Goal: Task Accomplishment & Management: Manage account settings

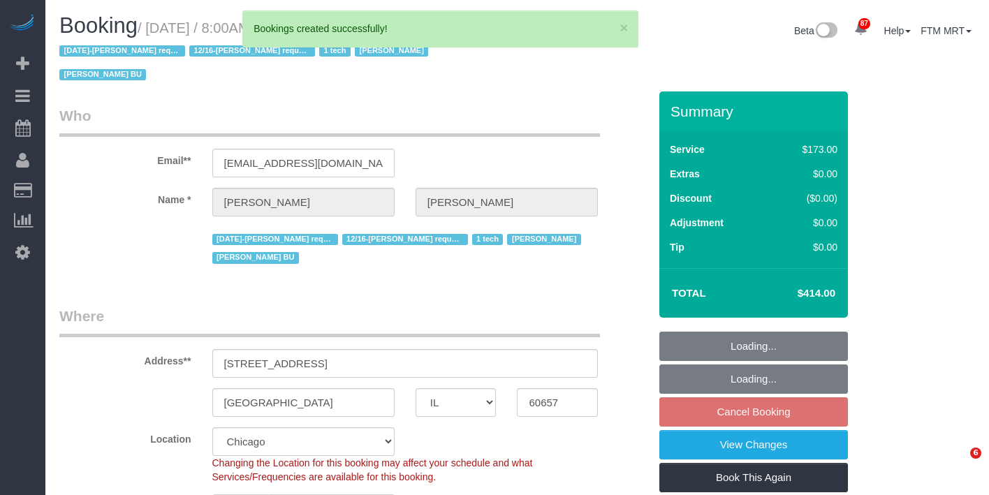
select select "IL"
select select "5"
select select "1"
select select "spot1"
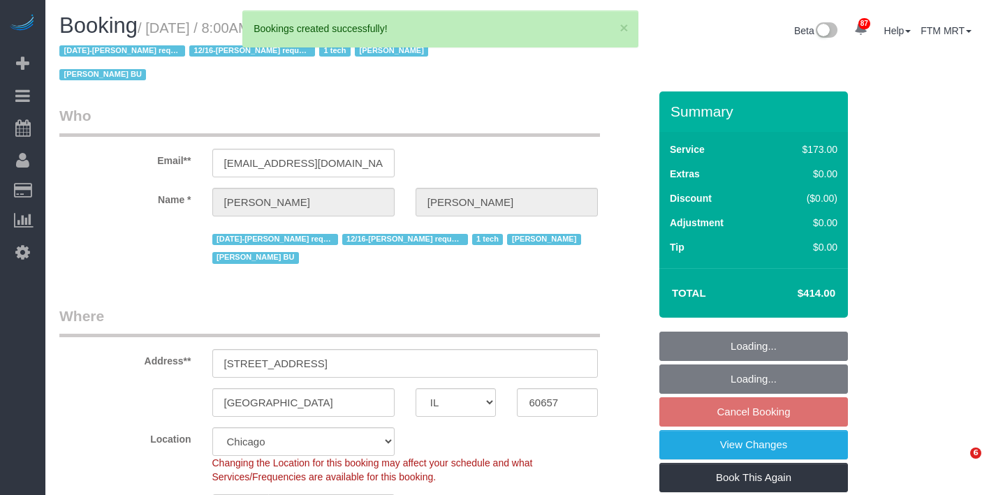
select select "number:1"
select select "number:58"
select select "number:139"
select select "number:104"
select select "5"
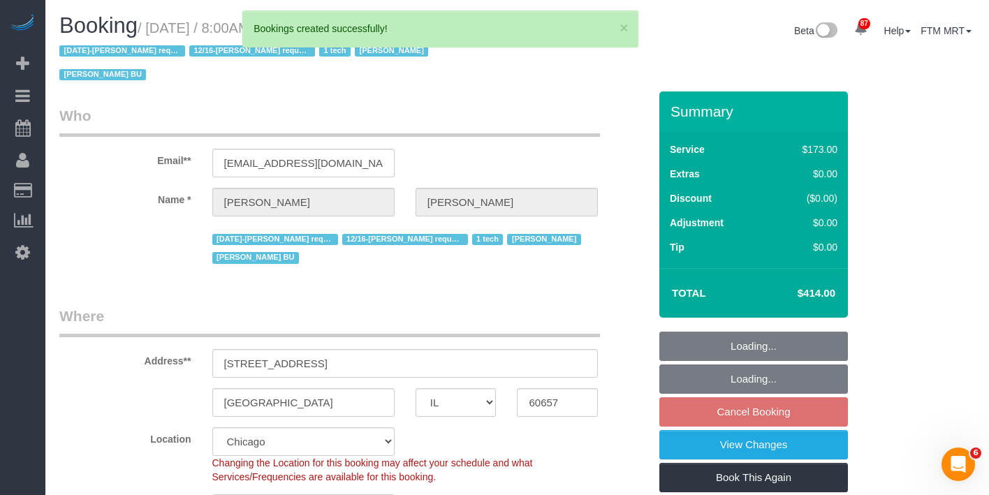
select select "5"
select select "1"
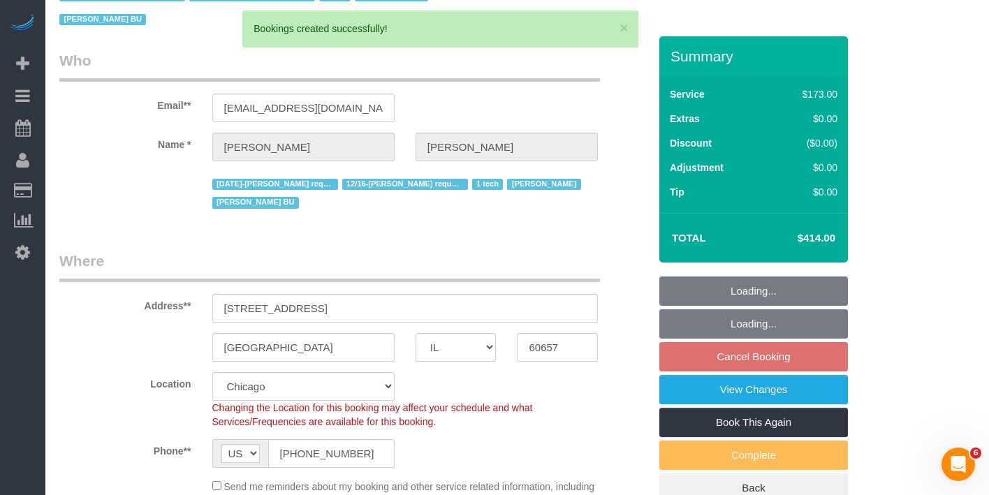
scroll to position [60, 0]
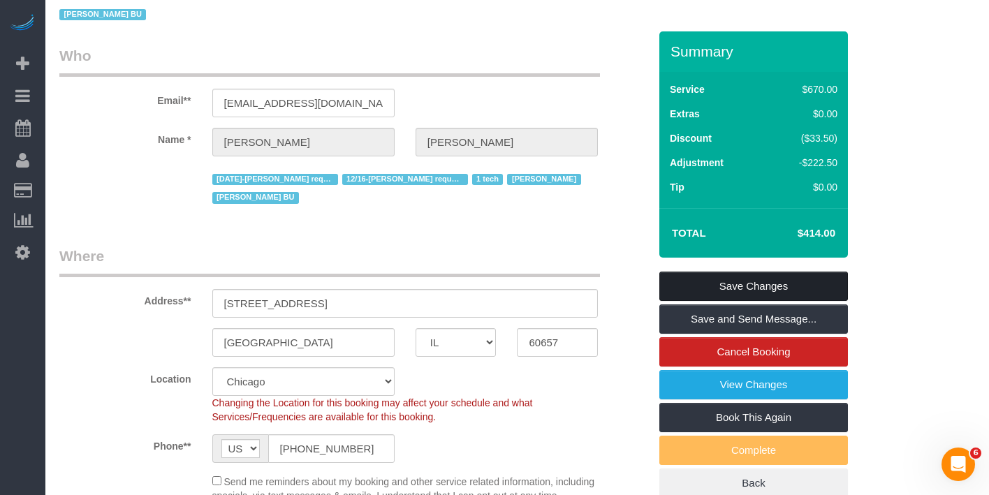
click at [758, 272] on link "Save Changes" at bounding box center [753, 286] width 189 height 29
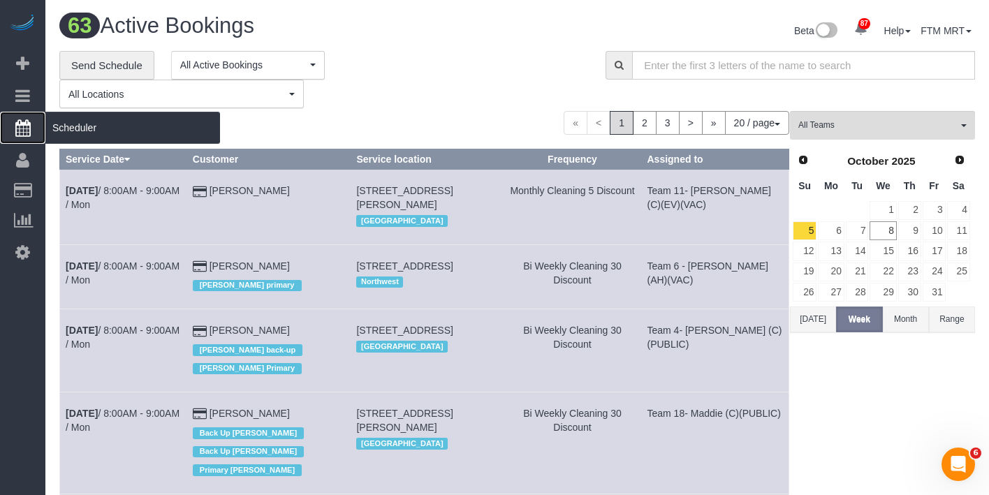
click at [71, 133] on span "Scheduler" at bounding box center [132, 128] width 175 height 32
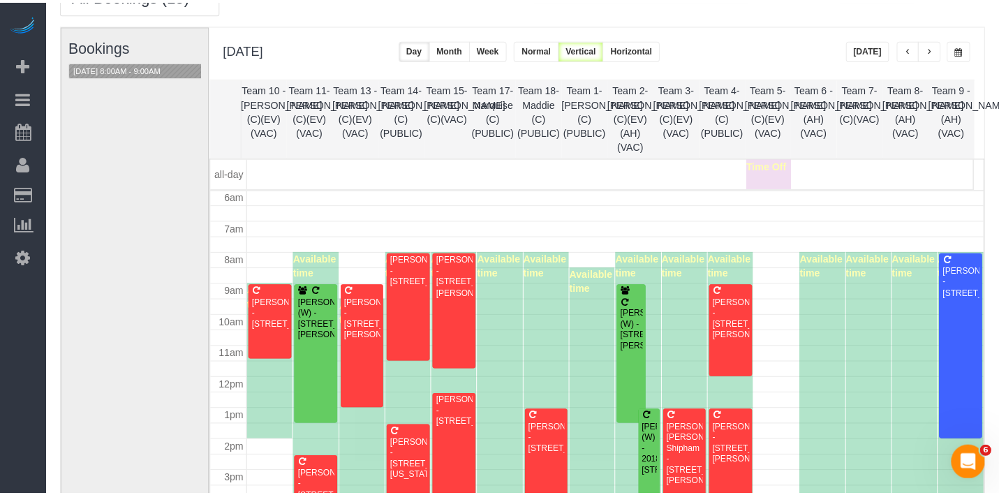
scroll to position [81, 0]
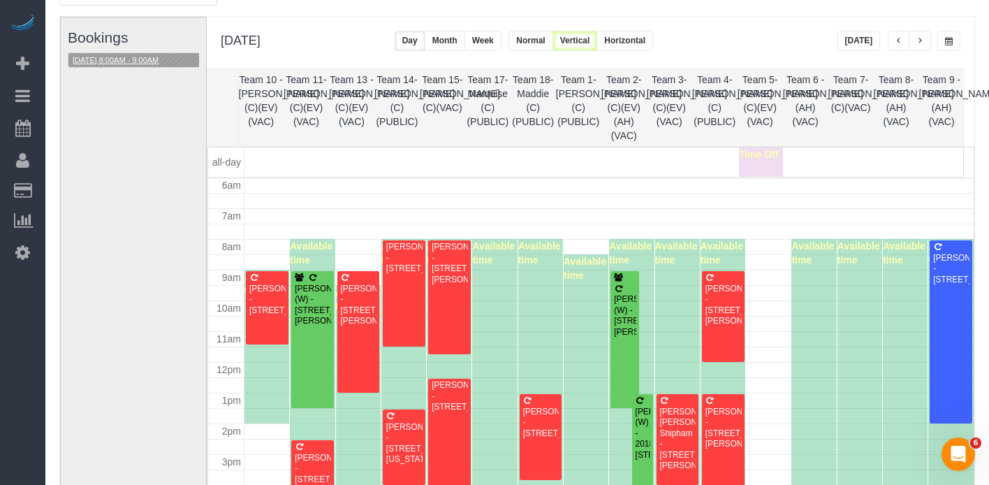
click at [148, 53] on button "[DATE] 8:00AM - 9:00AM" at bounding box center [115, 60] width 94 height 15
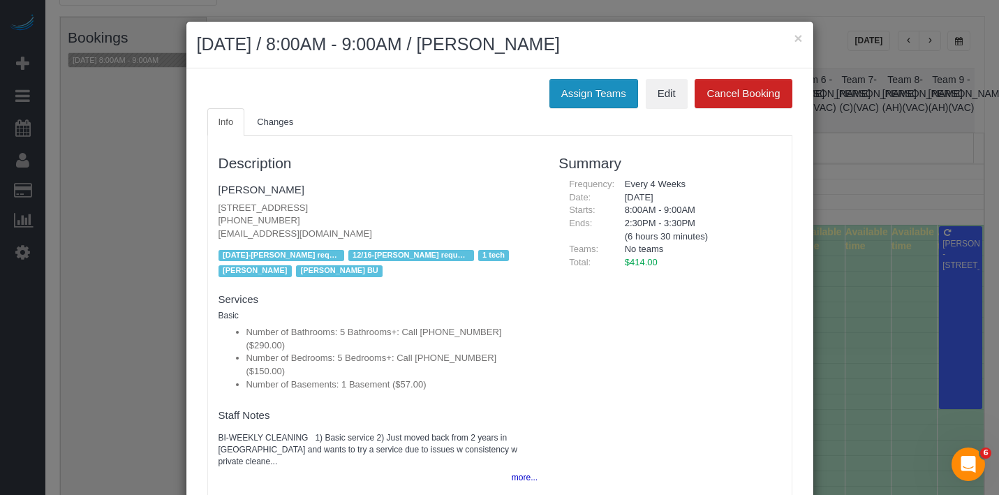
click at [591, 88] on button "Assign Teams" at bounding box center [594, 93] width 89 height 29
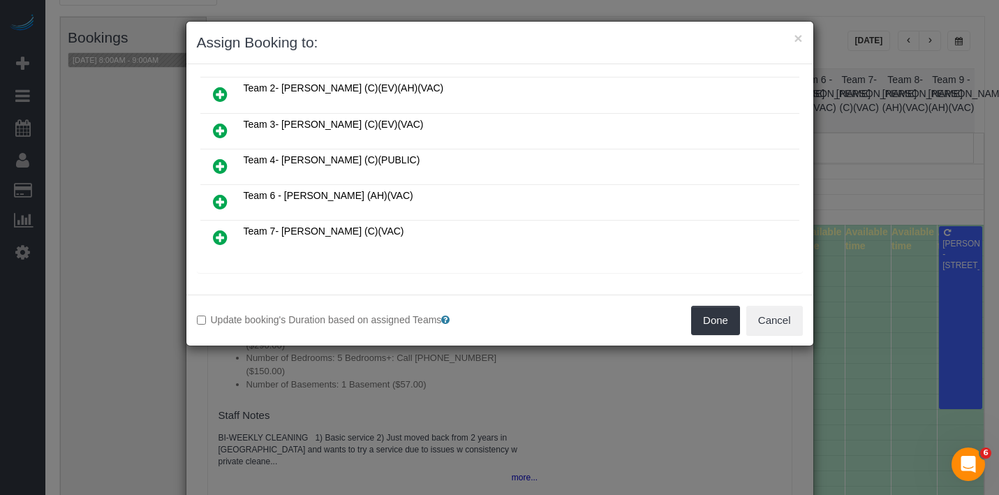
click at [217, 229] on icon at bounding box center [220, 237] width 15 height 17
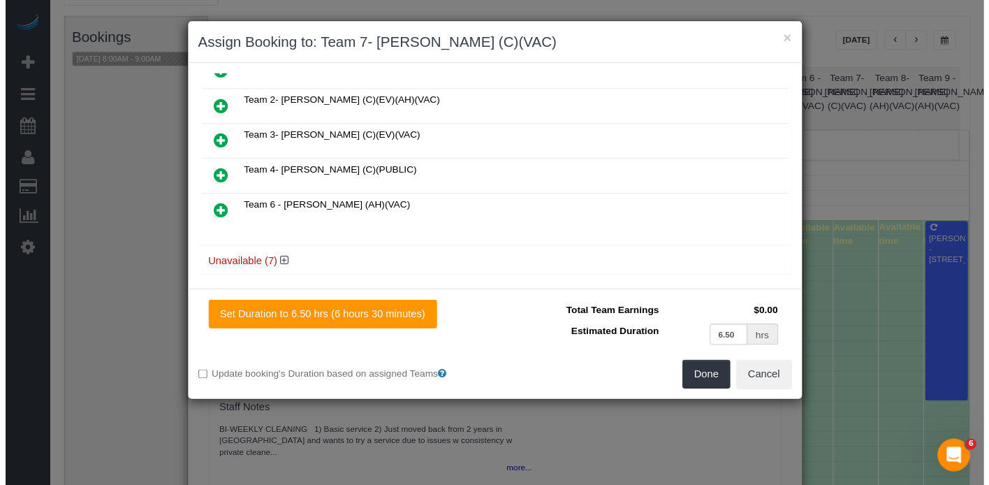
scroll to position [0, 0]
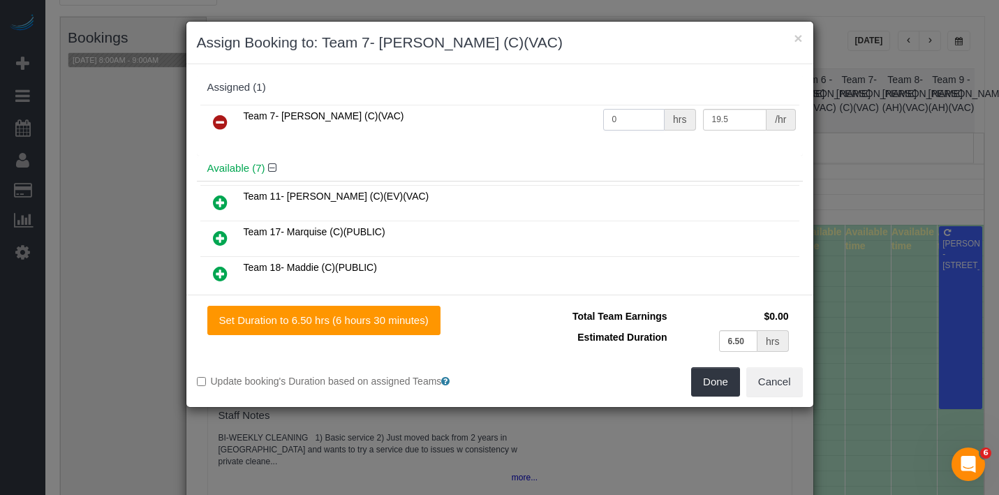
click at [626, 119] on input "0" at bounding box center [634, 120] width 62 height 22
type input "6.5"
click at [727, 388] on button "Done" at bounding box center [715, 381] width 49 height 29
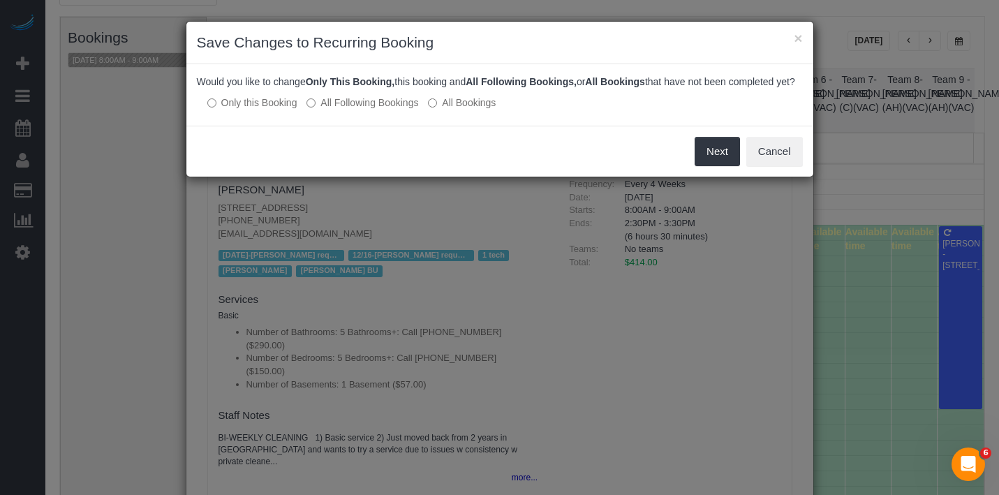
click at [355, 110] on label "All Following Bookings" at bounding box center [363, 103] width 112 height 14
click at [720, 164] on button "Save" at bounding box center [716, 151] width 47 height 29
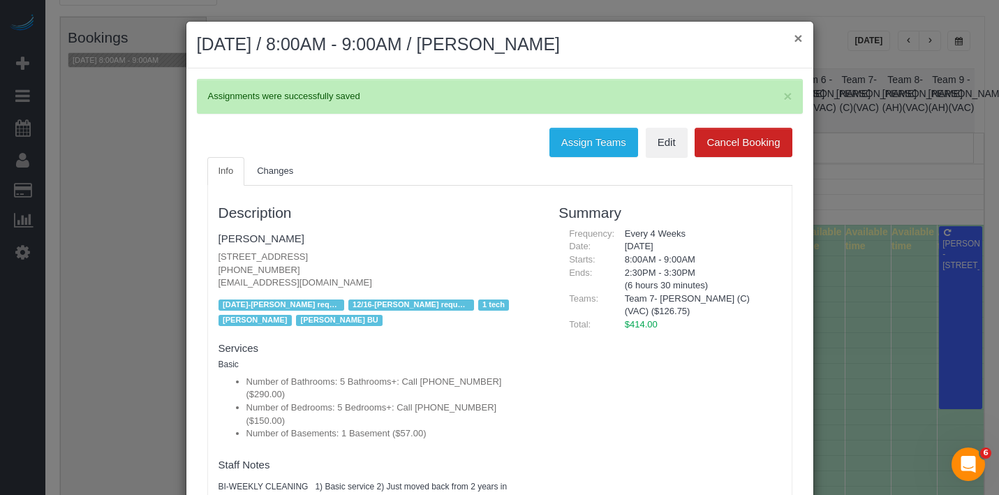
click at [794, 39] on button "×" at bounding box center [798, 38] width 8 height 15
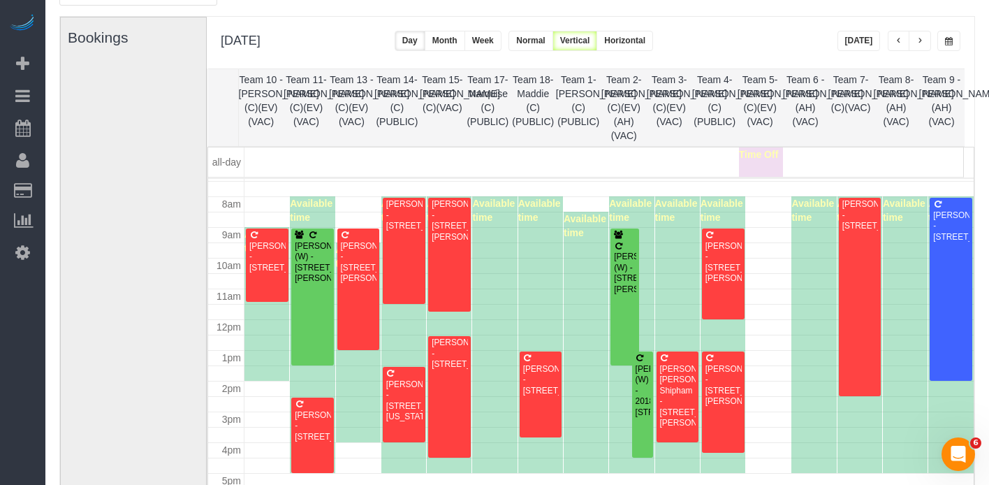
scroll to position [241, 0]
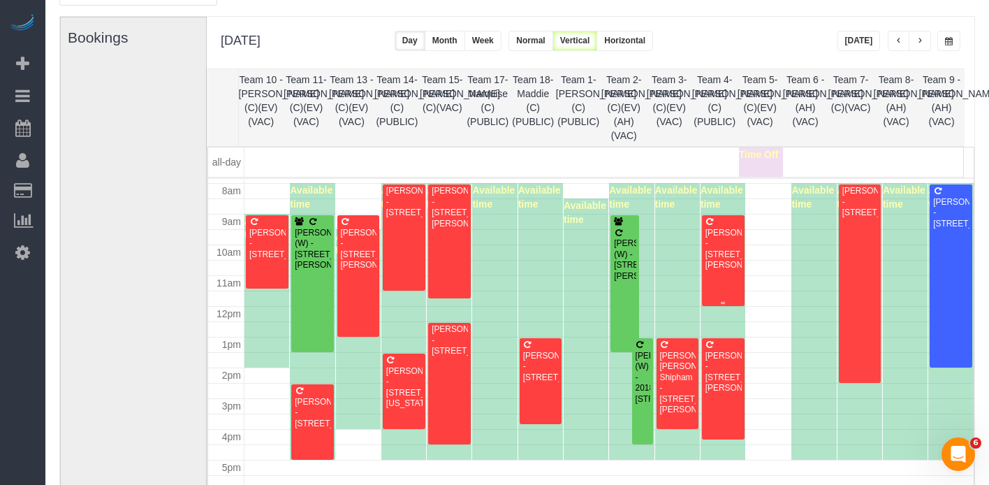
click at [712, 251] on div "[PERSON_NAME] - [STREET_ADDRESS][PERSON_NAME]" at bounding box center [723, 249] width 37 height 43
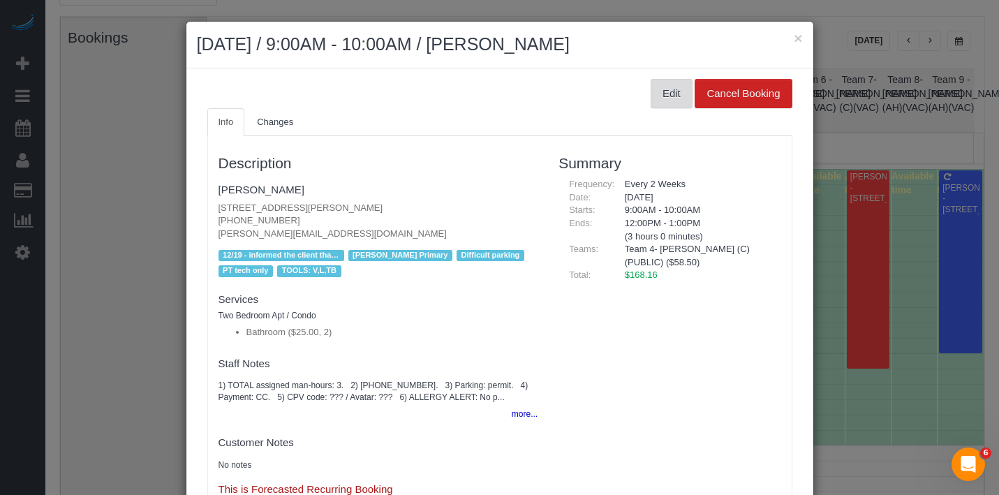
click at [651, 100] on button "Edit" at bounding box center [672, 93] width 42 height 29
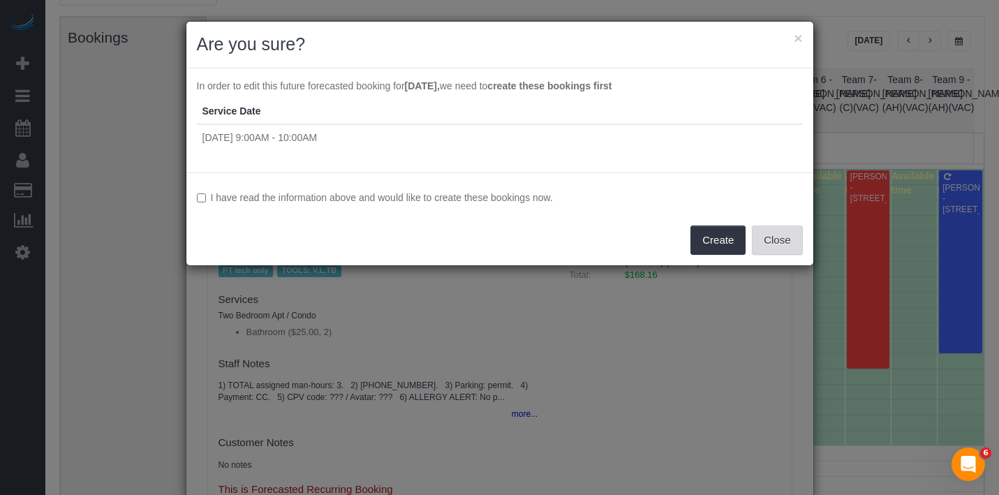
click at [781, 237] on button "Close" at bounding box center [777, 240] width 50 height 29
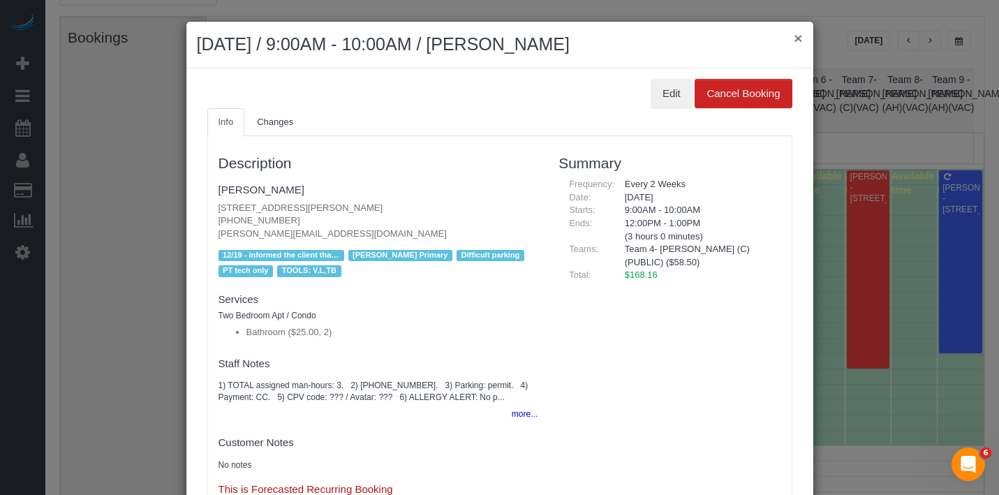
click at [794, 45] on button "×" at bounding box center [798, 38] width 8 height 15
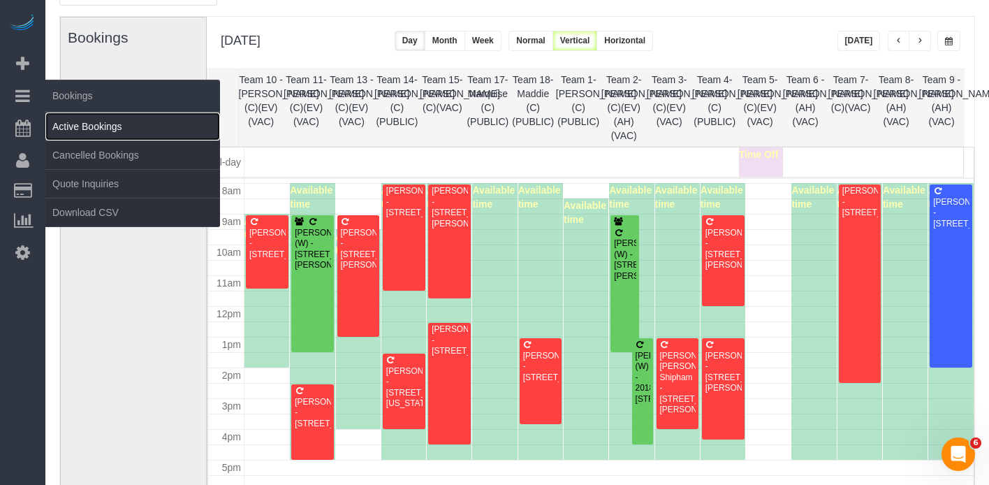
click at [82, 124] on link "Active Bookings" at bounding box center [132, 126] width 175 height 28
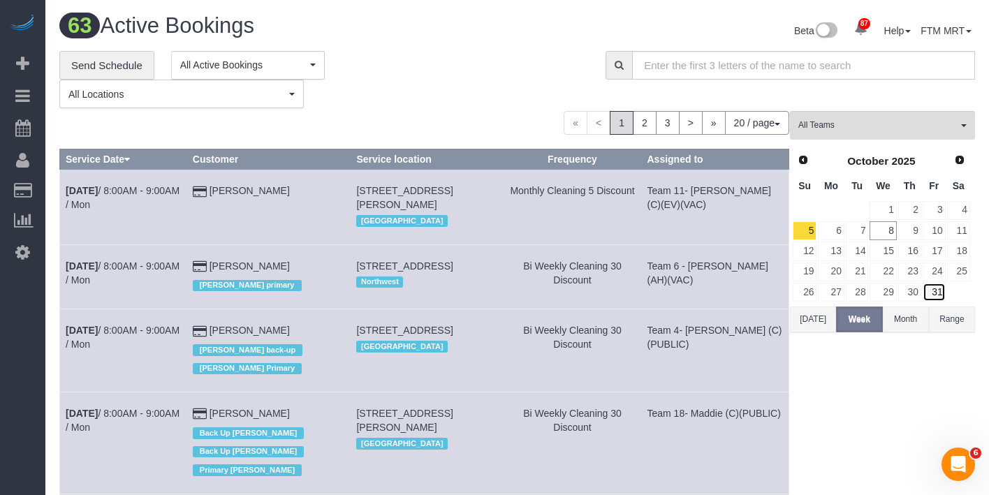
click at [927, 293] on link "31" at bounding box center [933, 292] width 23 height 19
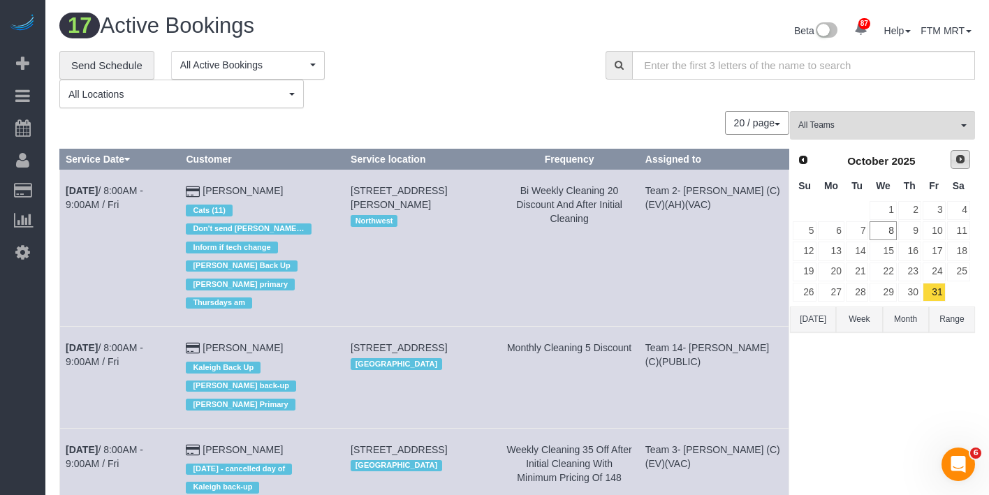
click at [962, 157] on span "Next" at bounding box center [960, 159] width 11 height 11
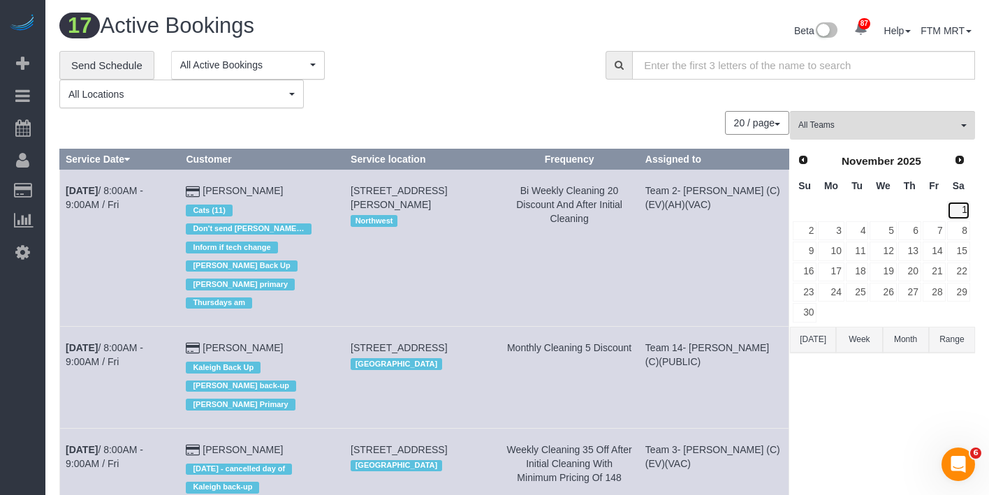
click at [966, 205] on link "1" at bounding box center [958, 210] width 23 height 19
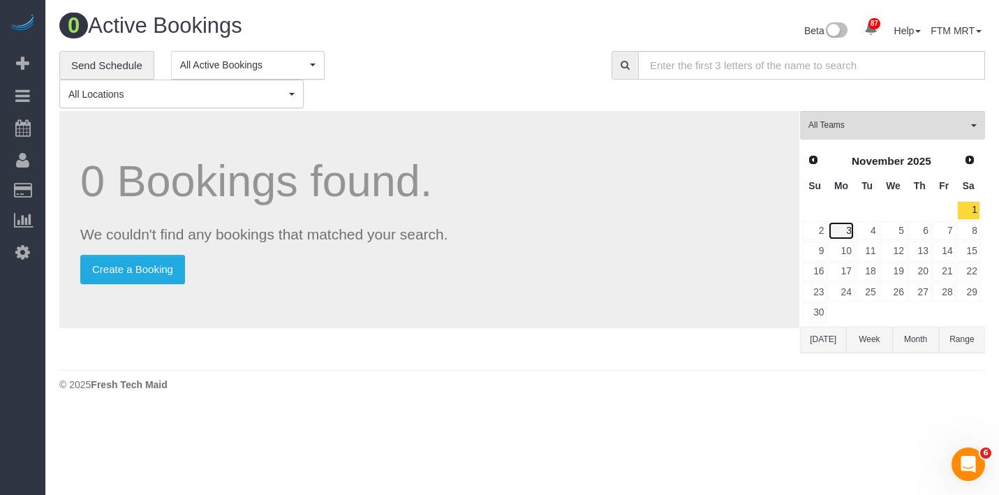
click at [844, 226] on link "3" at bounding box center [841, 230] width 26 height 19
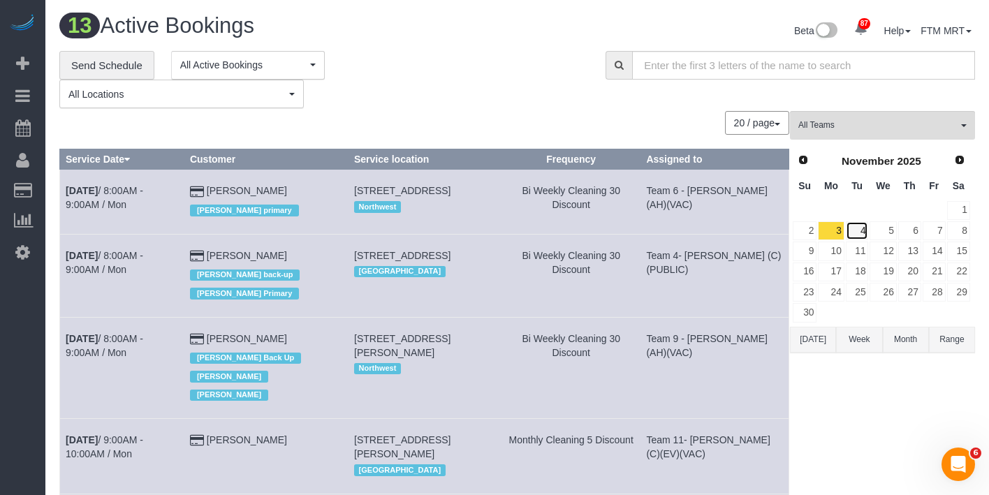
click at [852, 228] on link "4" at bounding box center [857, 230] width 23 height 19
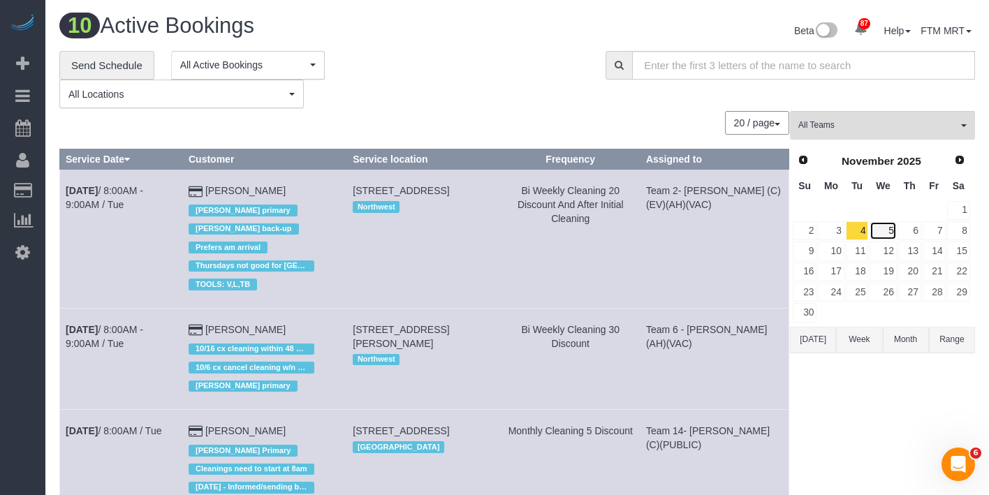
click at [881, 225] on link "5" at bounding box center [882, 230] width 27 height 19
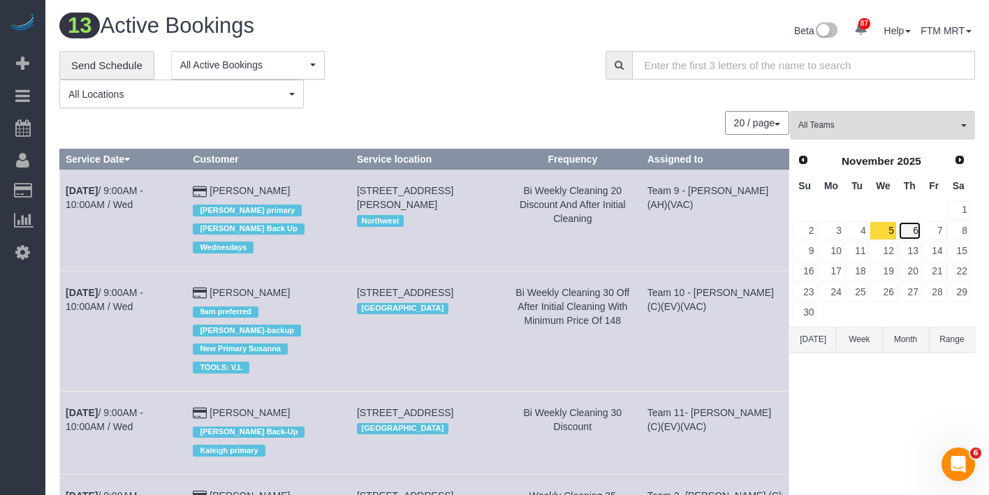
click at [915, 224] on link "6" at bounding box center [909, 230] width 23 height 19
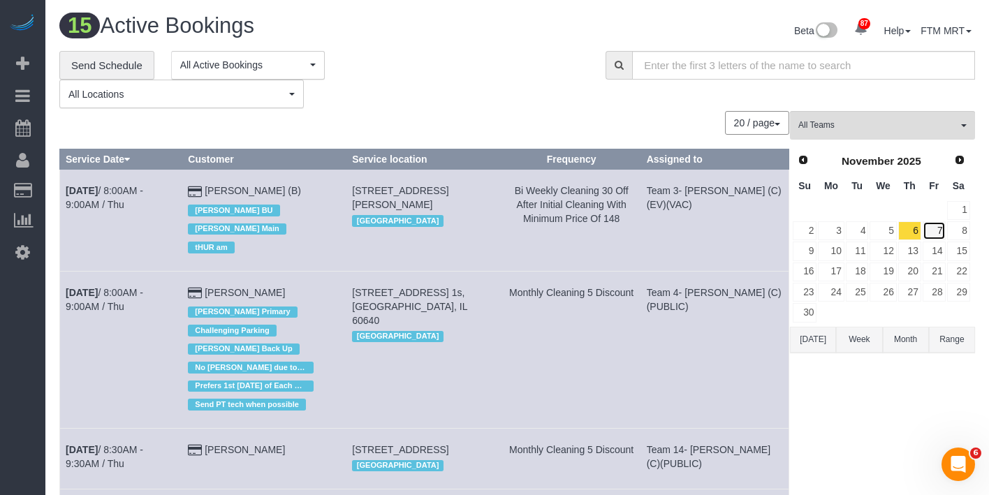
click at [931, 237] on link "7" at bounding box center [933, 230] width 23 height 19
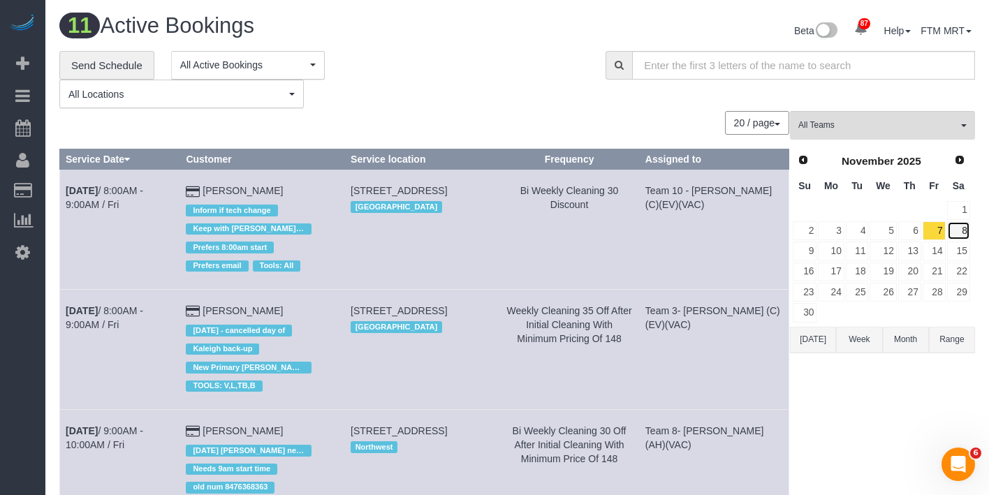
click at [964, 230] on link "8" at bounding box center [958, 230] width 23 height 19
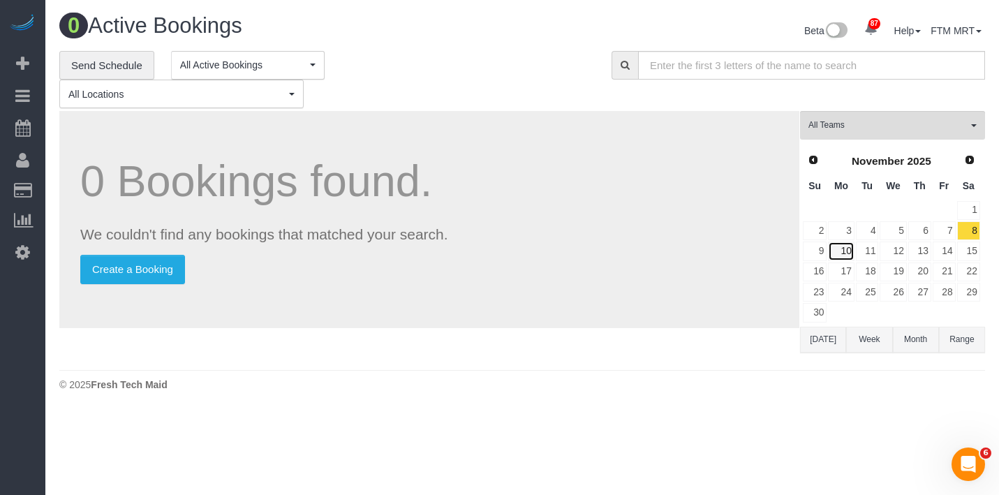
click at [843, 255] on link "10" at bounding box center [841, 251] width 26 height 19
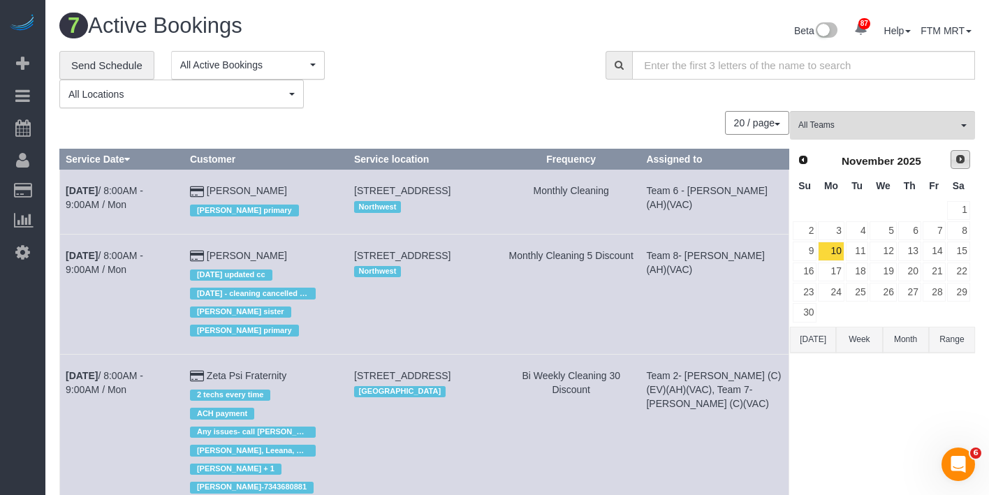
click at [962, 159] on span "Next" at bounding box center [960, 159] width 11 height 11
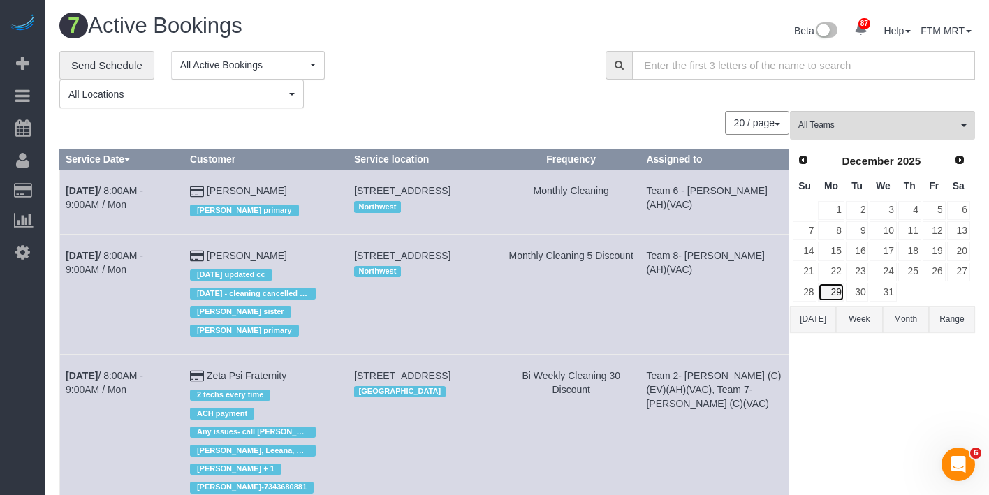
click at [835, 293] on link "29" at bounding box center [831, 292] width 26 height 19
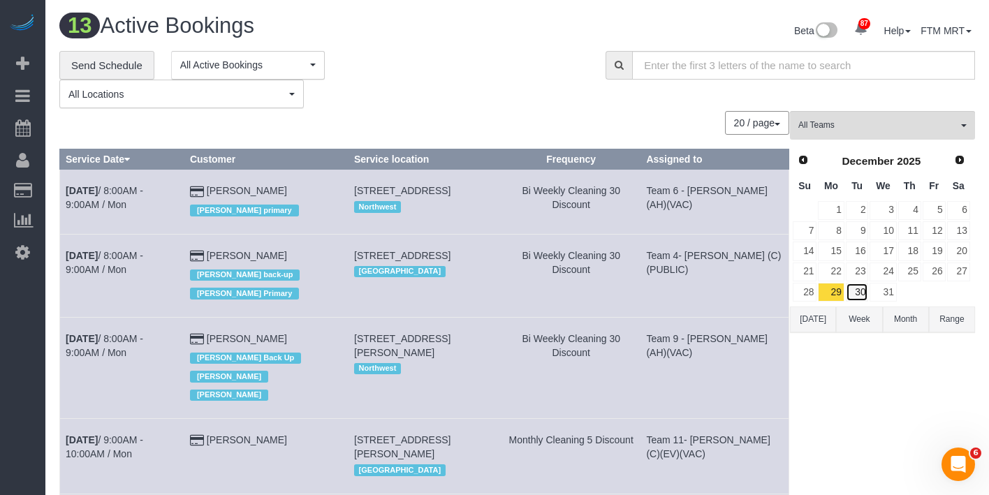
click at [862, 293] on link "30" at bounding box center [857, 292] width 23 height 19
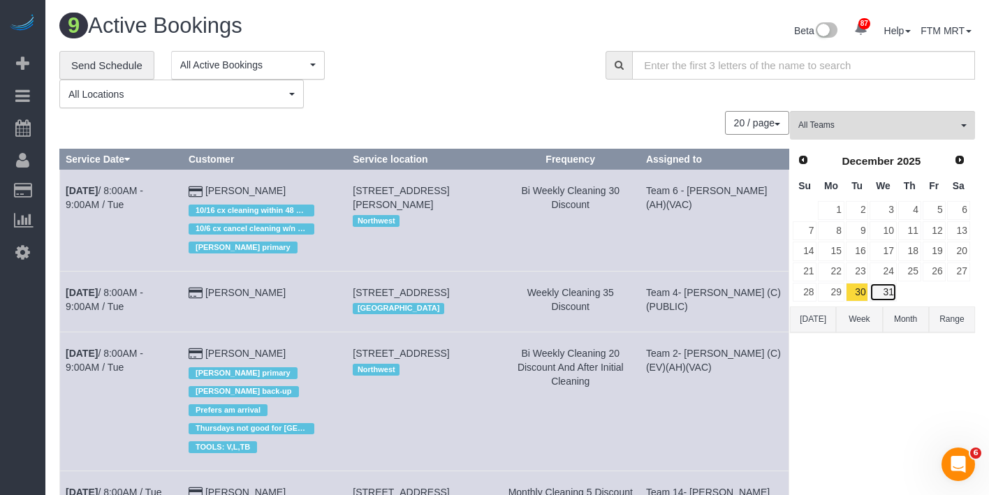
click at [887, 291] on link "31" at bounding box center [882, 292] width 27 height 19
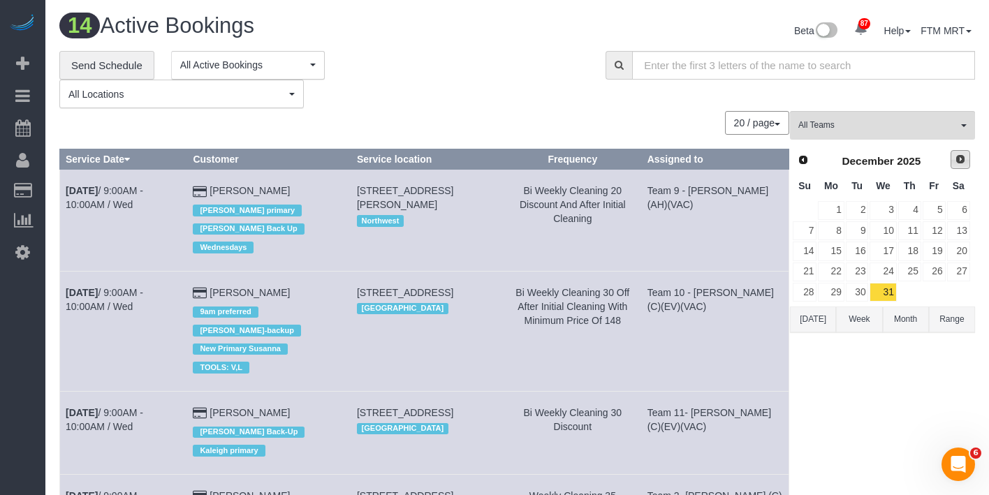
click at [961, 157] on span "Next" at bounding box center [960, 159] width 11 height 11
click at [910, 211] on link "1" at bounding box center [909, 210] width 23 height 19
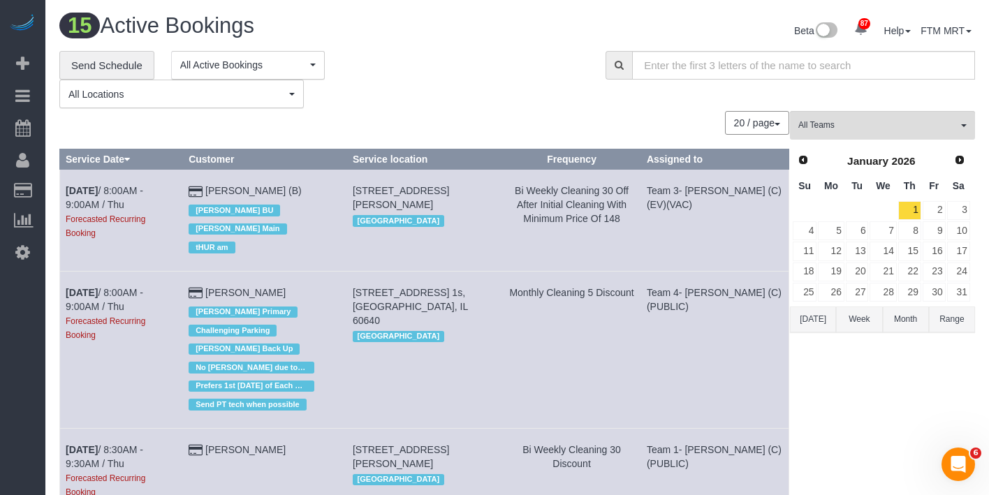
scroll to position [47, 0]
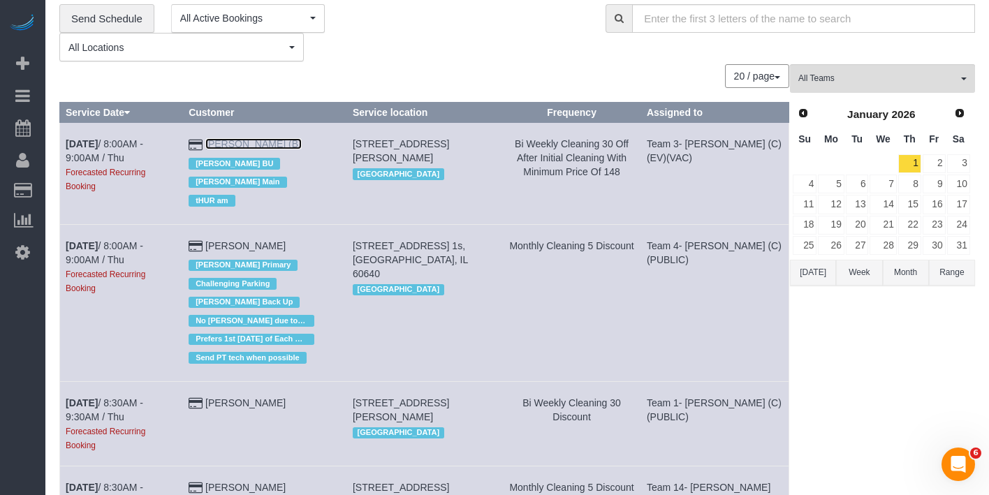
click at [267, 140] on link "[PERSON_NAME] (B)" at bounding box center [253, 143] width 96 height 11
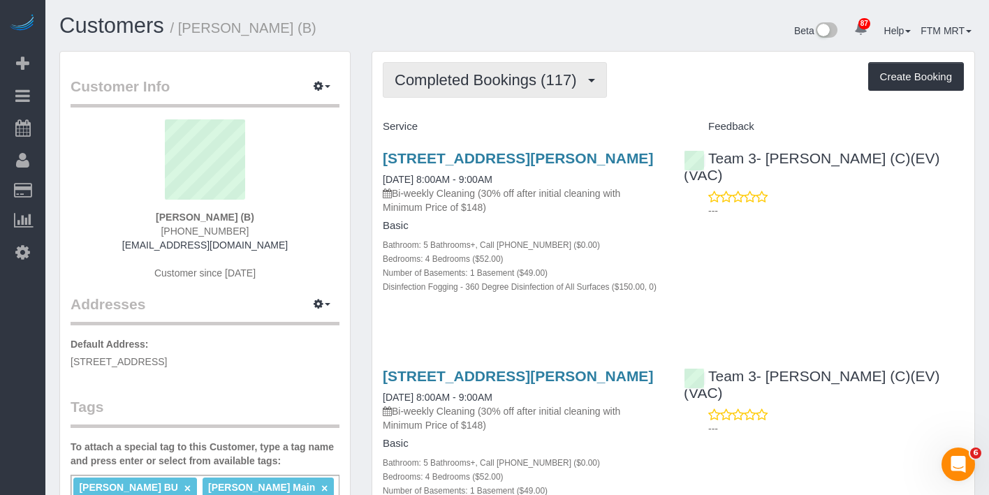
click at [589, 79] on span "button" at bounding box center [591, 80] width 7 height 3
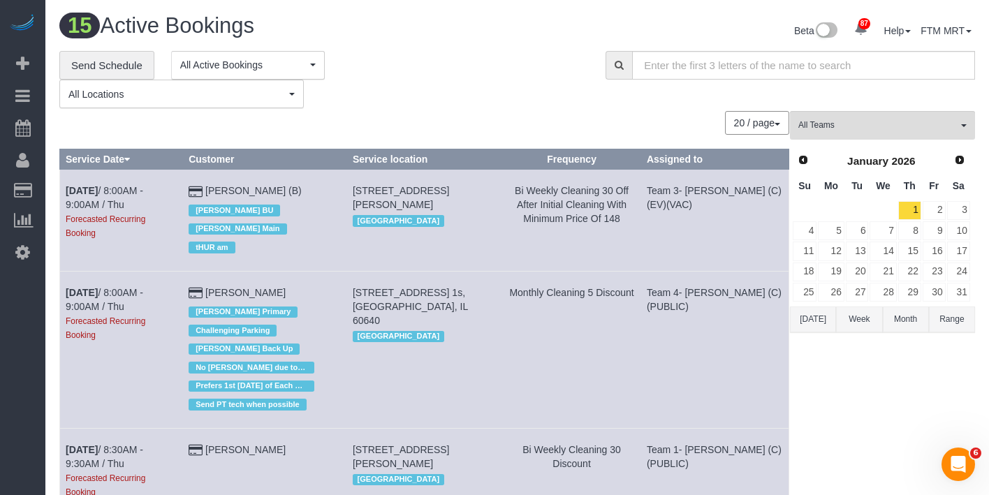
click at [74, 198] on td "[DATE] 8:00AM - 9:00AM / Thu Forecasted Recurring Booking" at bounding box center [121, 220] width 123 height 101
click at [80, 193] on b "[DATE]" at bounding box center [82, 190] width 32 height 11
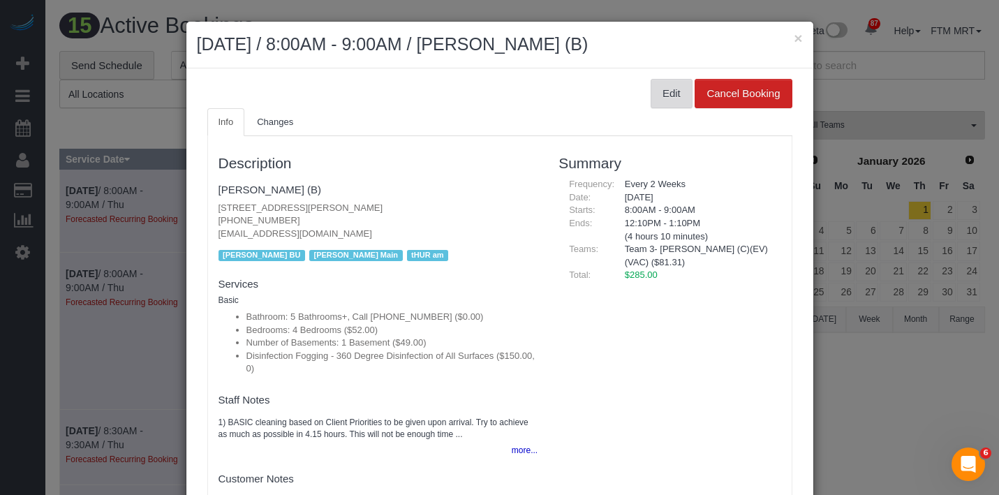
click at [656, 96] on button "Edit" at bounding box center [672, 93] width 42 height 29
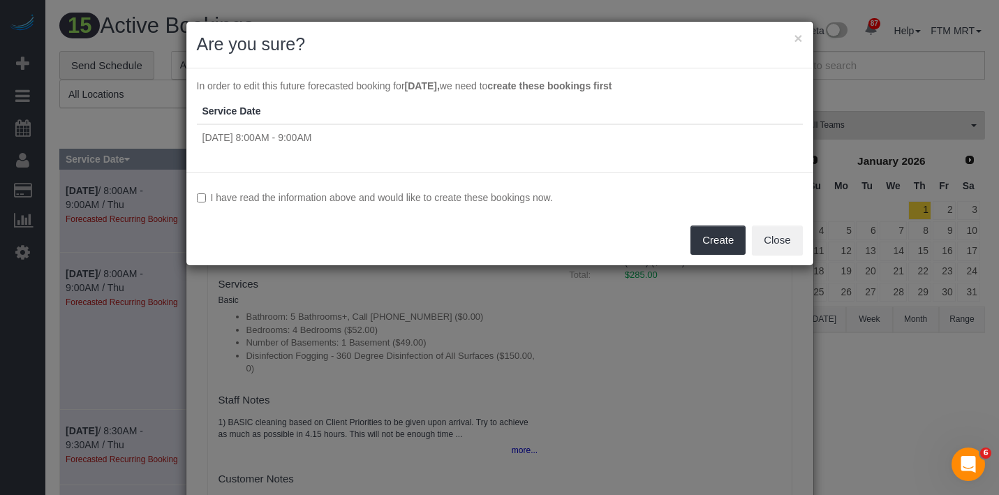
click at [270, 198] on label "I have read the information above and would like to create these bookings now." at bounding box center [500, 198] width 606 height 14
click at [708, 241] on button "Create" at bounding box center [718, 240] width 55 height 29
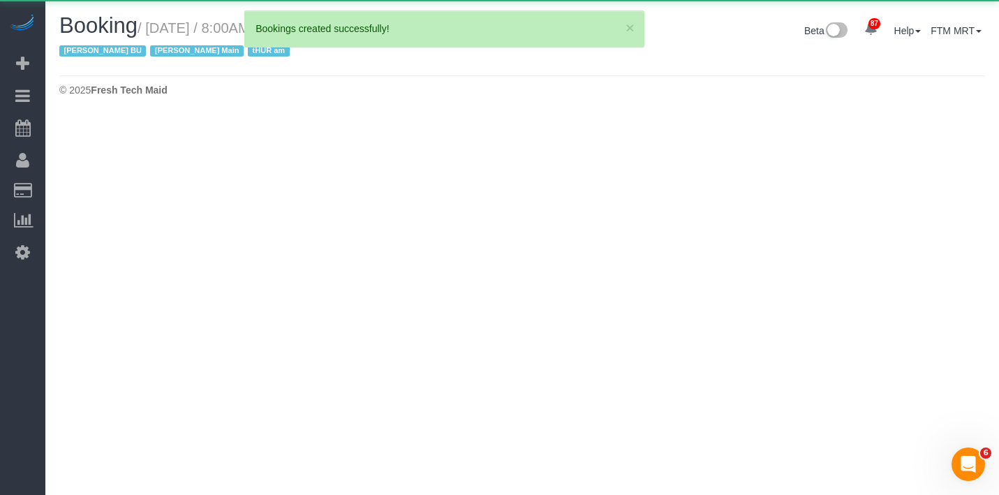
select select "IL"
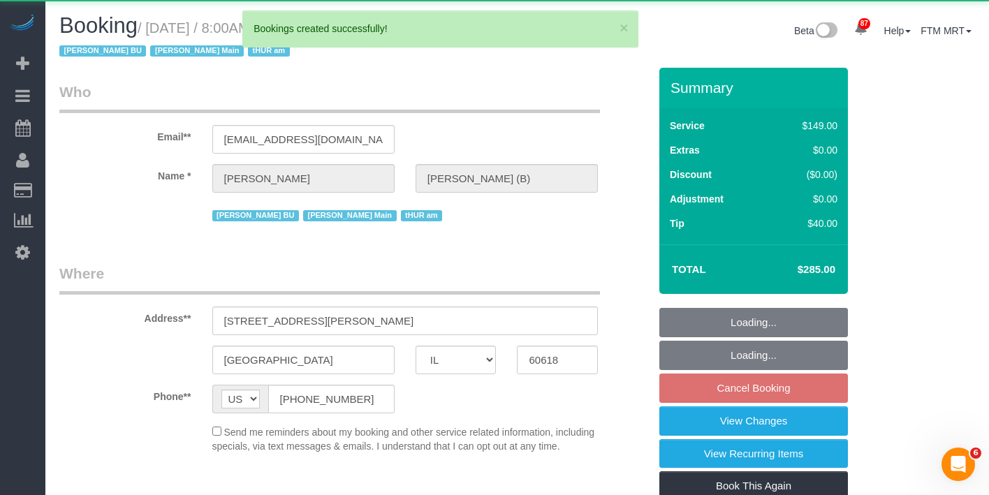
select select "string:fspay-a40352e3-b31a-41c6-b80a-30c5694223ed"
select select "object:13643"
select select "5"
select select "4"
select select "1"
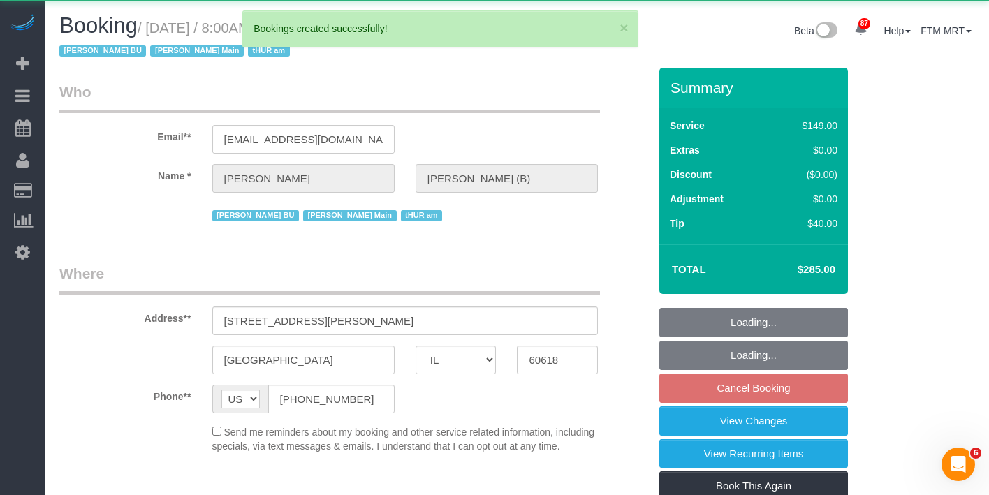
select select "number:1"
select select "number:57"
select select "number:139"
select select "number:104"
select select "number:98"
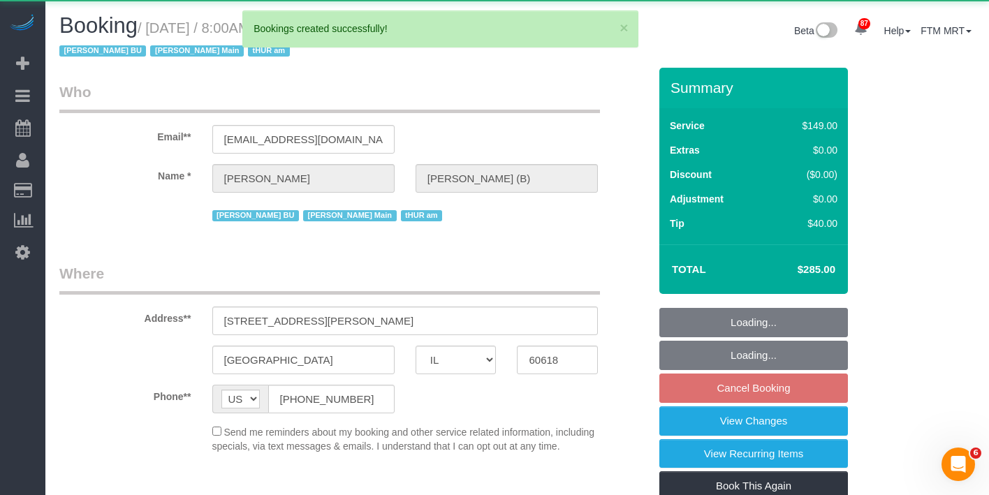
select select "number:141"
select select "number:143"
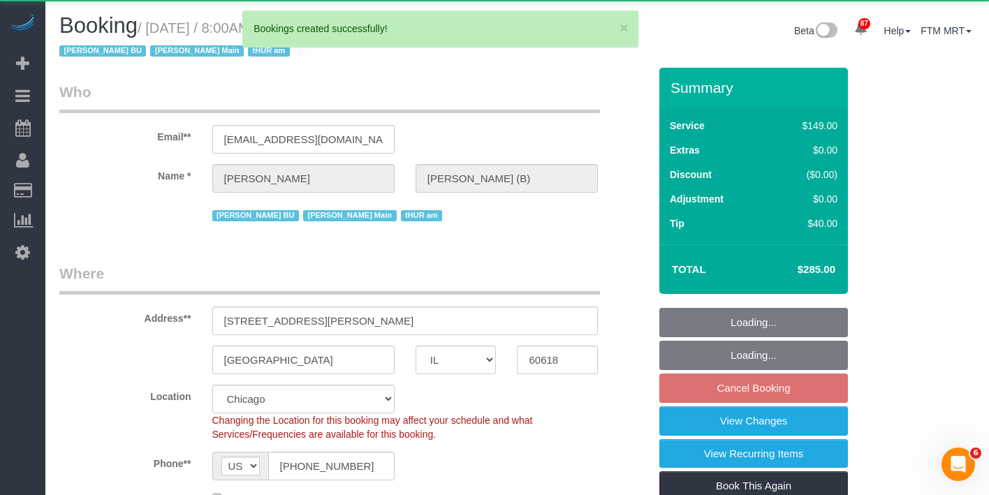
select select "spot6"
select select "5"
select select "4"
select select "1"
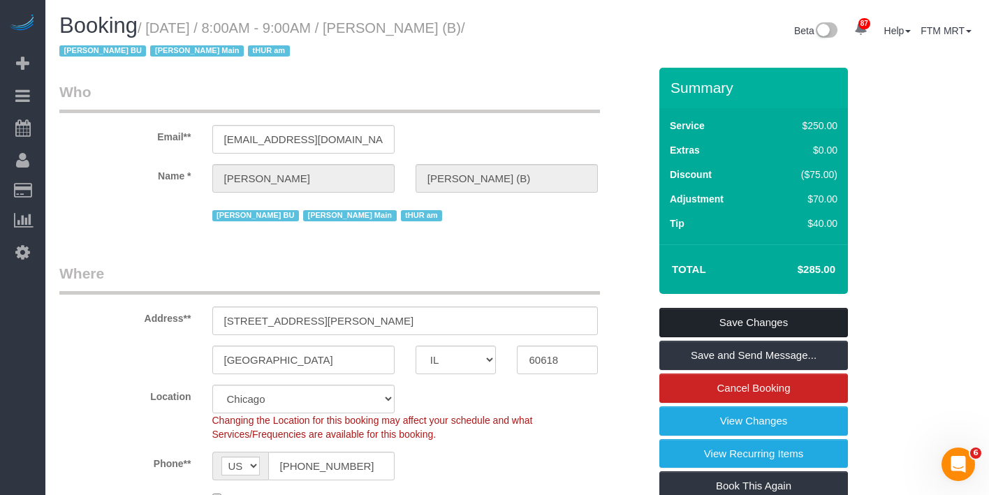
click at [775, 321] on link "Save Changes" at bounding box center [753, 322] width 189 height 29
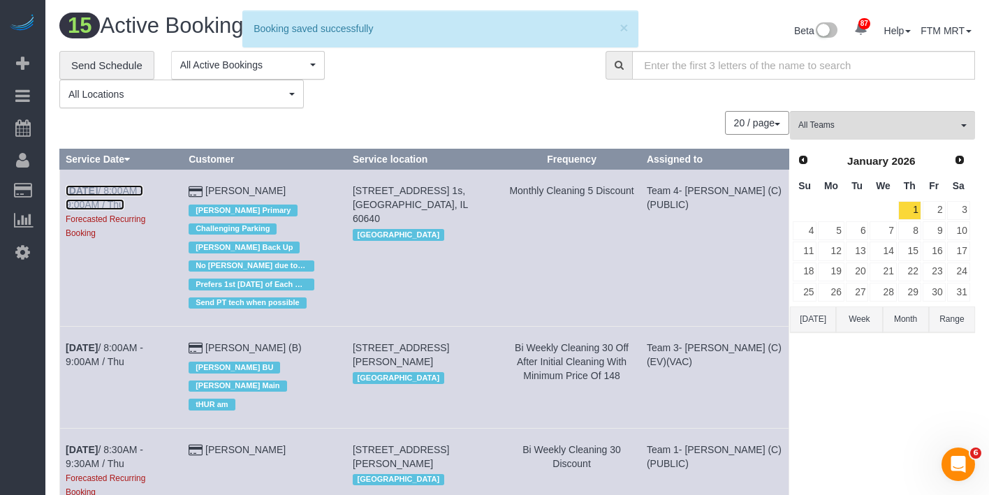
click at [83, 193] on b "[DATE]" at bounding box center [82, 190] width 32 height 11
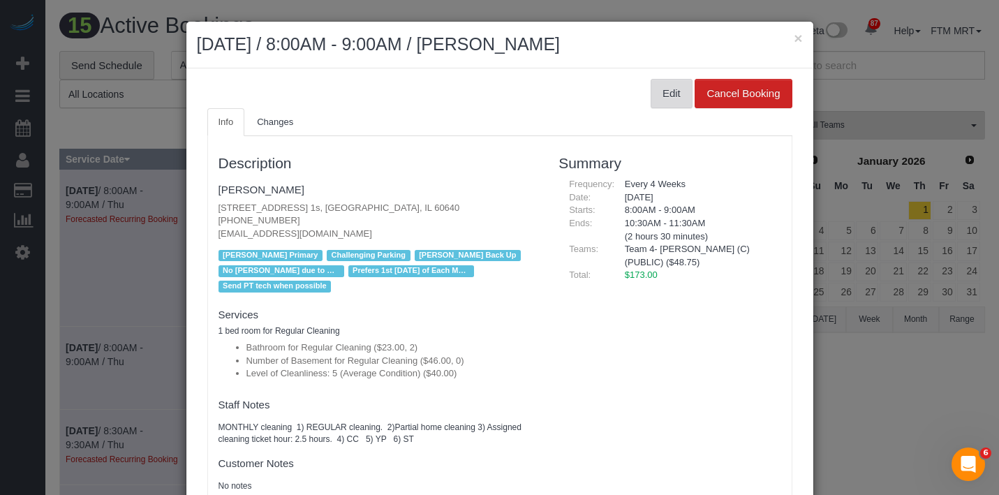
click at [653, 96] on button "Edit" at bounding box center [672, 93] width 42 height 29
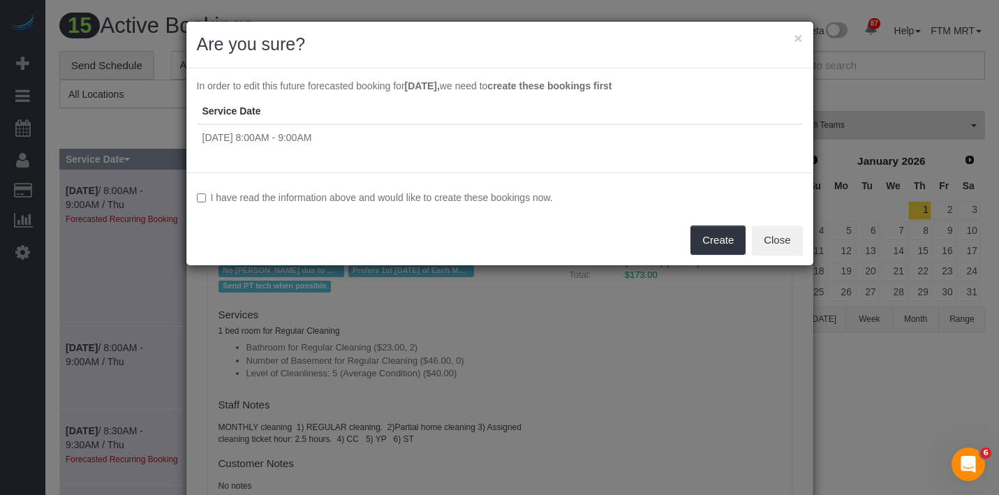
click at [348, 207] on div "I have read the information above and would like to create these bookings now. …" at bounding box center [499, 218] width 627 height 93
click at [354, 203] on label "I have read the information above and would like to create these bookings now." at bounding box center [500, 198] width 606 height 14
click at [708, 250] on button "Create" at bounding box center [718, 240] width 55 height 29
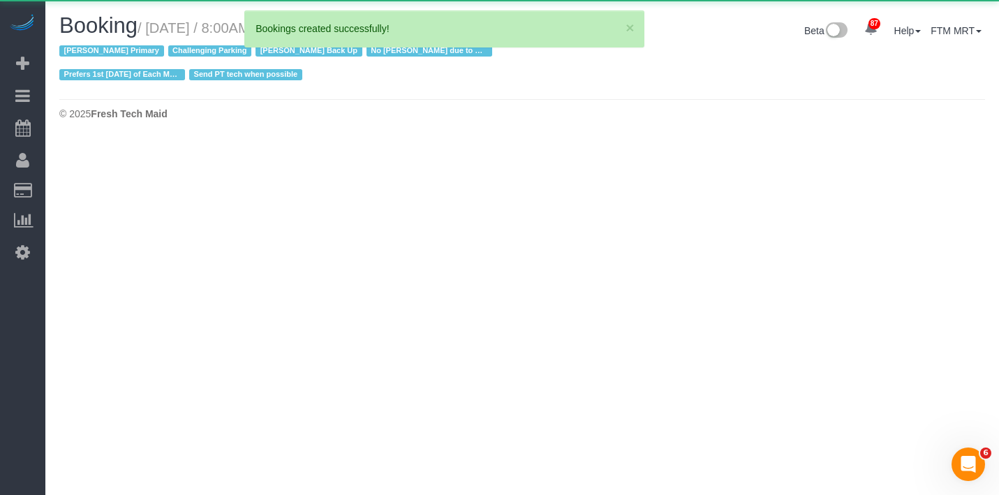
select select "IL"
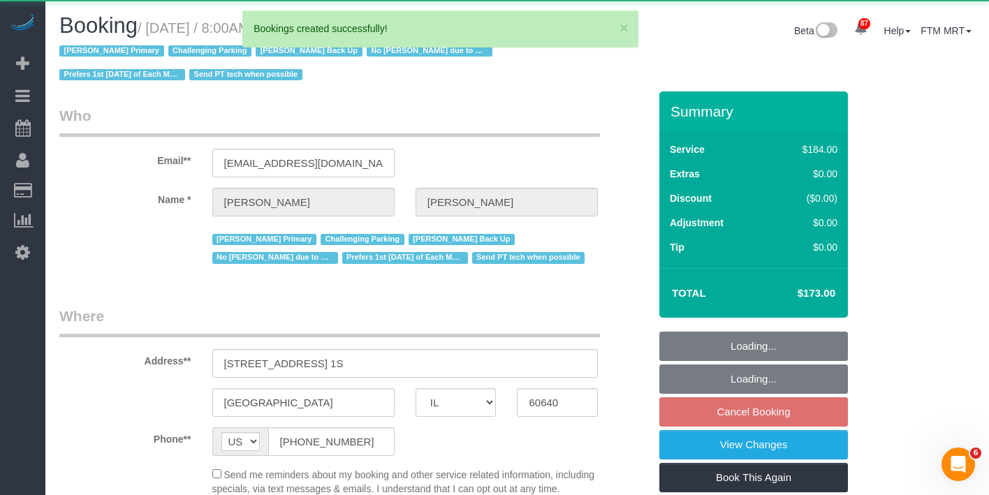
select select "object:15008"
select select "string:fspay-ea14fe1f-642f-4f27-9a89-04d02640cd5d"
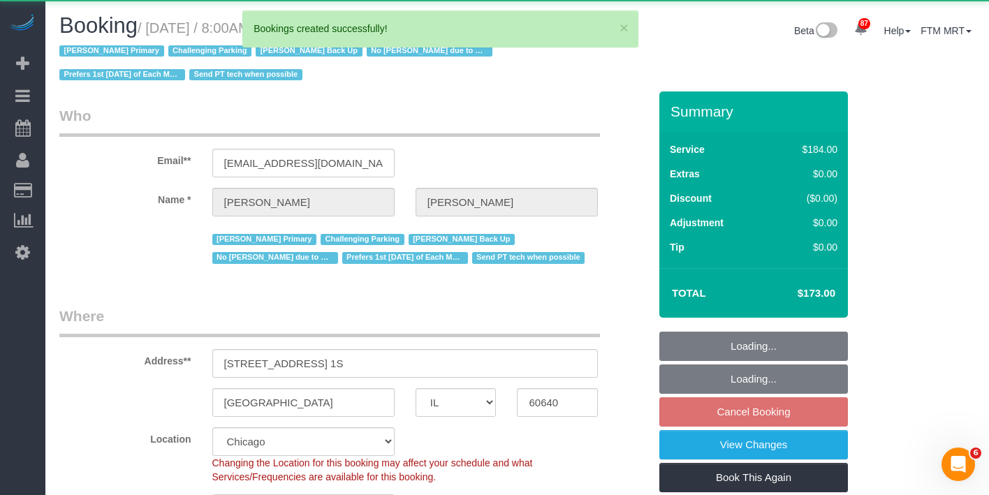
select select "512"
select select "2"
select select "5"
select select "number:1"
select select "number:58"
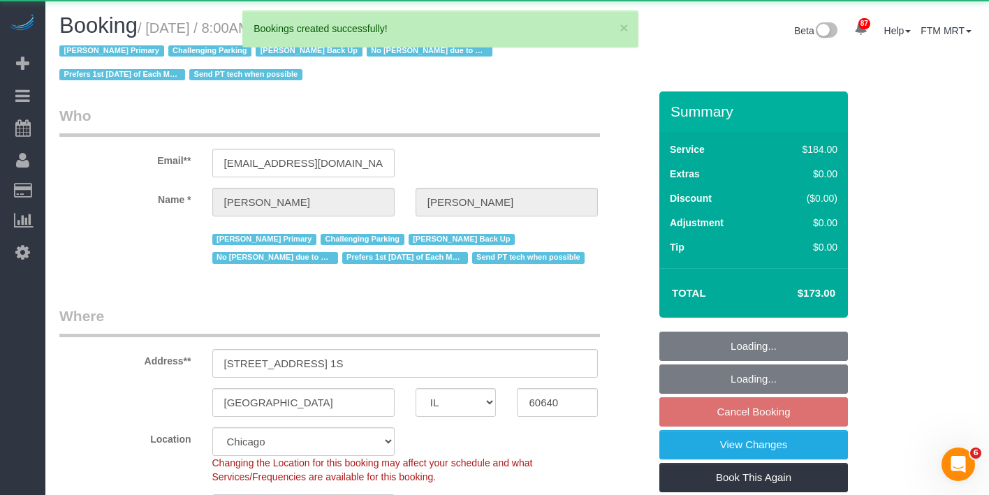
select select "number:139"
select select "number:106"
select select "object:15157"
select select "spot11"
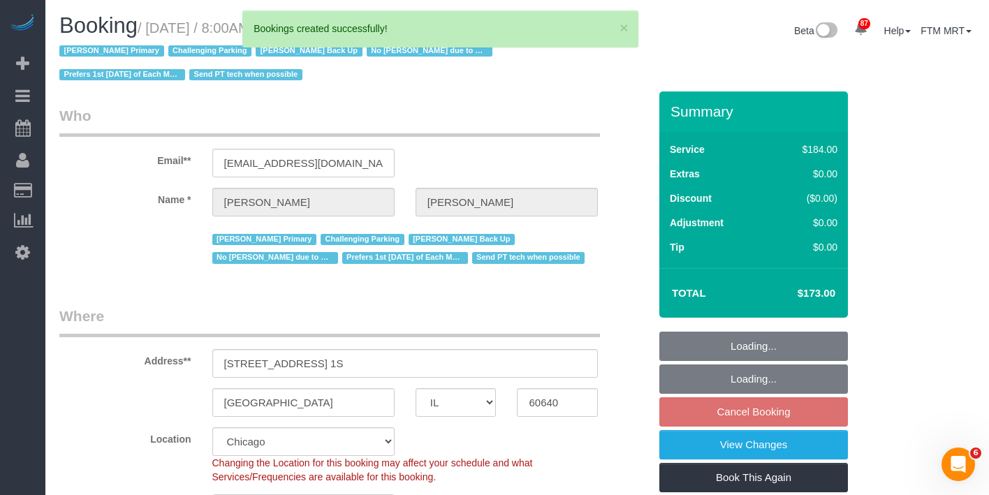
select select "2"
select select "5"
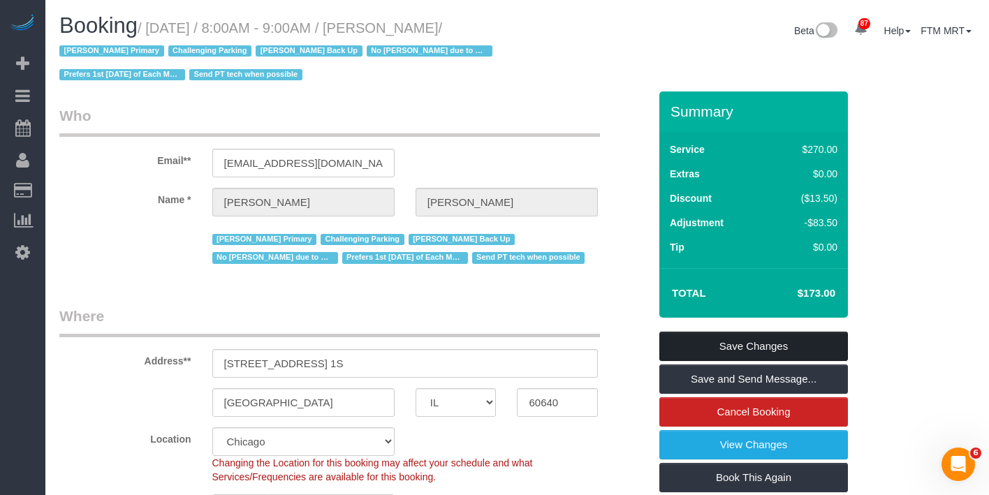
click at [804, 351] on link "Save Changes" at bounding box center [753, 346] width 189 height 29
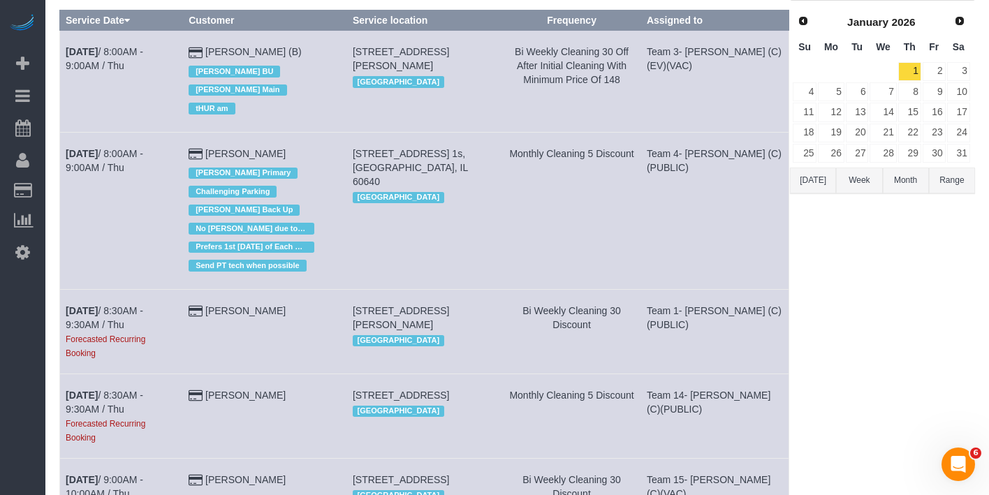
scroll to position [144, 0]
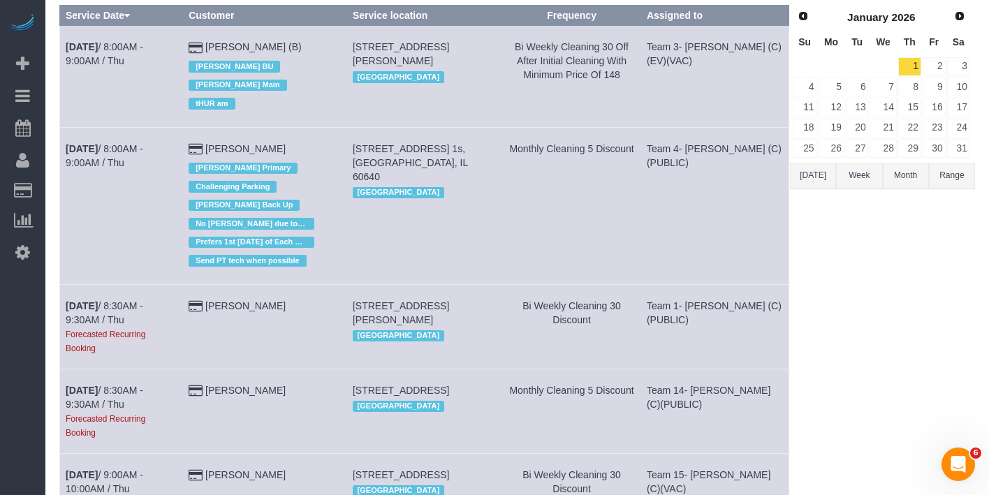
click at [103, 295] on td "[DATE] 8:30AM - 9:30AM / Thu Forecasted Recurring Booking" at bounding box center [121, 326] width 123 height 84
click at [105, 300] on link "[DATE] 8:30AM - 9:30AM / Thu" at bounding box center [105, 312] width 78 height 25
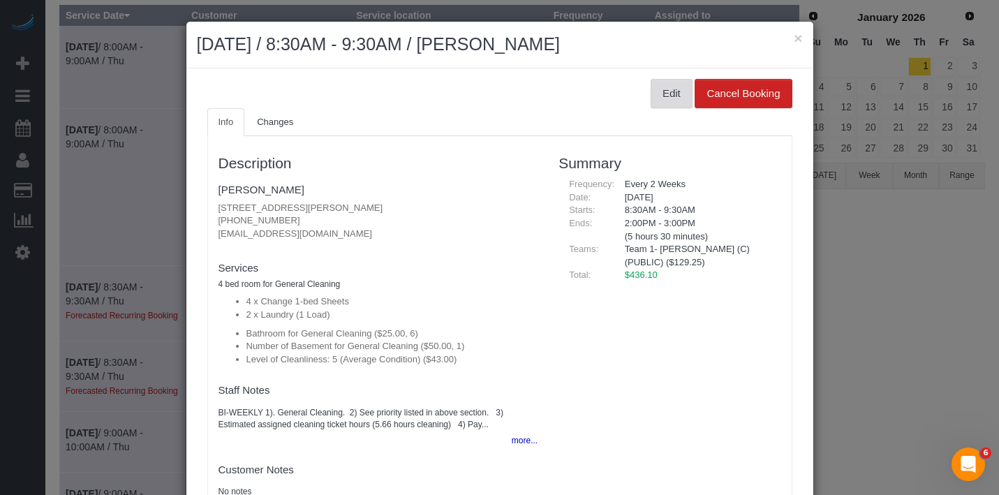
click at [651, 101] on button "Edit" at bounding box center [672, 93] width 42 height 29
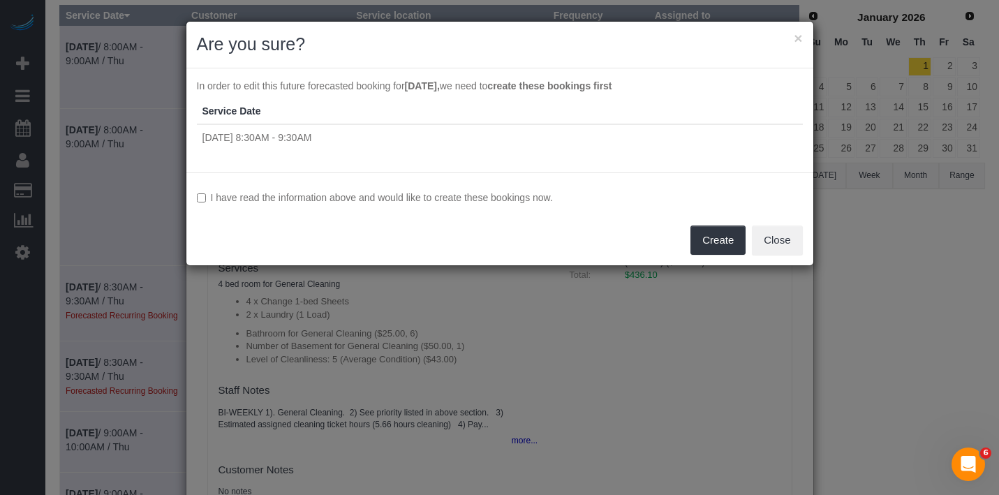
click at [402, 198] on label "I have read the information above and would like to create these bookings now." at bounding box center [500, 198] width 606 height 14
click at [714, 243] on button "Create" at bounding box center [718, 240] width 55 height 29
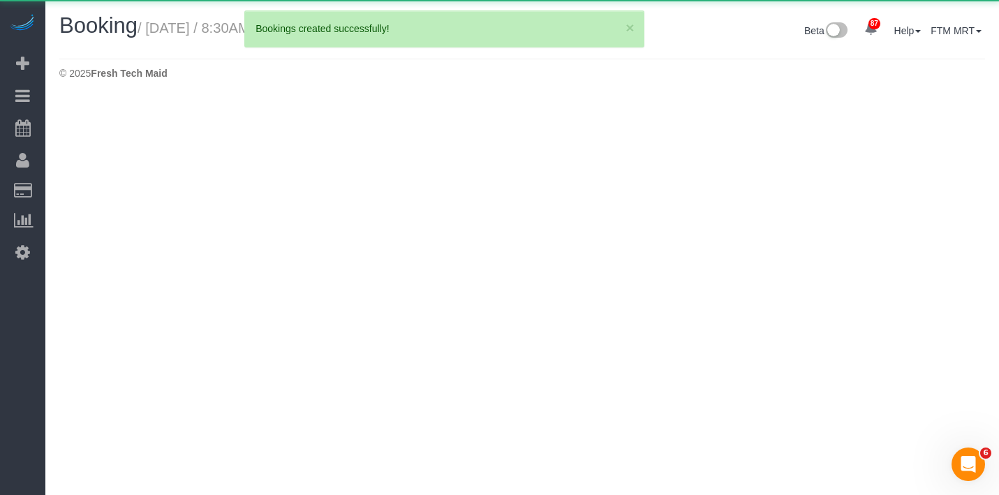
select select "IL"
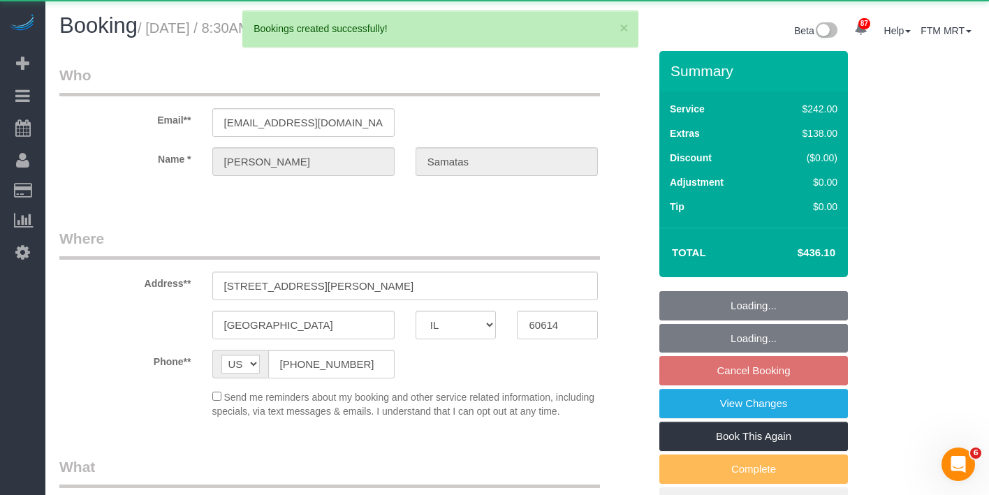
select select "object:16427"
select select "string:fspay-c4a8f186-f0db-4e19-9b7b-a9835a4a61b1"
select select "512"
select select "6"
select select "1"
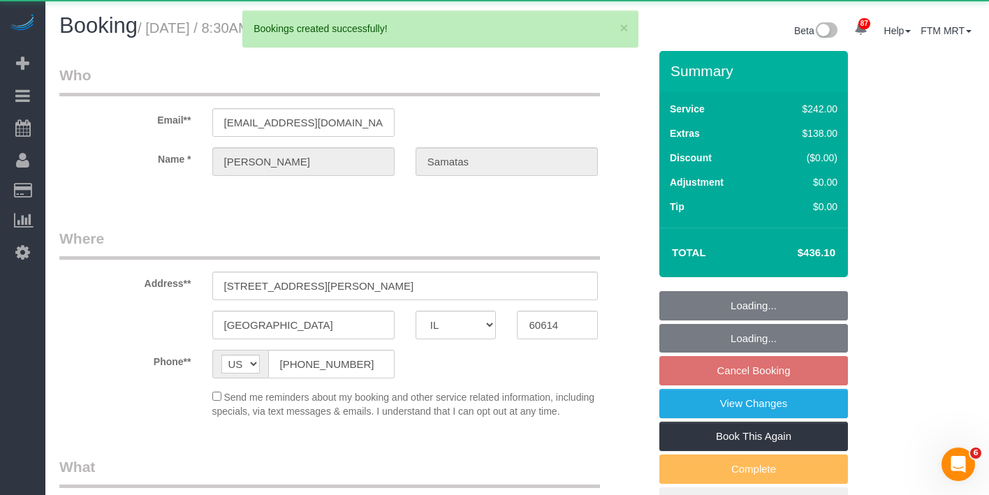
select select "5"
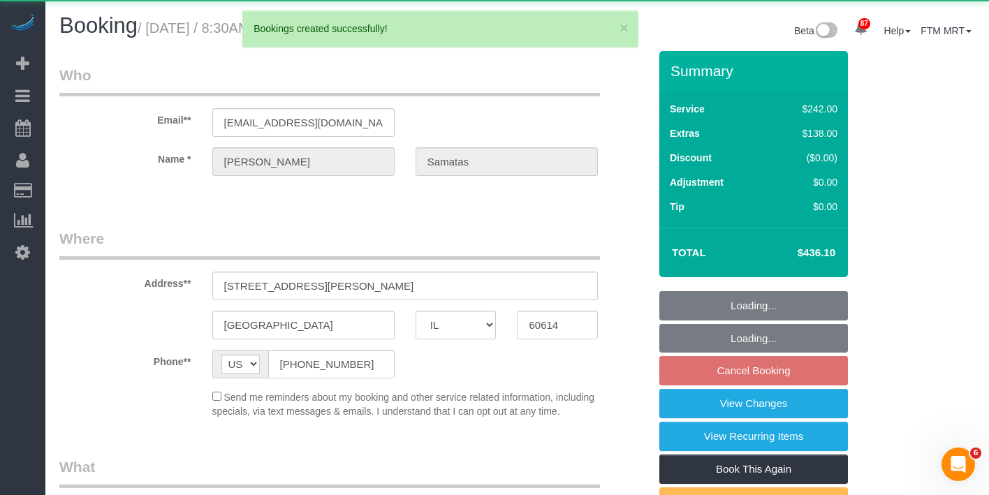
select select "object:16888"
select select "number:1"
select select "number:58"
select select "number:139"
select select "number:104"
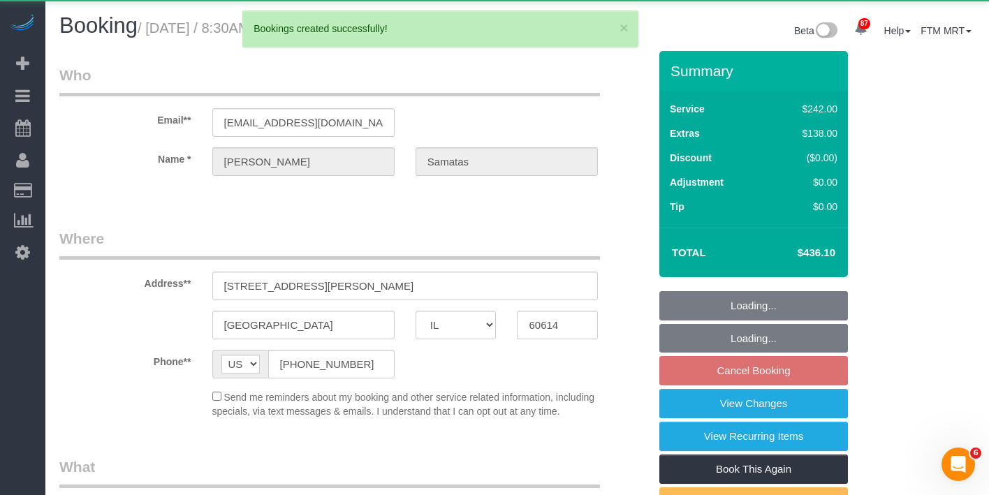
select select "6"
select select "1"
select select "5"
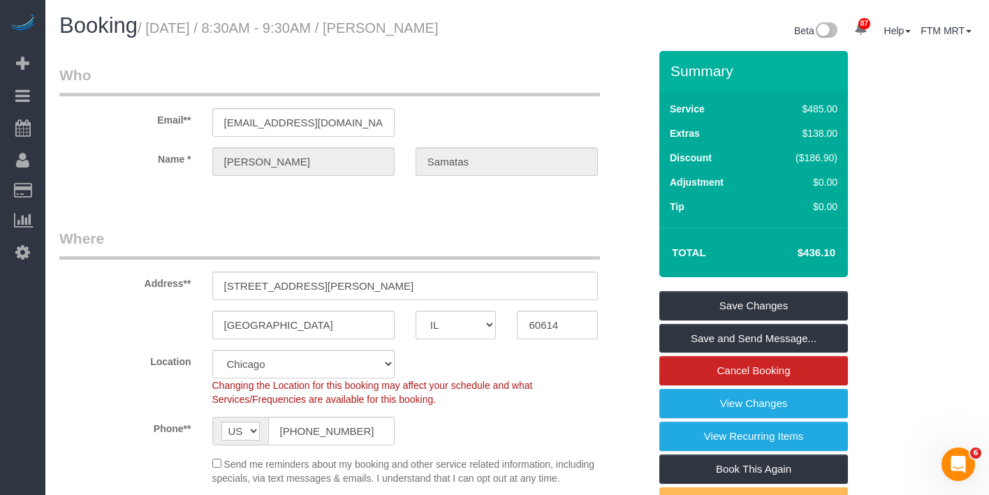
click at [744, 307] on div "Summary Service $485.00 Extras $138.00 Discount ($186.90) Adjustment $0.00 Tip …" at bounding box center [753, 300] width 189 height 499
click at [742, 321] on link "Save Changes" at bounding box center [753, 305] width 189 height 29
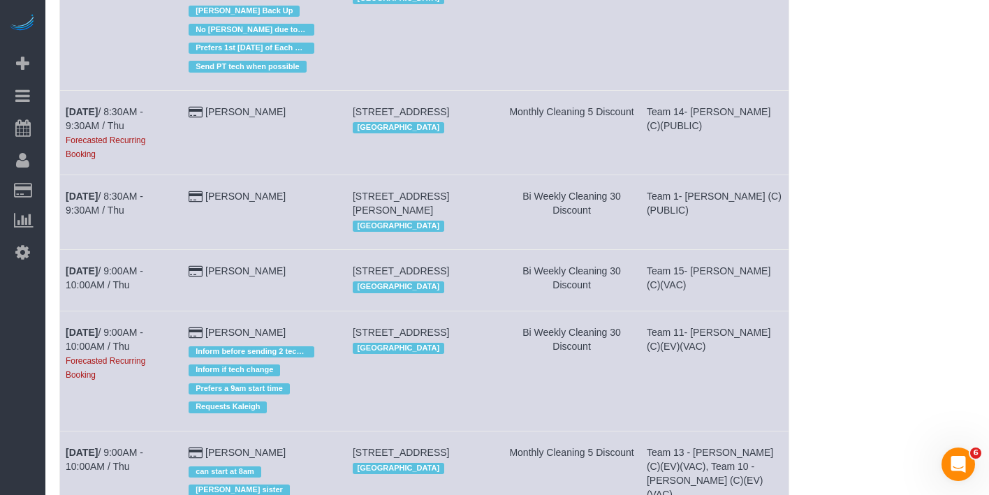
scroll to position [318, 0]
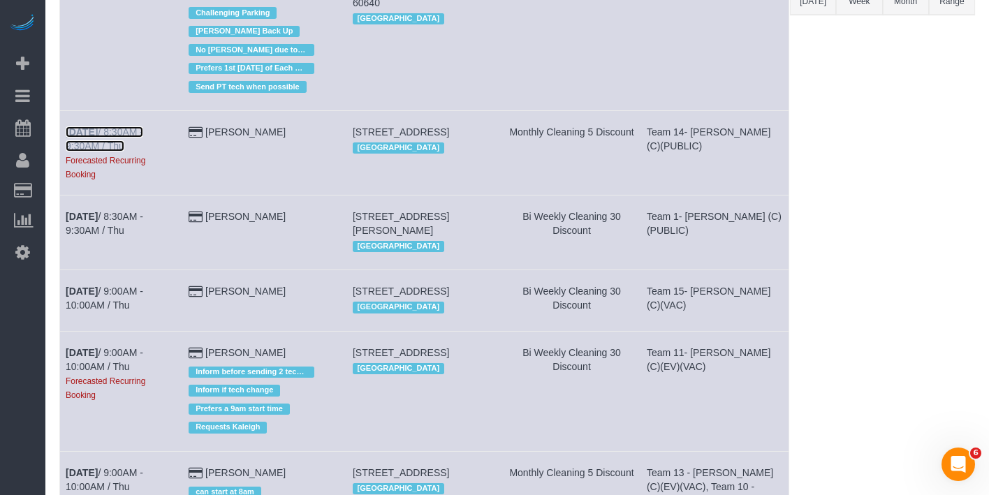
click at [82, 126] on b "[DATE]" at bounding box center [82, 131] width 32 height 11
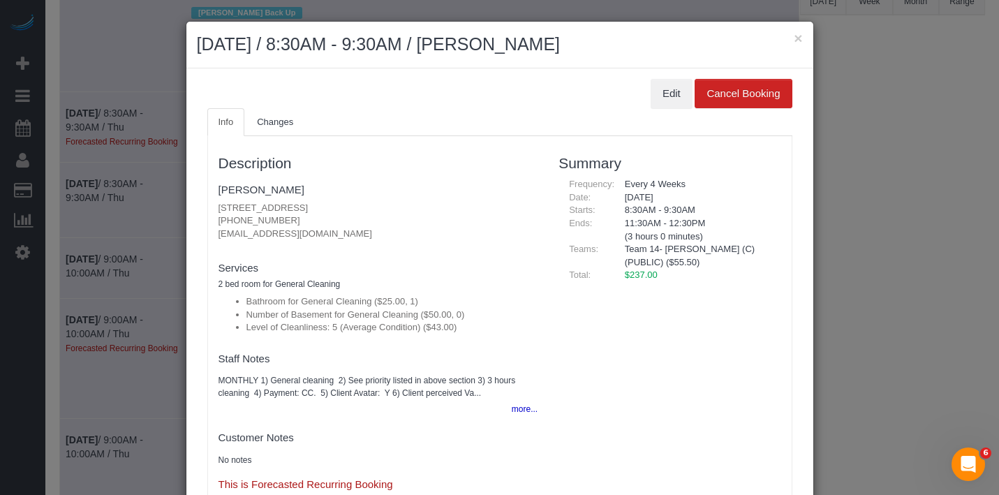
click at [654, 109] on ul "Info Changes" at bounding box center [499, 122] width 585 height 29
click at [654, 94] on button "Edit" at bounding box center [672, 93] width 42 height 29
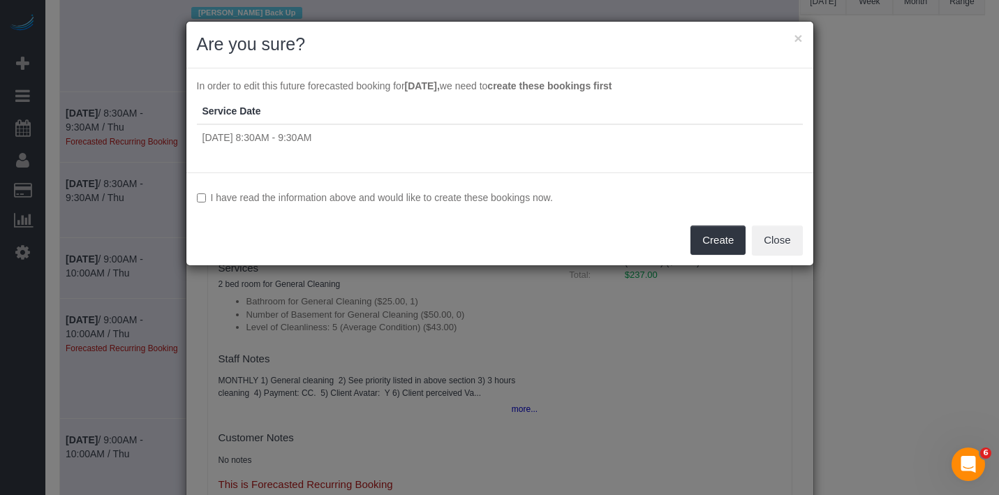
click at [478, 206] on div "I have read the information above and would like to create these bookings now. …" at bounding box center [499, 218] width 627 height 93
click at [481, 200] on label "I have read the information above and would like to create these bookings now." at bounding box center [500, 198] width 606 height 14
click at [731, 240] on button "Create" at bounding box center [718, 240] width 55 height 29
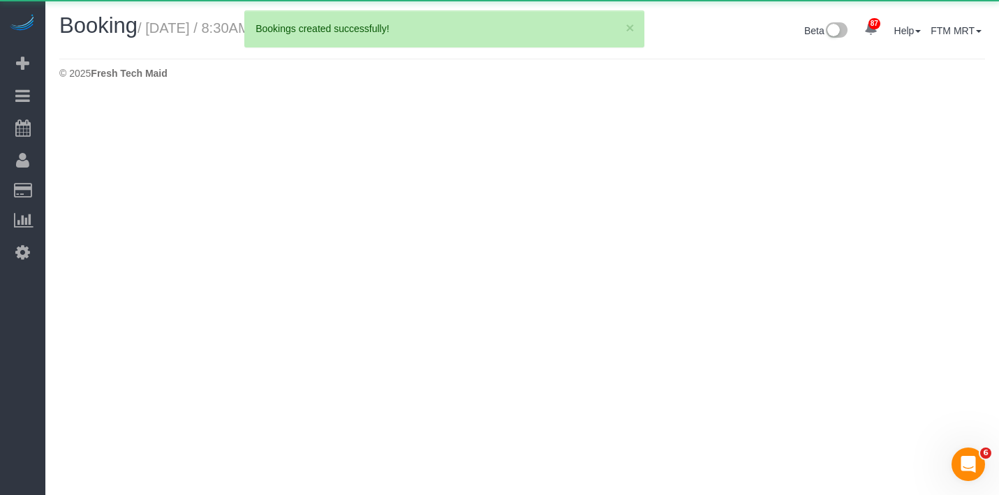
select select "IL"
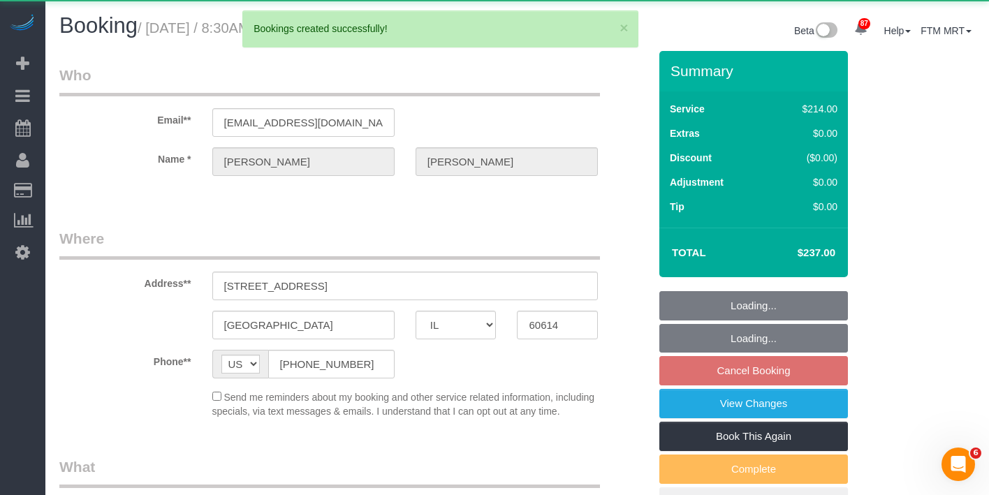
select select "object:17853"
select select "string:fspay-5f182d03-466f-42fe-b688-c65ec231ece2"
select select "512"
select select "5"
select select "object:18312"
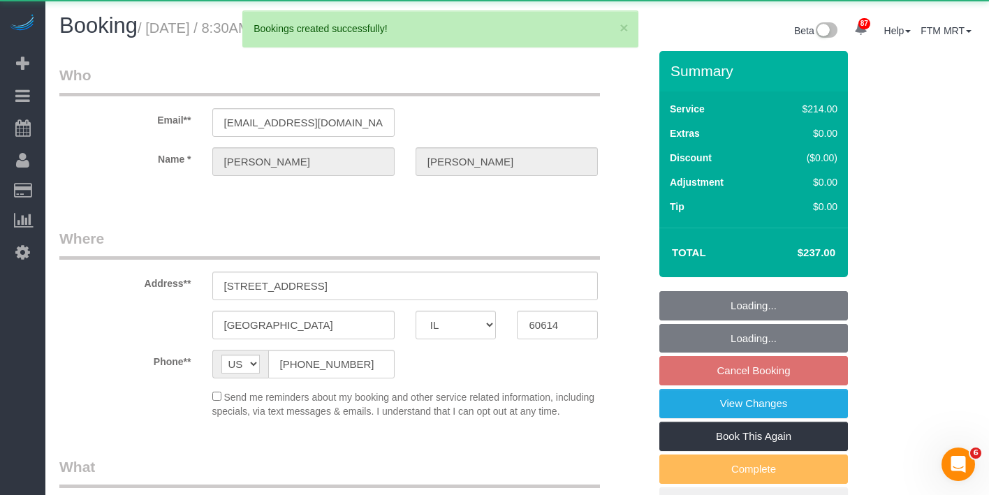
select select "number:1"
select select "number:68"
select select "number:139"
select select "number:106"
select select "5"
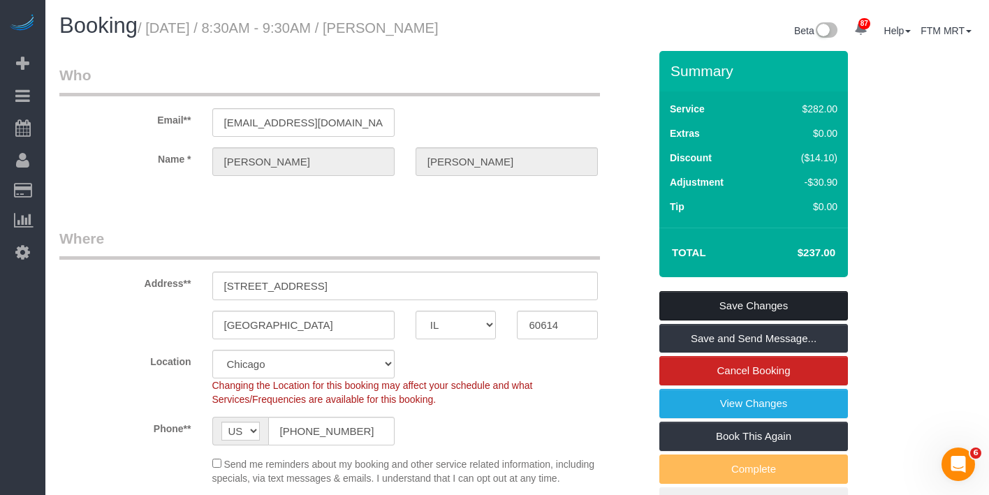
click at [773, 304] on link "Save Changes" at bounding box center [753, 305] width 189 height 29
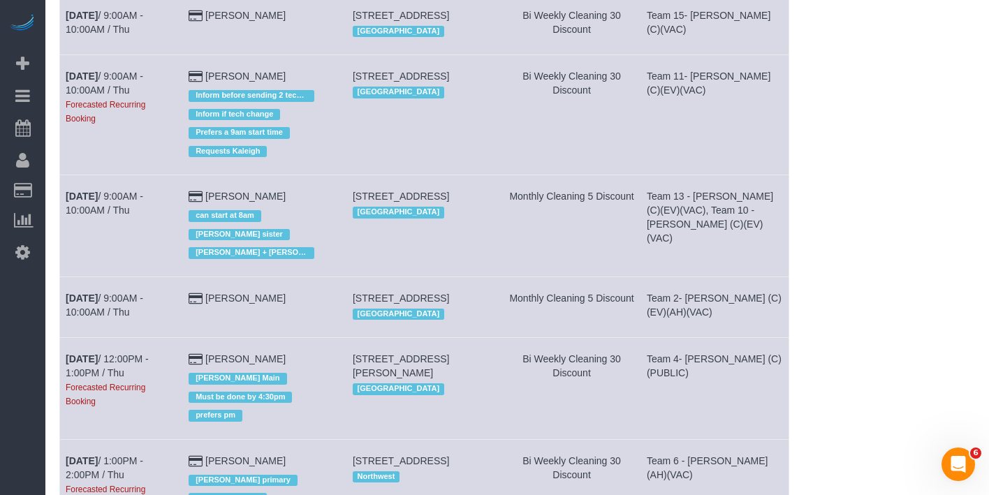
scroll to position [582, 0]
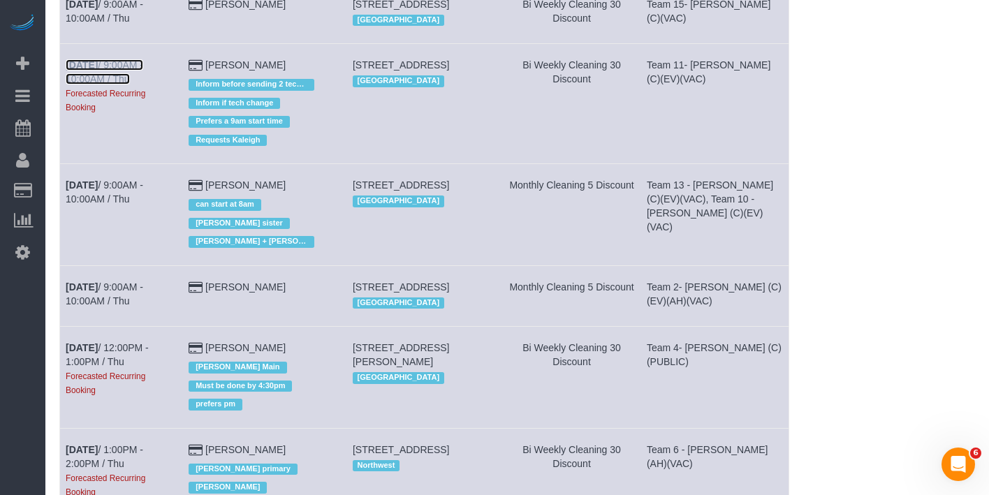
click at [125, 75] on link "[DATE] 9:00AM - 10:00AM / Thu" at bounding box center [105, 71] width 78 height 25
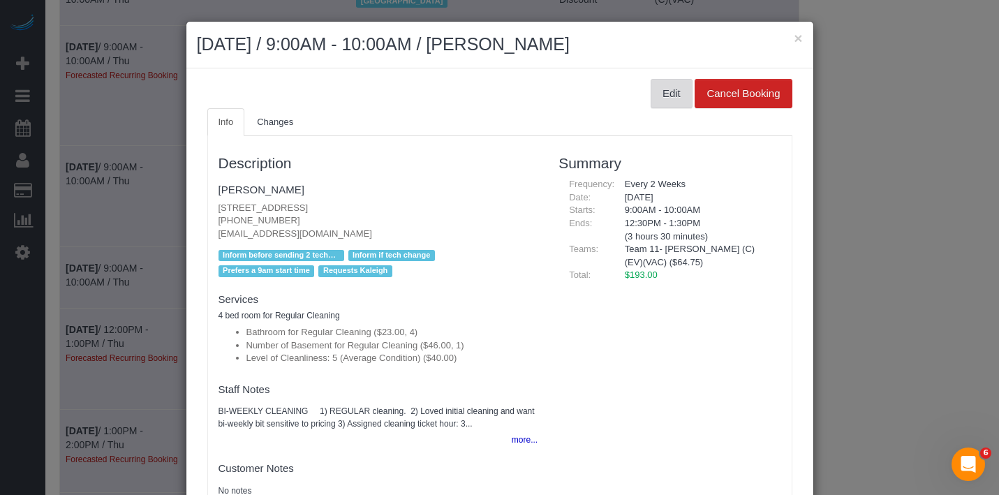
click at [654, 102] on button "Edit" at bounding box center [672, 93] width 42 height 29
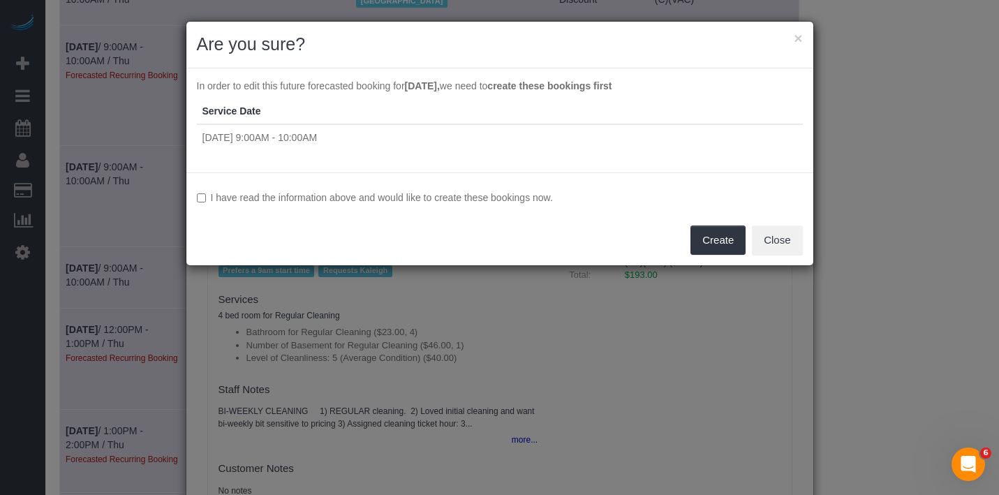
click at [354, 192] on label "I have read the information above and would like to create these bookings now." at bounding box center [500, 198] width 606 height 14
click at [716, 247] on button "Create" at bounding box center [718, 240] width 55 height 29
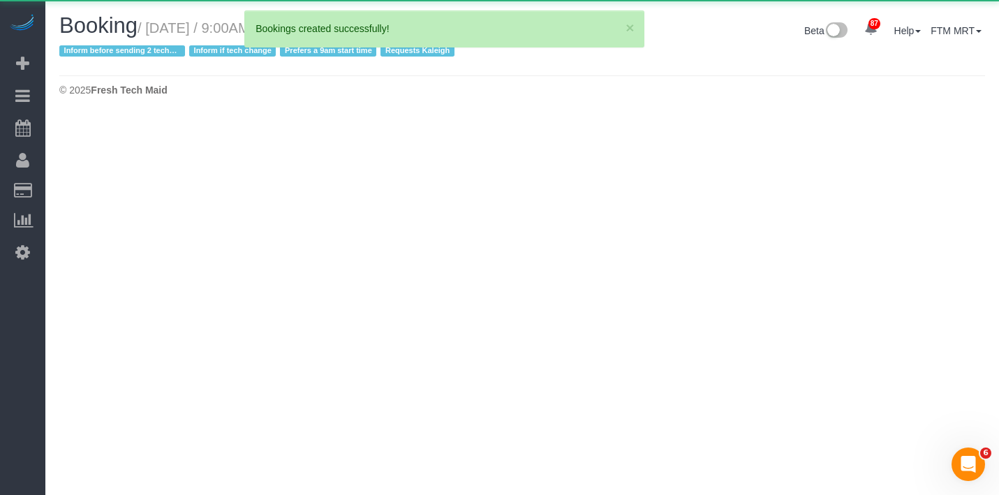
select select "IL"
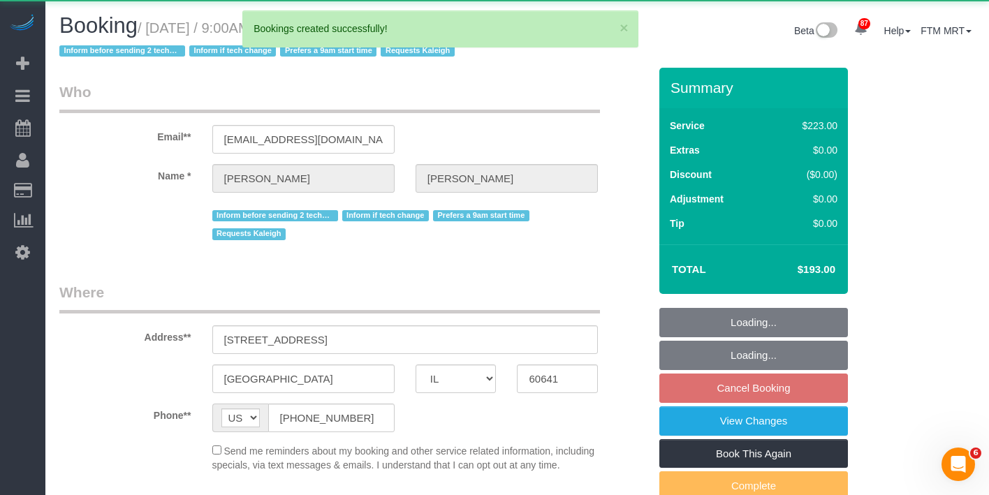
select select "string:fspay-29a48379-272c-4b49-ab21-95c6ff12699b"
select select "object:19536"
select select "number:1"
select select "number:58"
select select "number:139"
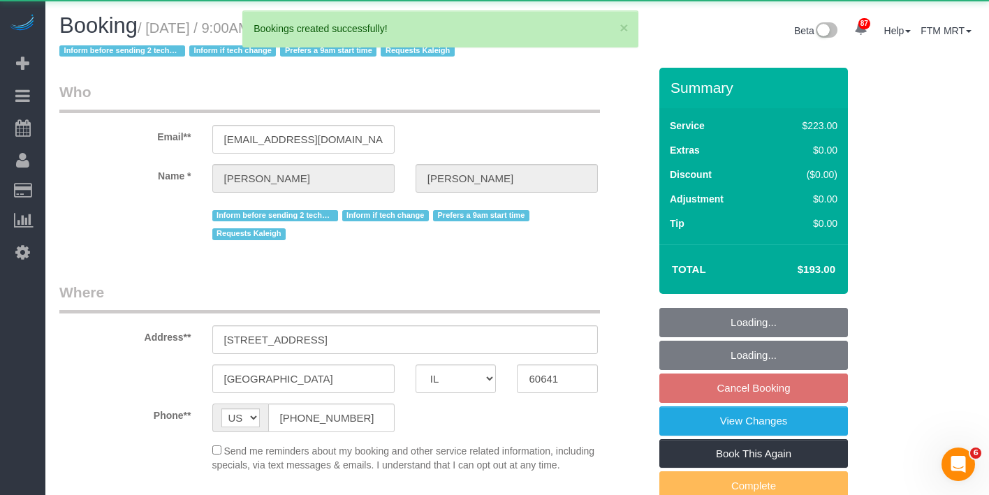
select select "number:106"
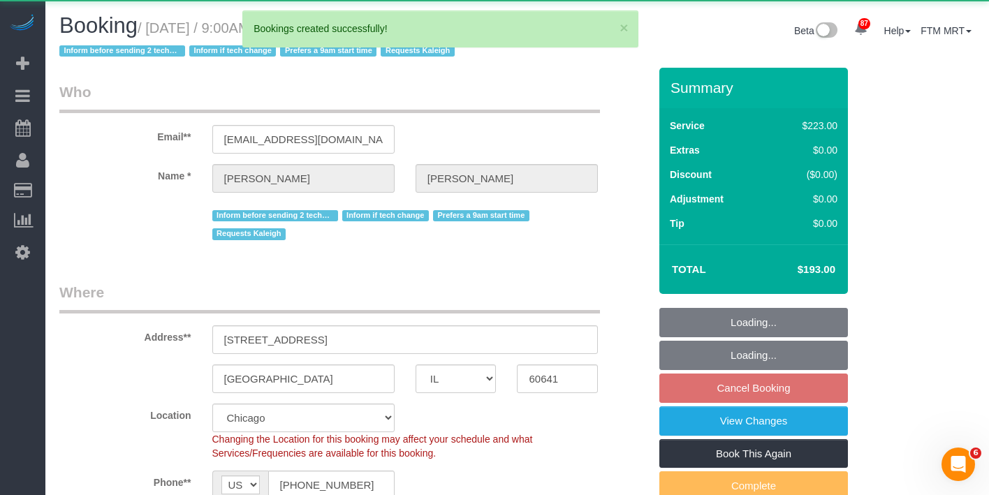
select select "512"
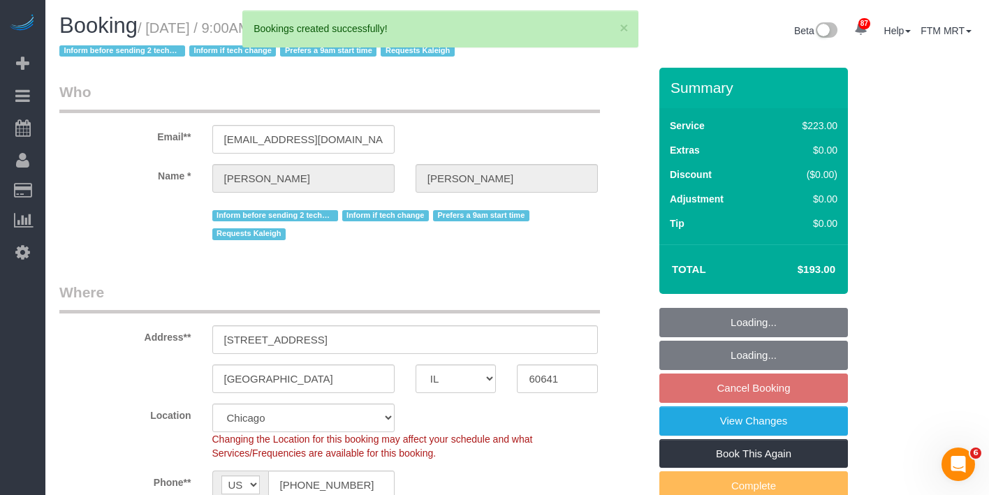
select select "4"
select select "1"
select select "5"
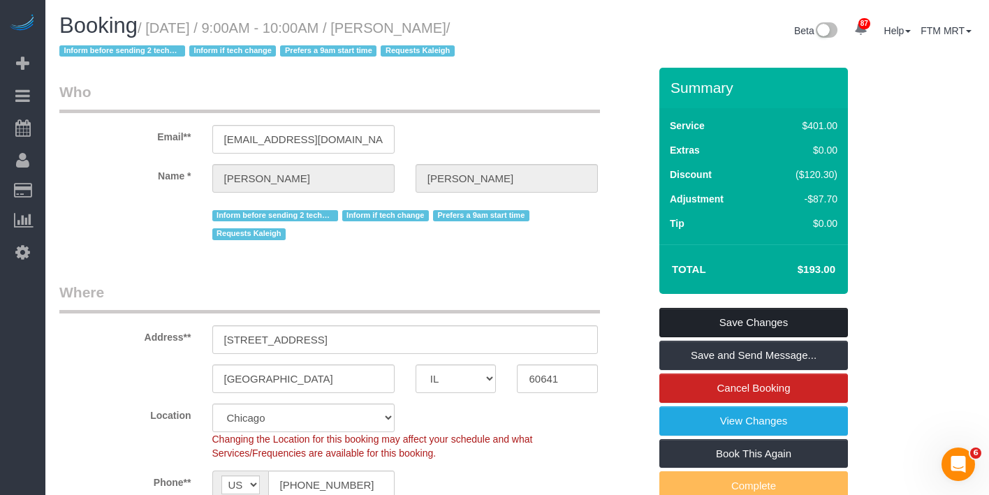
click at [724, 337] on link "Save Changes" at bounding box center [753, 322] width 189 height 29
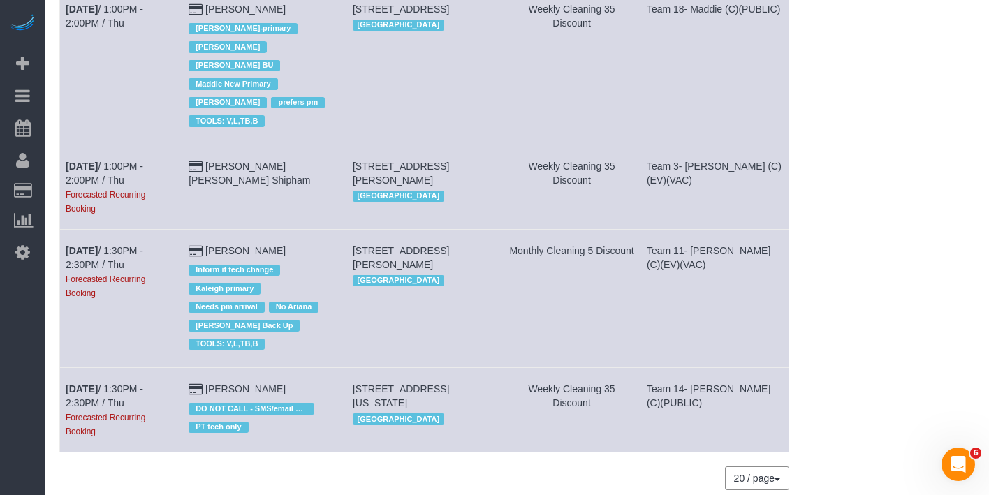
scroll to position [1269, 0]
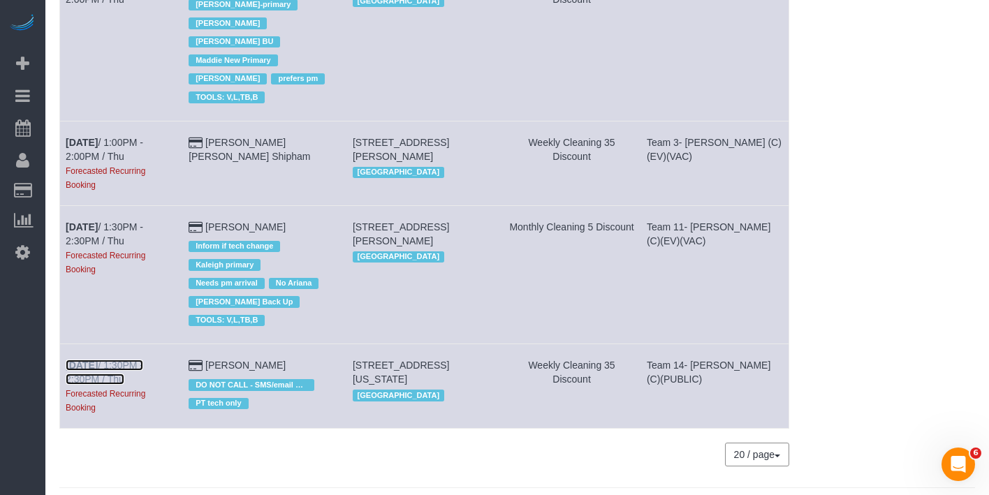
click at [91, 360] on b "[DATE]" at bounding box center [82, 365] width 32 height 11
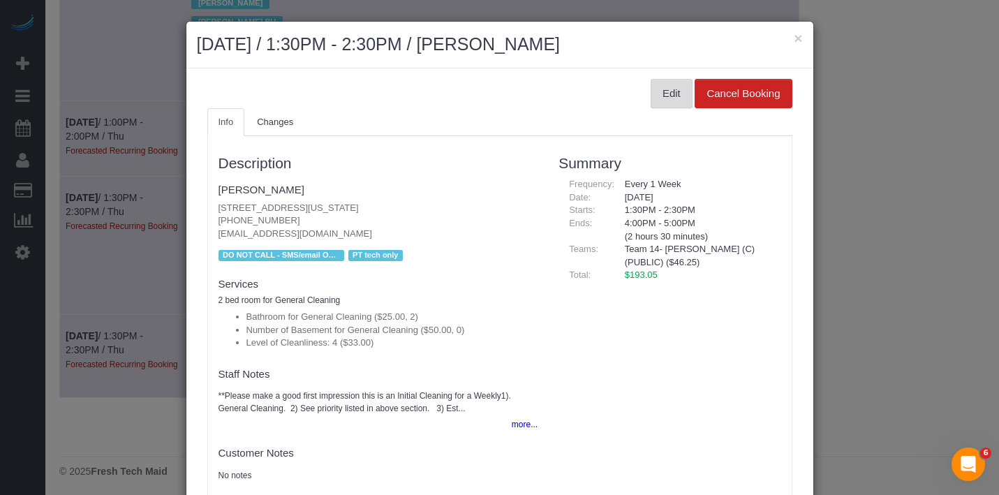
click at [651, 88] on button "Edit" at bounding box center [672, 93] width 42 height 29
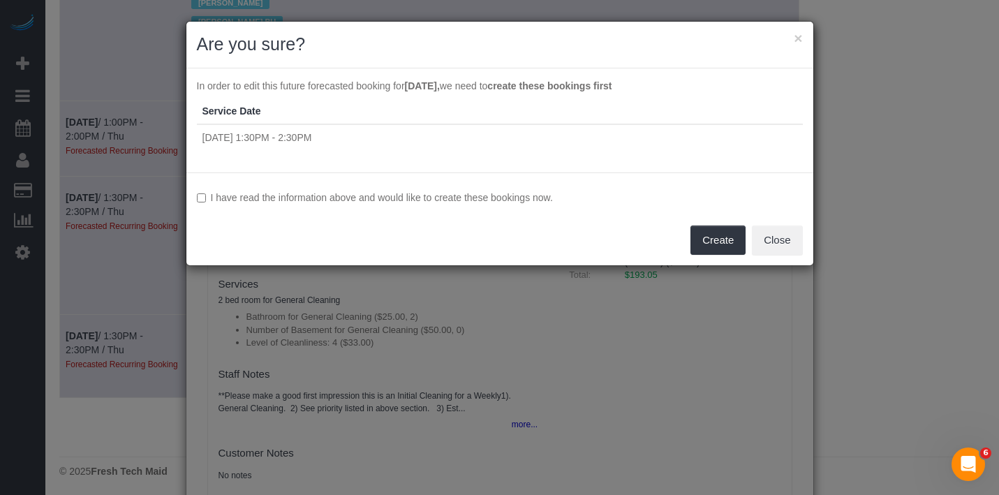
click at [349, 199] on label "I have read the information above and would like to create these bookings now." at bounding box center [500, 198] width 606 height 14
click at [712, 236] on button "Create" at bounding box center [718, 240] width 55 height 29
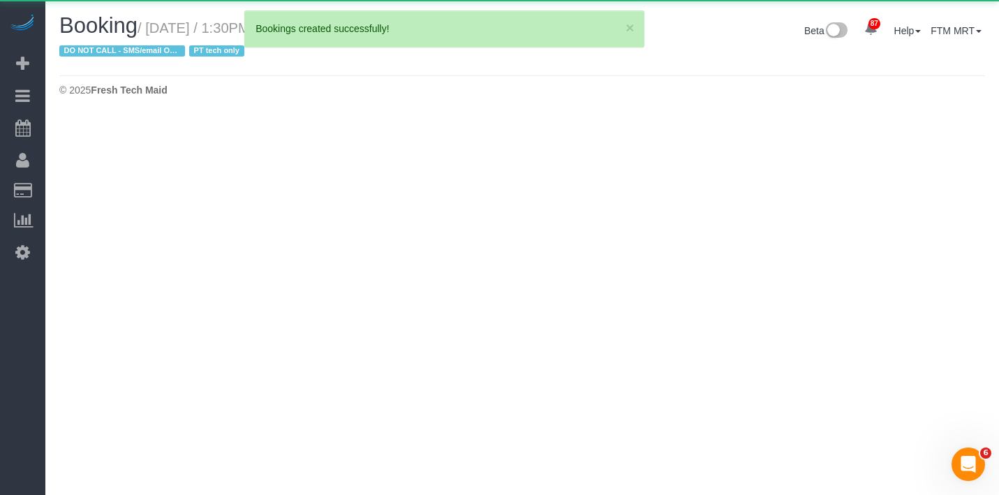
select select "IL"
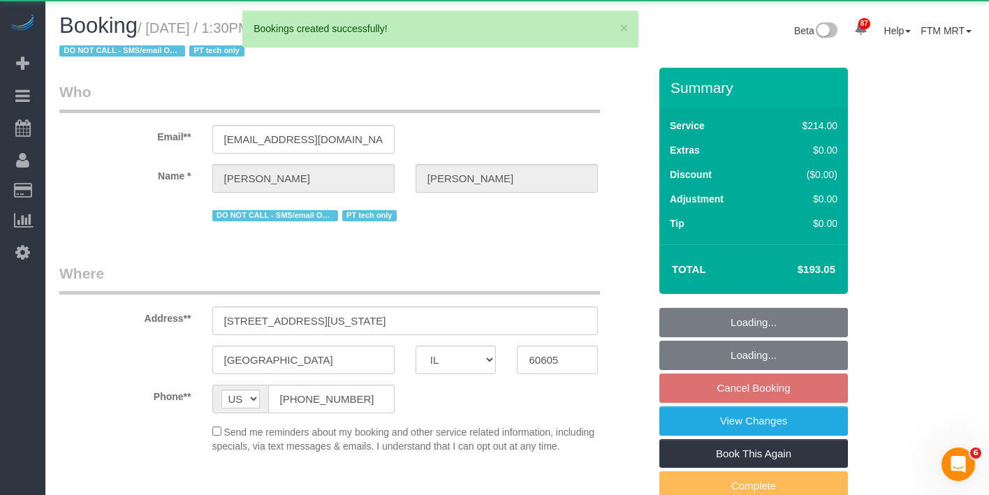
select select "object:20740"
select select "string:fspay-f5e0c708-bc04-44c8-af41-f792f64d3393"
select select "512"
select select "2"
select select "4"
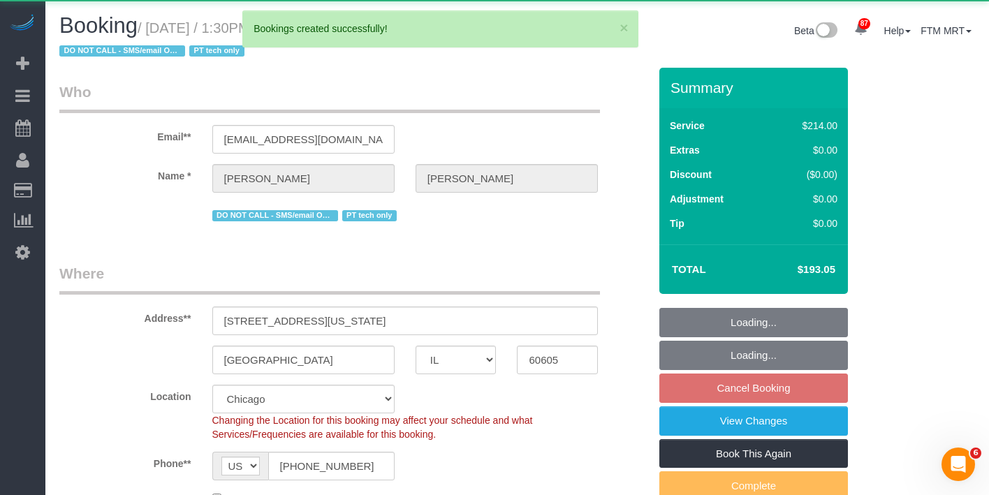
select select "object:21116"
select select "number:1"
select select "number:58"
select select "number:139"
select select "number:106"
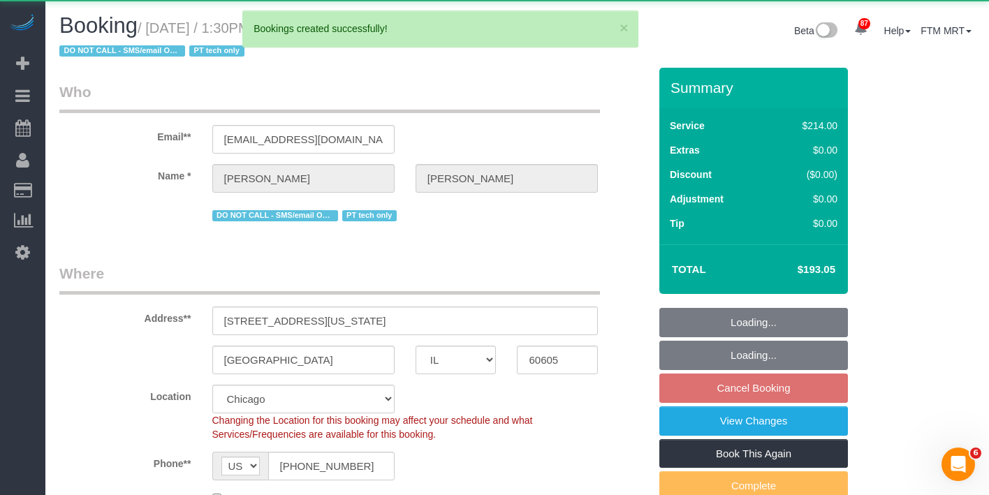
select select "2"
select select "4"
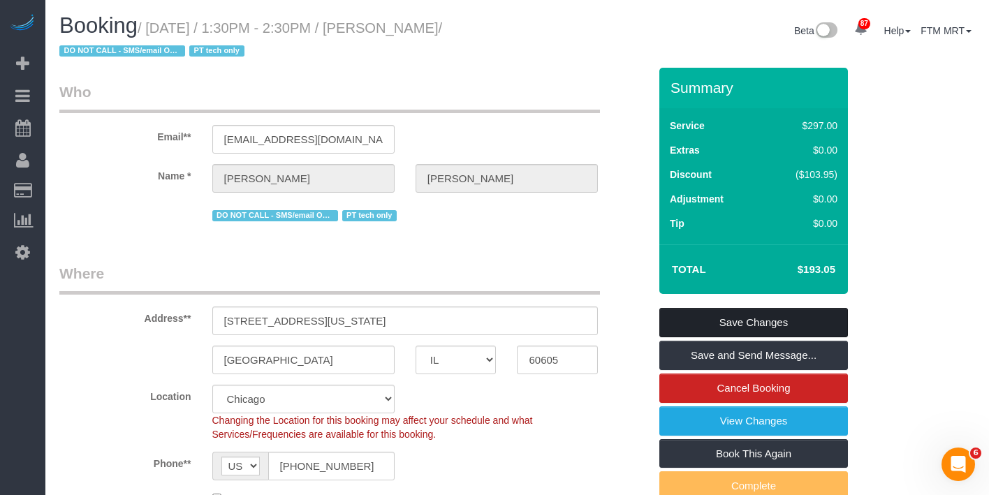
click at [767, 321] on link "Save Changes" at bounding box center [753, 322] width 189 height 29
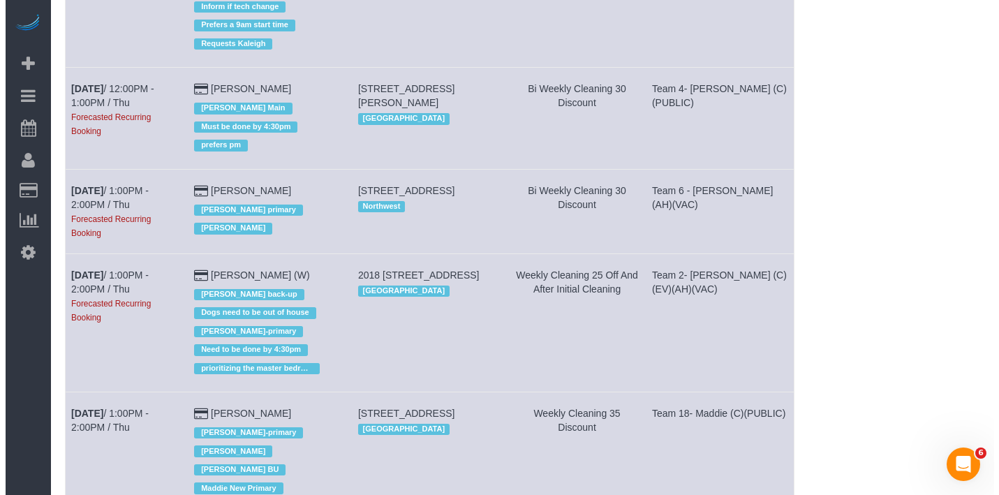
scroll to position [845, 0]
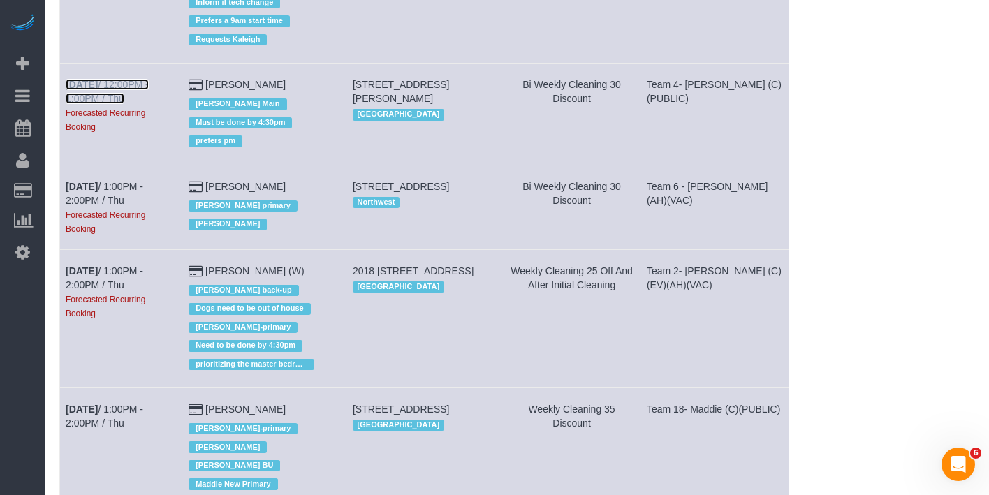
click at [103, 104] on link "[DATE] 12:00PM - 1:00PM / Thu" at bounding box center [107, 91] width 83 height 25
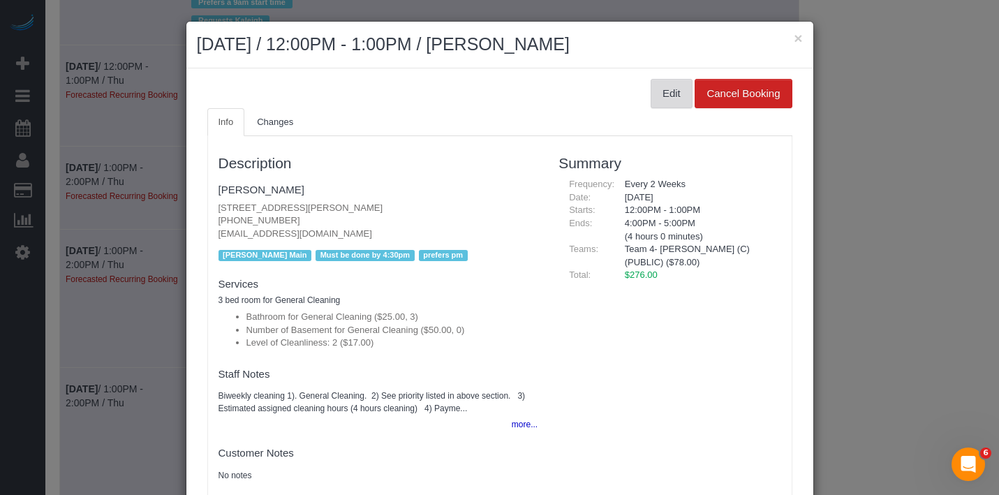
click at [651, 90] on button "Edit" at bounding box center [672, 93] width 42 height 29
click at [651, 99] on button "Edit" at bounding box center [672, 93] width 42 height 29
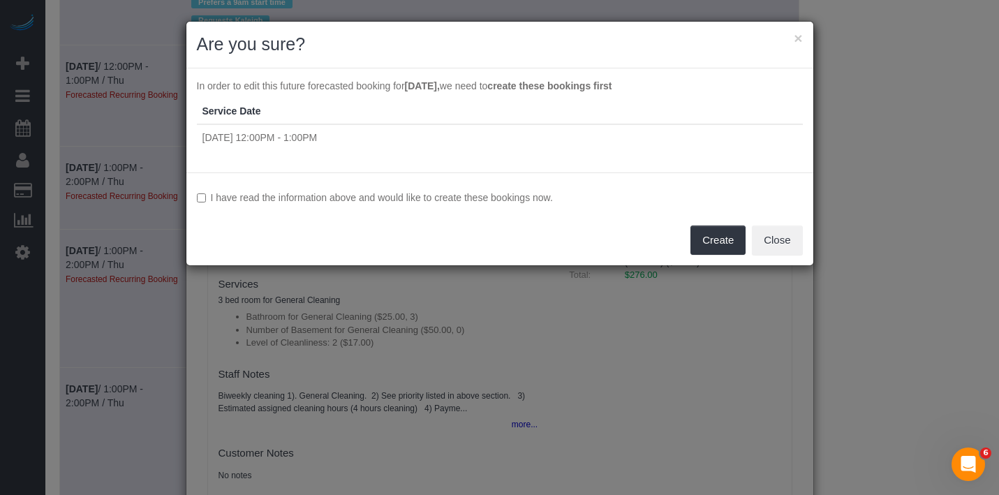
click at [374, 204] on label "I have read the information above and would like to create these bookings now." at bounding box center [500, 198] width 606 height 14
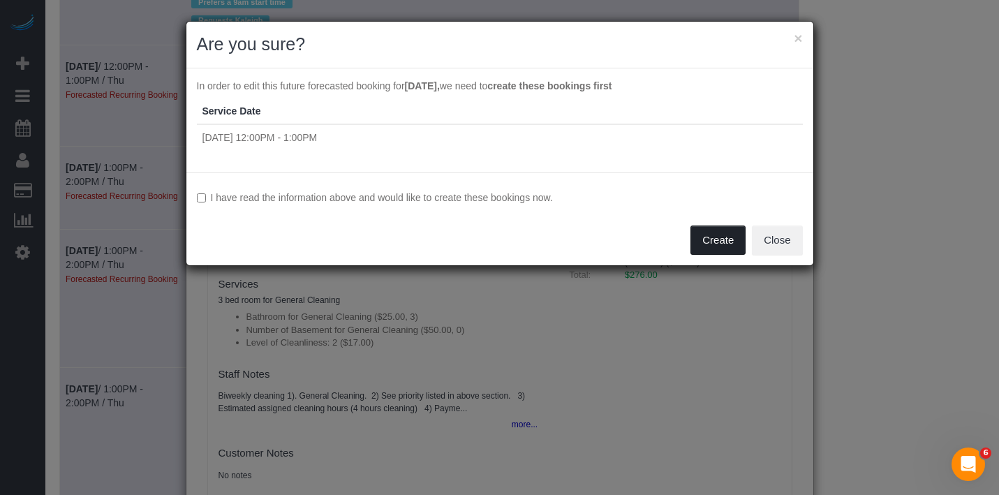
click at [730, 245] on button "Create" at bounding box center [718, 240] width 55 height 29
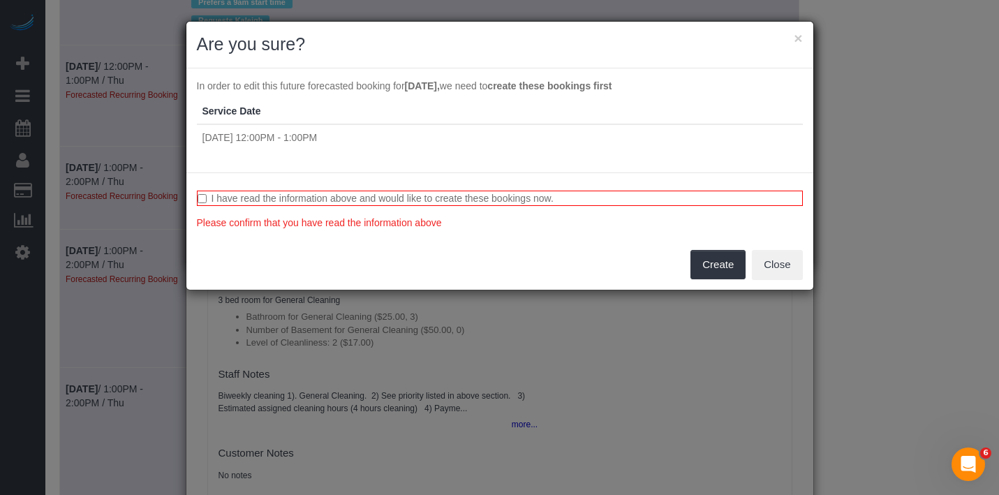
click at [362, 183] on div "I have read the information above and would like to create these bookings now. …" at bounding box center [499, 230] width 627 height 117
click at [362, 197] on label "I have read the information above and would like to create these bookings now." at bounding box center [500, 198] width 606 height 15
click at [728, 268] on button "Create" at bounding box center [718, 264] width 55 height 29
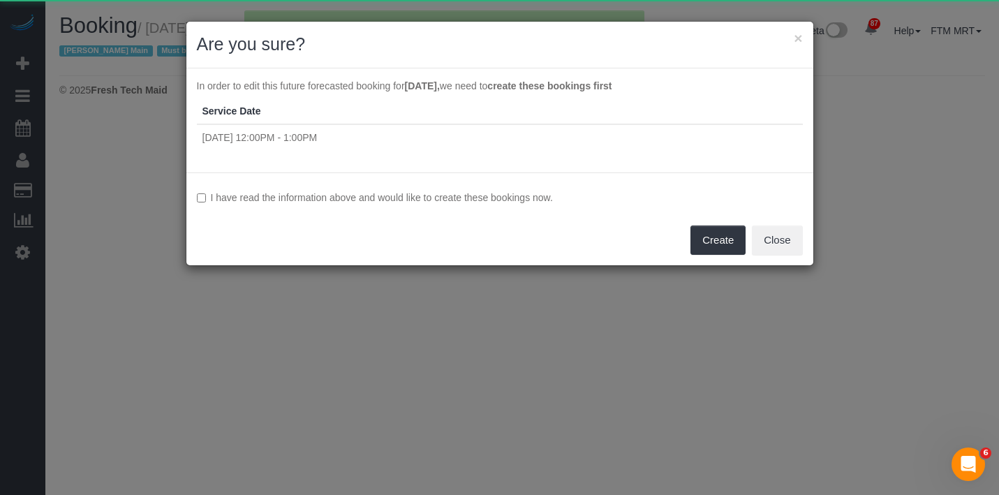
select select "IL"
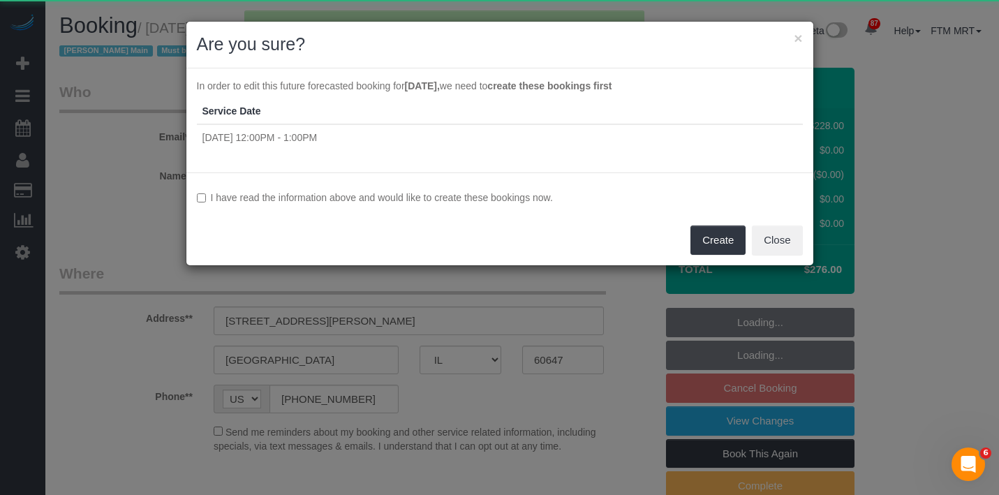
select select "object:22351"
select select "512"
select select "3"
select select "2"
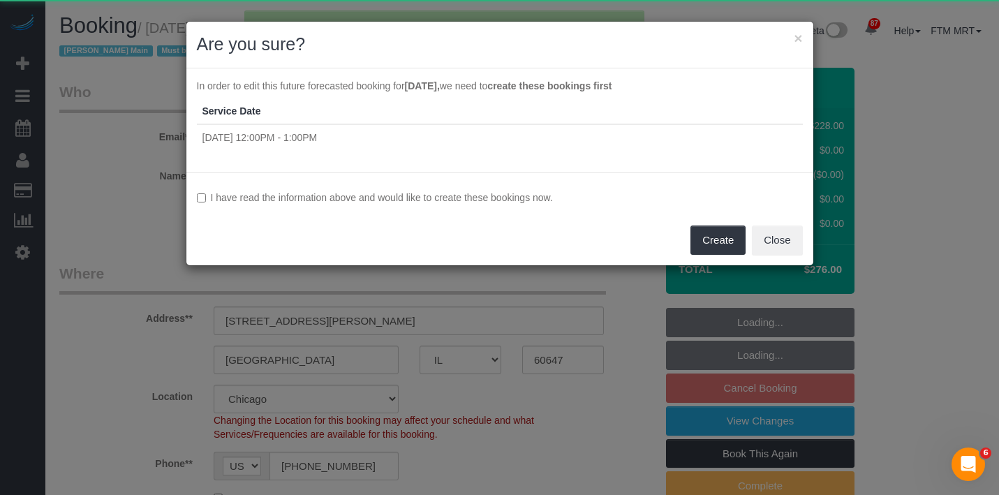
select select "number:1"
select select "number:58"
select select "number:139"
select select "number:106"
select select "3"
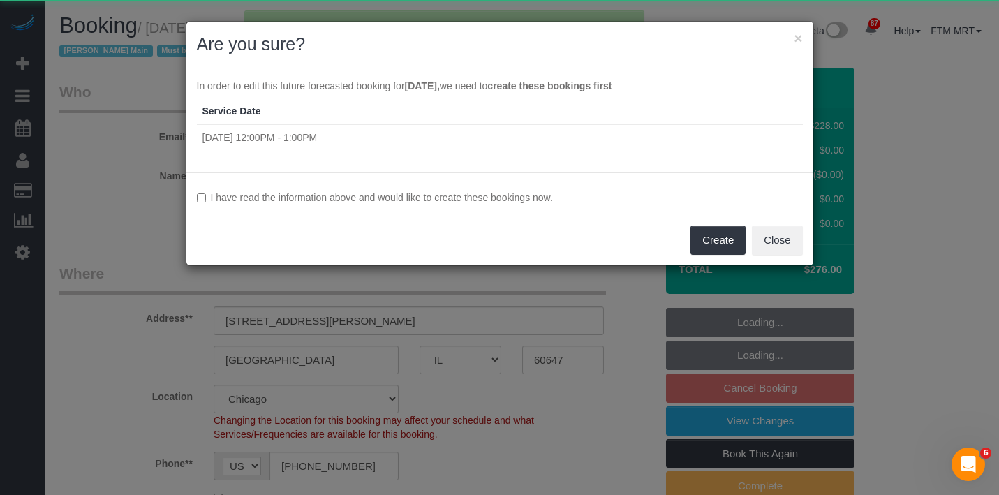
select select "2"
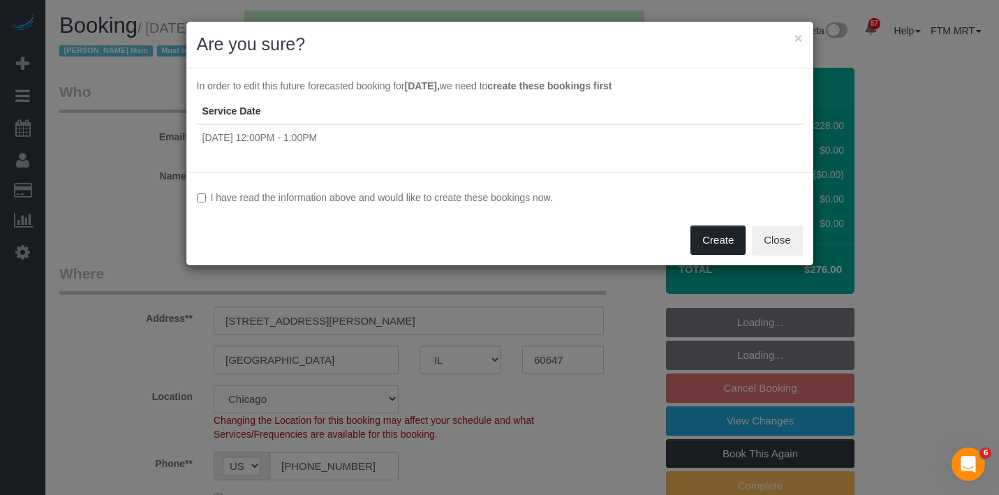
click at [700, 239] on button "Create" at bounding box center [718, 240] width 55 height 29
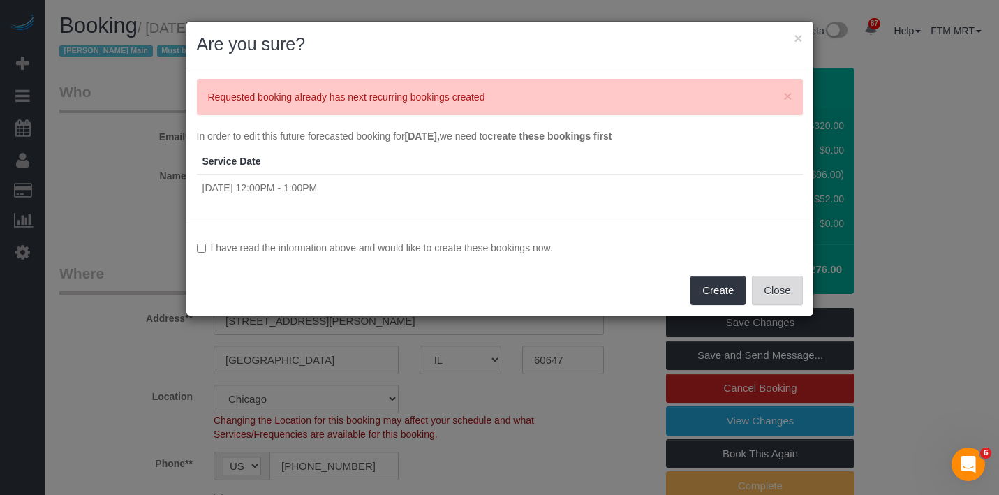
click at [773, 284] on button "Close" at bounding box center [777, 290] width 50 height 29
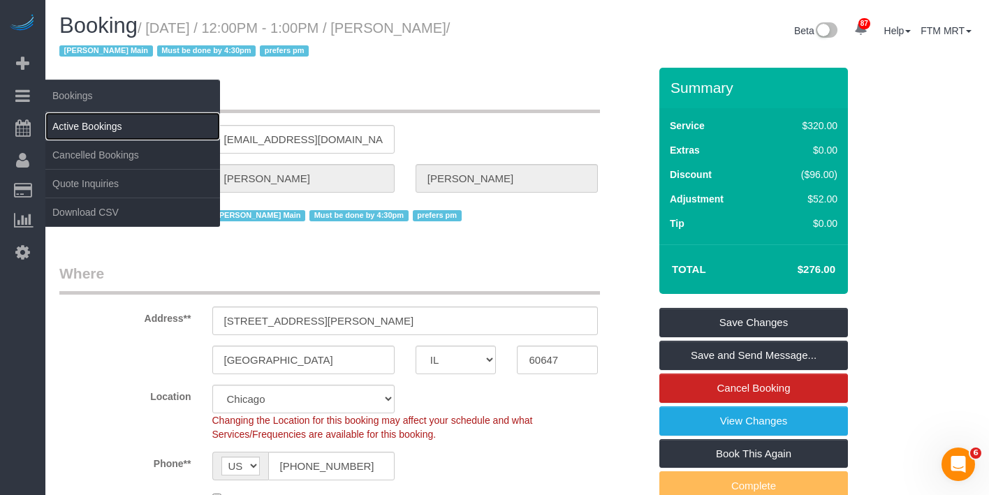
click at [98, 129] on link "Active Bookings" at bounding box center [132, 126] width 175 height 28
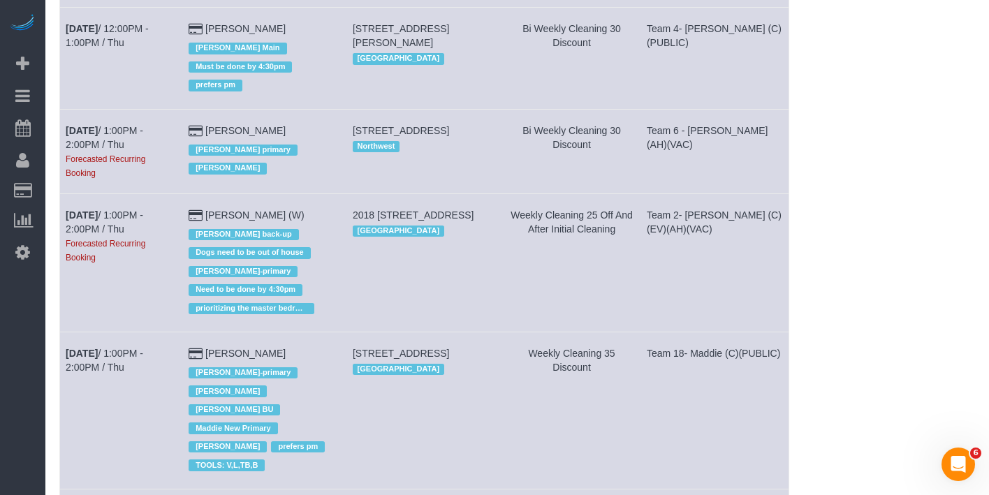
scroll to position [893, 0]
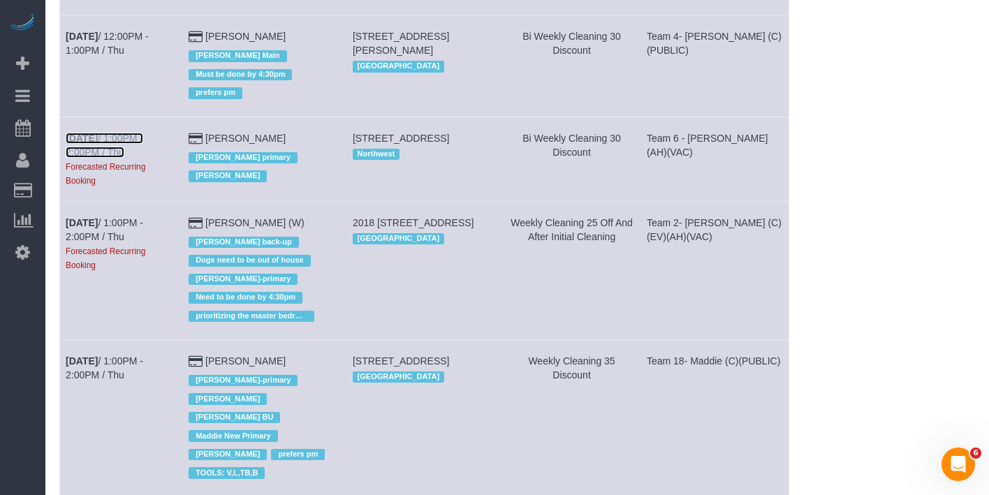
click at [101, 158] on link "[DATE] 1:00PM - 2:00PM / Thu" at bounding box center [105, 145] width 78 height 25
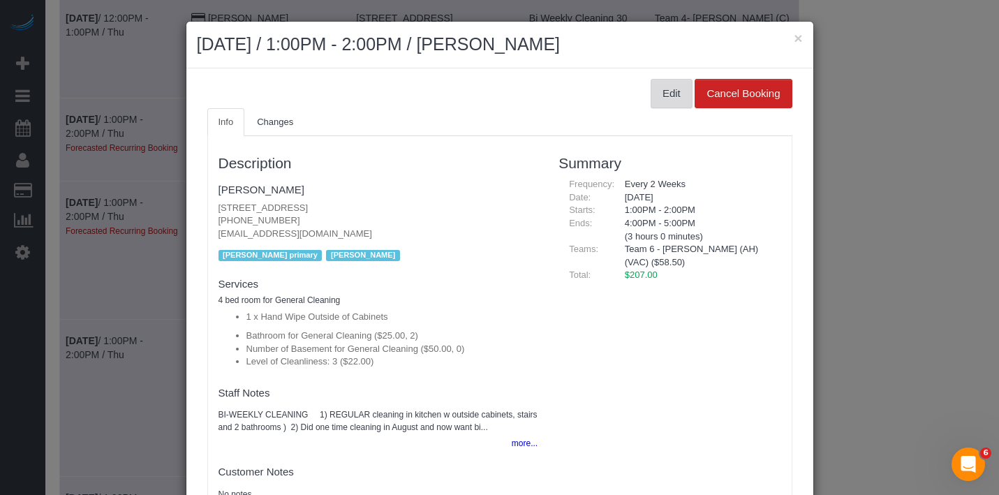
click at [651, 94] on button "Edit" at bounding box center [672, 93] width 42 height 29
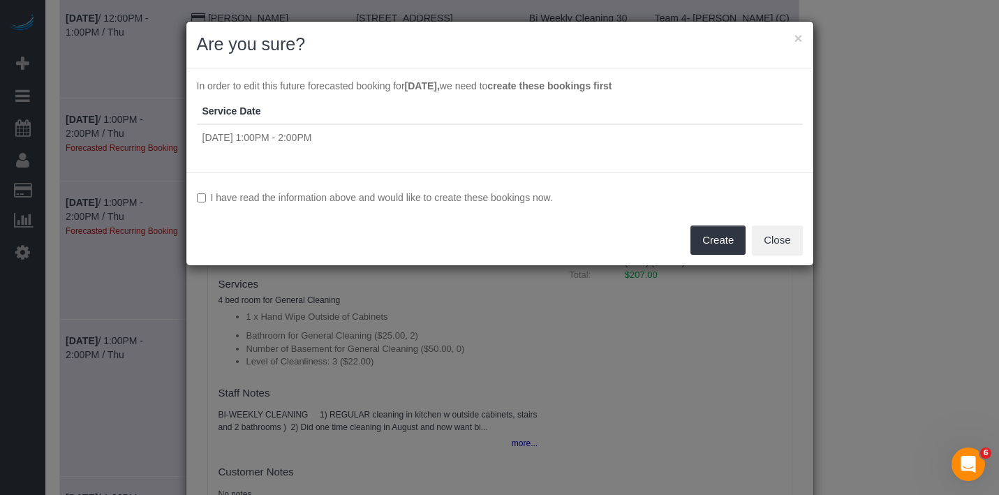
click at [362, 204] on label "I have read the information above and would like to create these bookings now." at bounding box center [500, 198] width 606 height 14
click at [731, 239] on button "Create" at bounding box center [718, 240] width 55 height 29
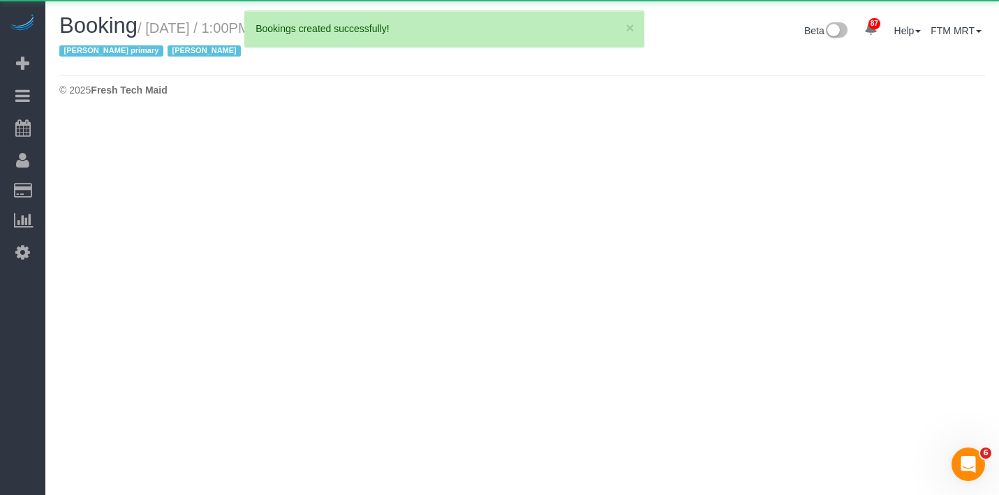
select select "IL"
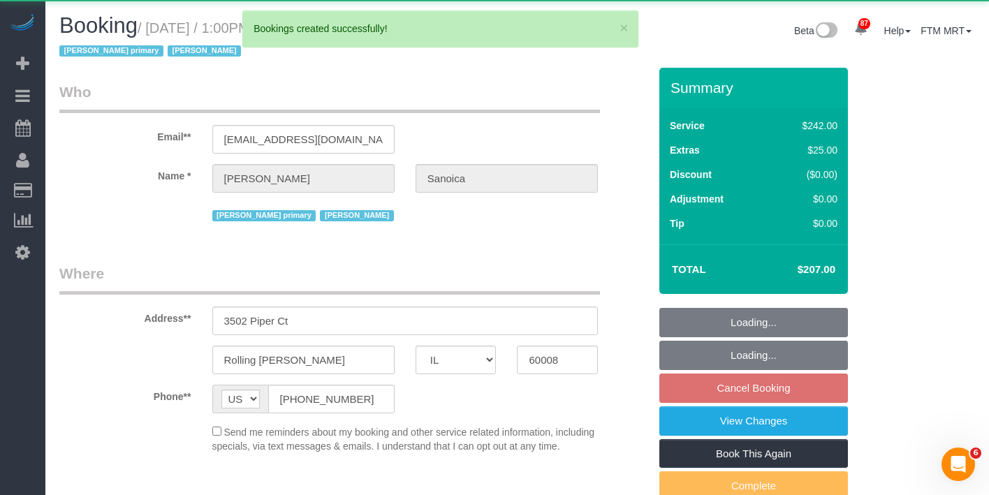
select select "object:23901"
select select "string:fspay-1107eaab-3deb-4db8-82dd-8e3ea490eef4"
select select "512"
select select "2"
select select "3"
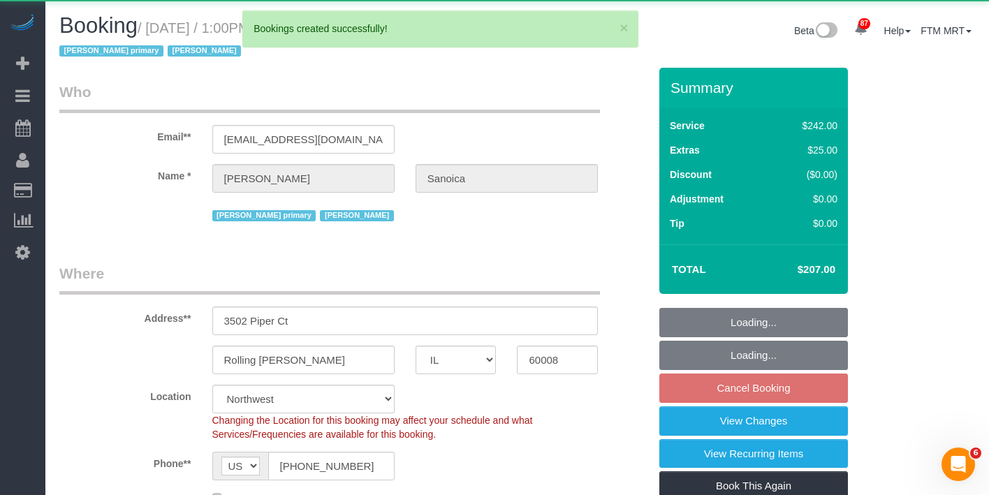
select select "object:24281"
select select "number:1"
select select "number:63"
select select "number:139"
select select "number:106"
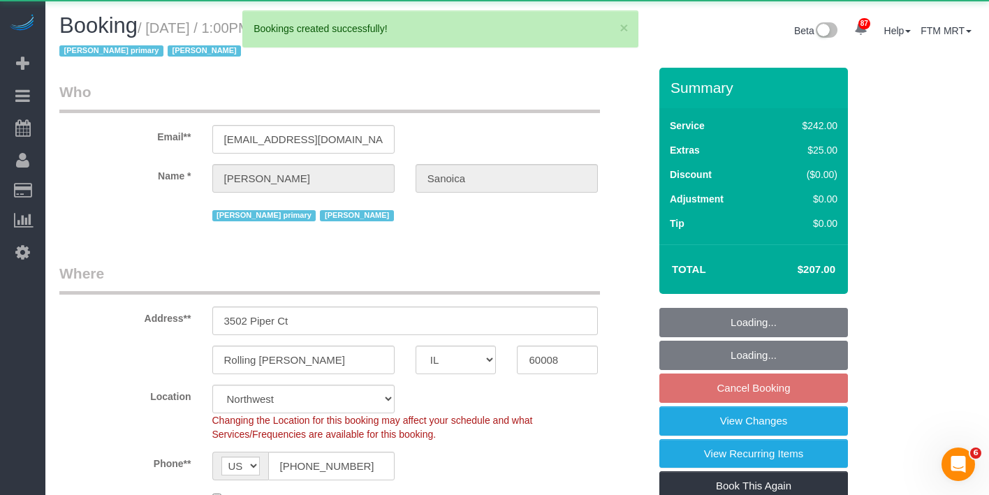
select select "2"
select select "3"
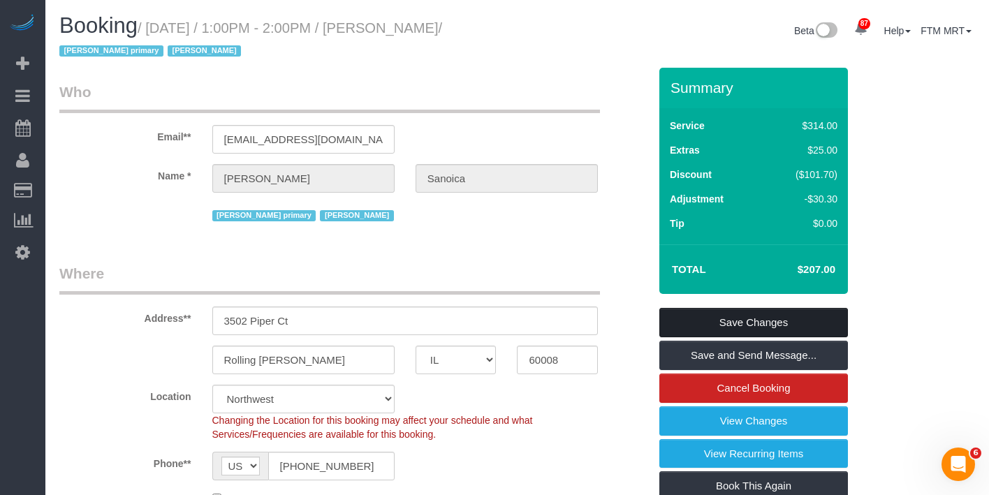
click at [800, 322] on link "Save Changes" at bounding box center [753, 322] width 189 height 29
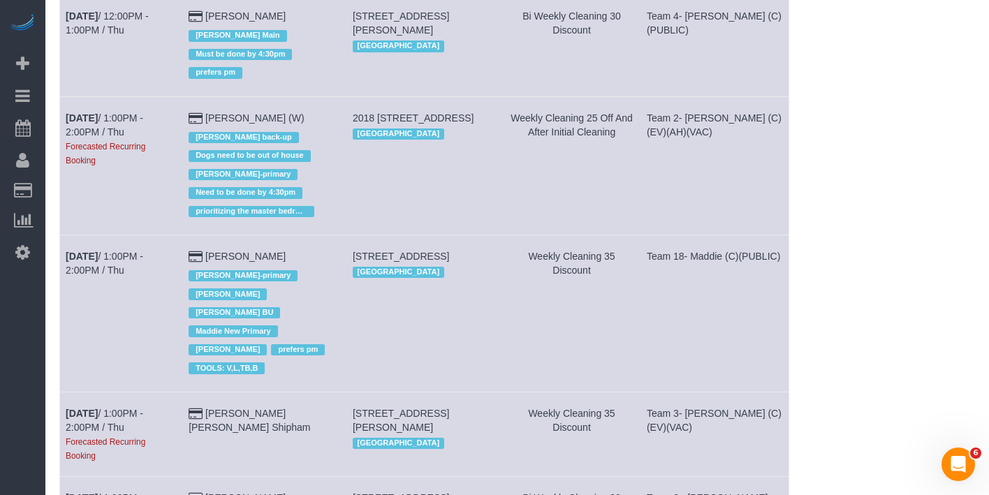
scroll to position [1014, 0]
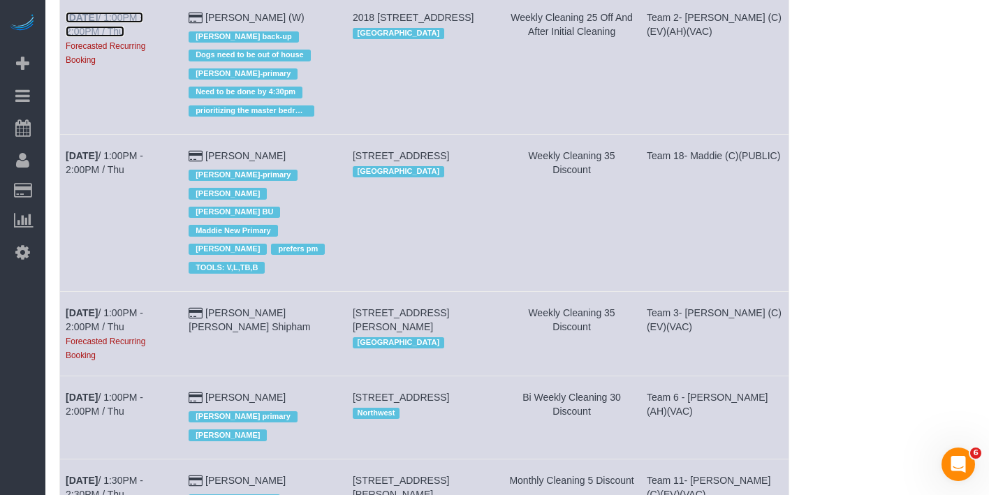
click at [93, 23] on b "[DATE]" at bounding box center [82, 17] width 32 height 11
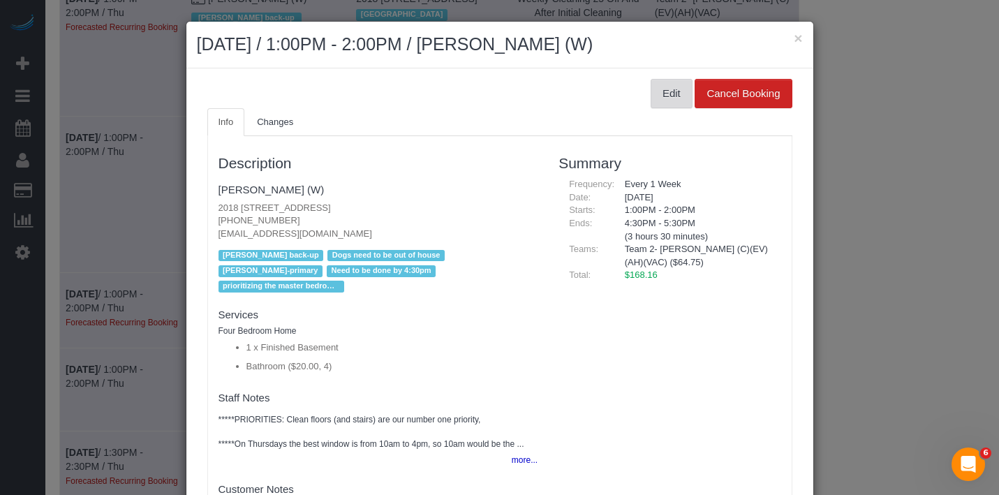
click at [652, 95] on button "Edit" at bounding box center [672, 93] width 42 height 29
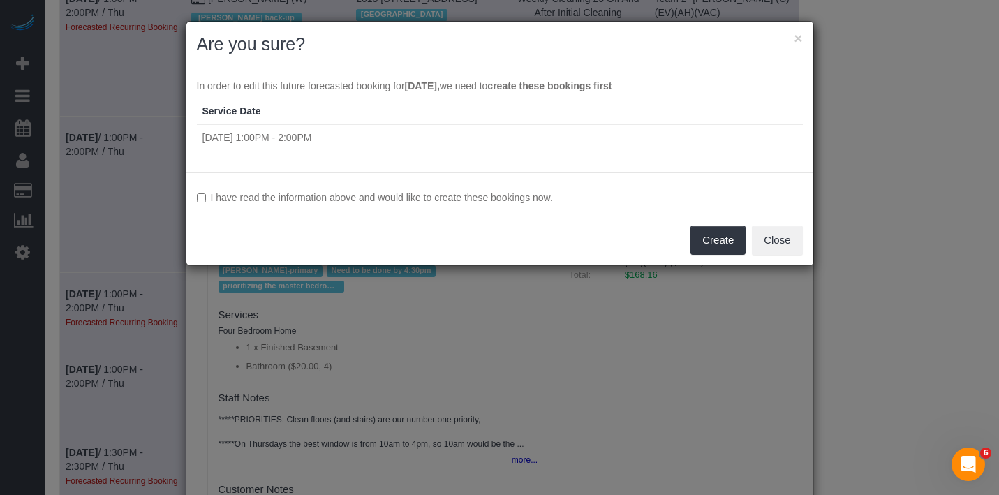
click at [467, 193] on label "I have read the information above and would like to create these bookings now." at bounding box center [500, 198] width 606 height 14
click at [728, 242] on button "Create" at bounding box center [718, 240] width 55 height 29
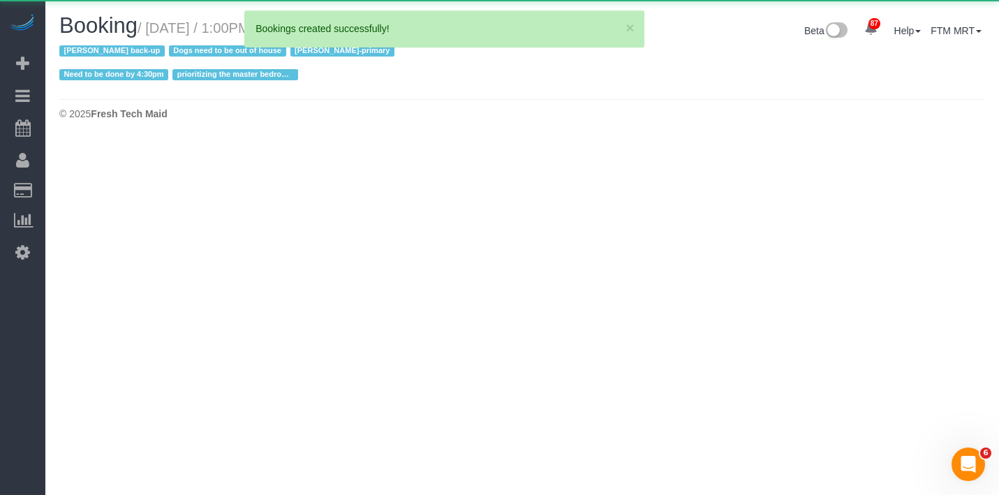
select select "IL"
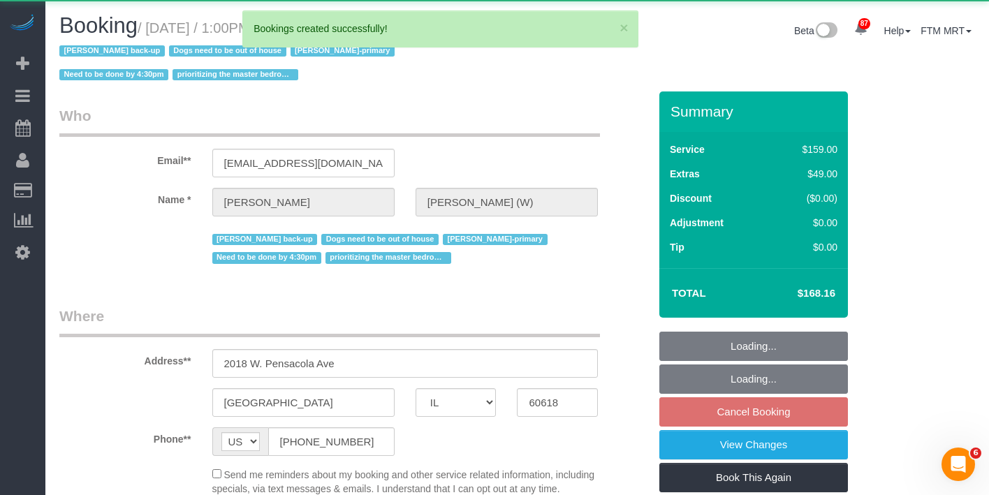
select select "object:25318"
select select "string:fspay-a9663d8f-8c9a-404f-bf5d-ab36a8b1b231"
select select "4"
select select "number:1"
select select "number:69"
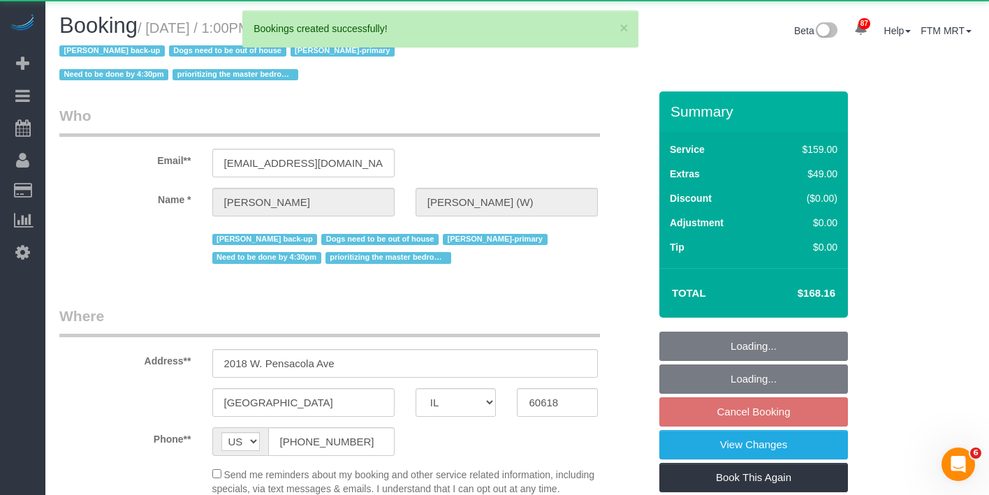
select select "number:139"
select select "number:98"
select select "number:141"
select select "number:143"
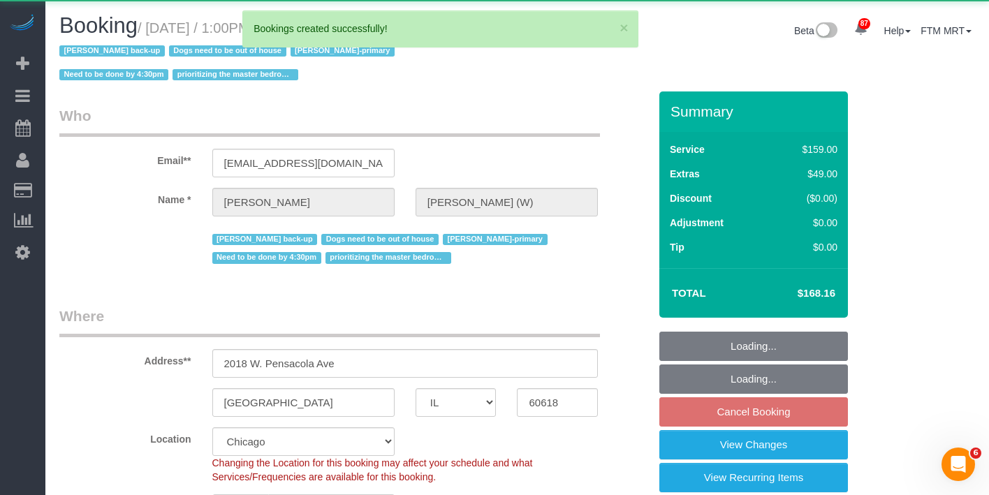
select select "object:25761"
select select "4"
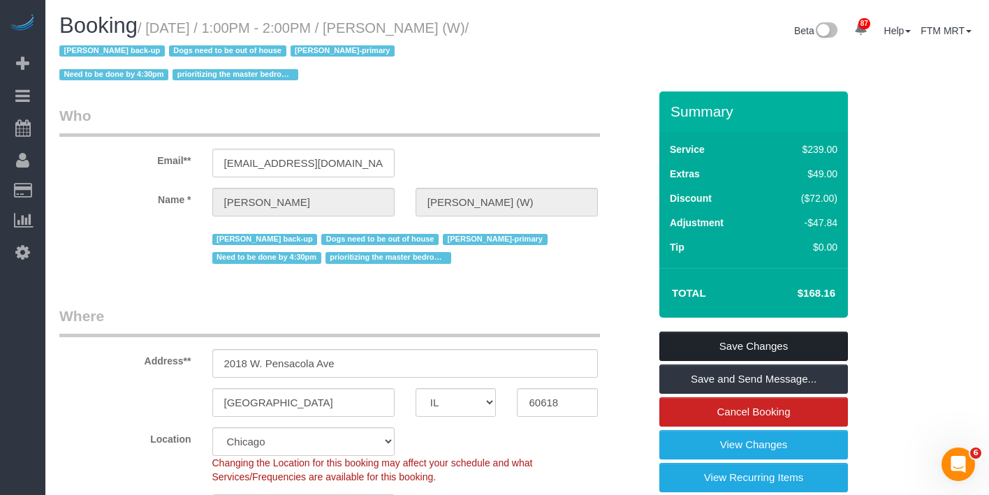
click at [689, 339] on link "Save Changes" at bounding box center [753, 346] width 189 height 29
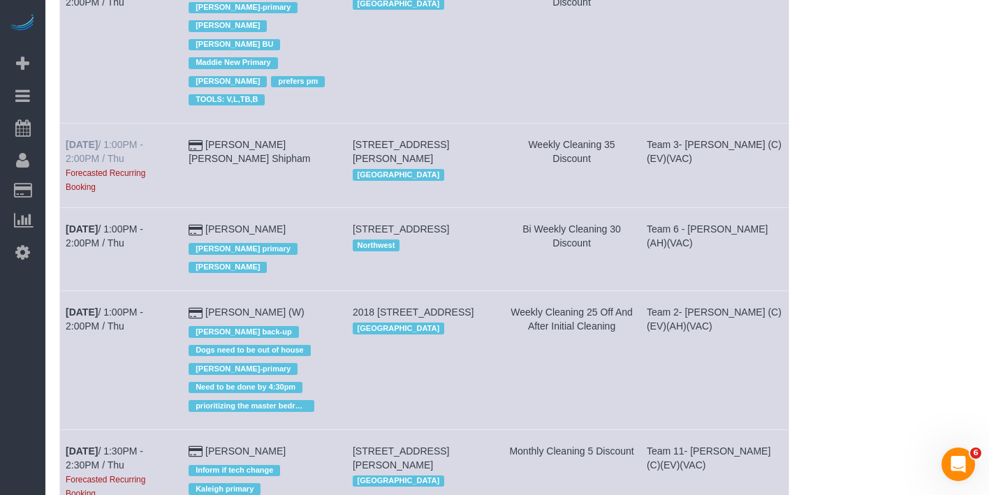
scroll to position [1050, 0]
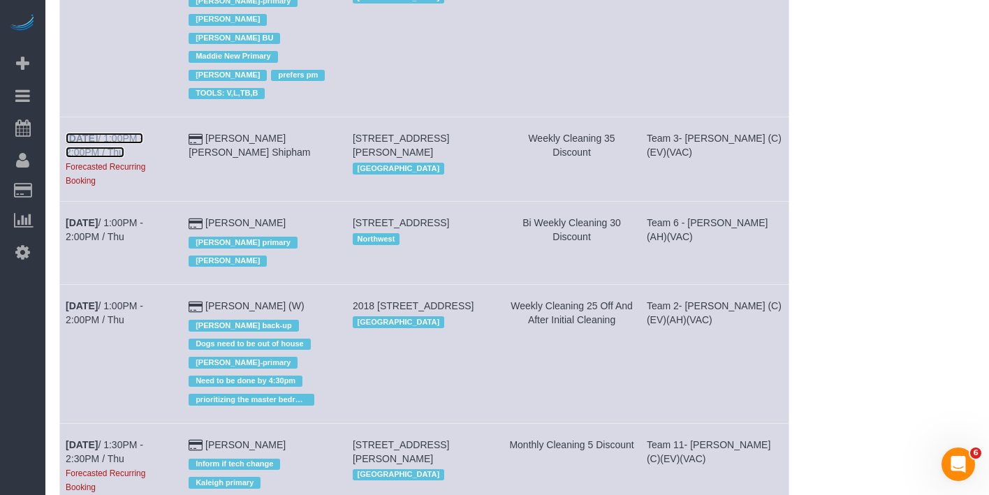
click at [76, 133] on b "[DATE]" at bounding box center [82, 138] width 32 height 11
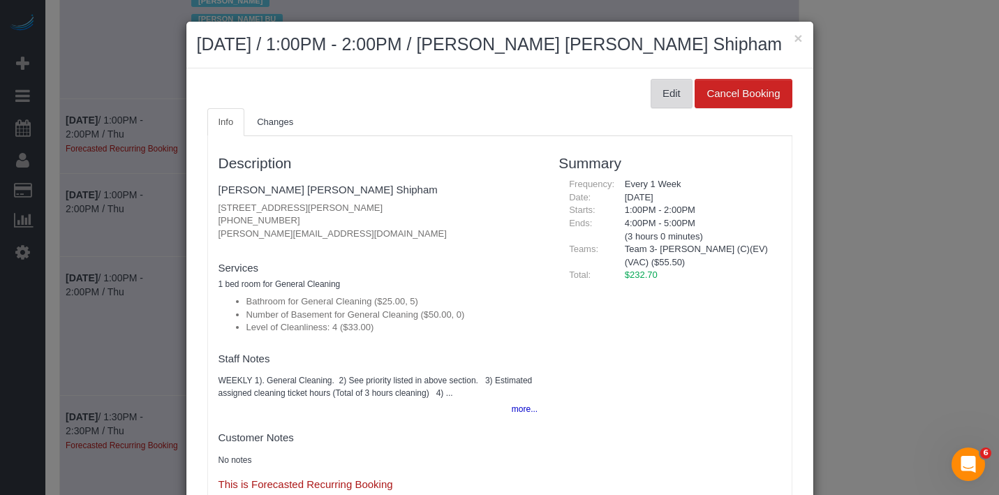
click at [651, 98] on button "Edit" at bounding box center [672, 93] width 42 height 29
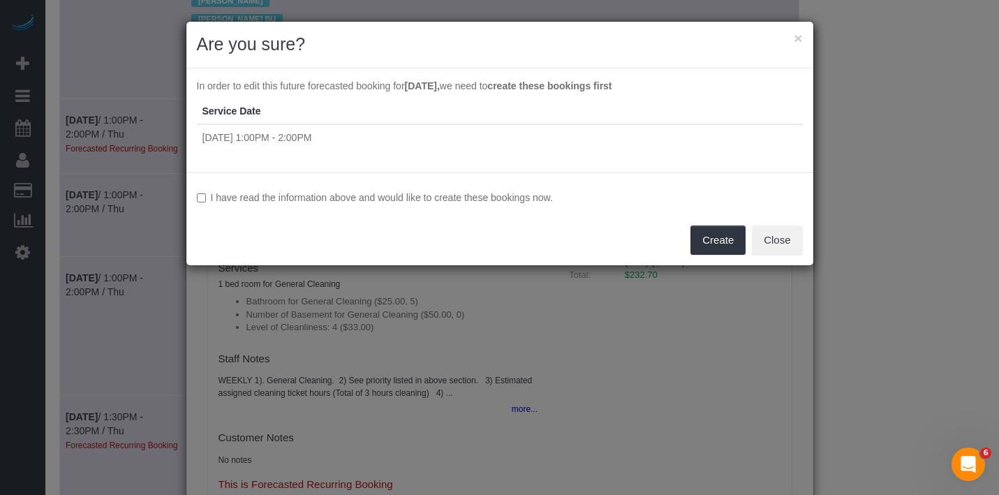
click at [447, 198] on label "I have read the information above and would like to create these bookings now." at bounding box center [500, 198] width 606 height 14
click at [725, 244] on button "Create" at bounding box center [718, 240] width 55 height 29
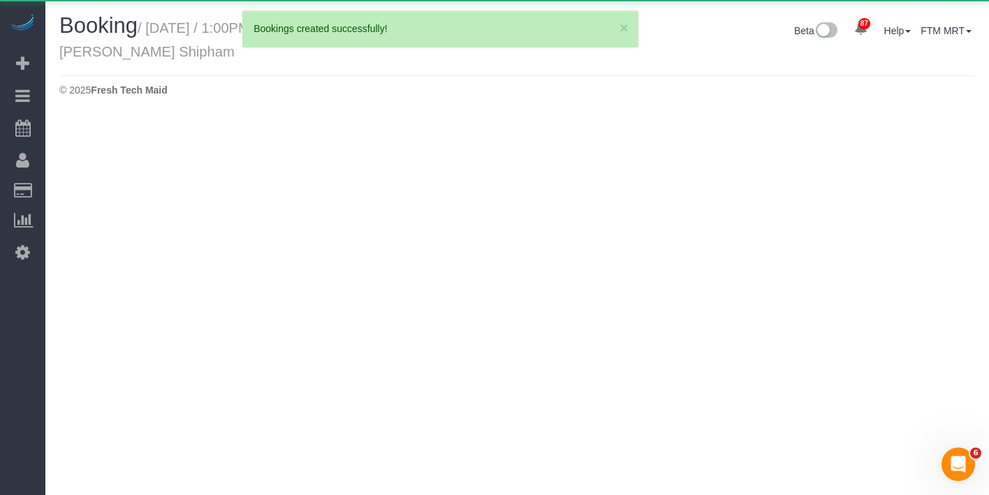
select select "IL"
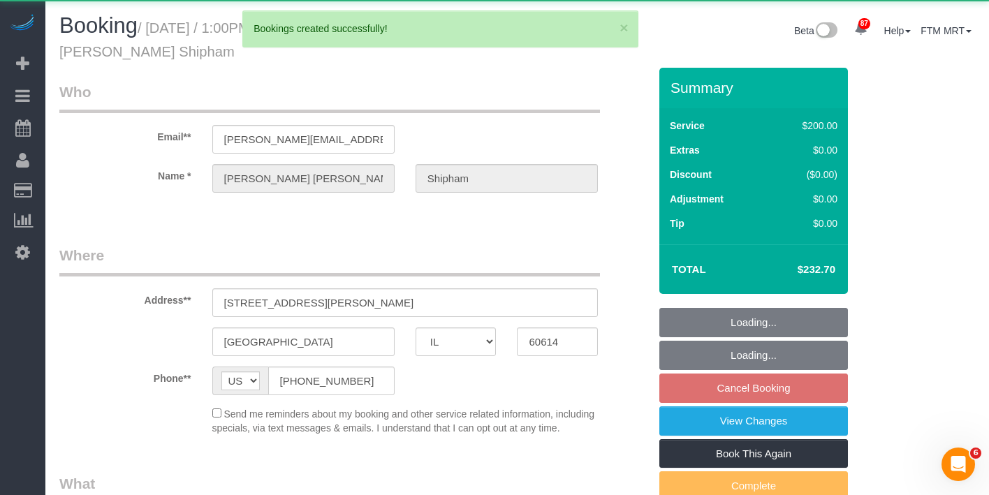
select select "object:26782"
select select "512"
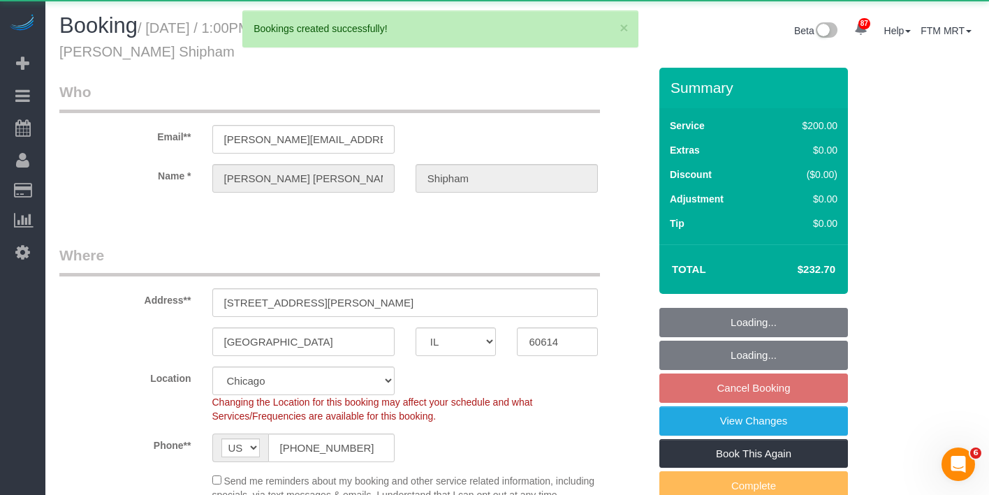
select select "number:1"
select select "number:58"
select select "number:139"
select select "number:104"
select select "5"
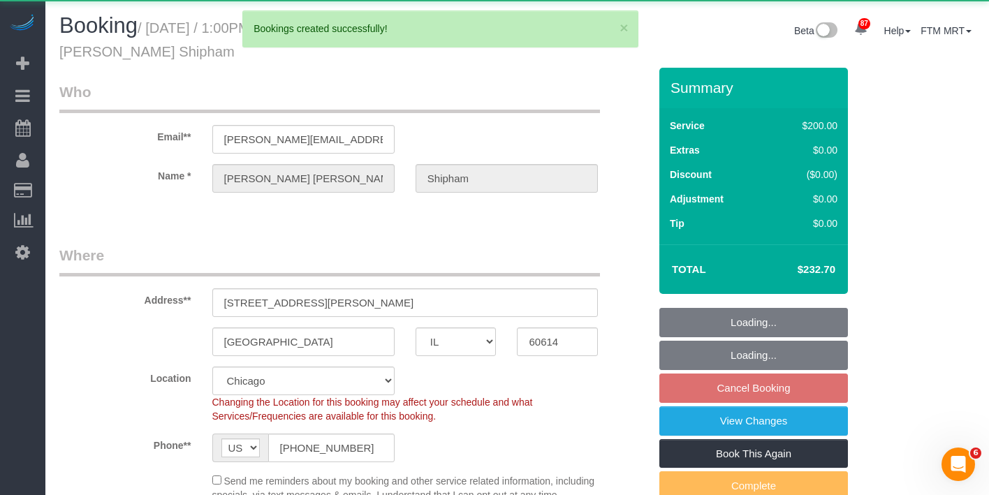
select select "4"
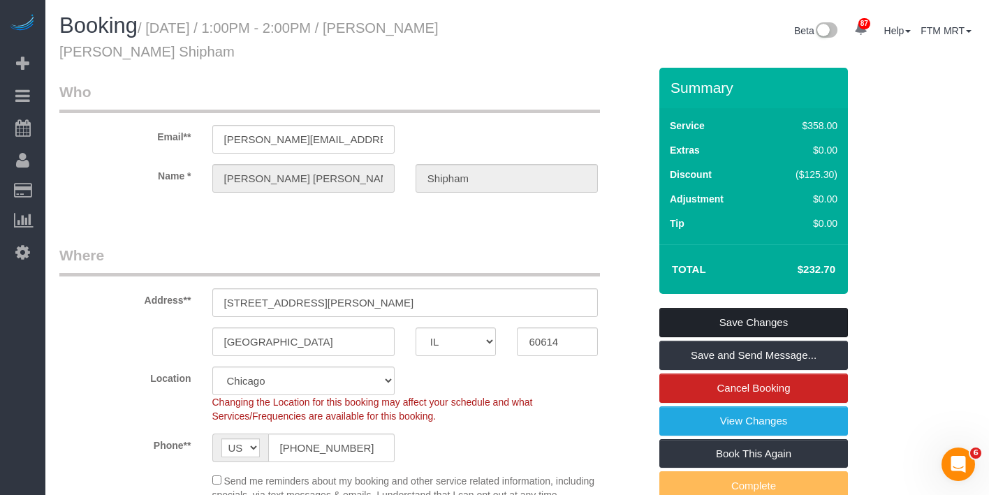
click at [767, 319] on link "Save Changes" at bounding box center [753, 322] width 189 height 29
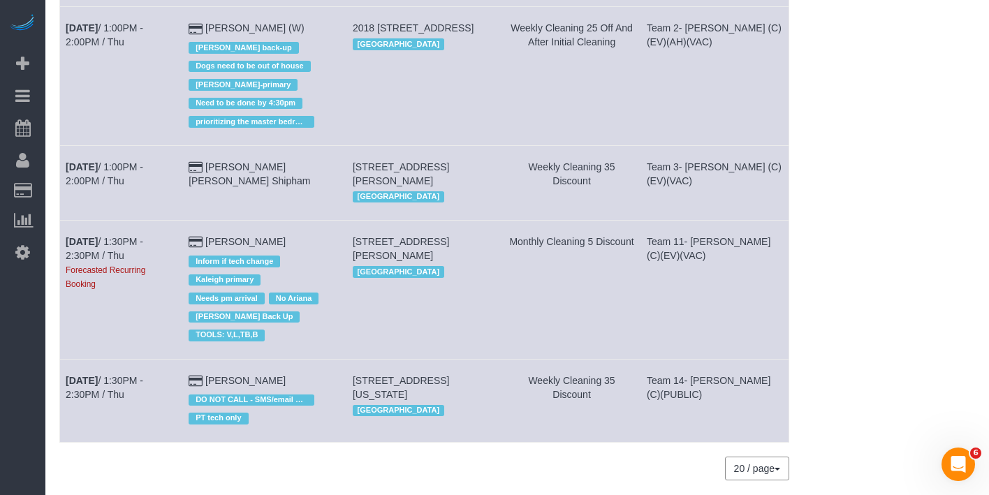
scroll to position [1260, 0]
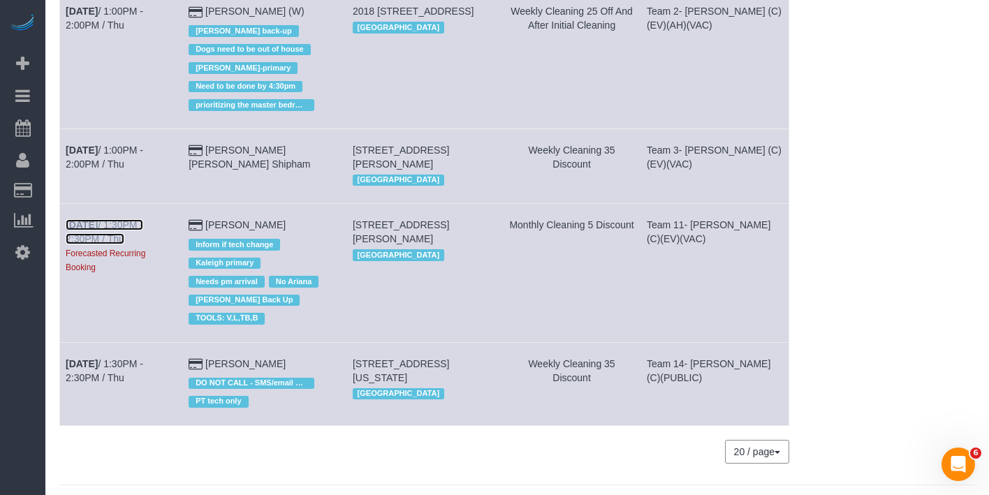
click at [82, 219] on b "[DATE]" at bounding box center [82, 224] width 32 height 11
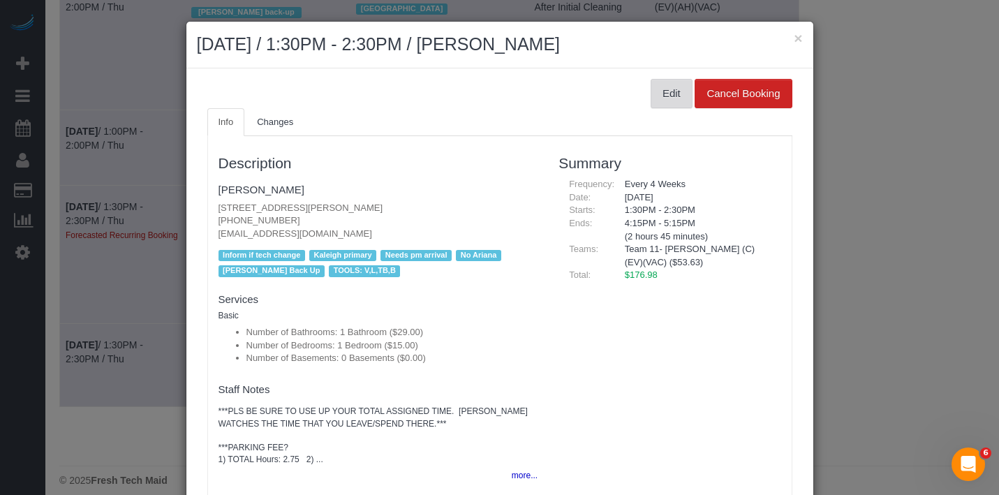
click at [659, 88] on button "Edit" at bounding box center [672, 93] width 42 height 29
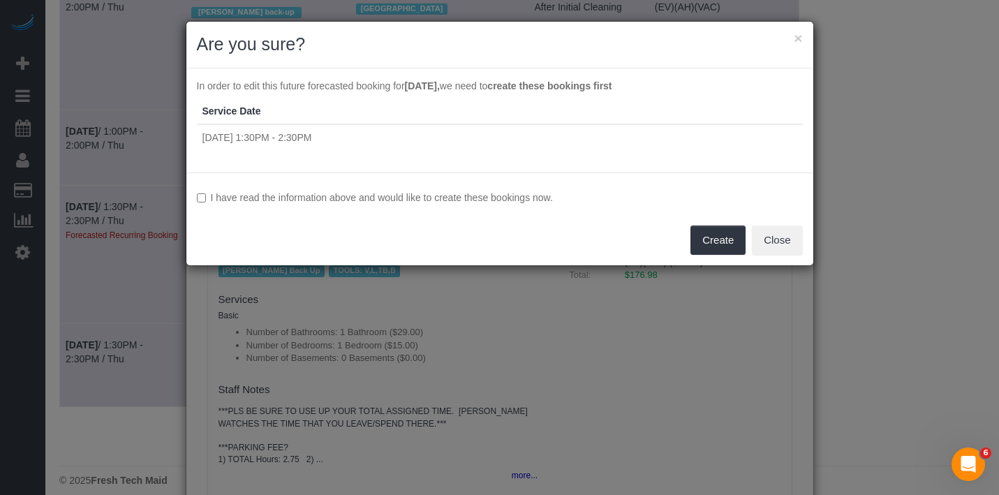
click at [330, 203] on label "I have read the information above and would like to create these bookings now." at bounding box center [500, 198] width 606 height 14
click at [718, 240] on button "Create" at bounding box center [718, 240] width 55 height 29
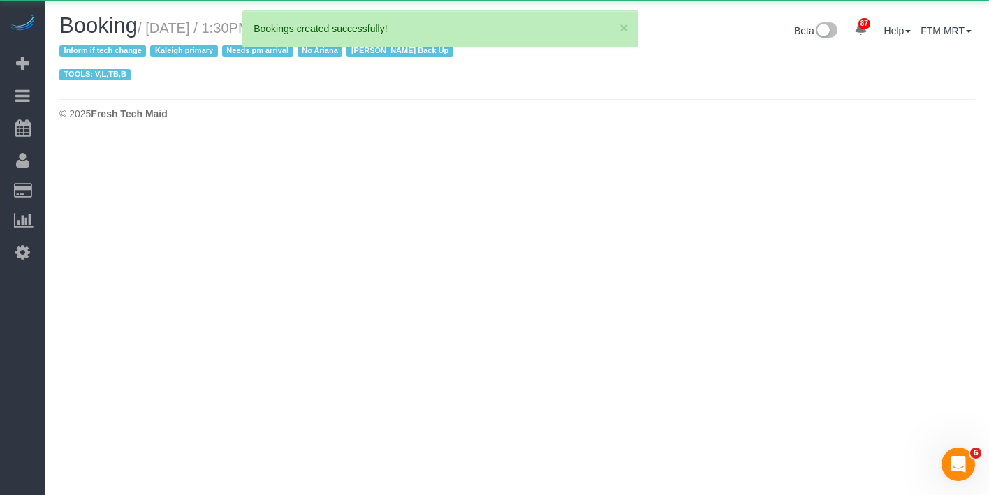
select select "IL"
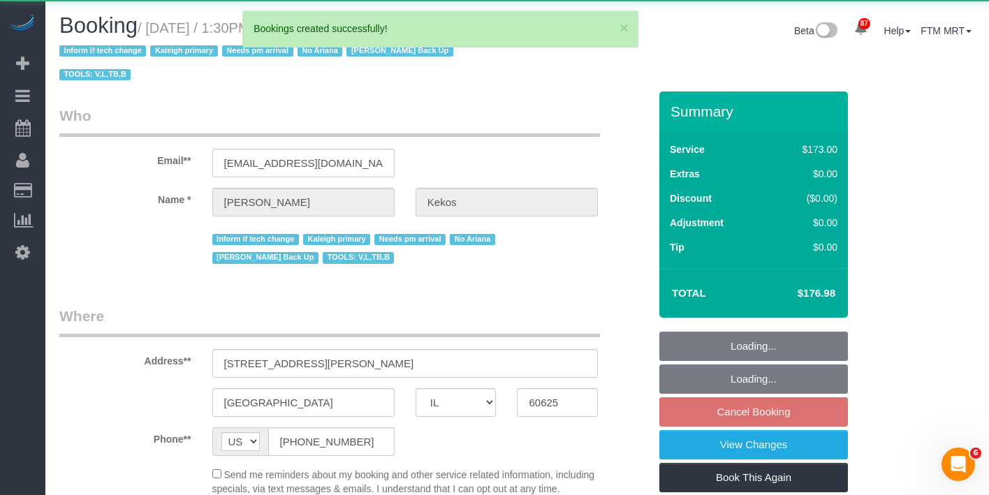
select select "object:28082"
select select "string:fspay-cf770ed3-454a-490b-b761-8e98be2d146b"
select select "number:1"
select select "number:69"
select select "number:139"
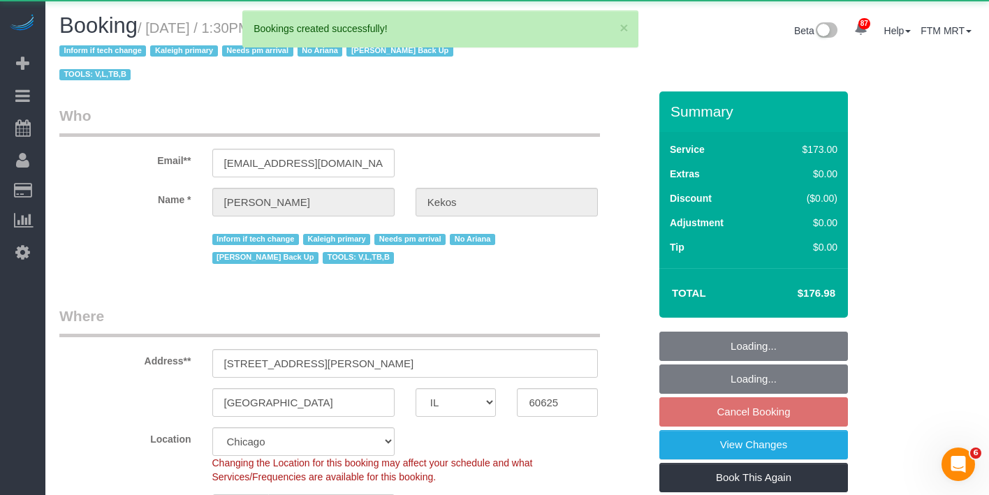
select select "object:28560"
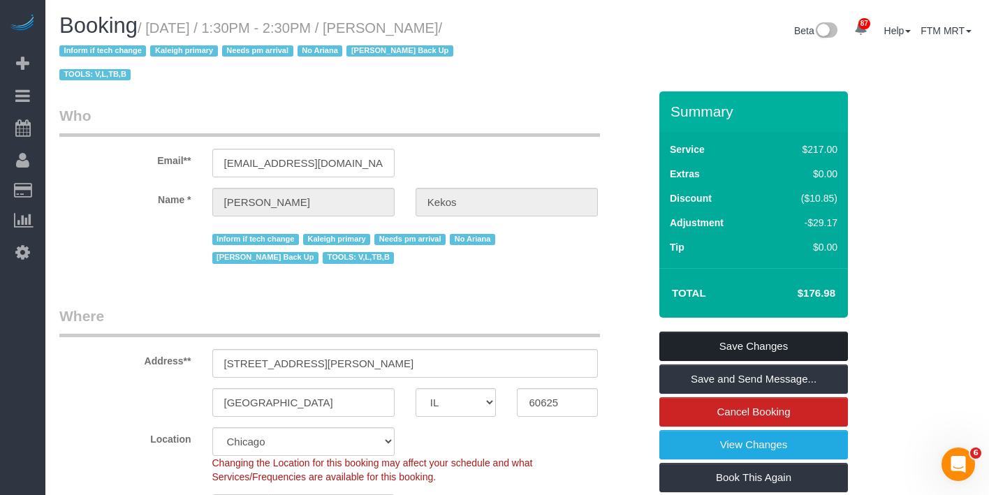
click at [740, 332] on link "Save Changes" at bounding box center [753, 346] width 189 height 29
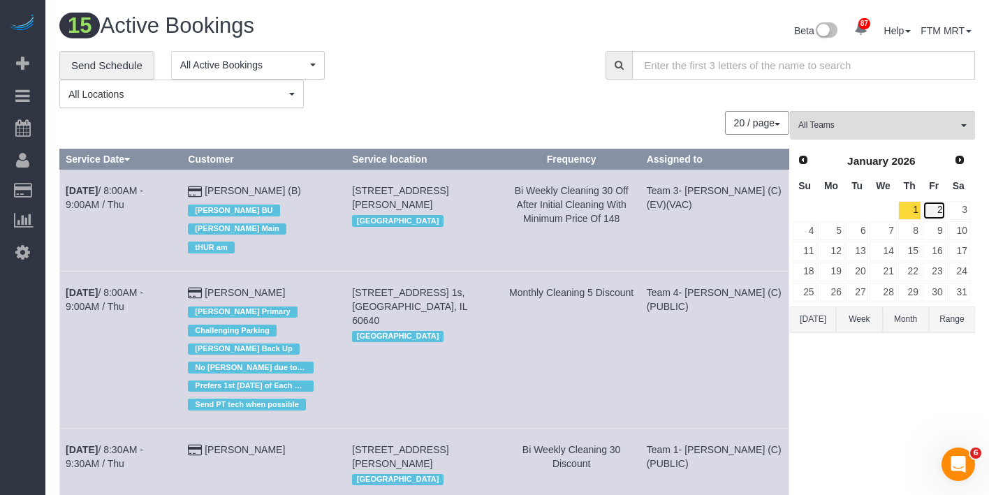
click at [936, 209] on link "2" at bounding box center [933, 210] width 23 height 19
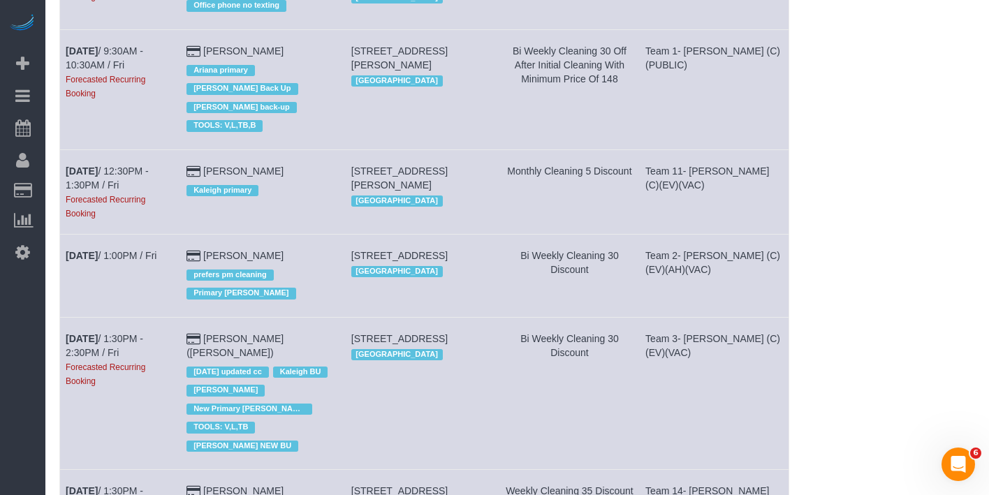
scroll to position [837, 0]
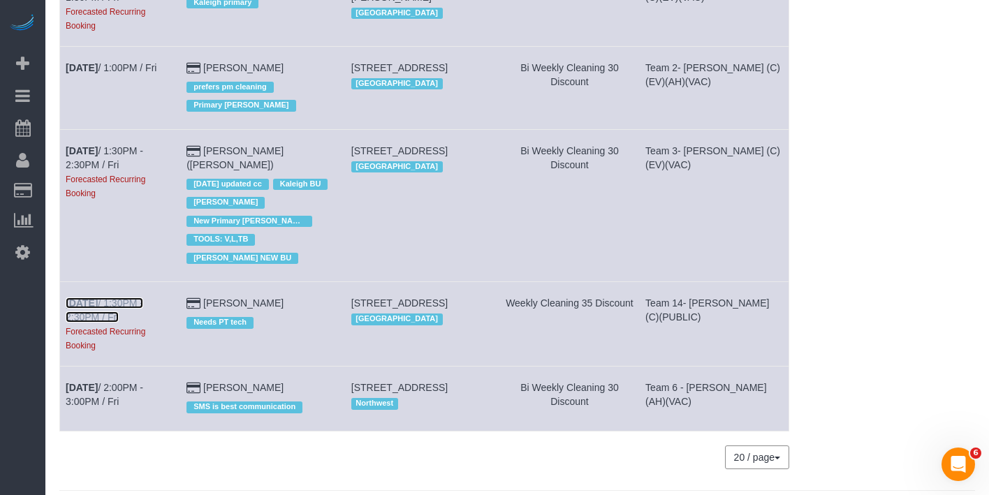
click at [99, 297] on link "[DATE] 1:30PM - 2:30PM / Fri" at bounding box center [105, 309] width 78 height 25
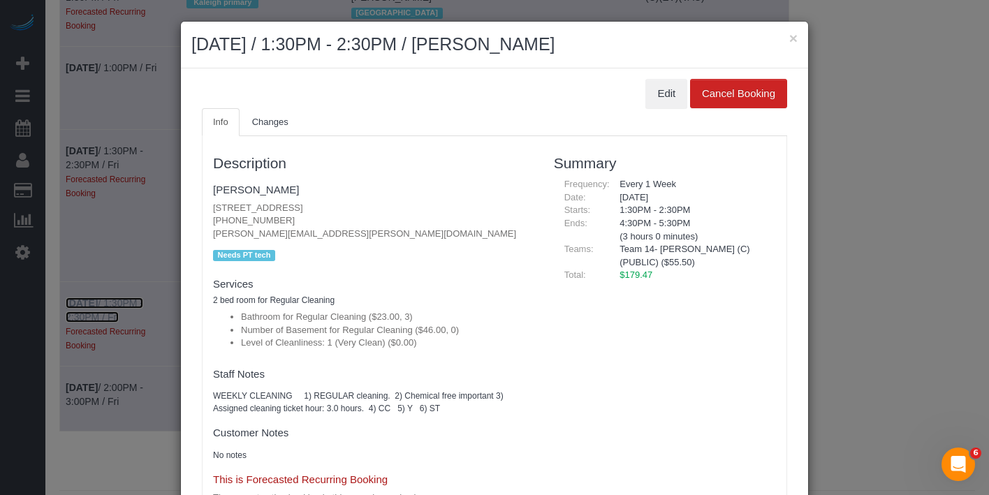
scroll to position [823, 0]
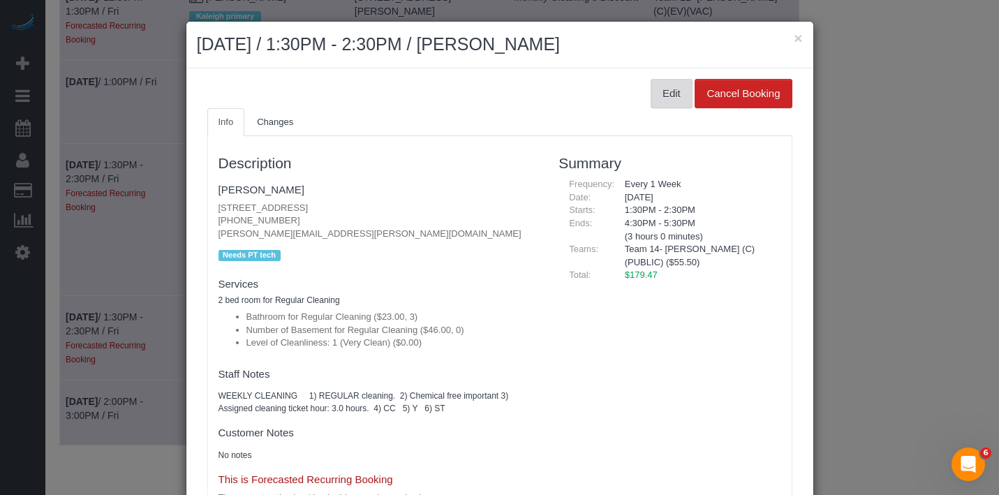
click at [651, 98] on button "Edit" at bounding box center [672, 93] width 42 height 29
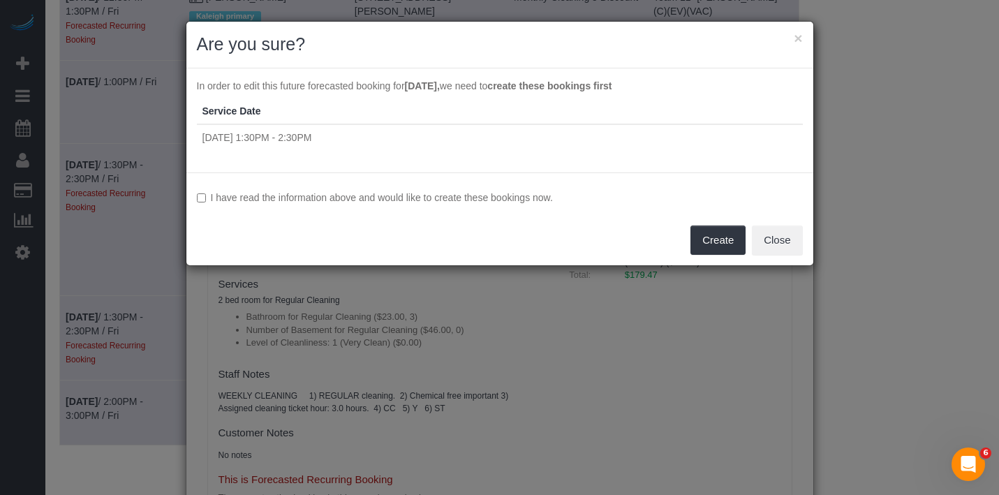
click at [362, 201] on label "I have read the information above and would like to create these bookings now." at bounding box center [500, 198] width 606 height 14
click at [719, 240] on button "Create" at bounding box center [718, 240] width 55 height 29
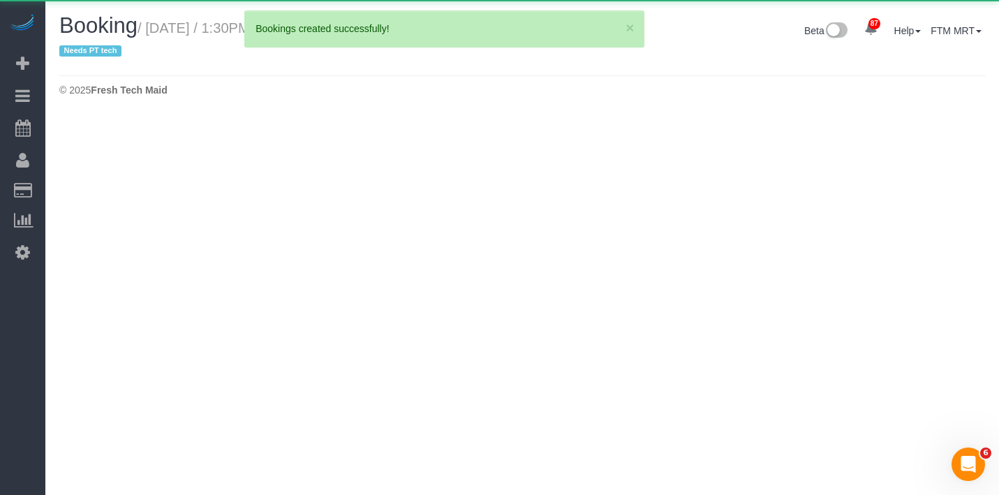
select select "IL"
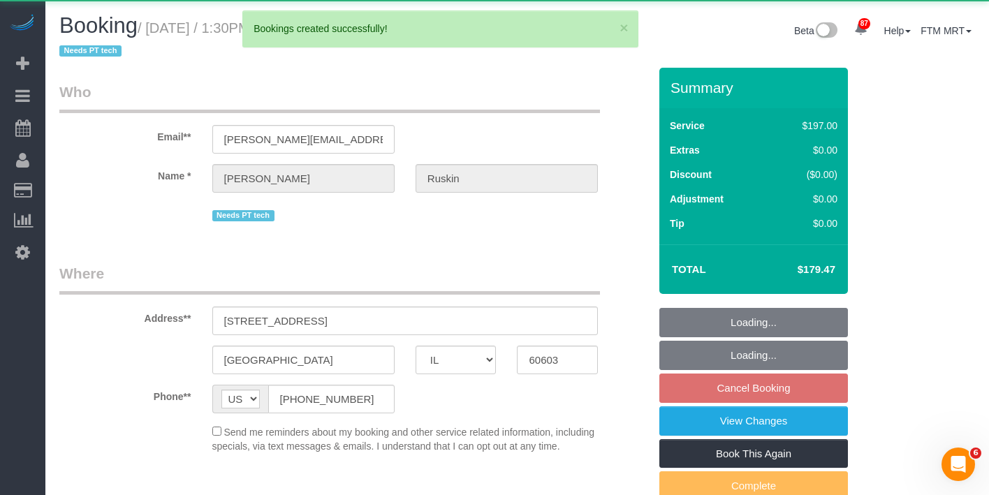
select select "object:30052"
select select "string:fspay-cc52e172-5538-4e63-a81e-5c47522a9cb7"
select select "512"
select select "number:1"
select select "number:58"
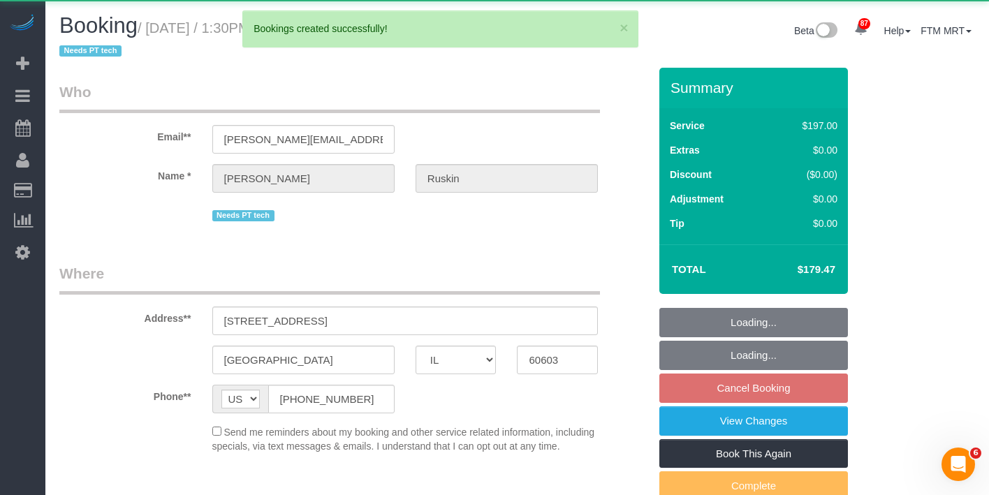
select select "number:139"
select select "number:106"
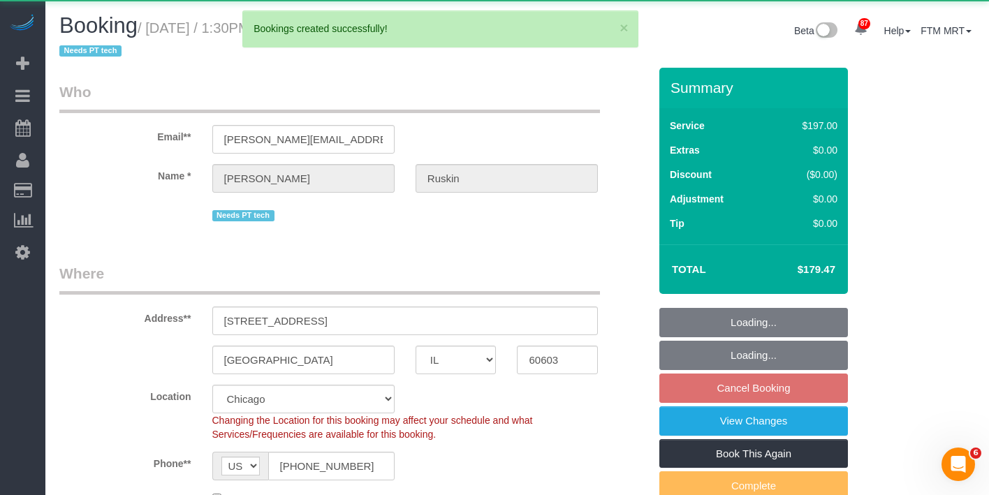
select select "3"
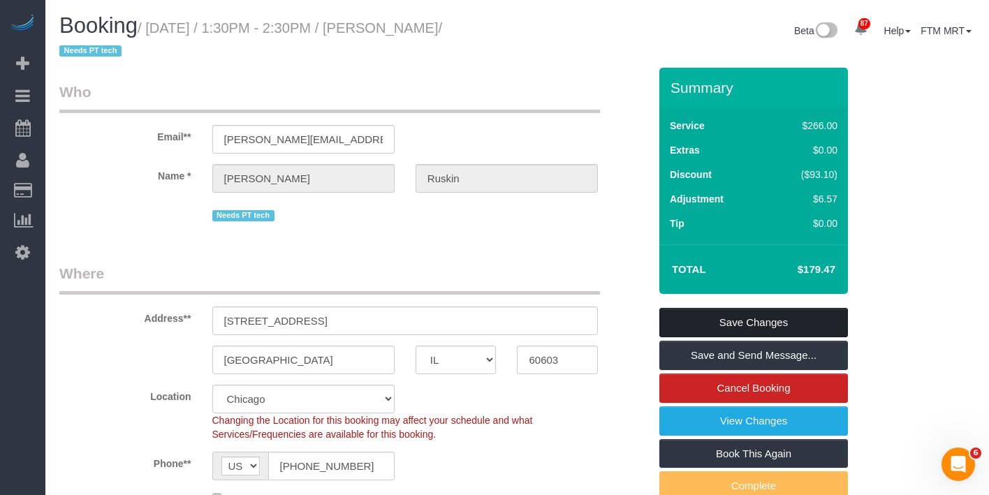
click at [804, 320] on link "Save Changes" at bounding box center [753, 322] width 189 height 29
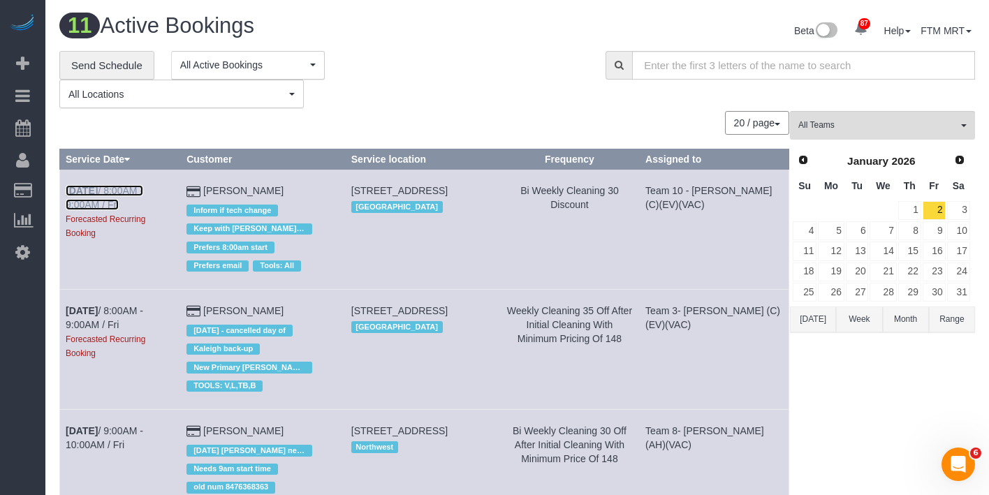
click at [98, 196] on b "[DATE]" at bounding box center [82, 190] width 32 height 11
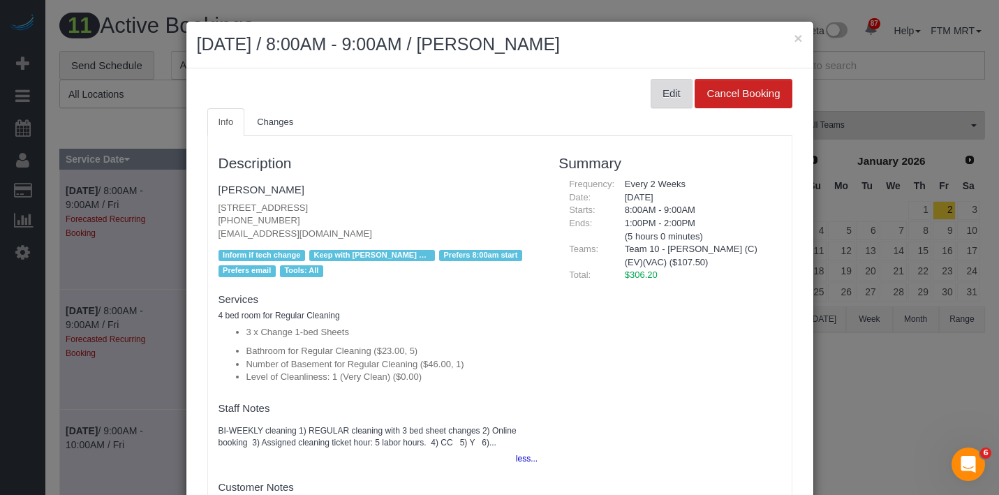
click at [651, 88] on button "Edit" at bounding box center [672, 93] width 42 height 29
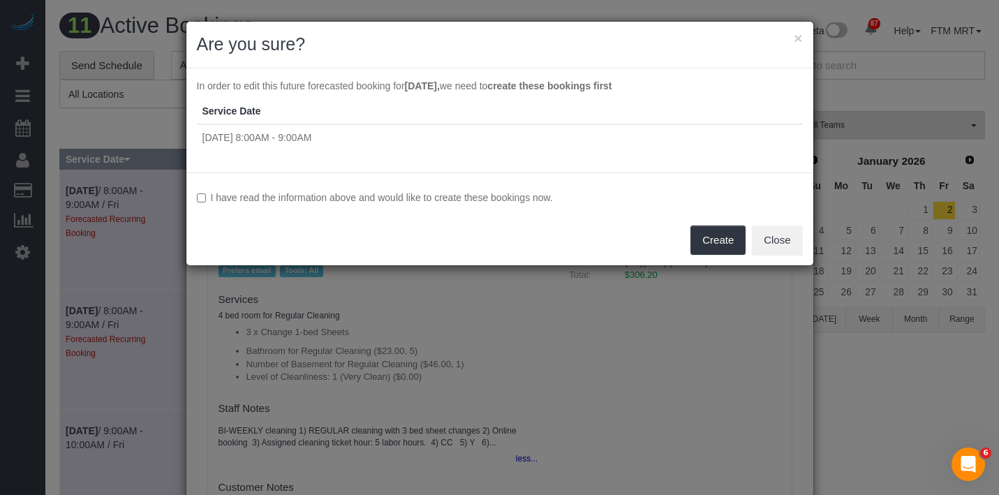
click at [279, 204] on label "I have read the information above and would like to create these bookings now." at bounding box center [500, 198] width 606 height 14
click at [702, 244] on button "Create" at bounding box center [718, 240] width 55 height 29
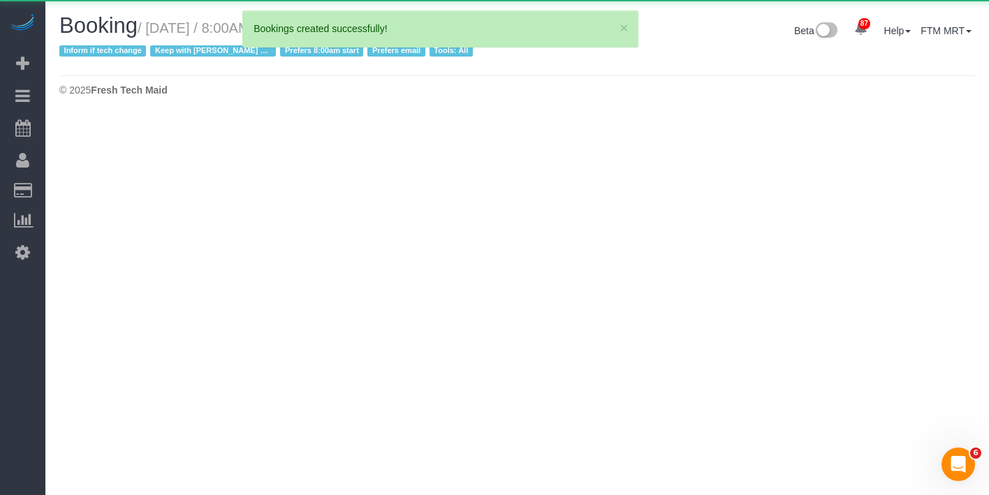
select select "IL"
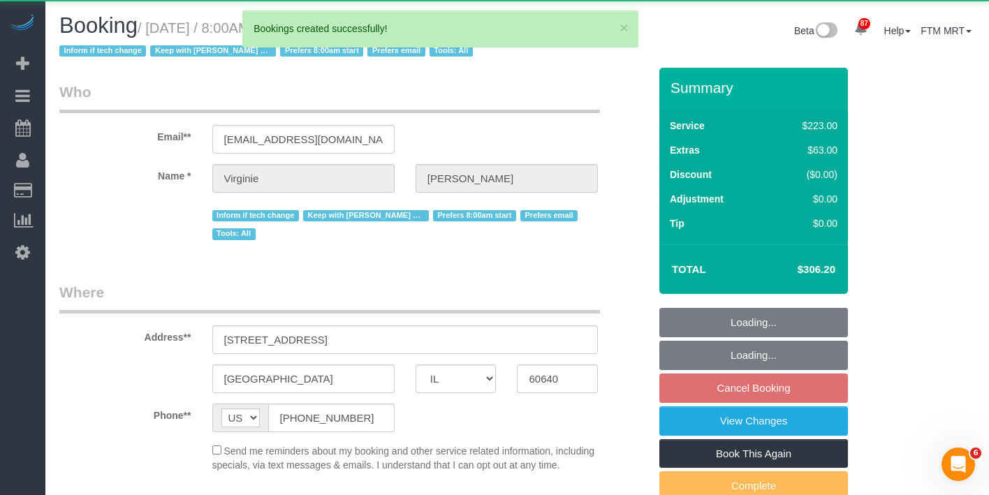
select select "number:1"
select select "number:65"
select select "number:139"
select select "number:104"
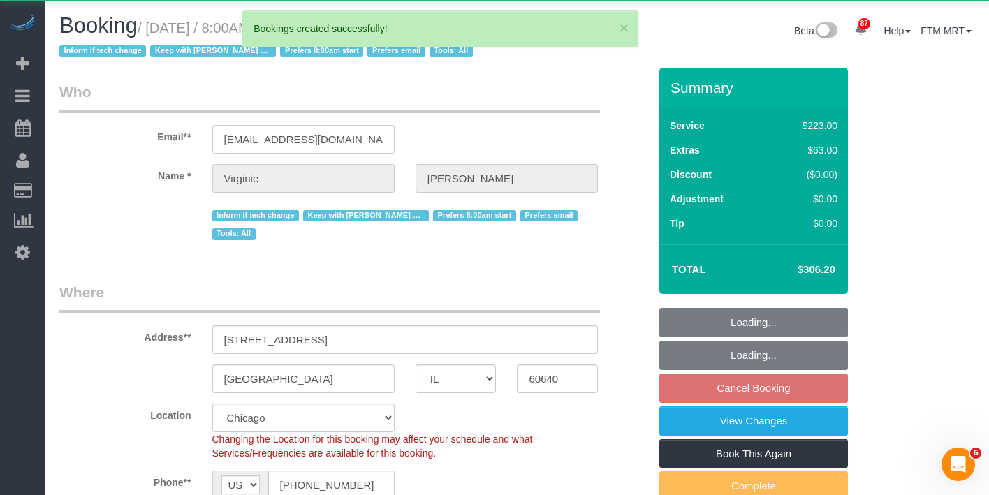
select select "object:31310"
select select "512"
select select "5"
select select "1"
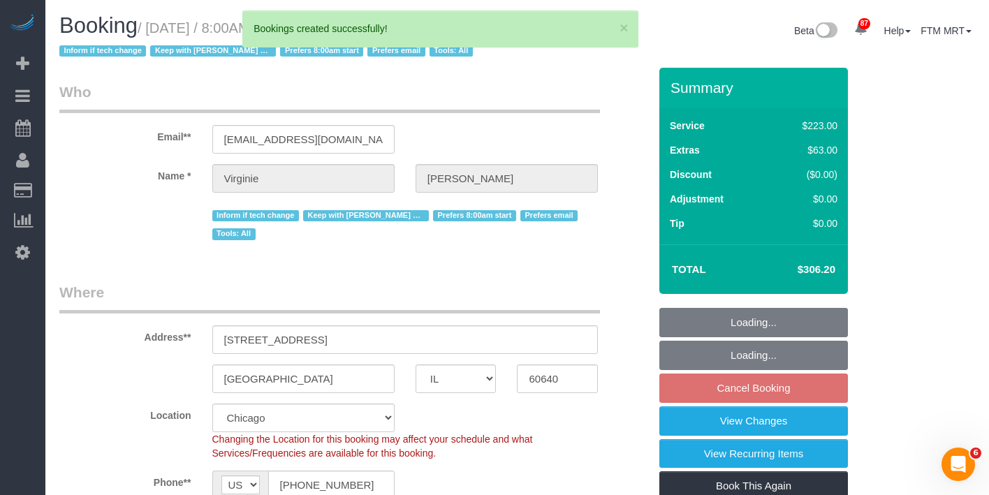
select select "spot66"
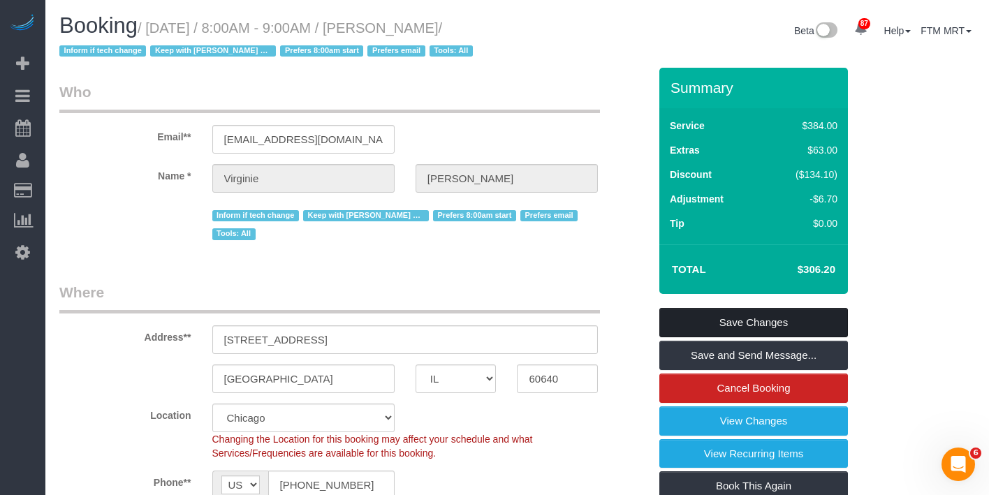
click at [751, 318] on link "Save Changes" at bounding box center [753, 322] width 189 height 29
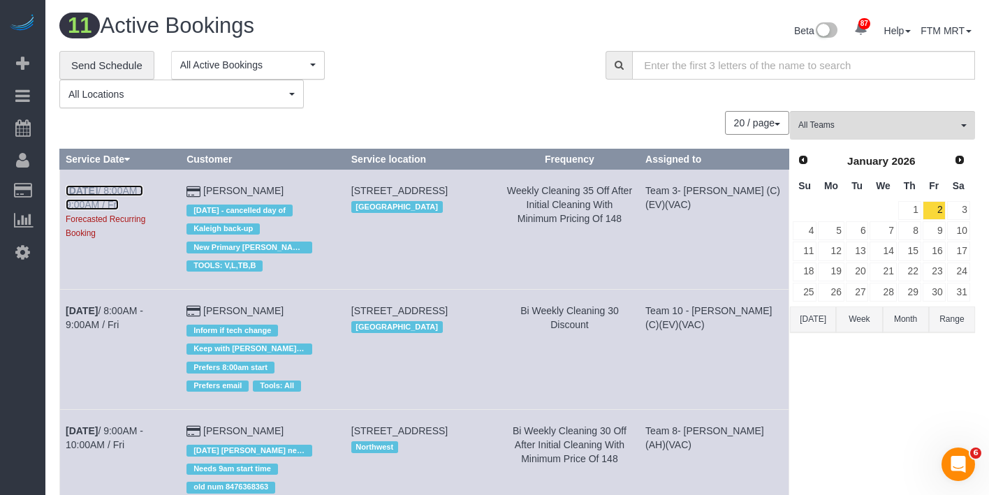
click at [116, 199] on link "[DATE] 8:00AM - 9:00AM / Fri" at bounding box center [105, 197] width 78 height 25
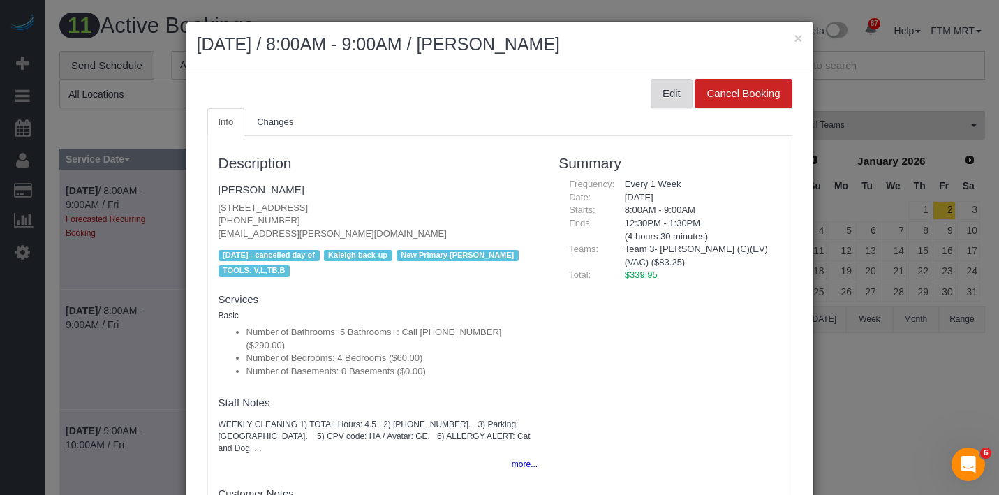
click at [652, 96] on button "Edit" at bounding box center [672, 93] width 42 height 29
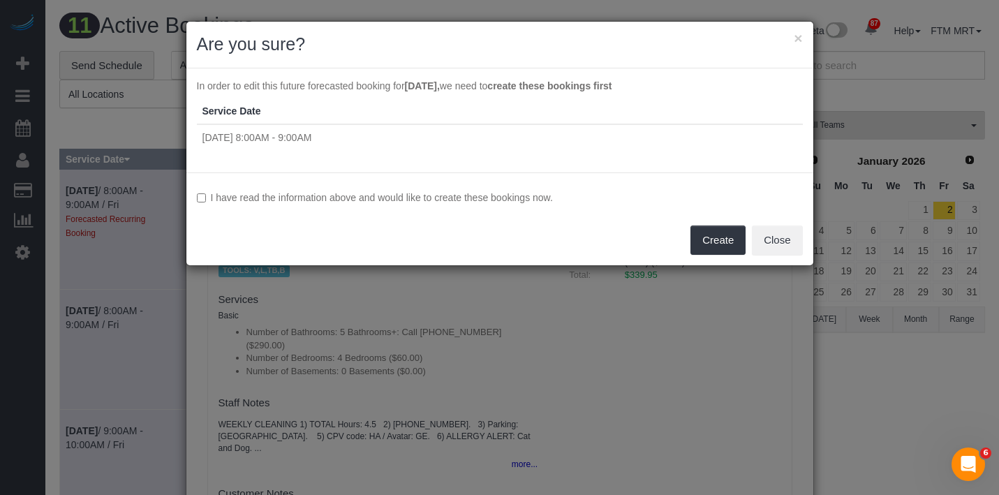
click at [426, 196] on label "I have read the information above and would like to create these bookings now." at bounding box center [500, 198] width 606 height 14
click at [721, 229] on button "Create" at bounding box center [718, 240] width 55 height 29
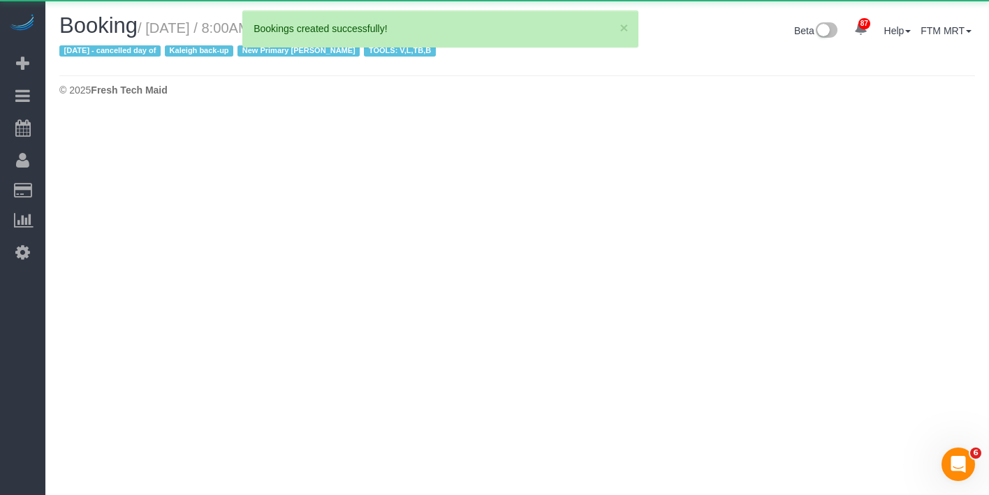
select select "IL"
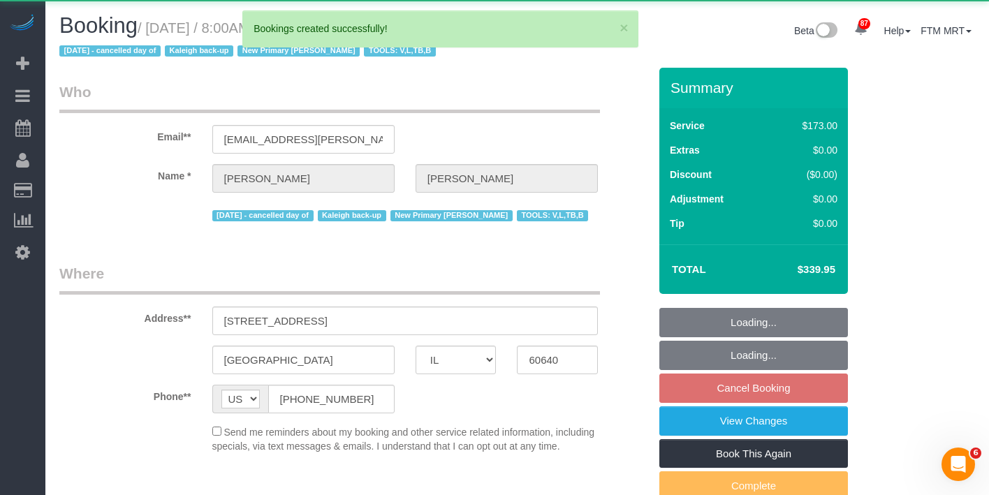
select select "object:32458"
select select "string:fspay-4531d60e-d4ba-42a1-b7db-532ad7b7b86f"
select select "5"
select select "4"
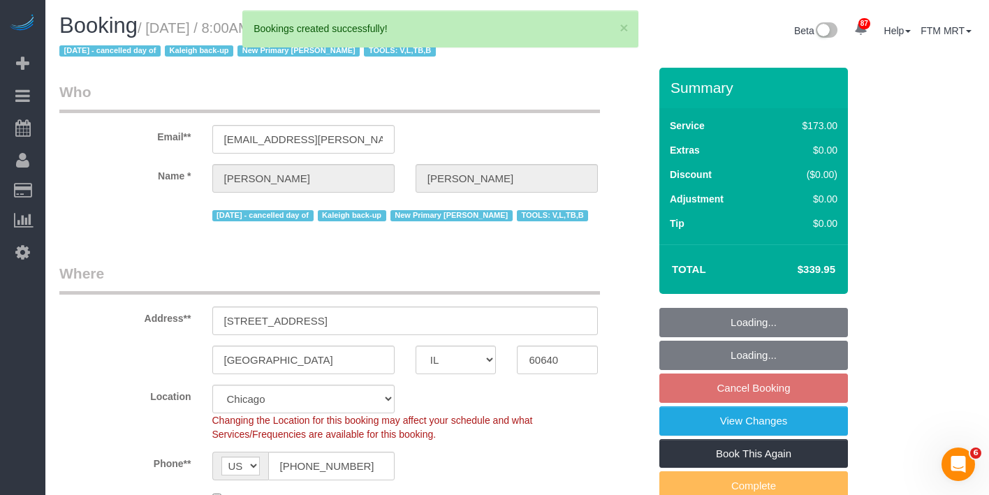
select select "spot71"
select select "number:1"
select select "number:69"
select select "number:139"
select select "object:32942"
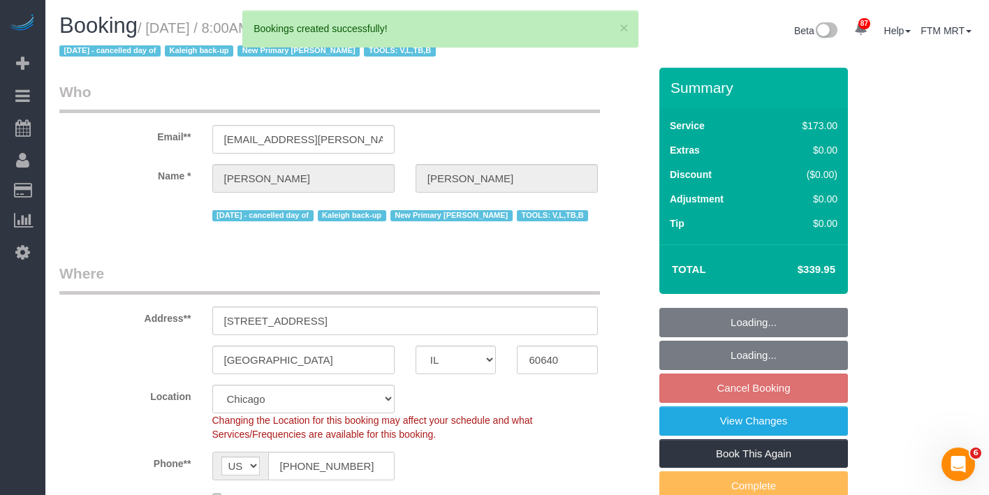
select select "5"
select select "4"
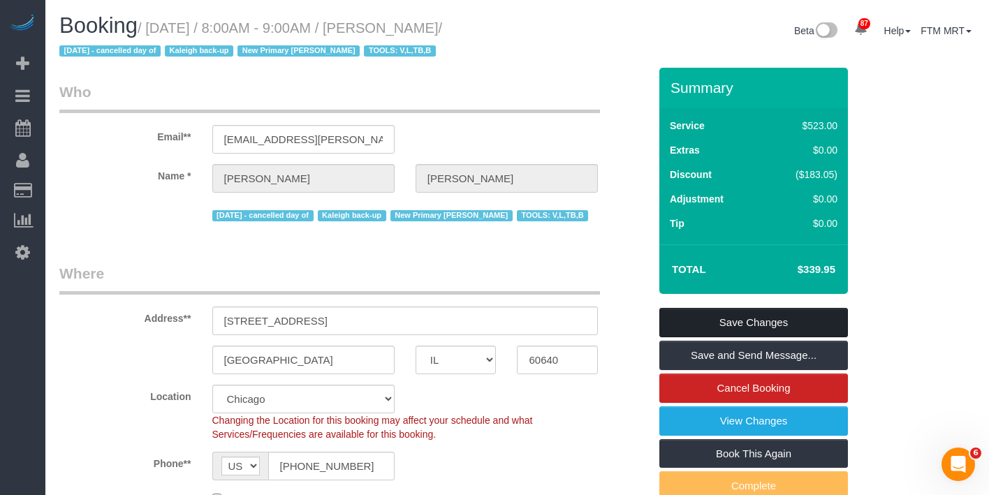
click at [767, 318] on link "Save Changes" at bounding box center [753, 322] width 189 height 29
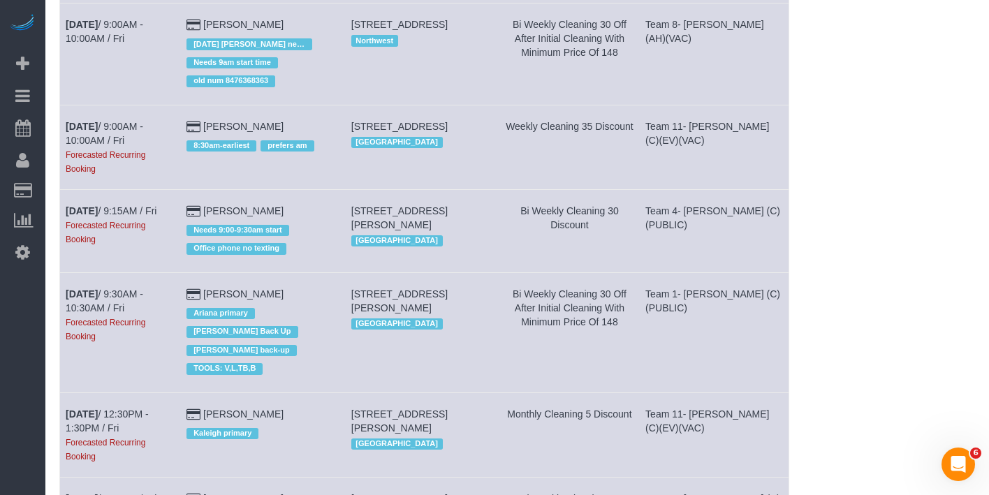
scroll to position [424, 0]
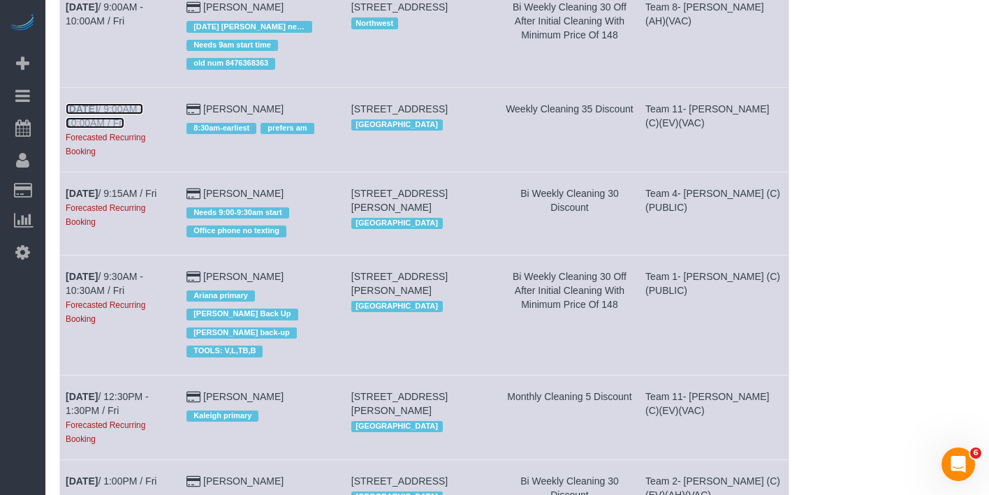
click at [91, 108] on b "[DATE]" at bounding box center [82, 108] width 32 height 11
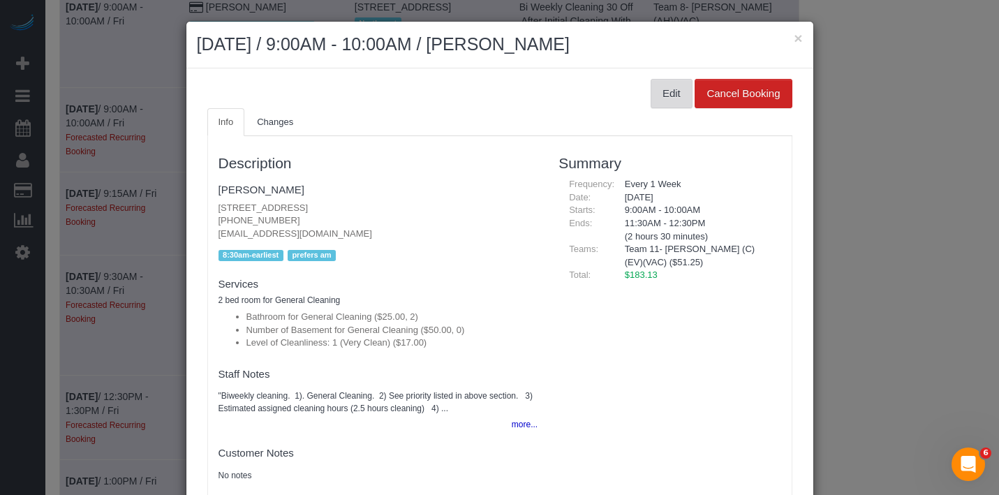
click at [651, 91] on button "Edit" at bounding box center [672, 93] width 42 height 29
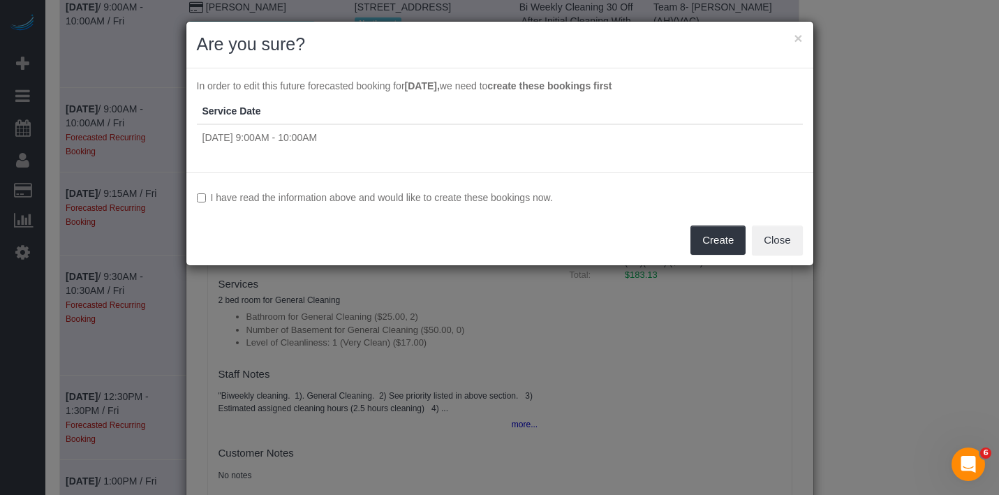
click at [397, 203] on label "I have read the information above and would like to create these bookings now." at bounding box center [500, 198] width 606 height 14
click at [715, 247] on button "Create" at bounding box center [718, 240] width 55 height 29
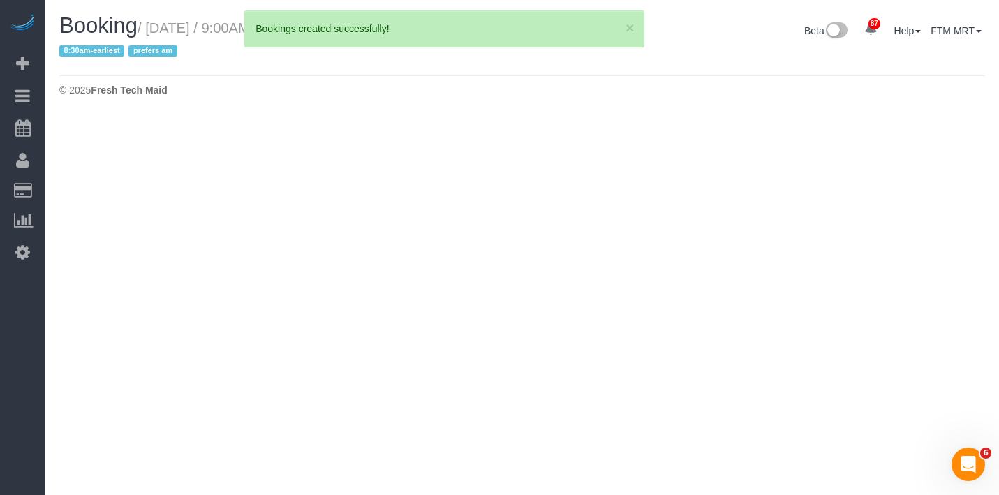
select select "IL"
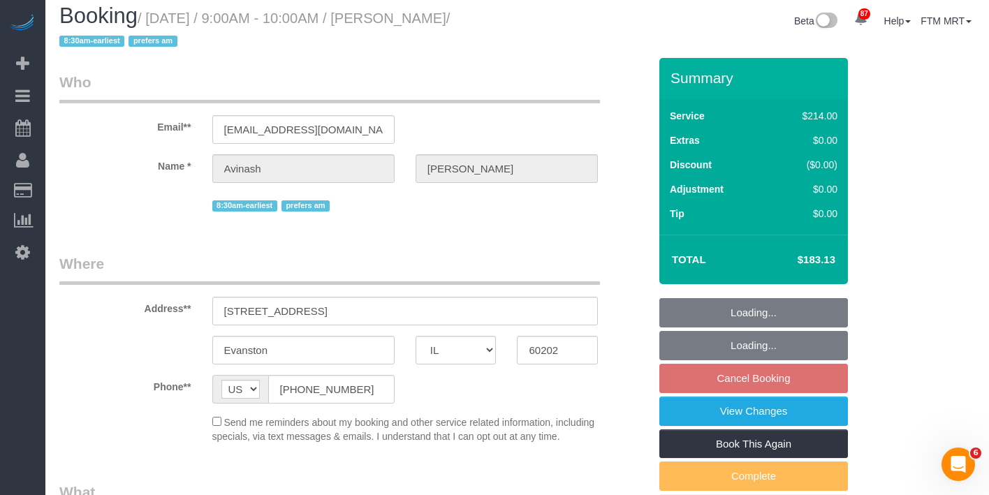
scroll to position [41, 0]
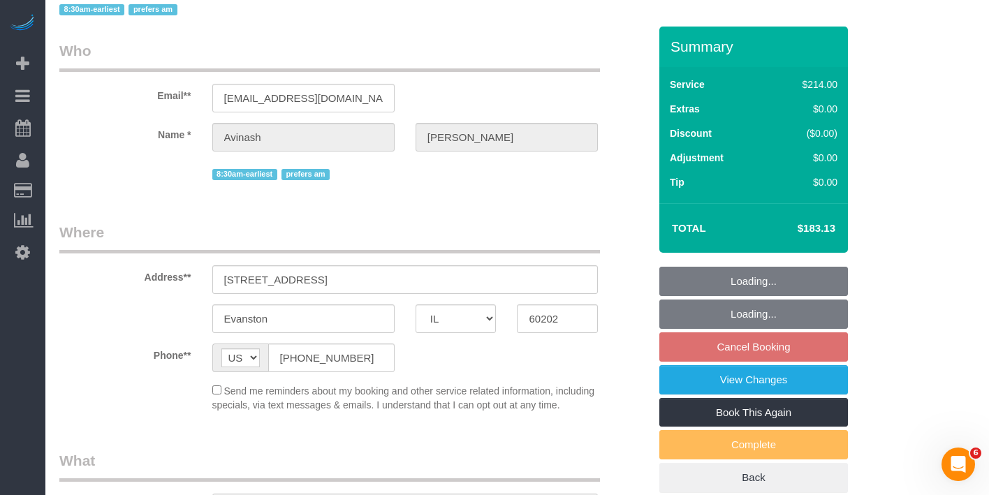
select select "string:fspay-0c5b9879-da17-4785-acd9-5465d77a9964"
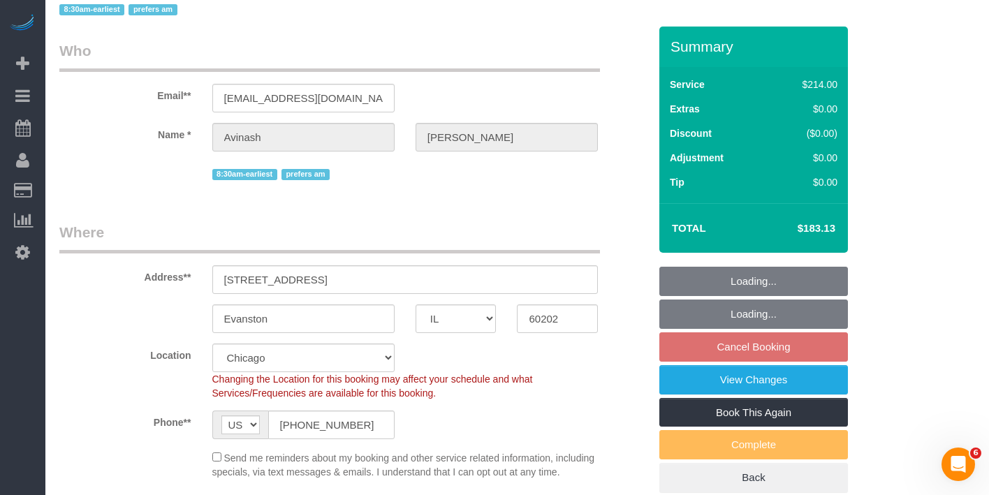
select select "object:33771"
select select "512"
select select "2"
select select "number:1"
select select "number:58"
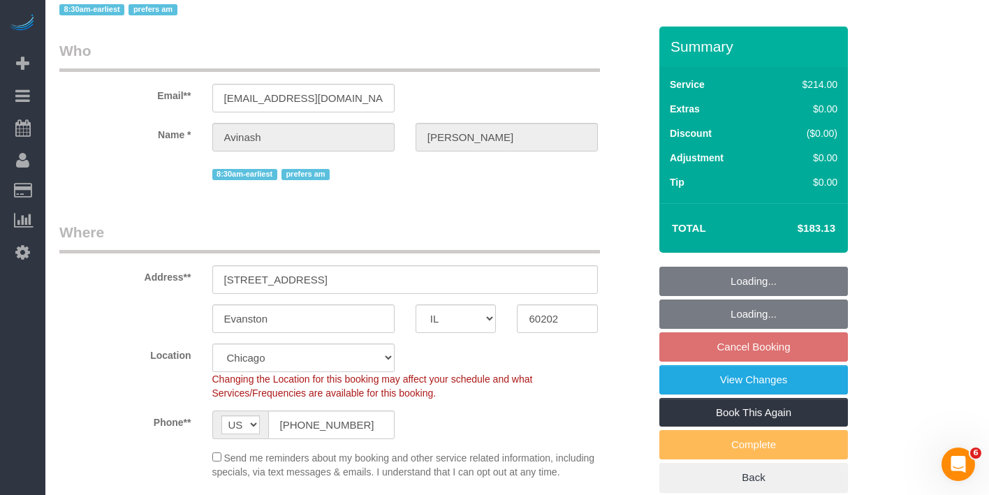
select select "number:139"
select select "number:106"
select select "object:34159"
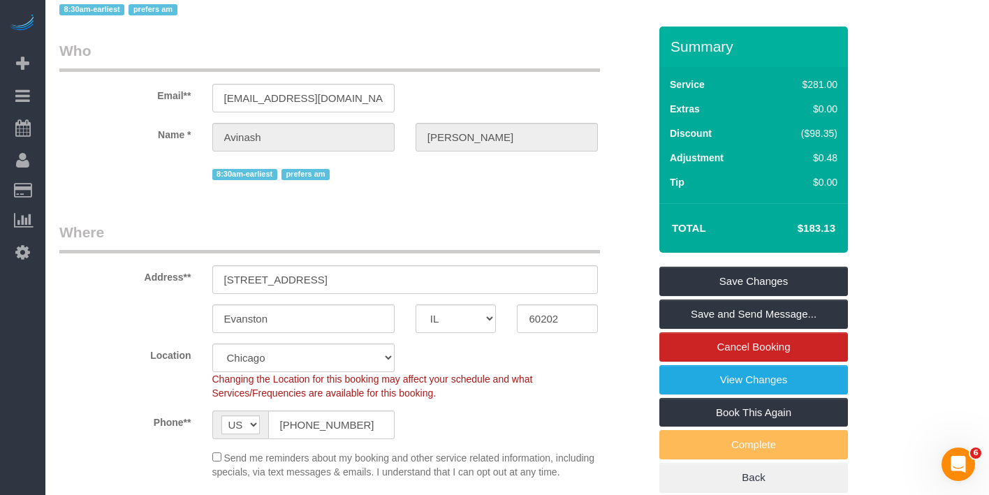
select select "2"
click at [783, 270] on link "Save Changes" at bounding box center [753, 281] width 189 height 29
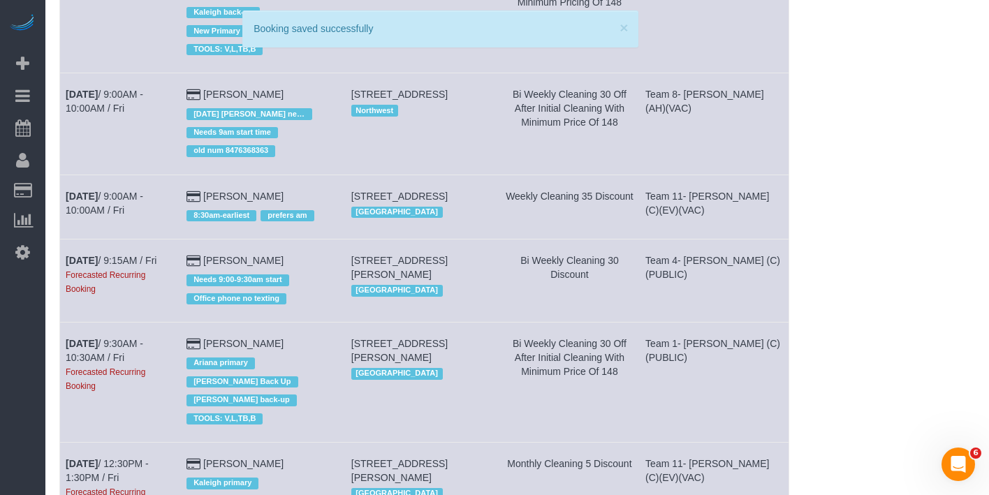
scroll to position [392, 0]
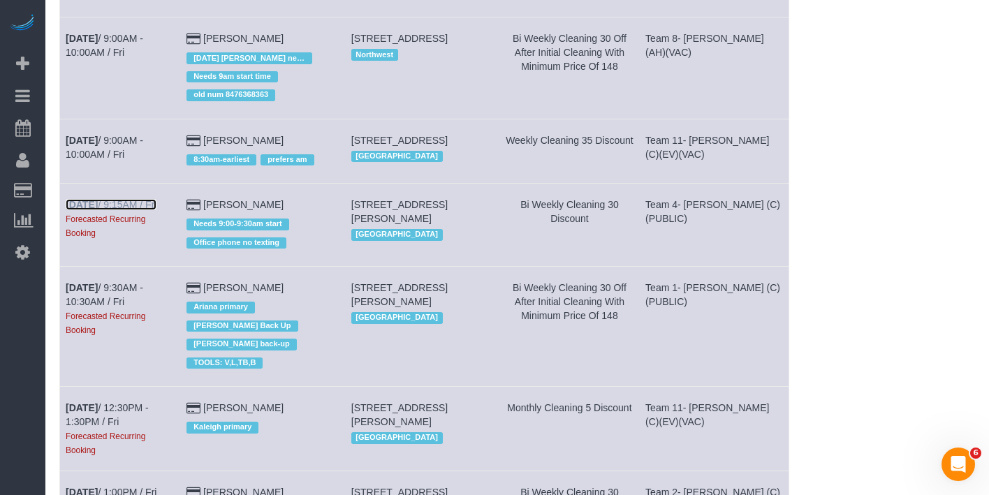
click at [126, 210] on link "[DATE] 9:15AM / Fri" at bounding box center [111, 204] width 91 height 11
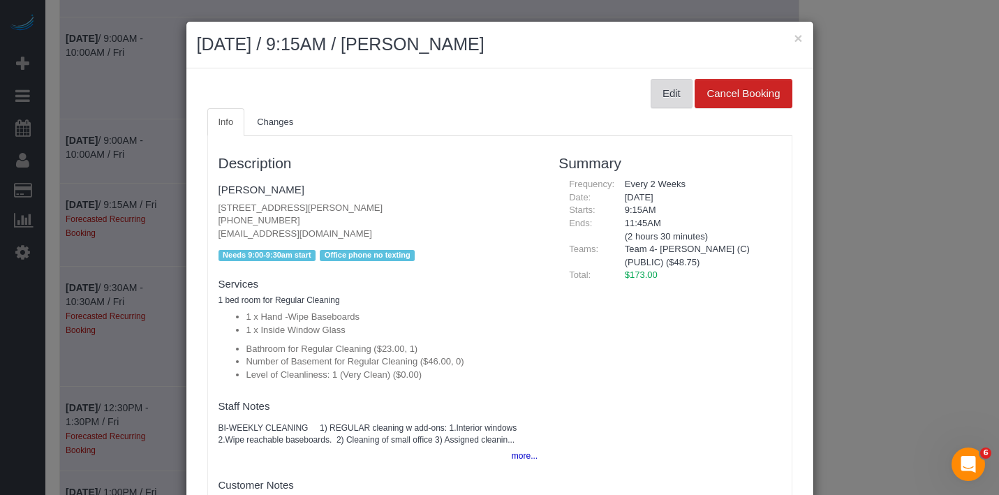
click at [651, 104] on button "Edit" at bounding box center [672, 93] width 42 height 29
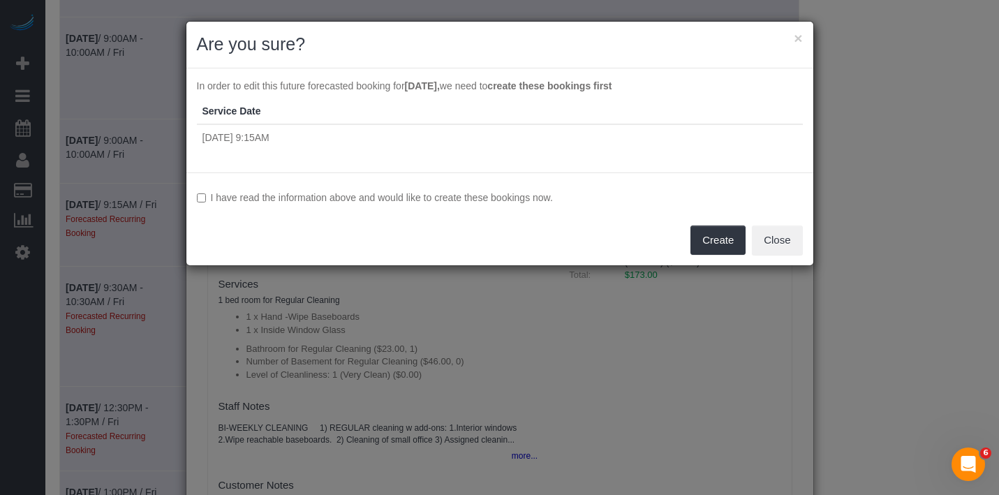
click at [314, 189] on div "I have read the information above and would like to create these bookings now. …" at bounding box center [499, 218] width 627 height 93
click at [319, 200] on label "I have read the information above and would like to create these bookings now." at bounding box center [500, 198] width 606 height 14
click at [709, 230] on button "Create" at bounding box center [718, 240] width 55 height 29
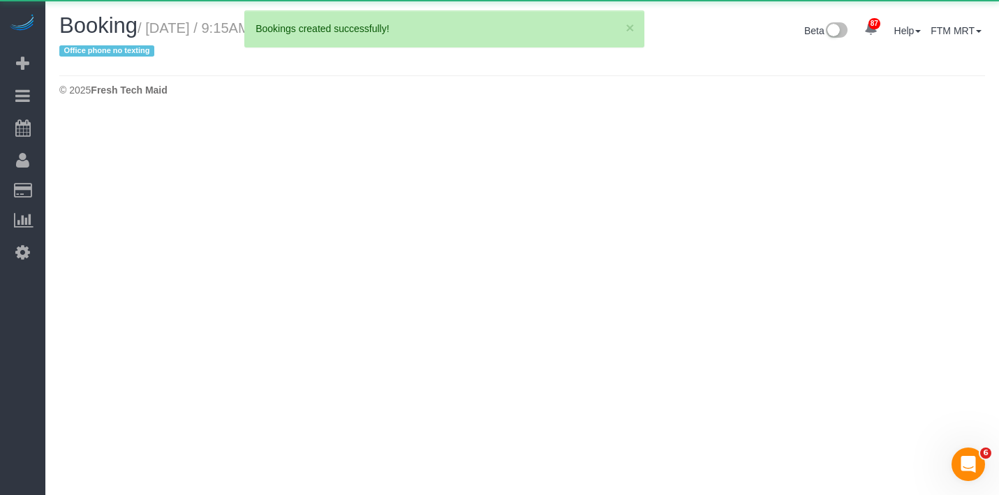
select select "IL"
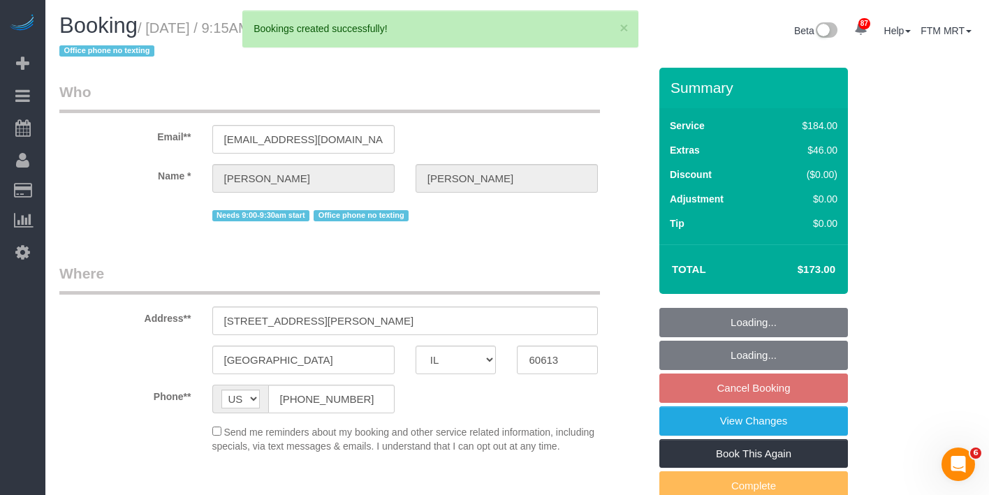
select select "string:fspay-b4c4e7ac-d419-4de9-a412-03c42ffafd09"
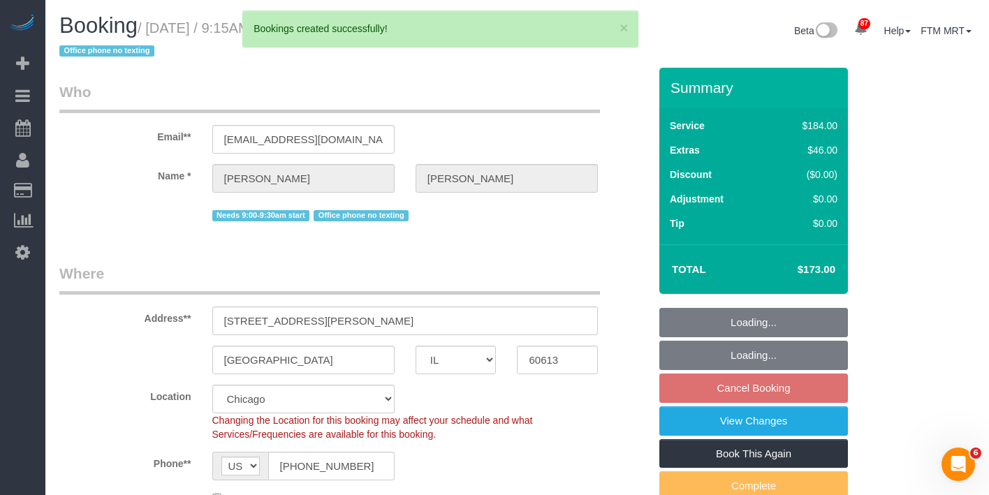
select select "object:35144"
select select "512"
select select "number:1"
select select "number:63"
select select "number:139"
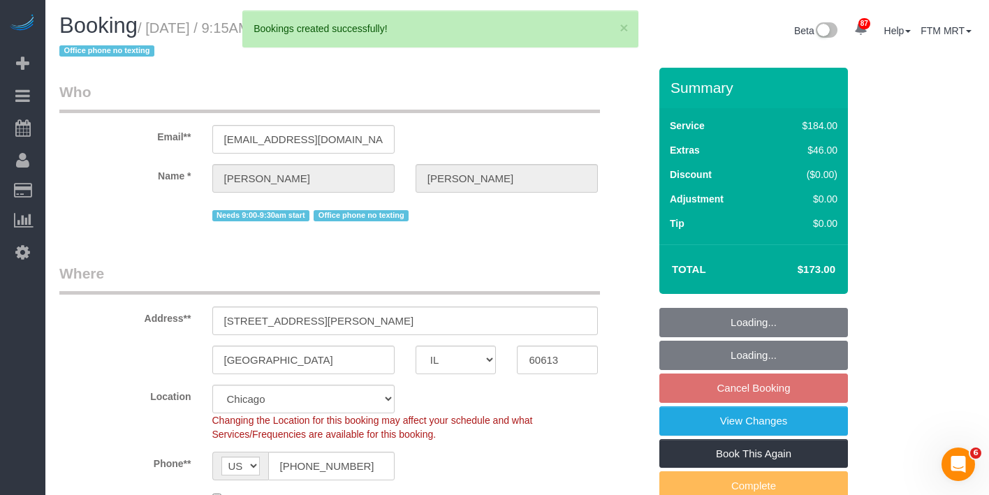
select select "number:108"
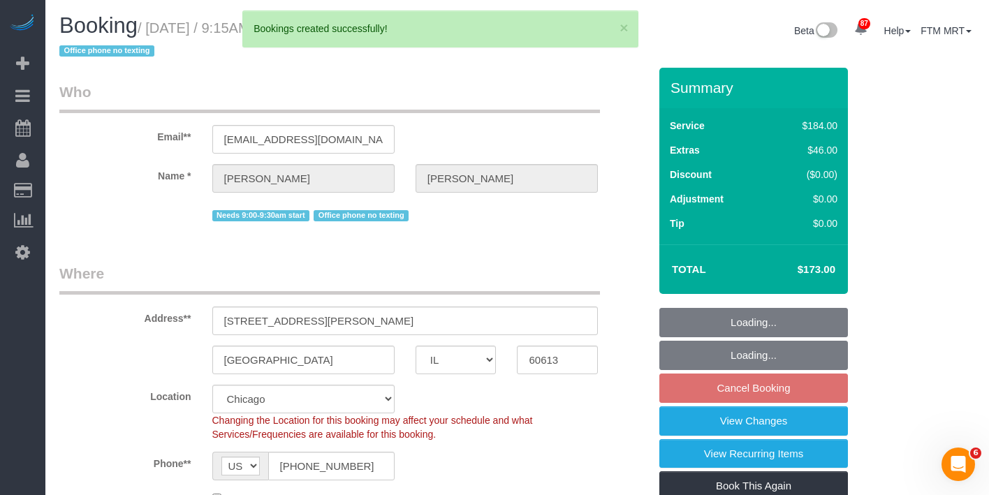
select select "object:35620"
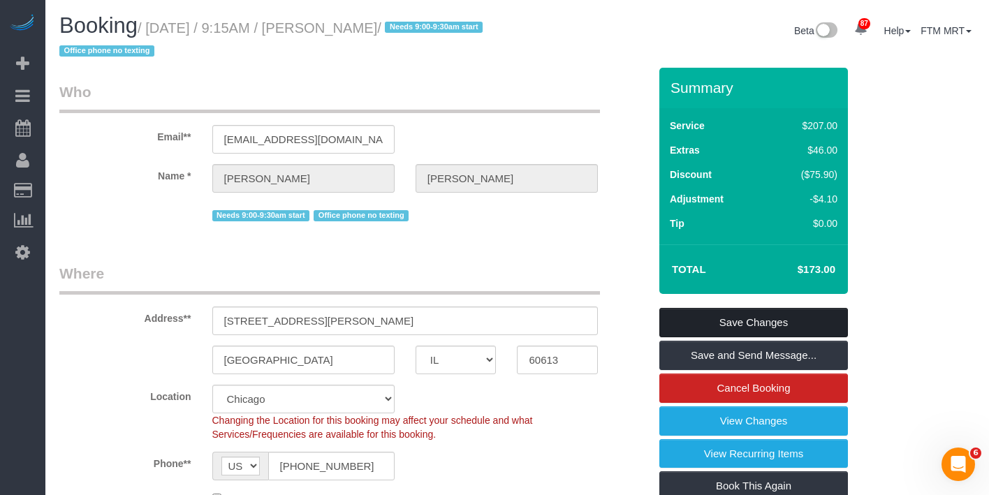
click at [796, 323] on link "Save Changes" at bounding box center [753, 322] width 189 height 29
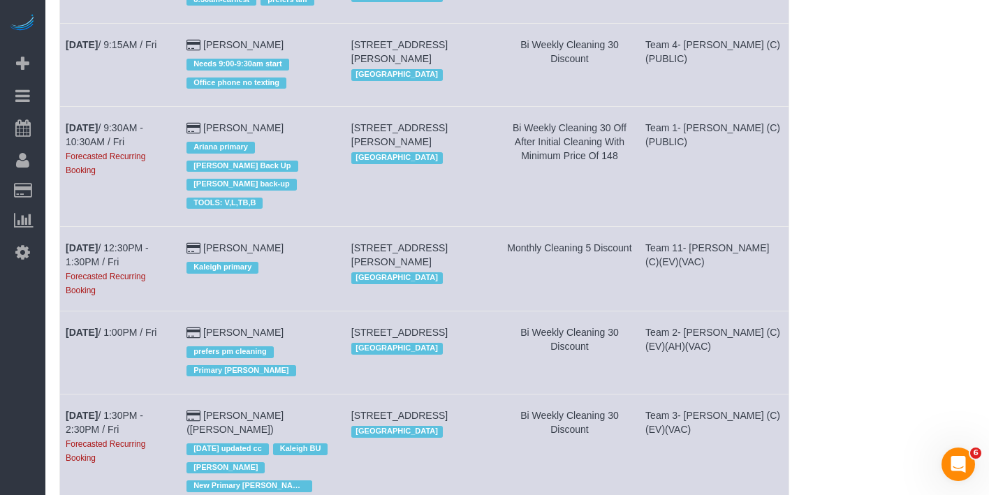
scroll to position [837, 0]
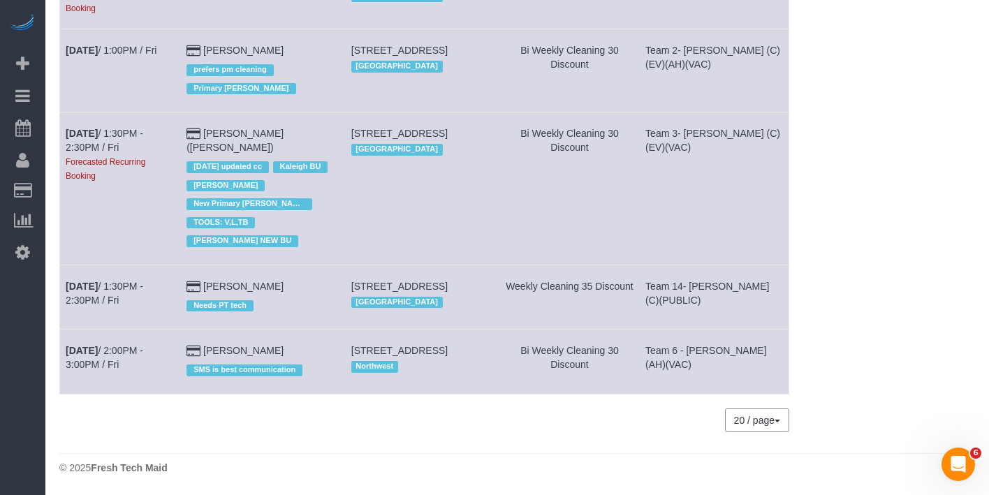
click at [105, 137] on td "[DATE] 1:30PM - 2:30PM / Fri Forecasted Recurring Booking" at bounding box center [120, 188] width 121 height 152
click at [105, 153] on link "[DATE] 1:30PM - 2:30PM / Fri" at bounding box center [105, 140] width 78 height 25
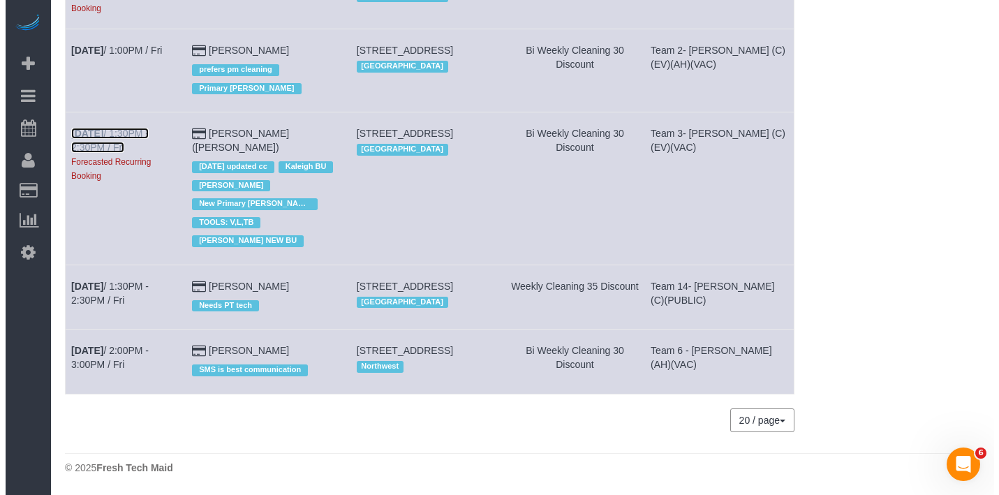
scroll to position [823, 0]
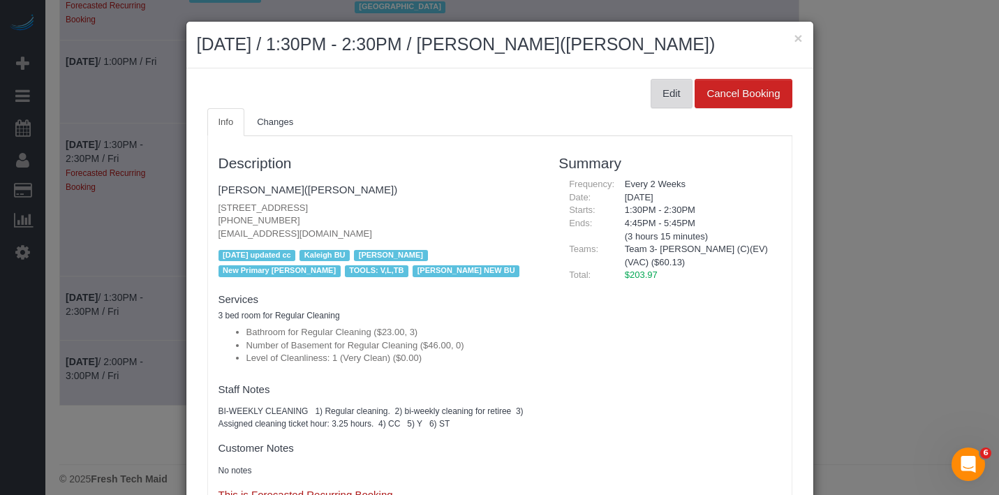
click at [651, 101] on button "Edit" at bounding box center [672, 93] width 42 height 29
click at [651, 105] on button "Edit" at bounding box center [672, 93] width 42 height 29
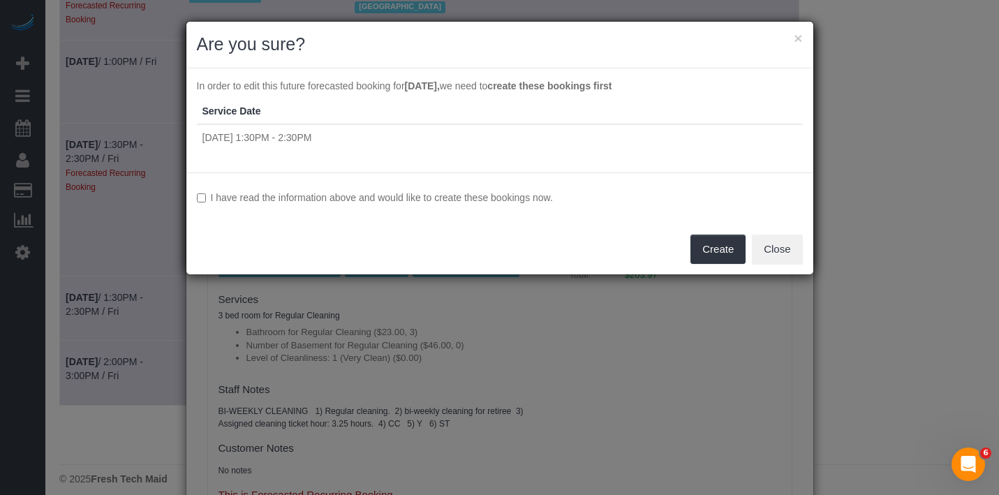
click at [441, 196] on label "I have read the information above and would like to create these bookings now." at bounding box center [500, 198] width 606 height 14
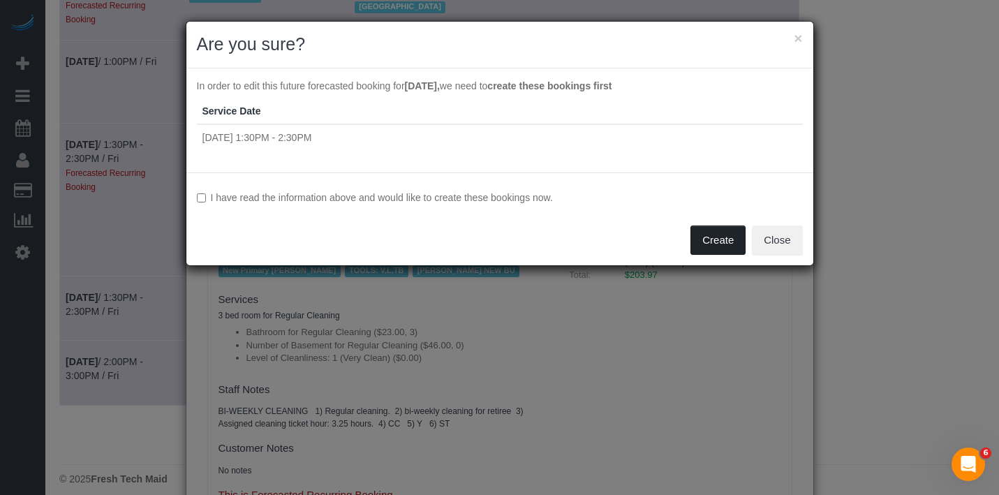
click at [732, 240] on button "Create" at bounding box center [718, 240] width 55 height 29
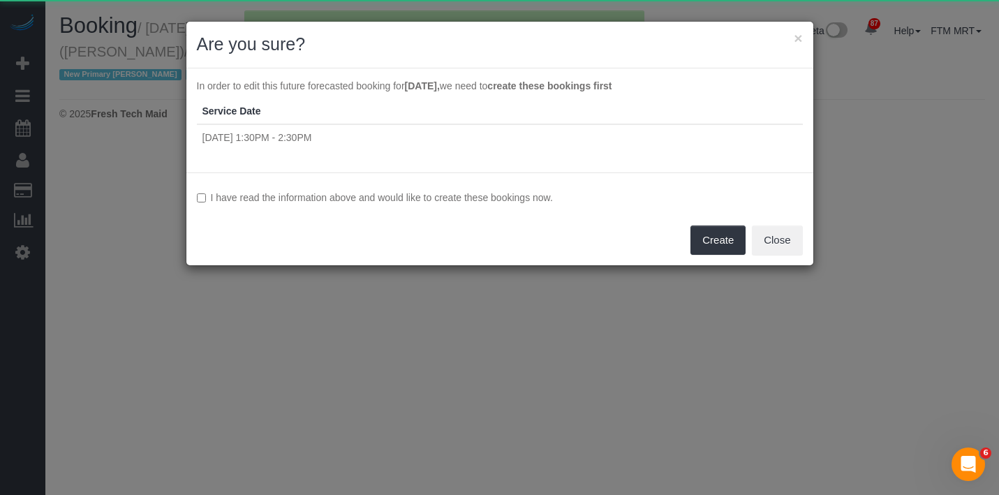
select select "IL"
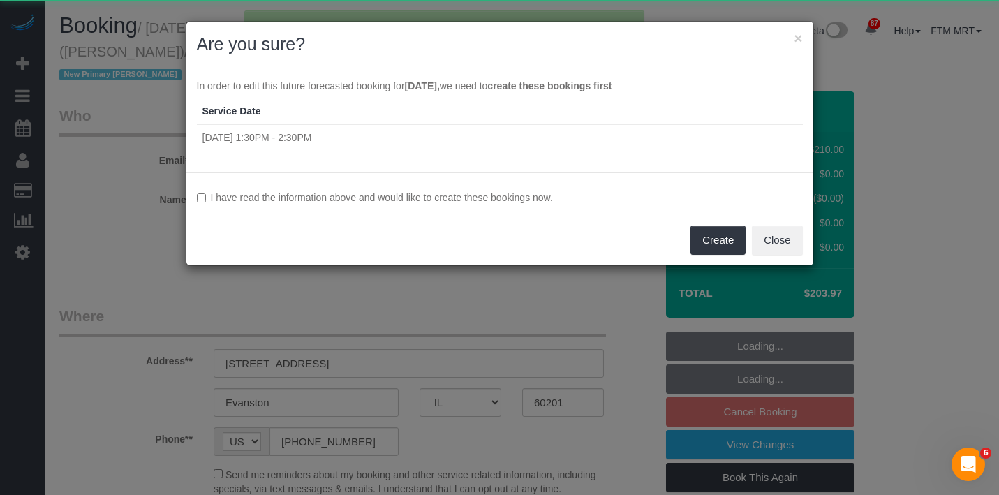
click at [503, 205] on div "I have read the information above and would like to create these bookings now. …" at bounding box center [499, 218] width 627 height 93
select select "object:36550"
select select "string:fspay-871c2df4-bf52-4d97-90d9-db583f09266c"
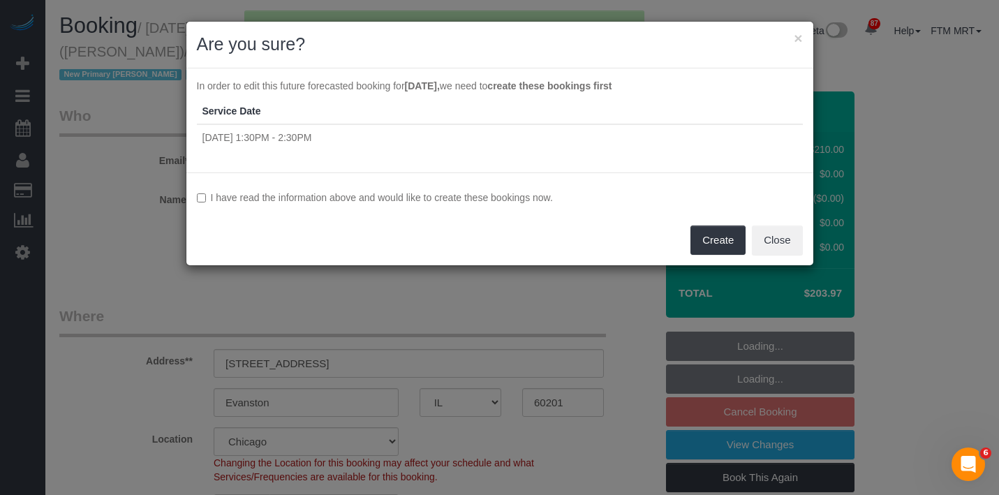
click at [522, 196] on label "I have read the information above and would like to create these bookings now." at bounding box center [500, 198] width 606 height 14
click at [707, 237] on button "Create" at bounding box center [718, 240] width 55 height 29
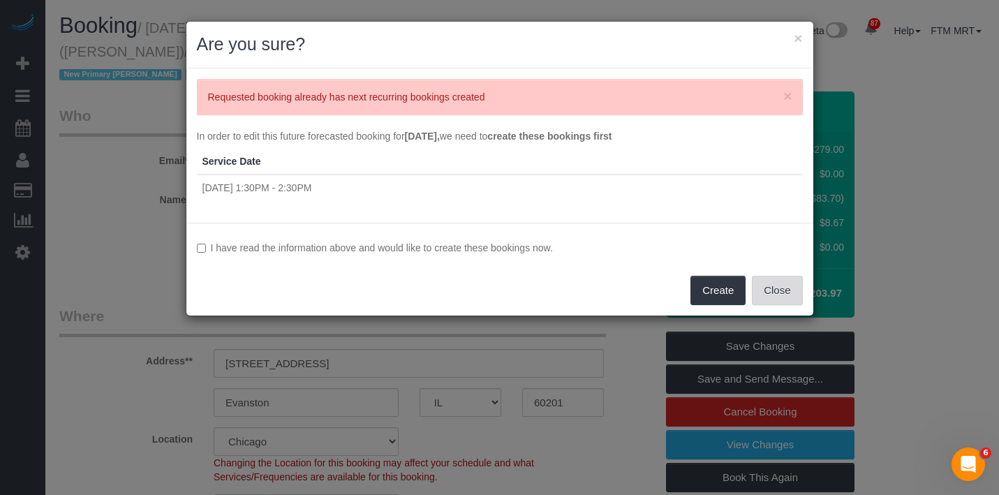
click at [784, 279] on button "Close" at bounding box center [777, 290] width 50 height 29
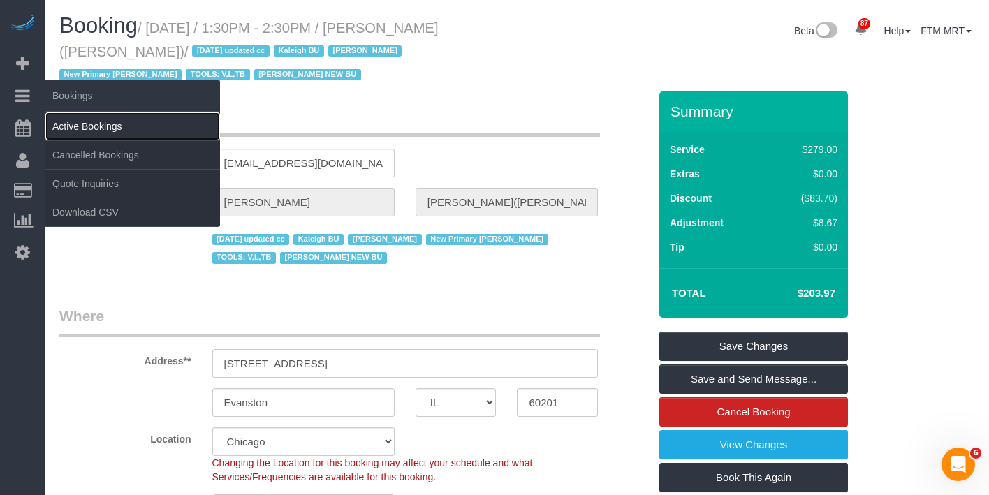
click at [81, 131] on link "Active Bookings" at bounding box center [132, 126] width 175 height 28
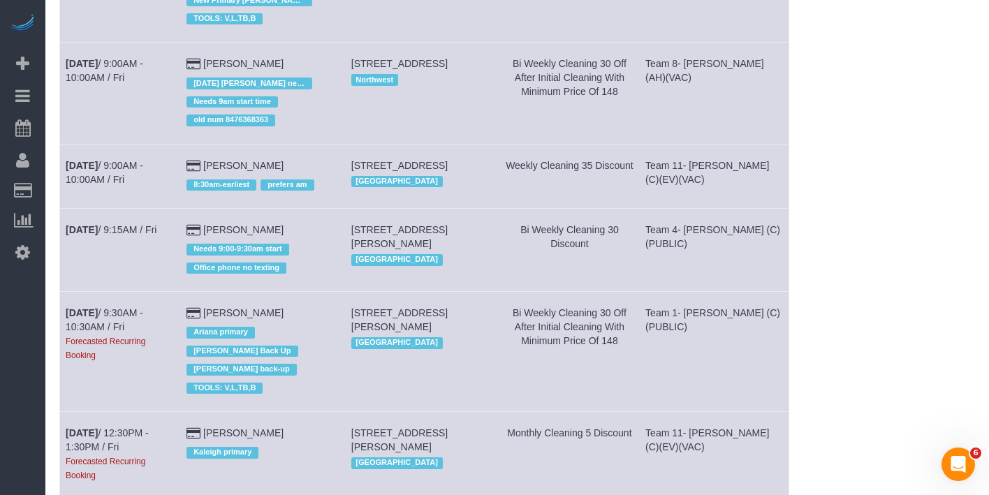
scroll to position [368, 0]
click at [98, 318] on b "[DATE]" at bounding box center [82, 312] width 32 height 11
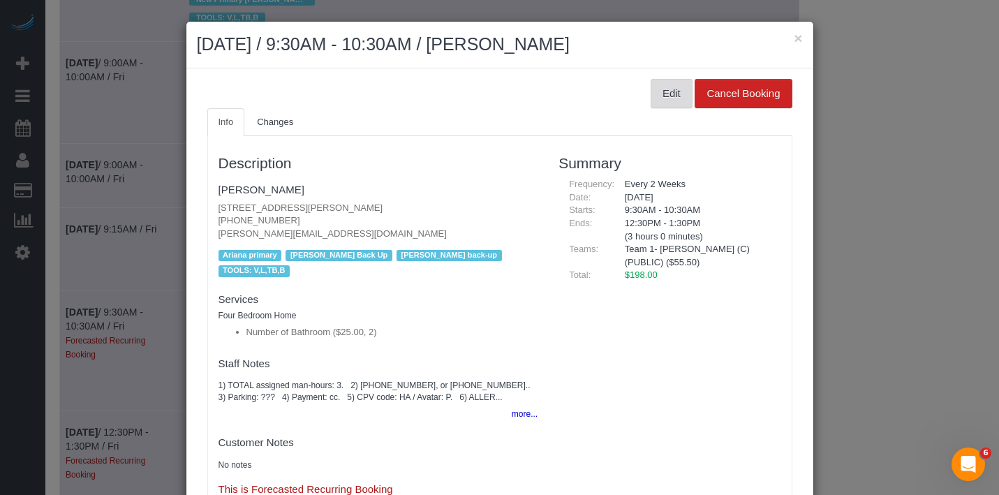
click at [658, 96] on button "Edit" at bounding box center [672, 93] width 42 height 29
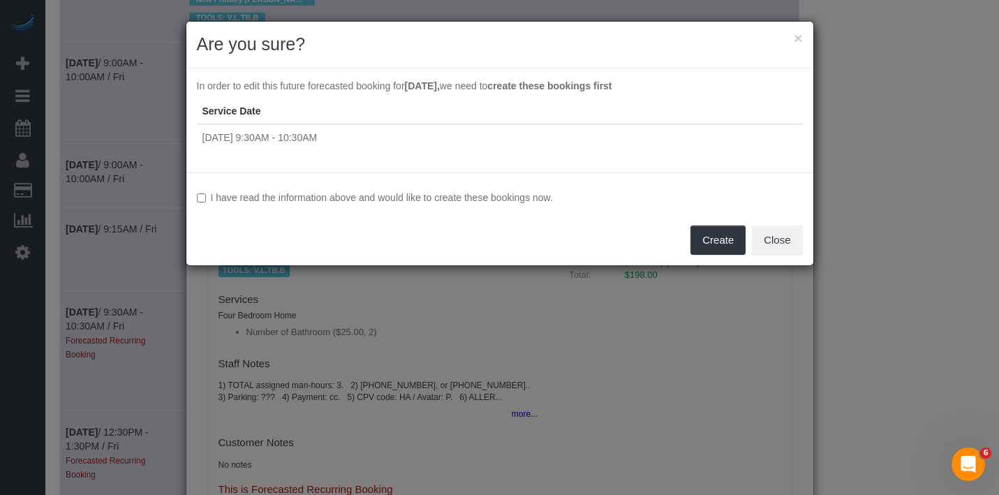
click at [423, 203] on label "I have read the information above and would like to create these bookings now." at bounding box center [500, 198] width 606 height 14
click at [727, 233] on button "Create" at bounding box center [718, 240] width 55 height 29
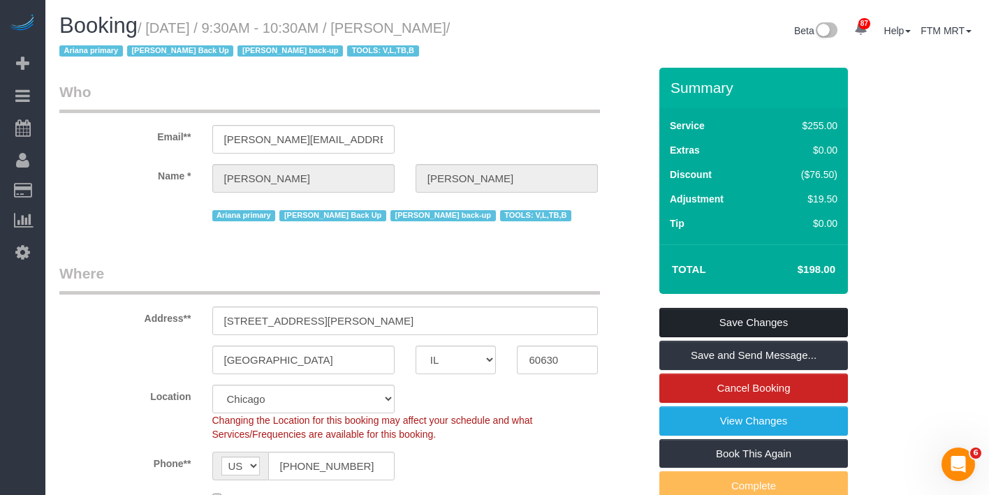
click at [786, 320] on link "Save Changes" at bounding box center [753, 322] width 189 height 29
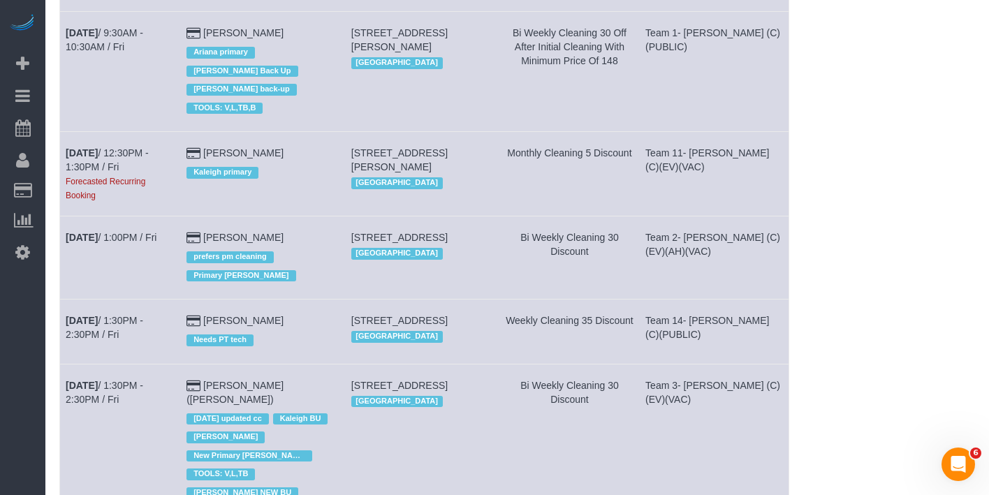
scroll to position [647, 0]
click at [98, 159] on b "[DATE]" at bounding box center [82, 153] width 32 height 11
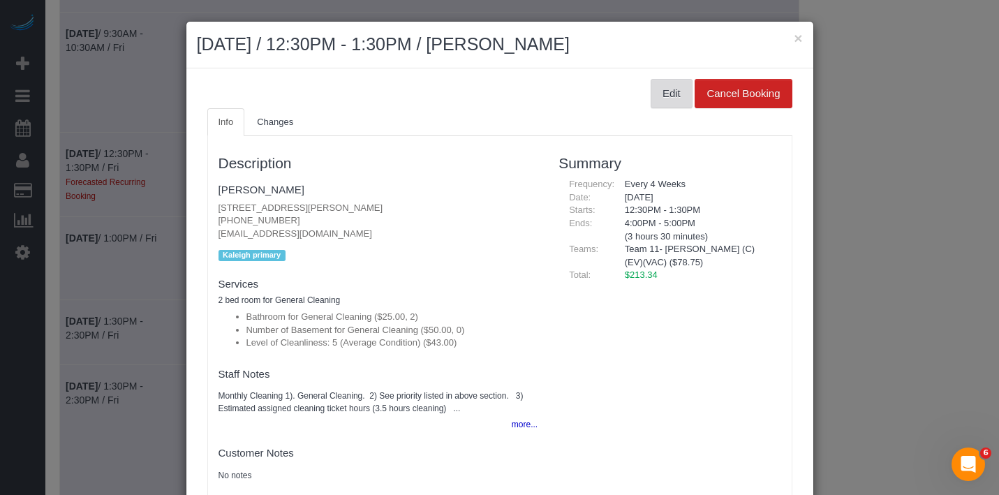
click at [652, 89] on button "Edit" at bounding box center [672, 93] width 42 height 29
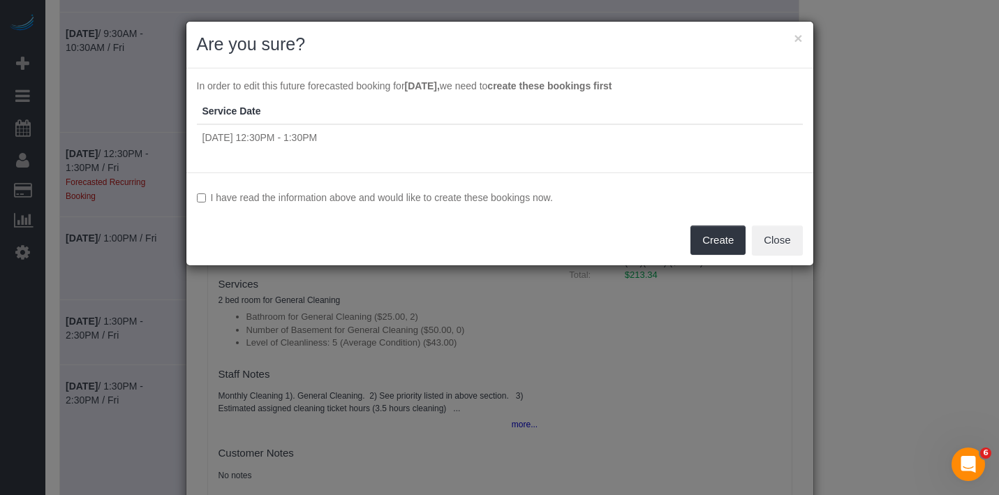
click at [379, 196] on label "I have read the information above and would like to create these bookings now." at bounding box center [500, 198] width 606 height 14
click at [708, 241] on button "Create" at bounding box center [718, 240] width 55 height 29
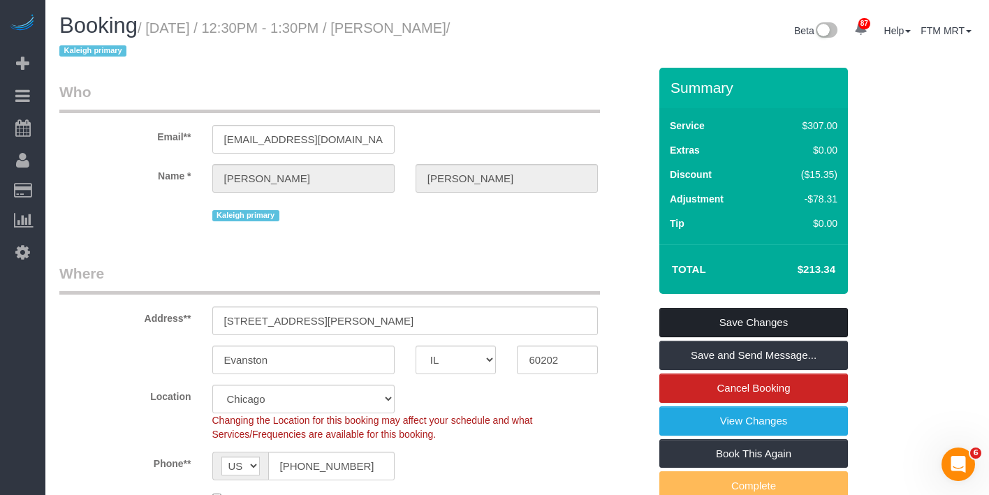
click at [735, 319] on link "Save Changes" at bounding box center [753, 322] width 189 height 29
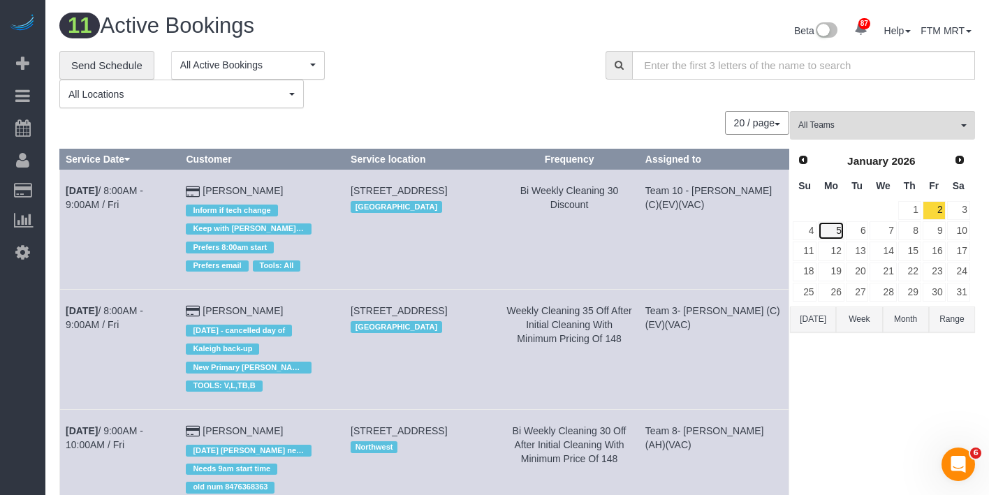
click at [839, 228] on link "5" at bounding box center [831, 230] width 26 height 19
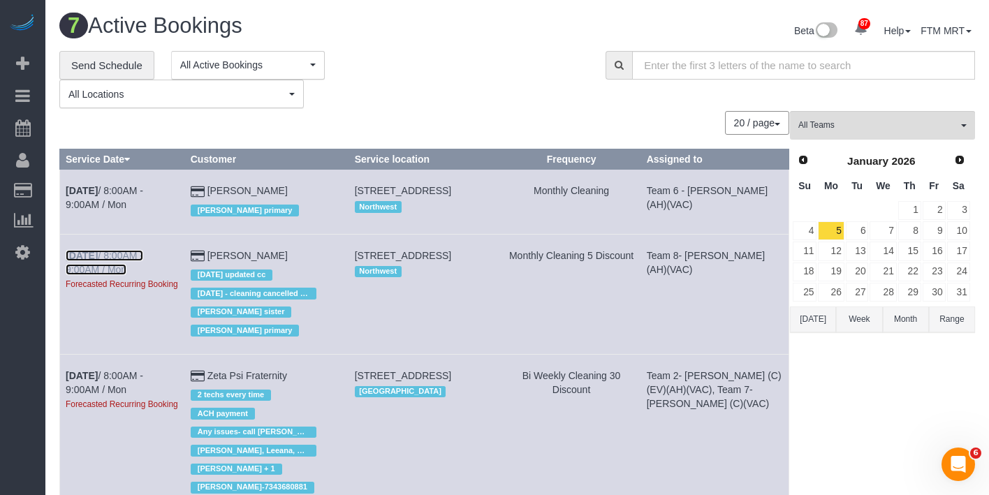
click at [94, 261] on b "[DATE]" at bounding box center [82, 255] width 32 height 11
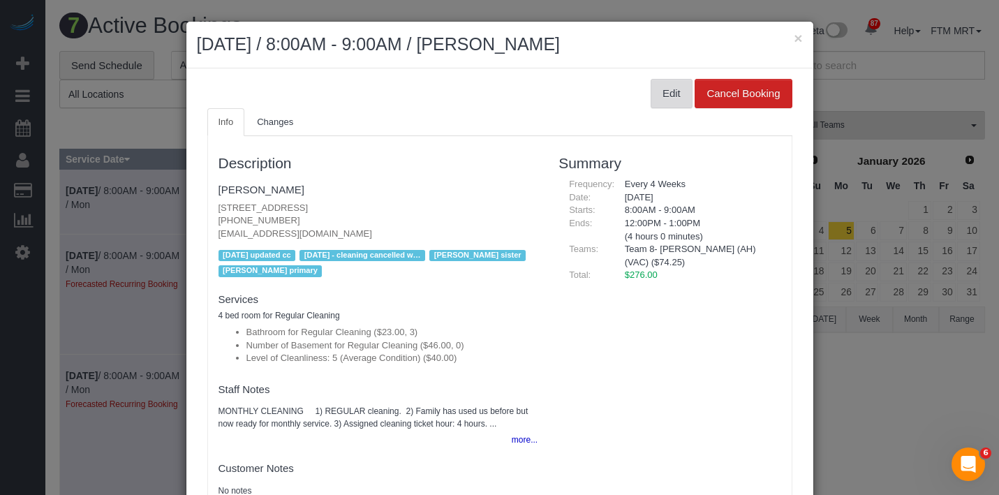
click at [653, 98] on button "Edit" at bounding box center [672, 93] width 42 height 29
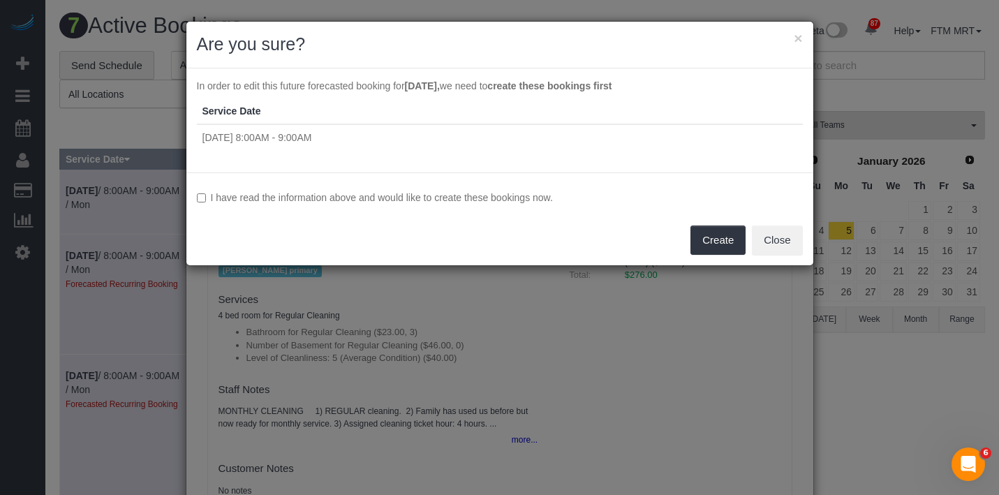
click at [337, 197] on label "I have read the information above and would like to create these bookings now." at bounding box center [500, 198] width 606 height 14
click at [721, 240] on button "Create" at bounding box center [718, 240] width 55 height 29
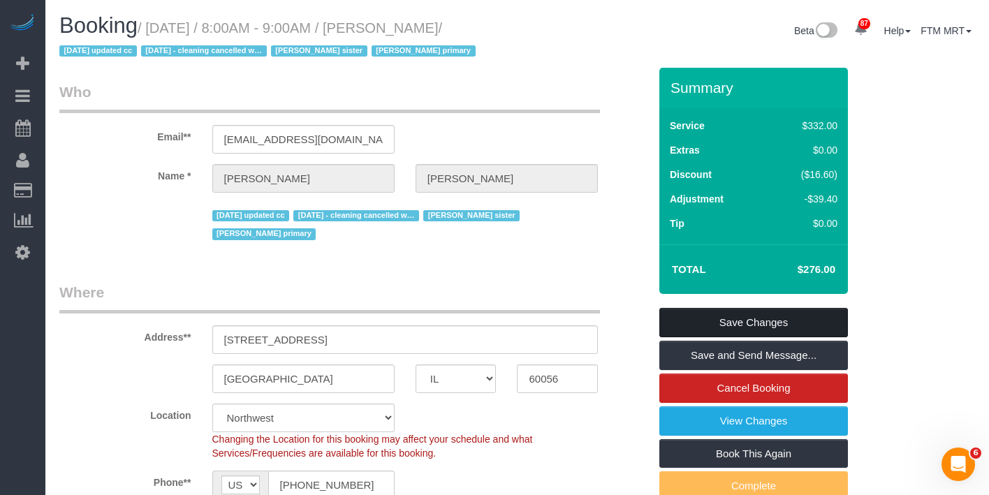
click at [783, 321] on link "Save Changes" at bounding box center [753, 322] width 189 height 29
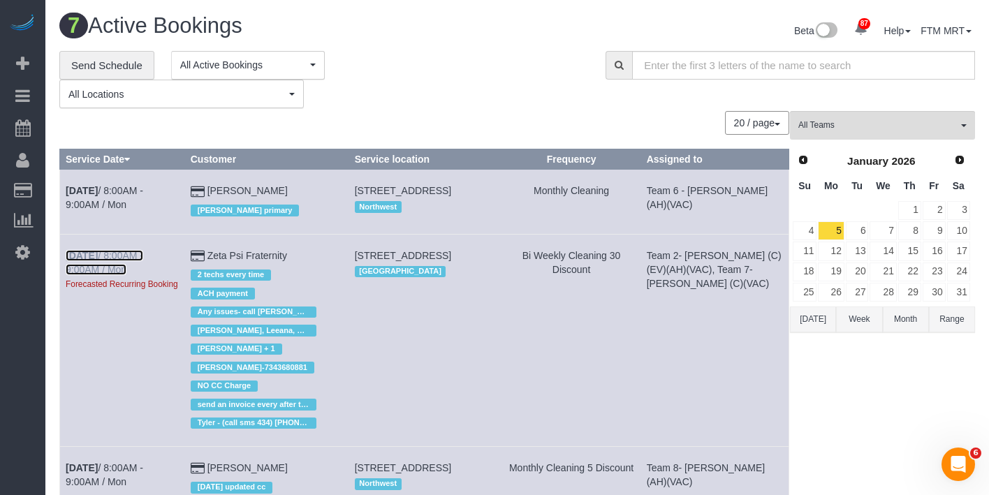
click at [124, 268] on link "[DATE] 8:00AM - 9:00AM / Mon" at bounding box center [105, 262] width 78 height 25
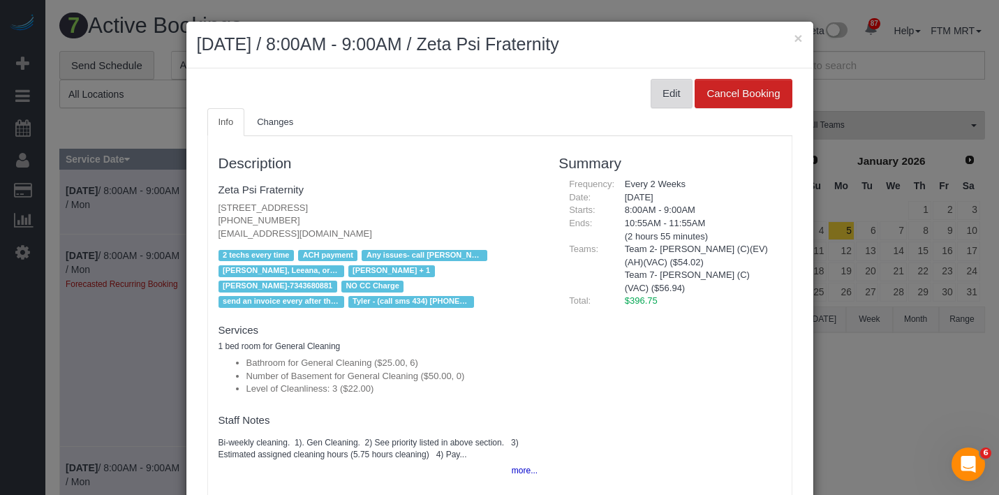
click at [657, 94] on button "Edit" at bounding box center [672, 93] width 42 height 29
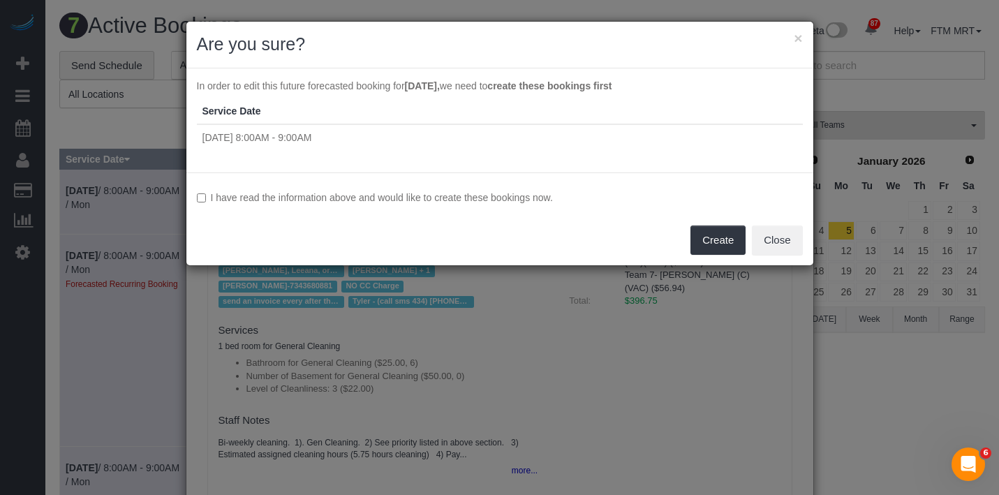
click at [437, 200] on label "I have read the information above and would like to create these bookings now." at bounding box center [500, 198] width 606 height 14
click at [717, 227] on button "Create" at bounding box center [718, 240] width 55 height 29
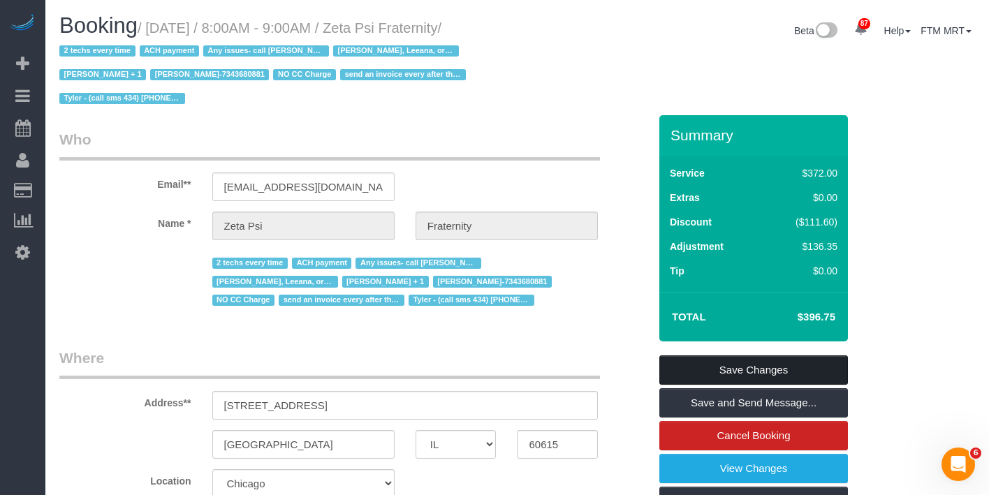
click at [770, 373] on link "Save Changes" at bounding box center [753, 369] width 189 height 29
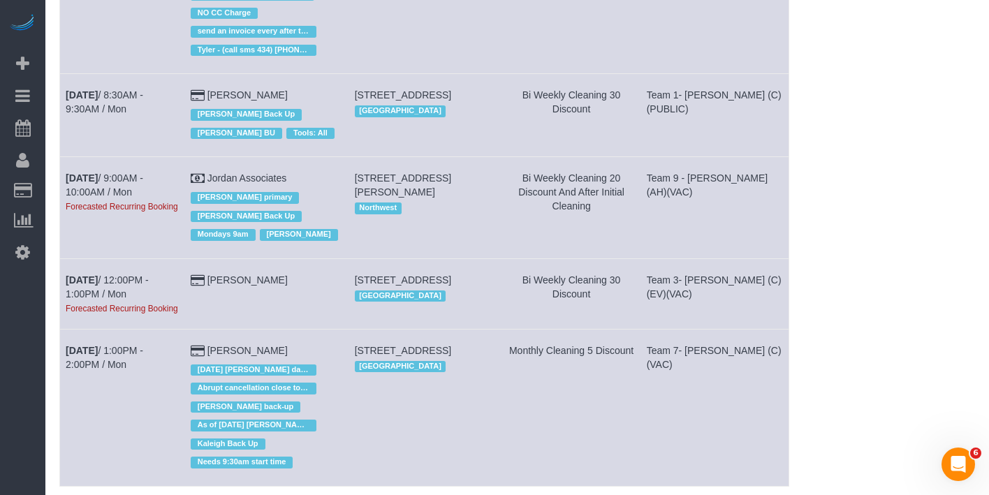
scroll to position [544, 0]
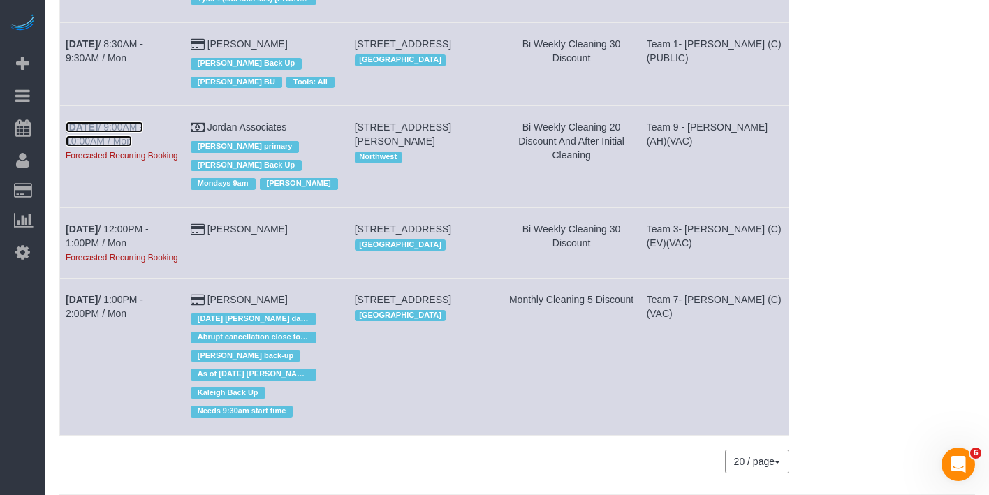
click at [98, 122] on b "[DATE]" at bounding box center [82, 127] width 32 height 11
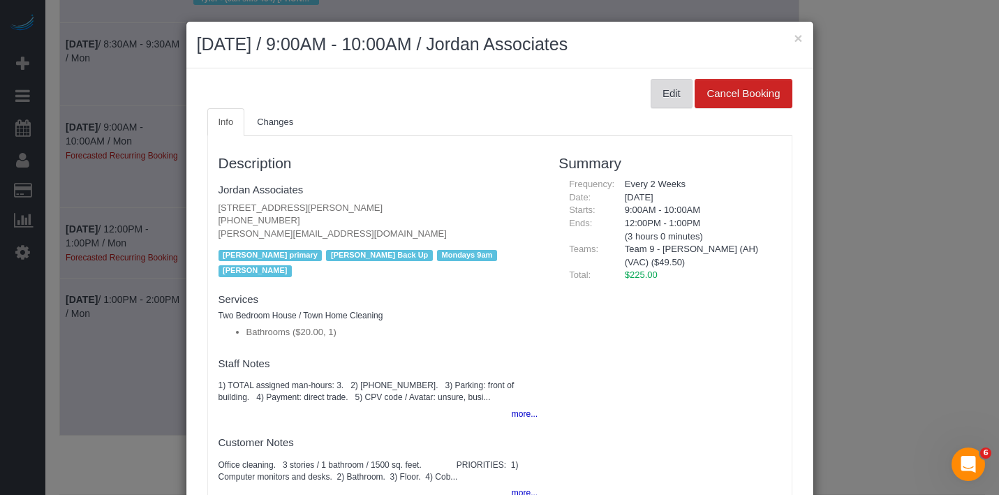
click at [651, 105] on button "Edit" at bounding box center [672, 93] width 42 height 29
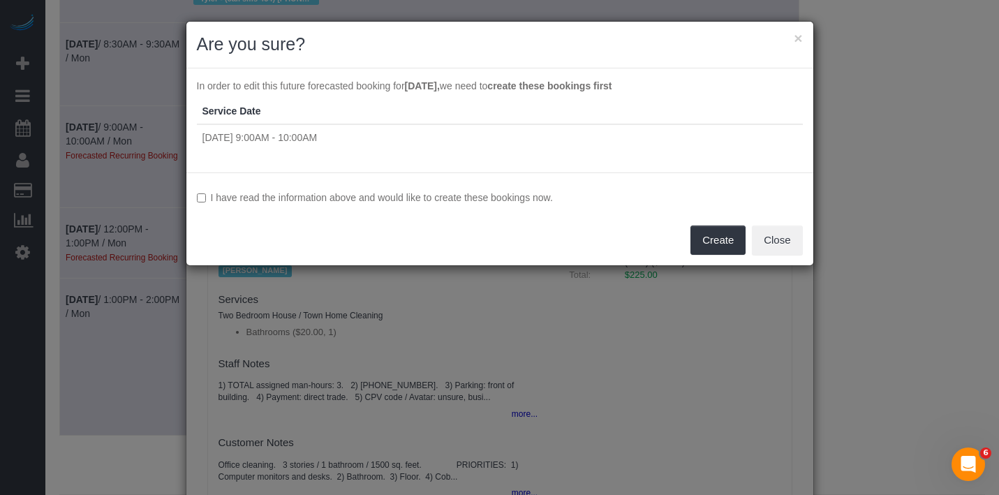
click at [413, 202] on label "I have read the information above and would like to create these bookings now." at bounding box center [500, 198] width 606 height 14
click at [706, 240] on button "Create" at bounding box center [718, 240] width 55 height 29
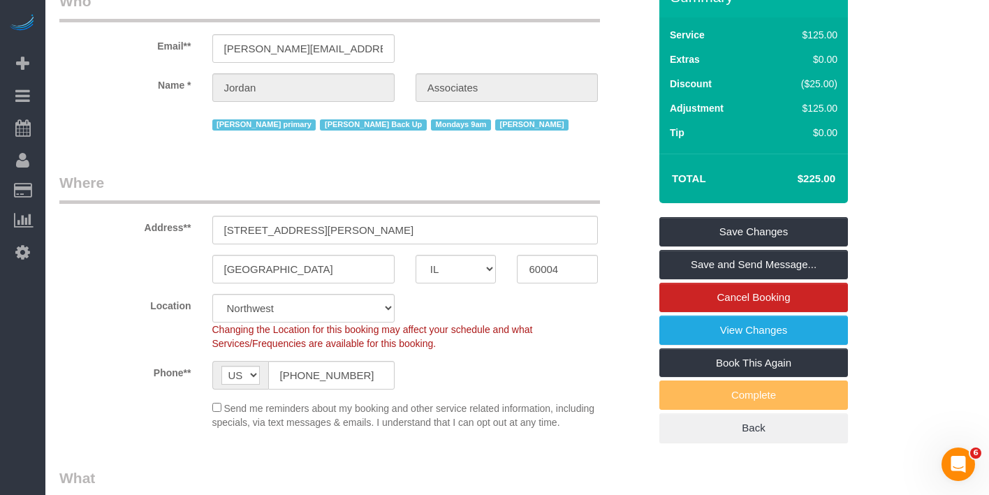
scroll to position [110, 0]
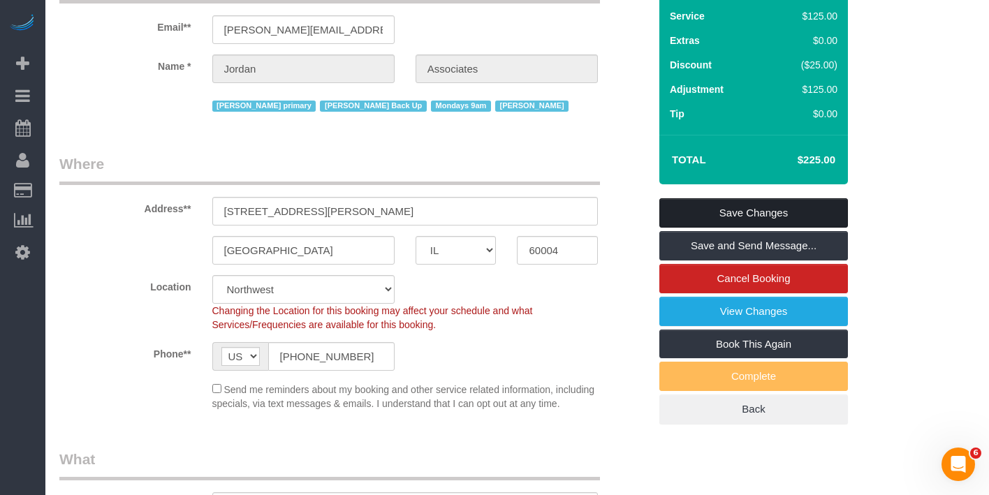
click at [745, 217] on link "Save Changes" at bounding box center [753, 212] width 189 height 29
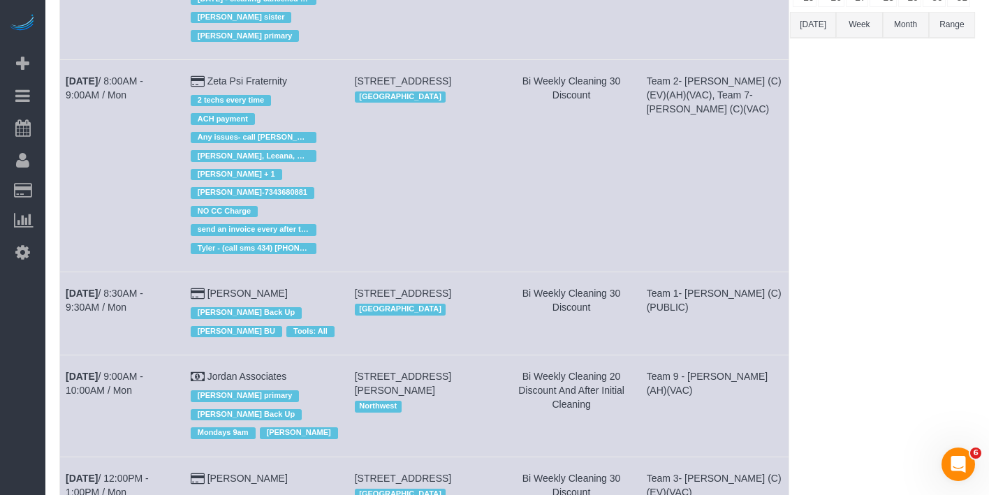
scroll to position [544, 0]
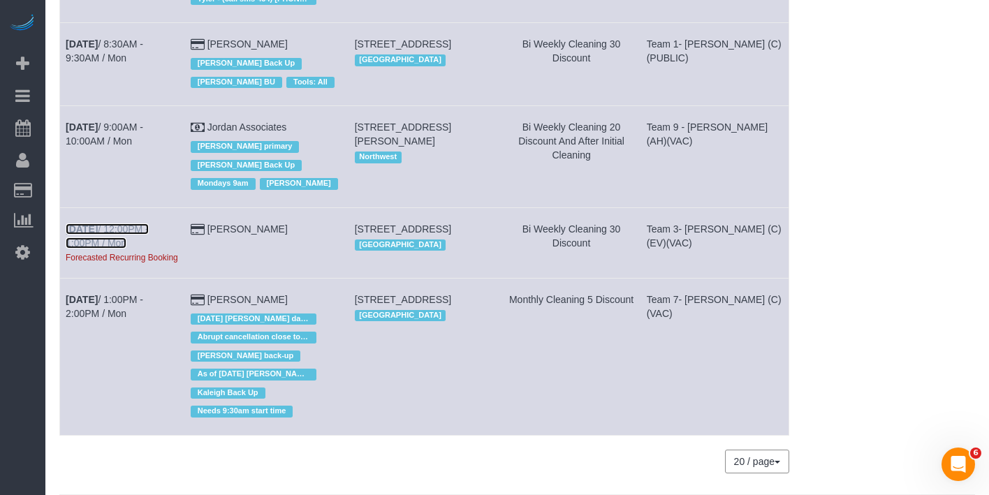
click at [120, 223] on link "[DATE] 12:00PM - 1:00PM / Mon" at bounding box center [107, 235] width 83 height 25
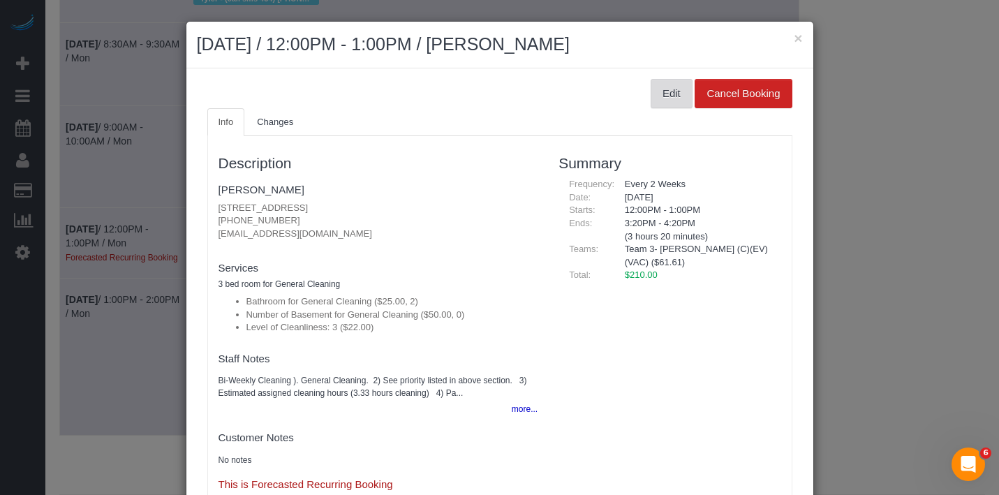
click at [651, 103] on button "Edit" at bounding box center [672, 93] width 42 height 29
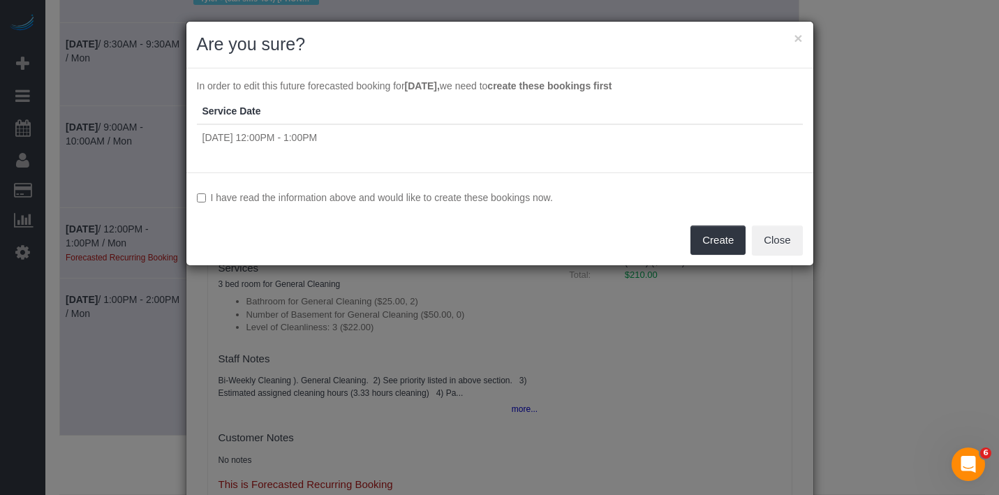
click at [459, 206] on div "I have read the information above and would like to create these bookings now. …" at bounding box center [499, 218] width 627 height 93
click at [478, 201] on label "I have read the information above and would like to create these bookings now." at bounding box center [500, 198] width 606 height 14
click at [728, 246] on button "Create" at bounding box center [718, 240] width 55 height 29
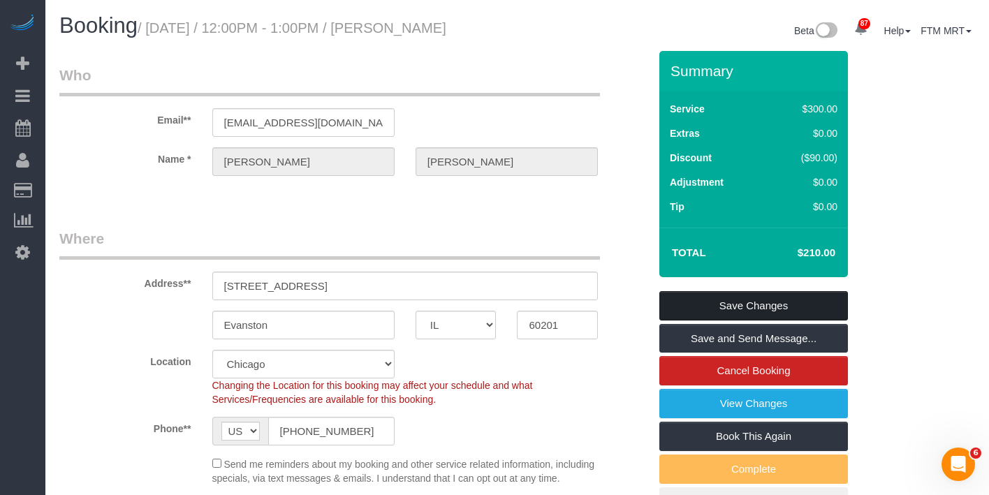
click at [761, 321] on link "Save Changes" at bounding box center [753, 305] width 189 height 29
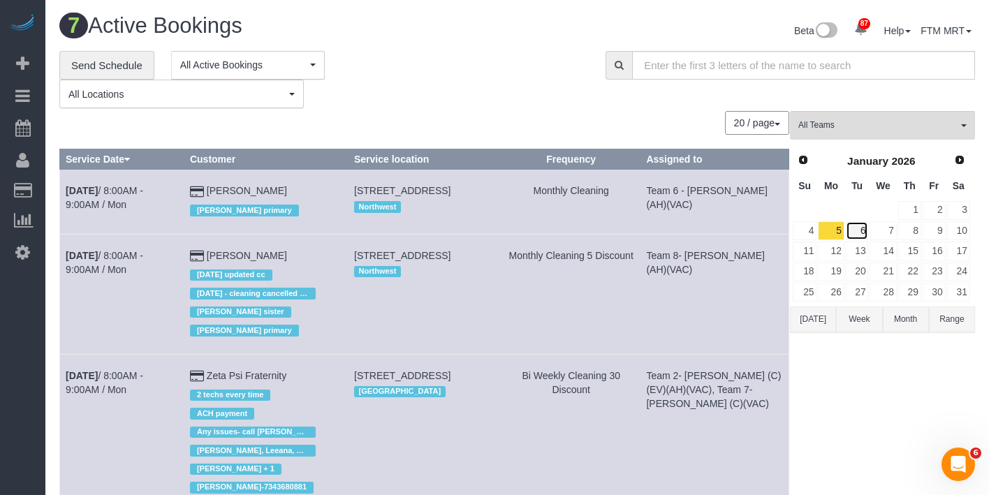
click at [864, 223] on link "6" at bounding box center [857, 230] width 23 height 19
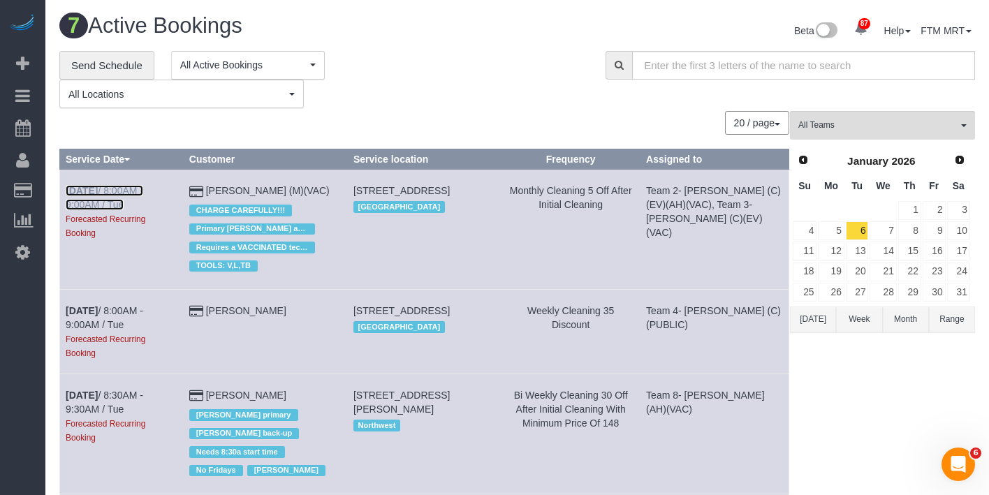
click at [98, 194] on b "[DATE]" at bounding box center [82, 190] width 32 height 11
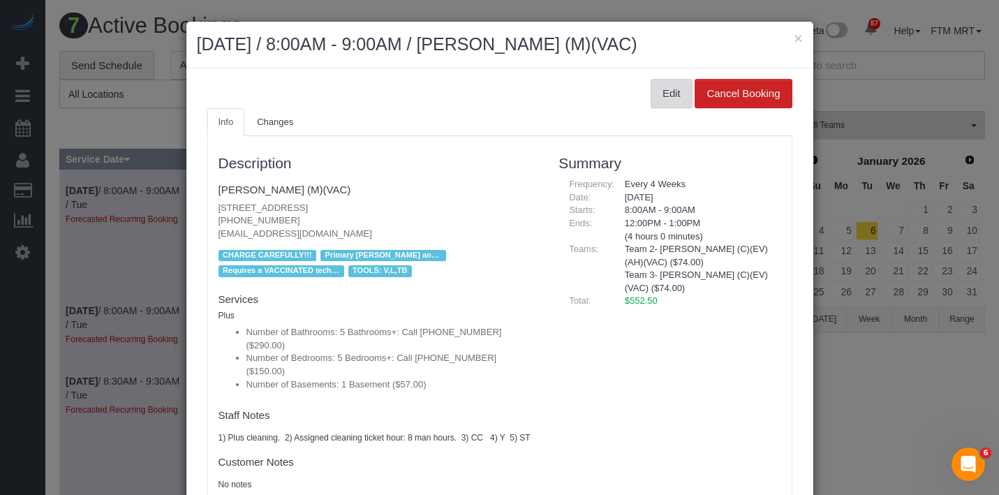
click at [651, 94] on button "Edit" at bounding box center [672, 93] width 42 height 29
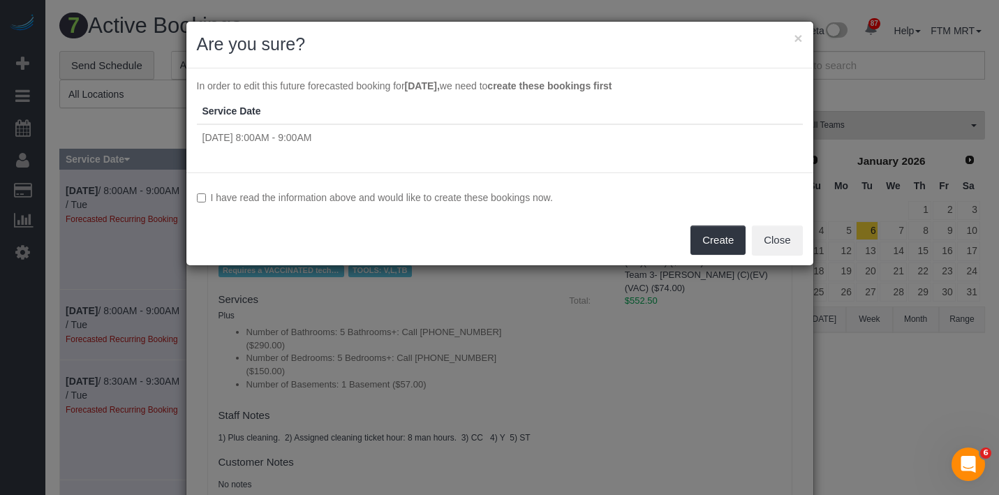
click at [425, 209] on div "I have read the information above and would like to create these bookings now. …" at bounding box center [499, 218] width 627 height 93
click at [434, 204] on label "I have read the information above and would like to create these bookings now." at bounding box center [500, 198] width 606 height 14
click at [716, 244] on button "Create" at bounding box center [718, 240] width 55 height 29
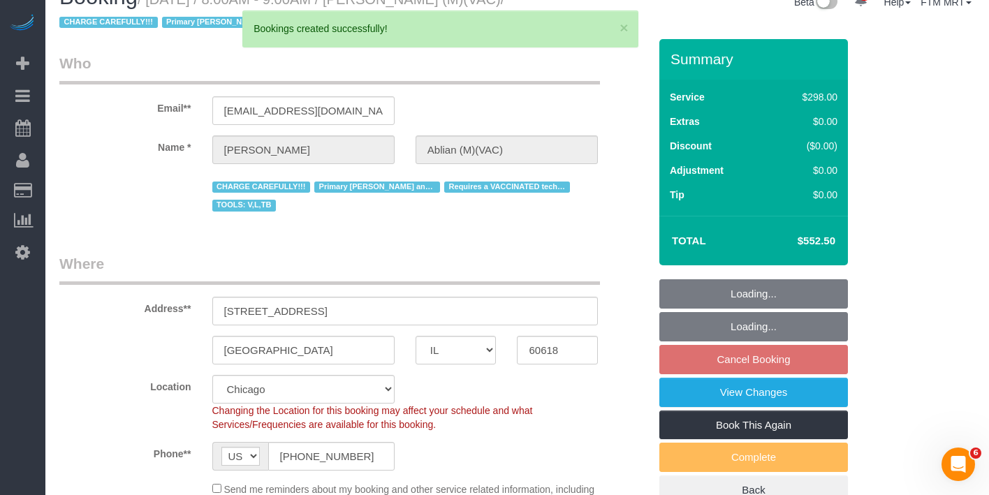
scroll to position [34, 0]
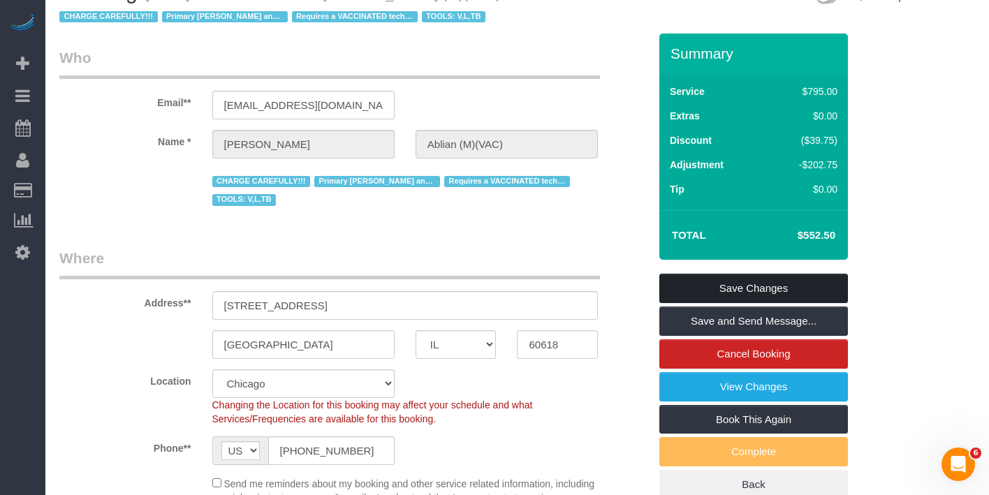
click at [762, 303] on link "Save Changes" at bounding box center [753, 288] width 189 height 29
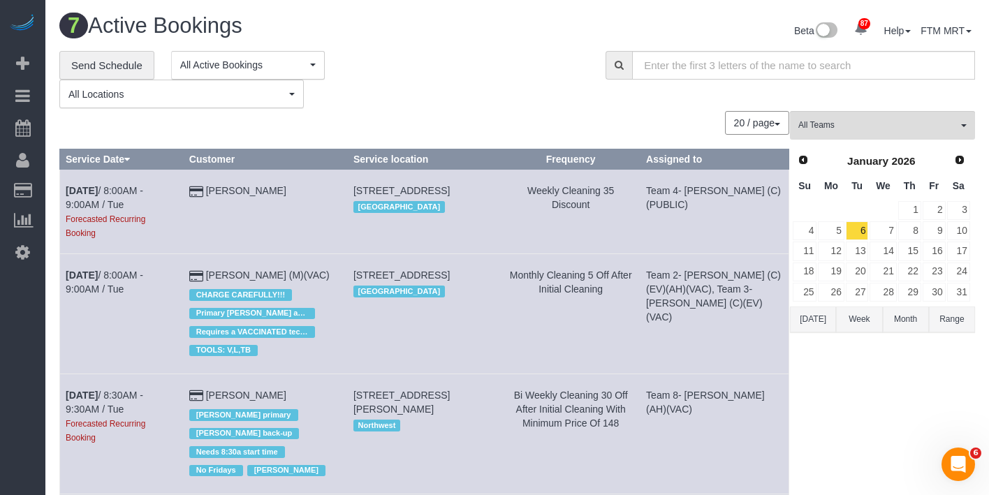
scroll to position [452, 0]
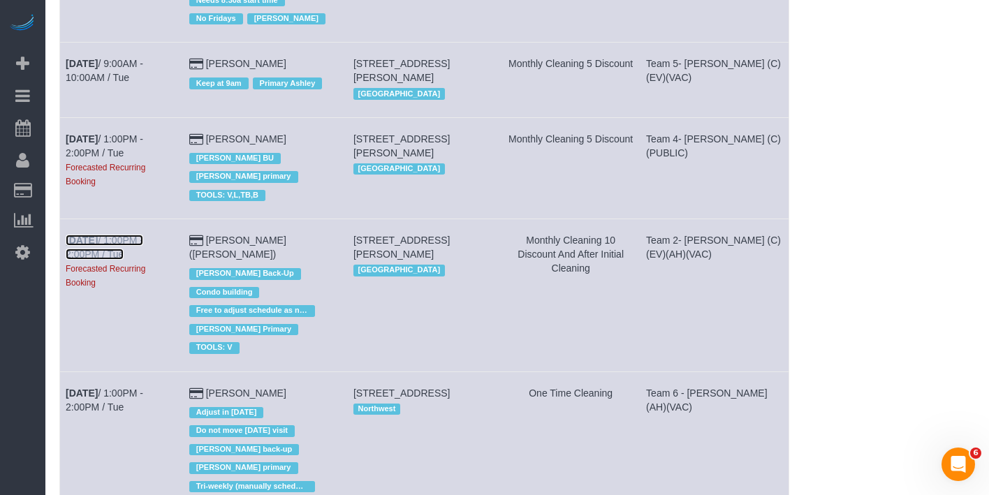
click at [106, 235] on link "[DATE] 1:00PM - 2:00PM / Tue" at bounding box center [105, 247] width 78 height 25
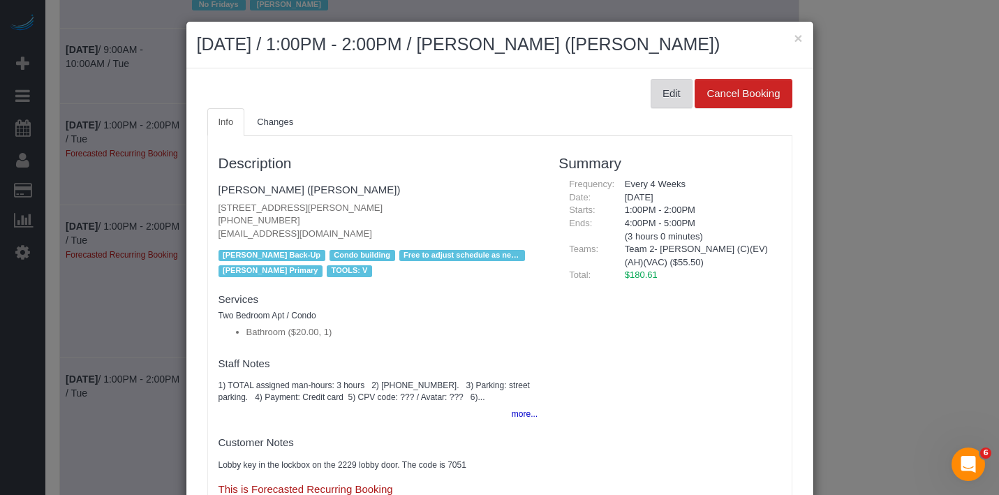
click at [661, 92] on button "Edit" at bounding box center [672, 93] width 42 height 29
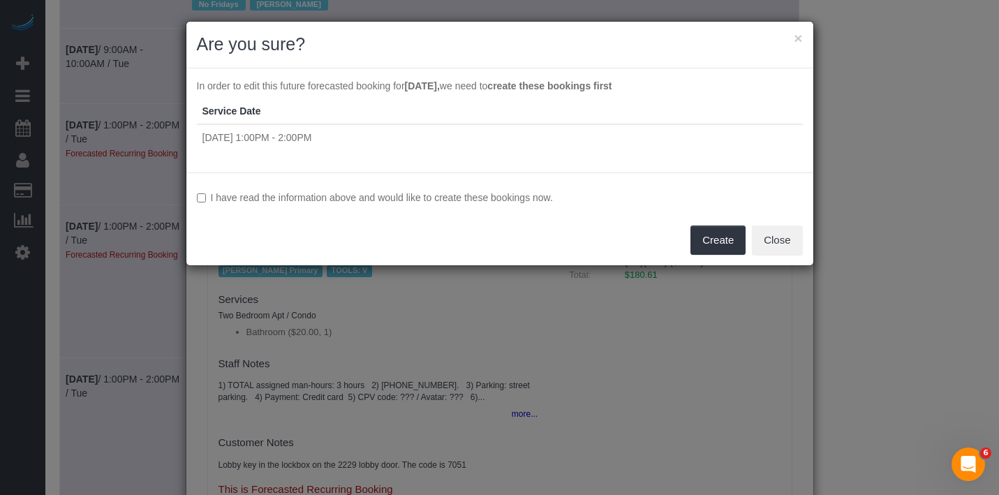
click at [405, 200] on label "I have read the information above and would like to create these bookings now." at bounding box center [500, 198] width 606 height 14
click at [727, 244] on button "Create" at bounding box center [718, 240] width 55 height 29
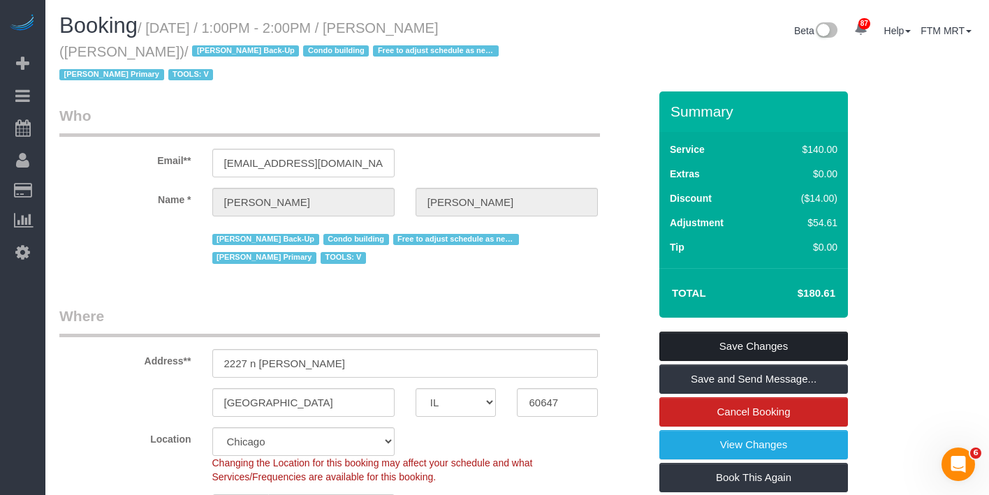
click at [704, 339] on link "Save Changes" at bounding box center [753, 346] width 189 height 29
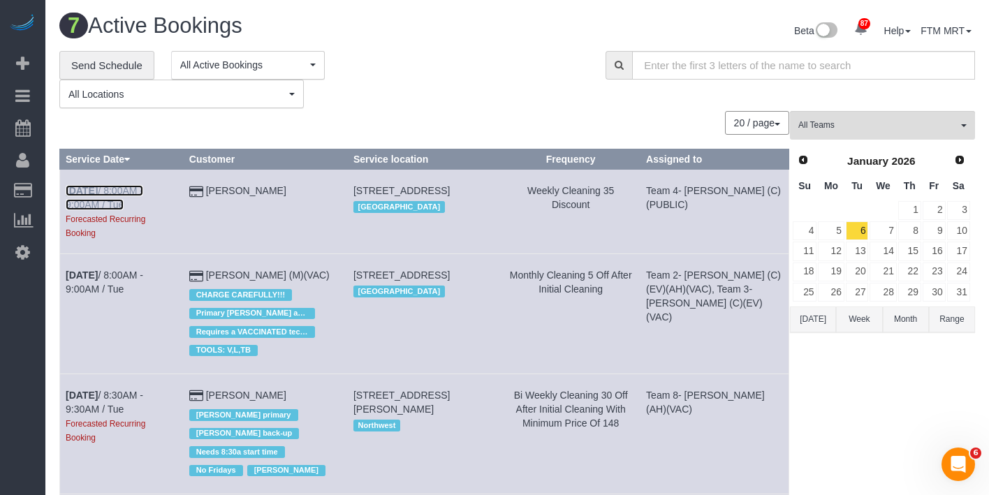
click at [117, 193] on link "[DATE] 8:00AM - 9:00AM / Tue" at bounding box center [105, 197] width 78 height 25
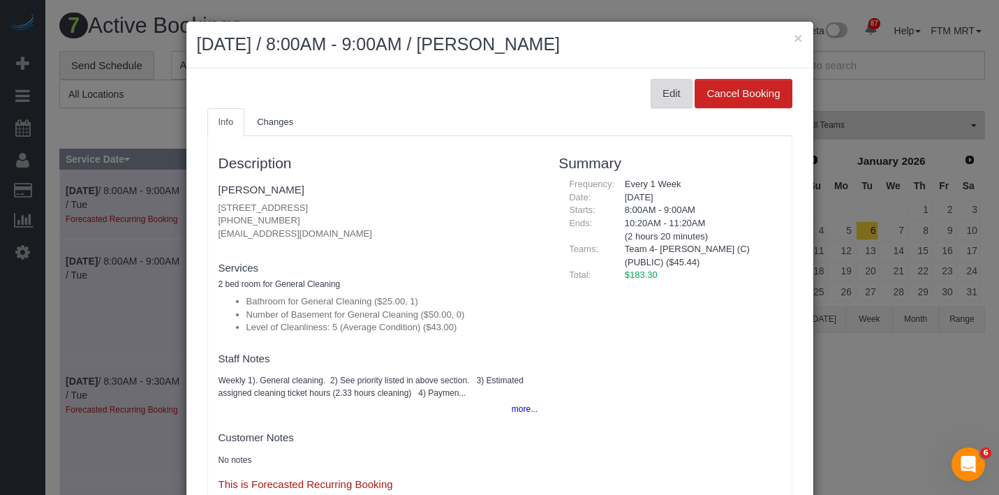
click at [655, 99] on button "Edit" at bounding box center [672, 93] width 42 height 29
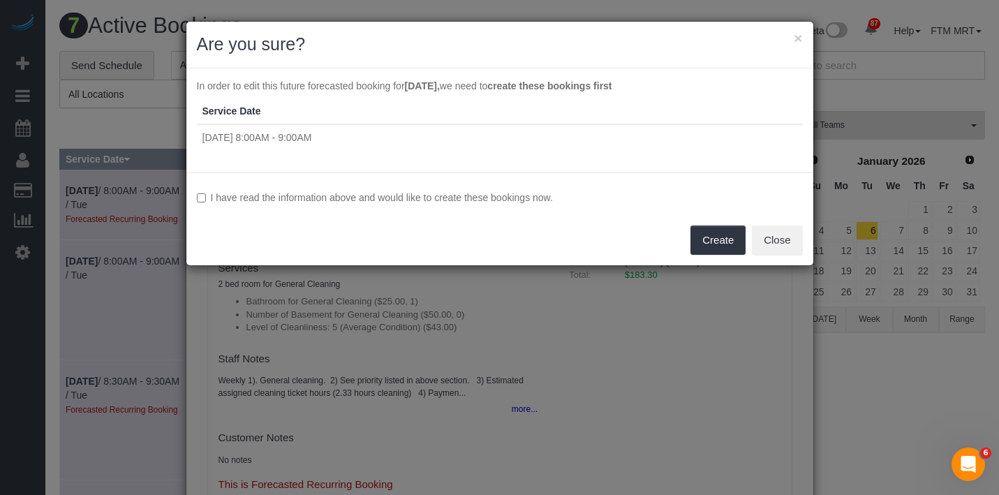
click at [483, 185] on div "I have read the information above and would like to create these bookings now. …" at bounding box center [499, 218] width 627 height 93
click at [493, 193] on label "I have read the information above and would like to create these bookings now." at bounding box center [500, 198] width 606 height 14
click at [718, 247] on button "Create" at bounding box center [718, 240] width 55 height 29
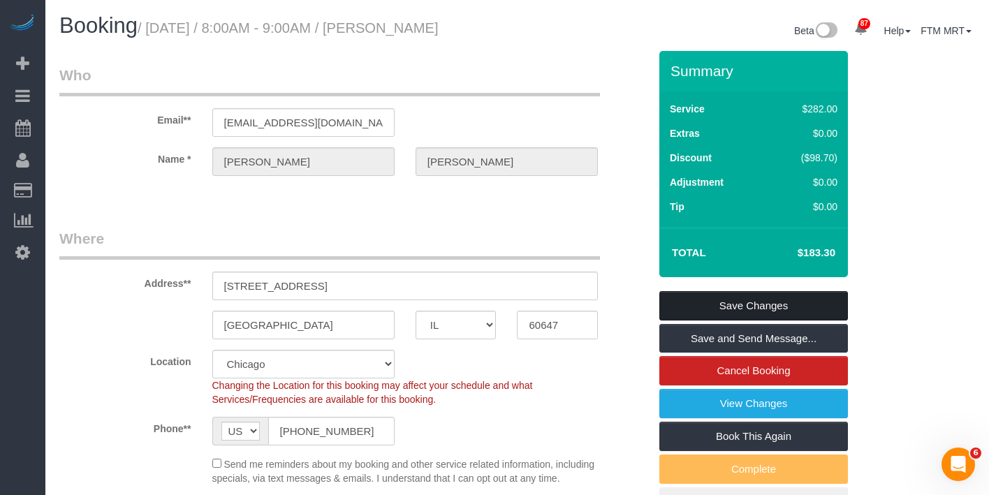
click at [765, 318] on link "Save Changes" at bounding box center [753, 305] width 189 height 29
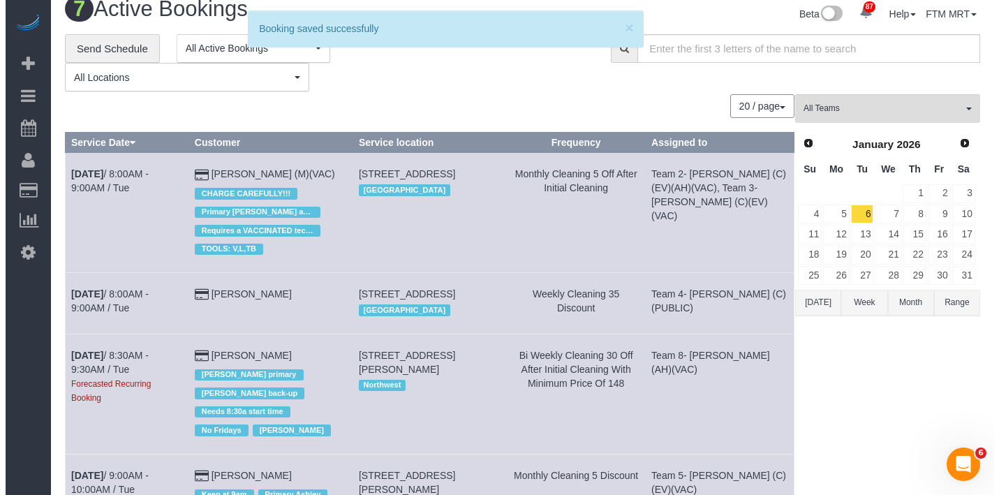
scroll to position [18, 0]
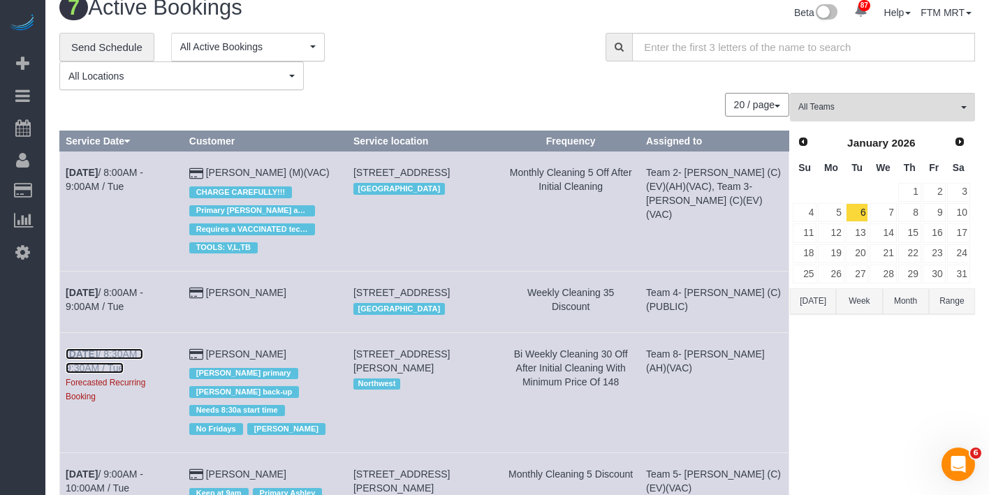
click at [138, 365] on link "[DATE] 8:30AM - 9:30AM / Tue" at bounding box center [105, 360] width 78 height 25
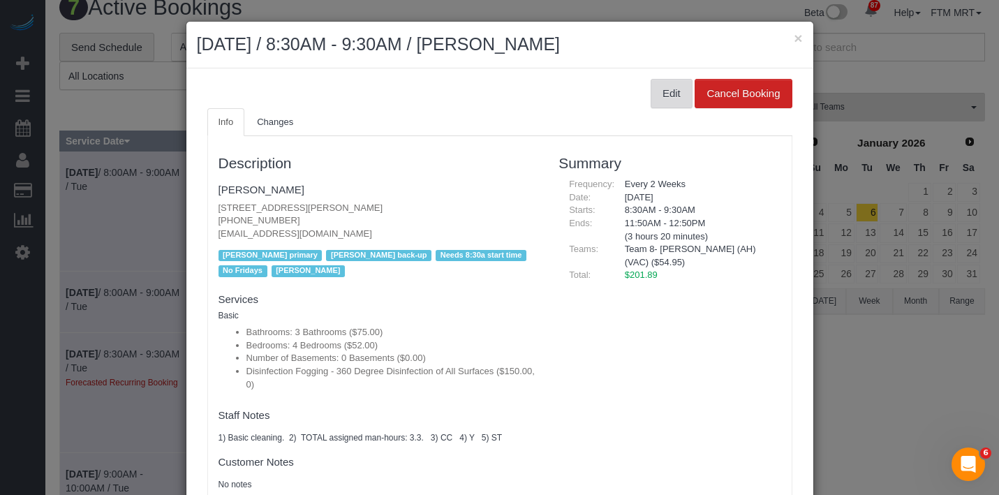
click at [651, 104] on button "Edit" at bounding box center [672, 93] width 42 height 29
click at [663, 99] on button "Edit" at bounding box center [672, 93] width 42 height 29
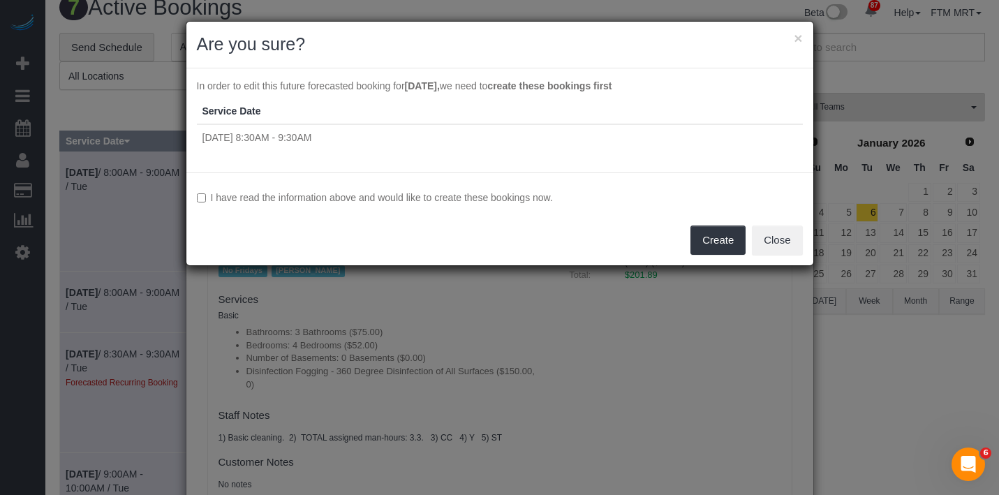
click at [402, 196] on label "I have read the information above and would like to create these bookings now." at bounding box center [500, 198] width 606 height 14
click at [707, 247] on button "Create" at bounding box center [718, 240] width 55 height 29
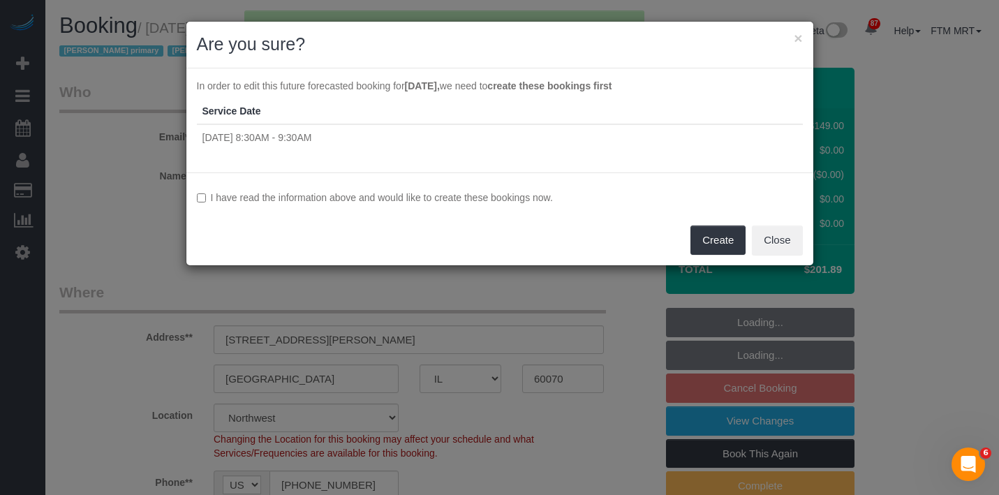
click at [523, 198] on label "I have read the information above and would like to create these bookings now." at bounding box center [500, 198] width 606 height 14
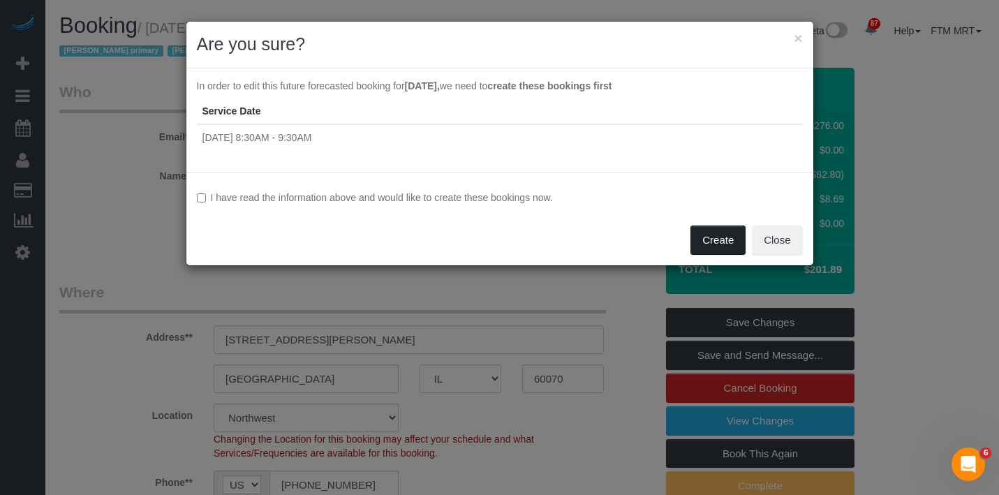
click at [721, 241] on button "Create" at bounding box center [718, 240] width 55 height 29
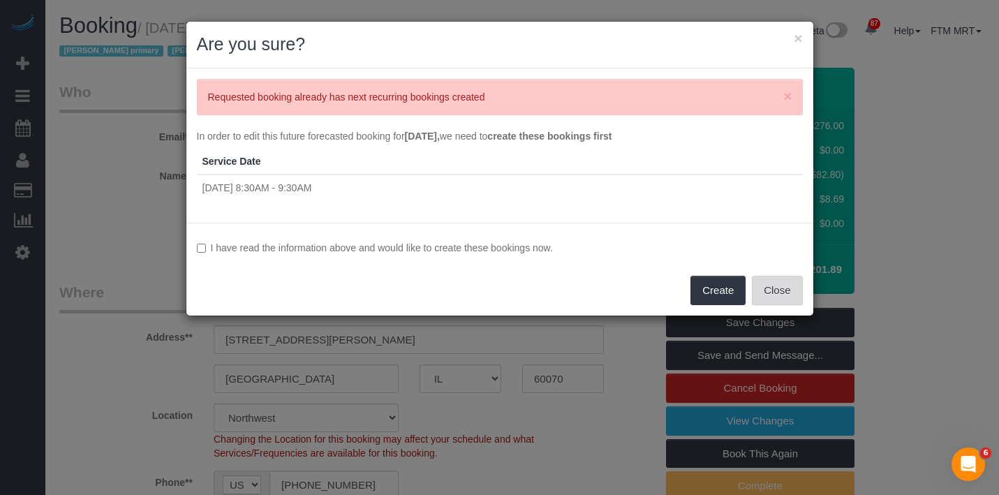
click at [784, 285] on button "Close" at bounding box center [777, 290] width 50 height 29
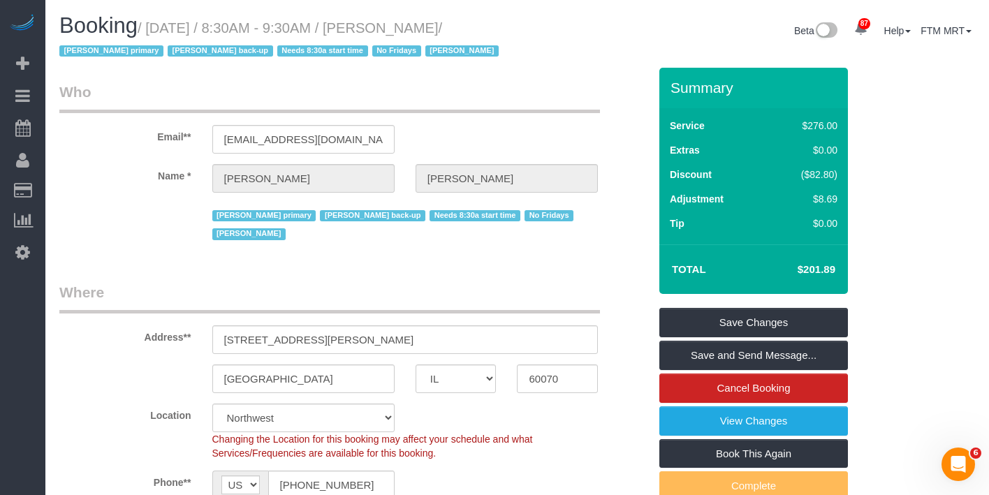
scroll to position [82, 0]
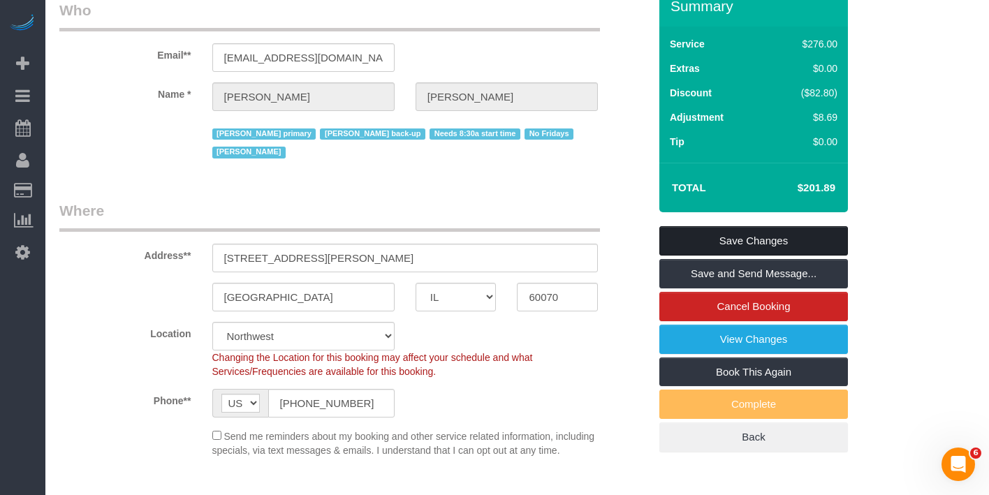
click at [765, 255] on link "Save Changes" at bounding box center [753, 240] width 189 height 29
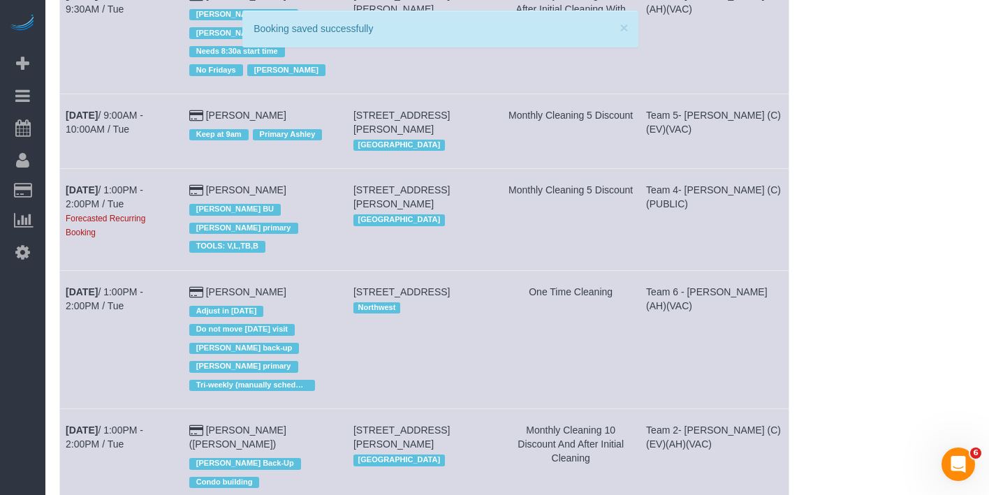
scroll to position [378, 0]
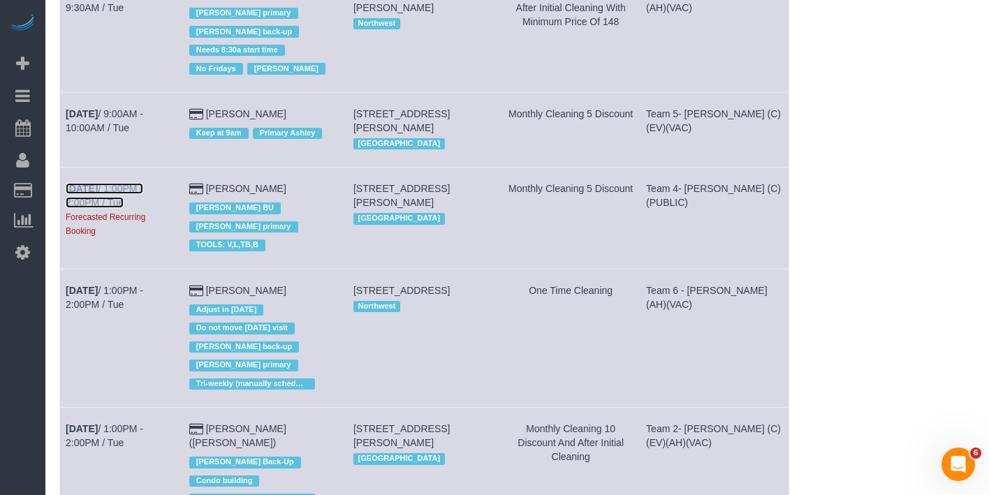
click at [131, 184] on link "[DATE] 1:00PM - 2:00PM / Tue" at bounding box center [105, 195] width 78 height 25
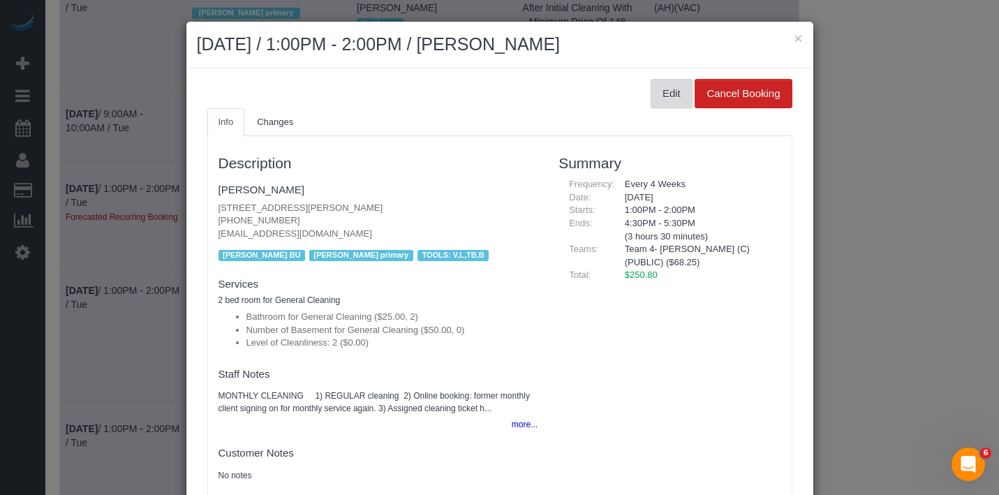
click at [652, 102] on button "Edit" at bounding box center [672, 93] width 42 height 29
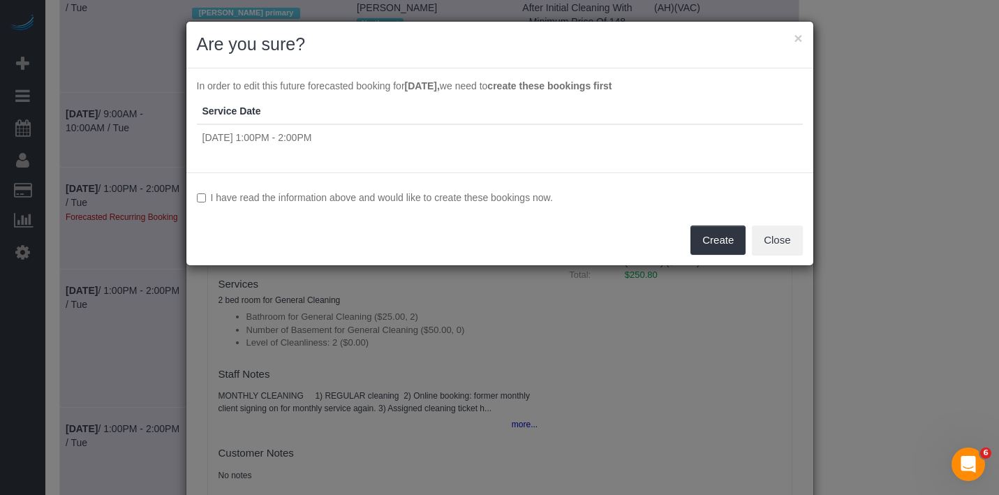
click at [286, 201] on label "I have read the information above and would like to create these bookings now." at bounding box center [500, 198] width 606 height 14
click at [720, 245] on button "Create" at bounding box center [718, 240] width 55 height 29
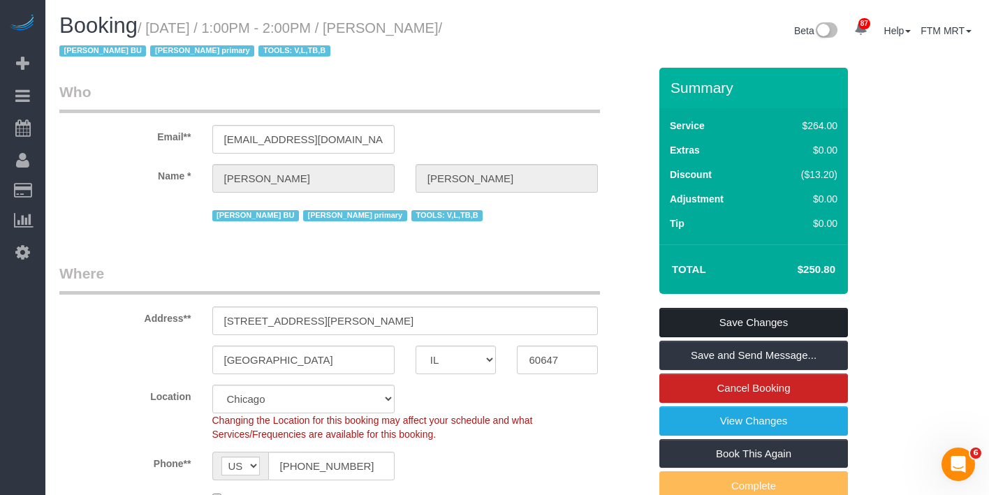
click at [771, 325] on link "Save Changes" at bounding box center [753, 322] width 189 height 29
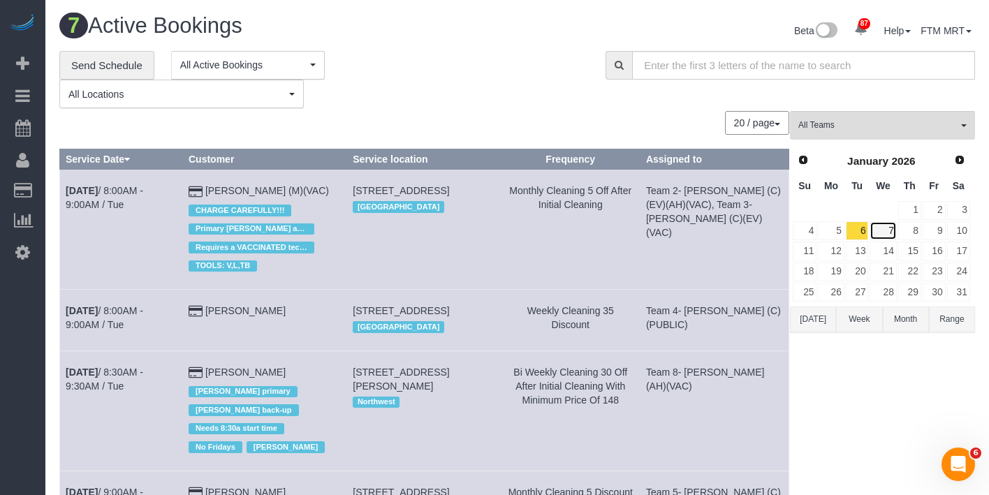
click at [876, 230] on link "7" at bounding box center [882, 230] width 27 height 19
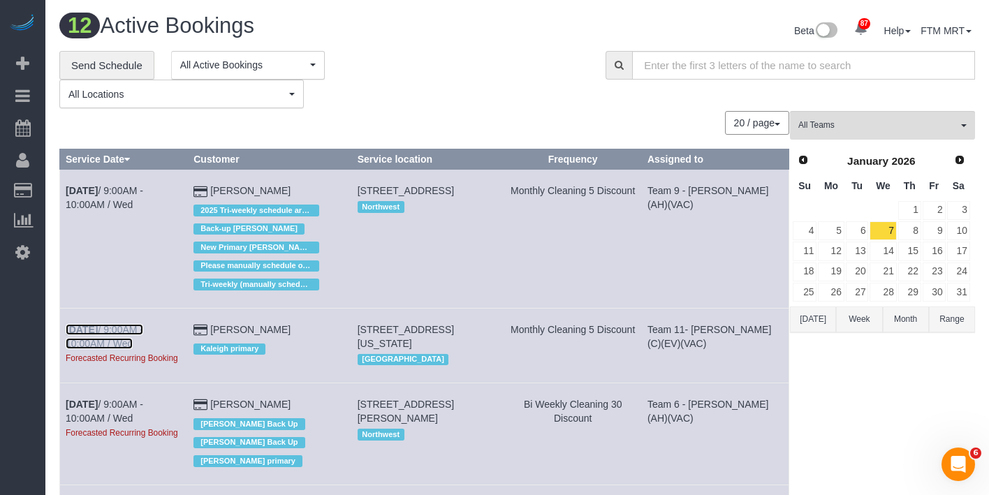
click at [87, 328] on b "[DATE]" at bounding box center [82, 329] width 32 height 11
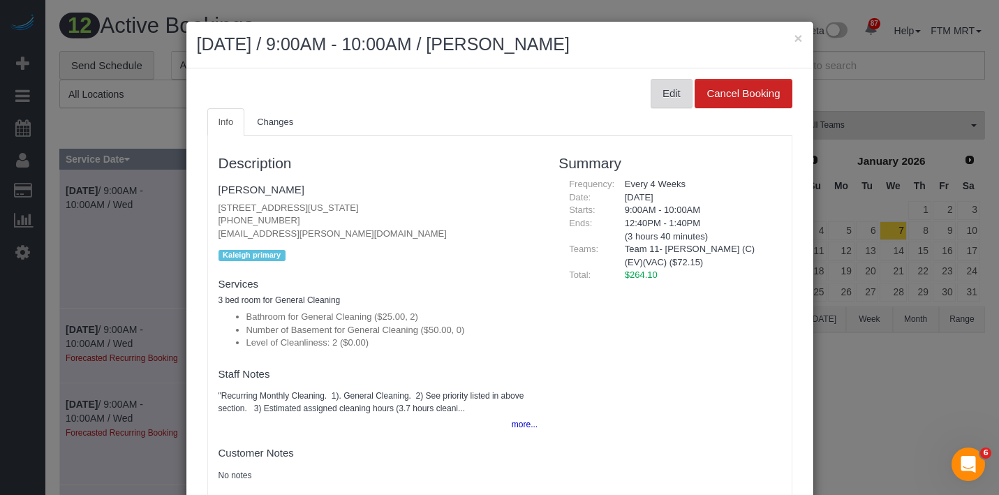
click at [652, 98] on button "Edit" at bounding box center [672, 93] width 42 height 29
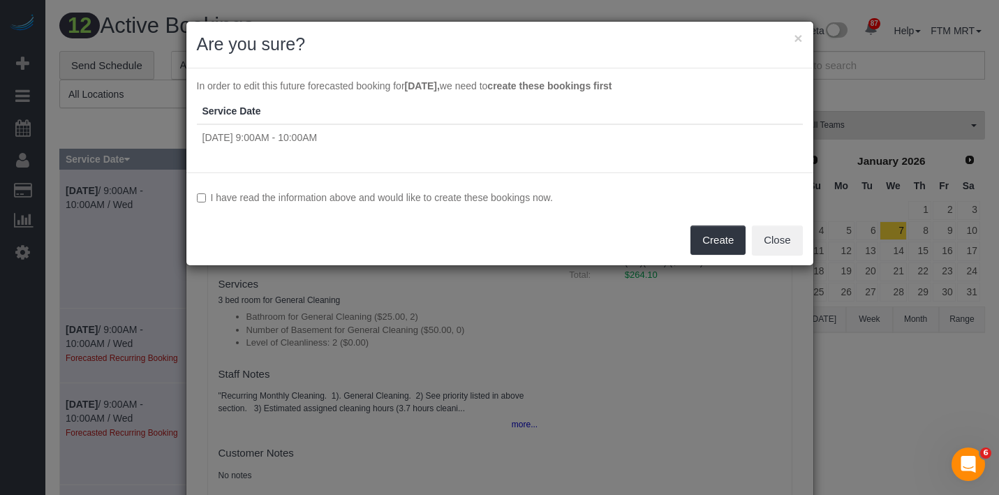
click at [418, 200] on label "I have read the information above and would like to create these bookings now." at bounding box center [500, 198] width 606 height 14
click at [727, 247] on button "Create" at bounding box center [718, 240] width 55 height 29
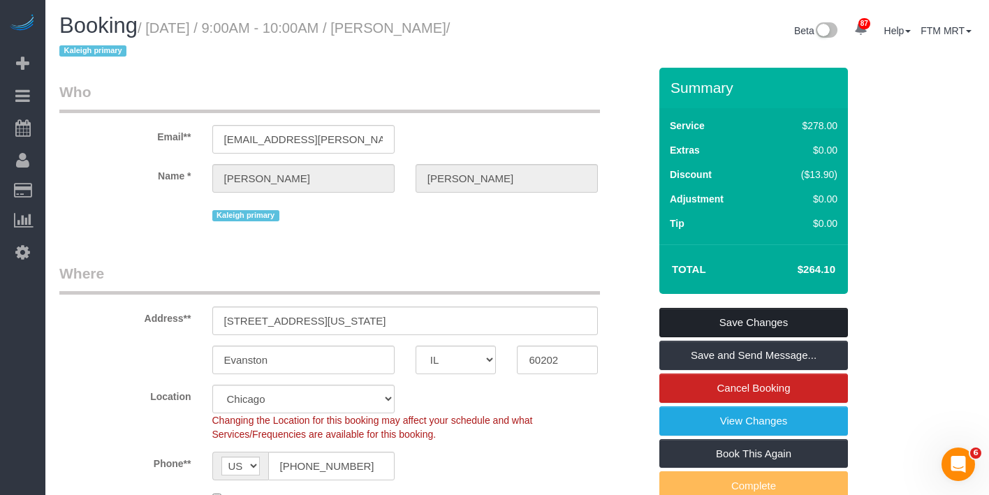
click at [725, 322] on link "Save Changes" at bounding box center [753, 322] width 189 height 29
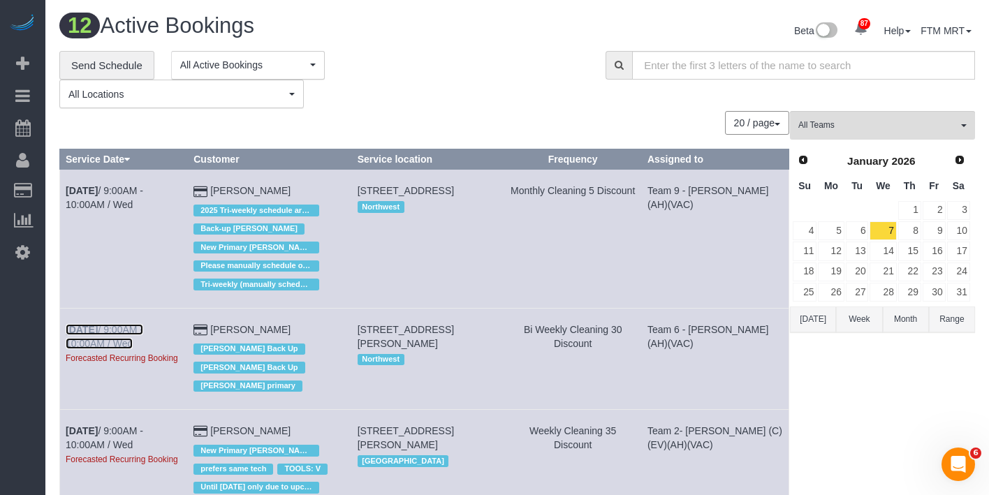
click at [143, 327] on link "[DATE] 9:00AM - 10:00AM / Wed" at bounding box center [105, 336] width 78 height 25
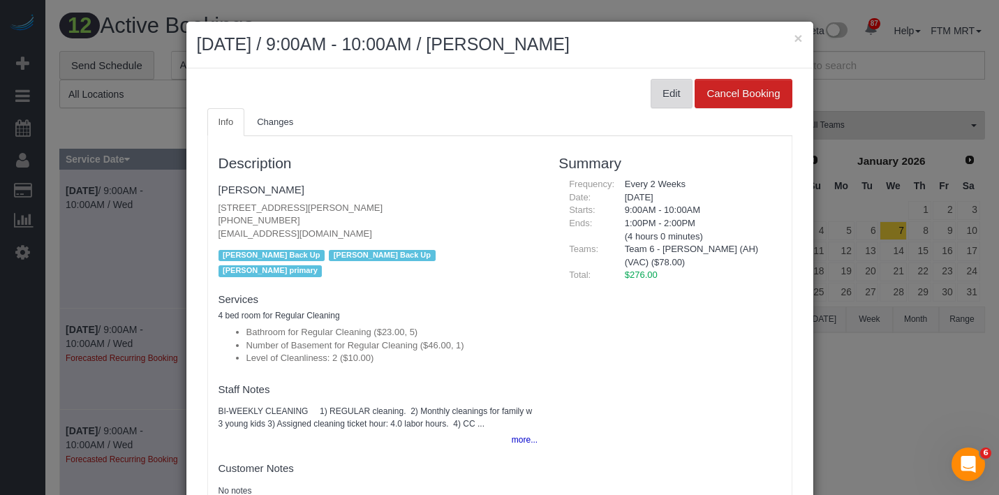
click at [651, 100] on button "Edit" at bounding box center [672, 93] width 42 height 29
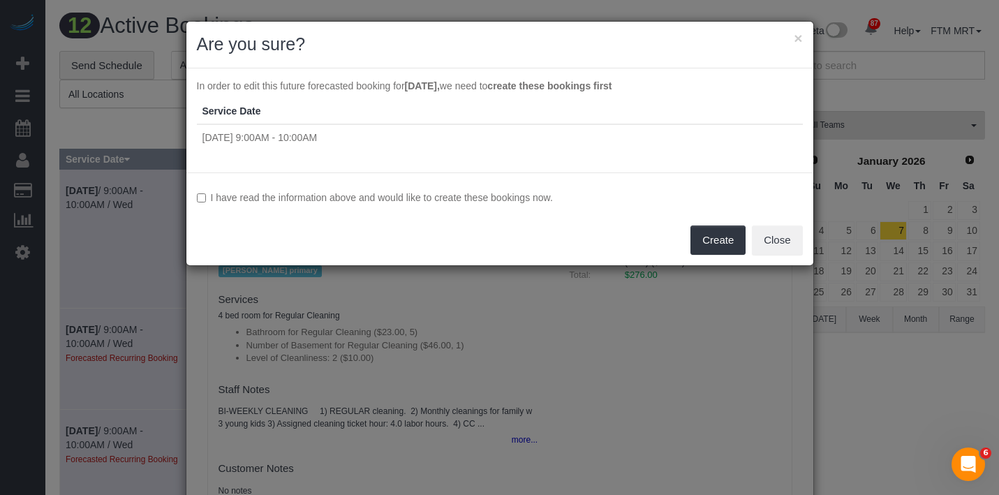
click at [509, 200] on label "I have read the information above and would like to create these bookings now." at bounding box center [500, 198] width 606 height 14
click at [728, 247] on button "Create" at bounding box center [718, 240] width 55 height 29
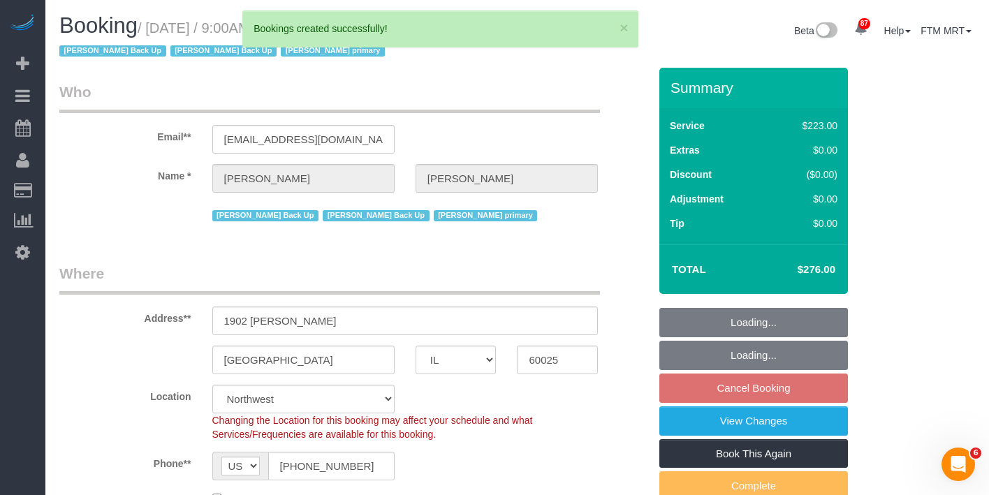
scroll to position [43, 0]
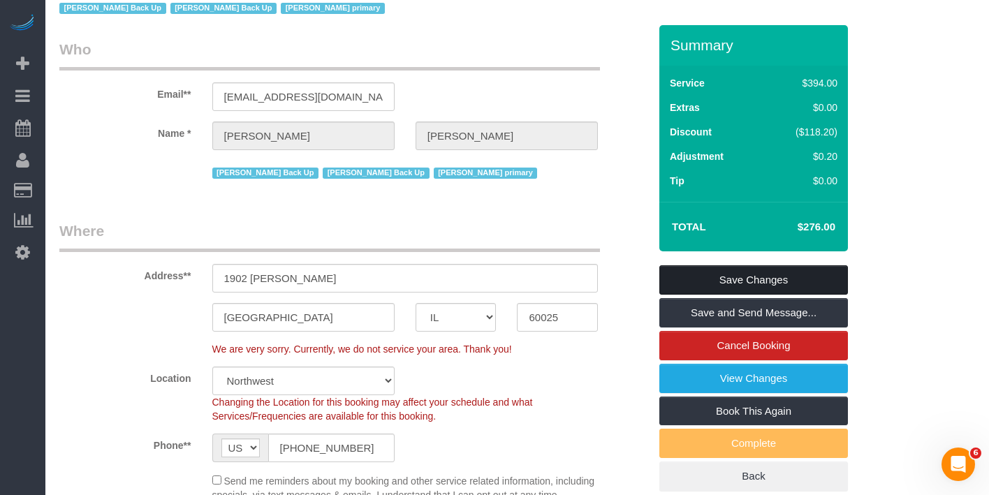
click at [770, 273] on link "Save Changes" at bounding box center [753, 279] width 189 height 29
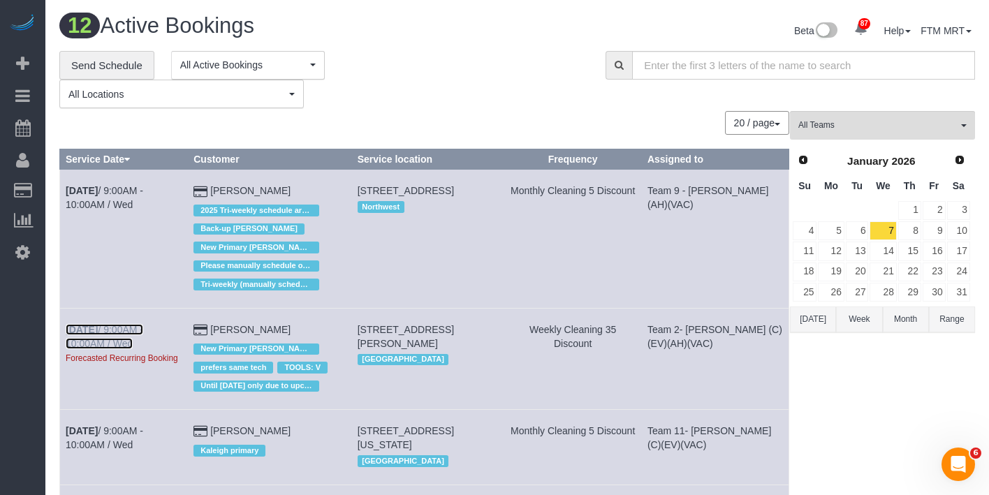
click at [128, 330] on link "[DATE] 9:00AM - 10:00AM / Wed" at bounding box center [105, 336] width 78 height 25
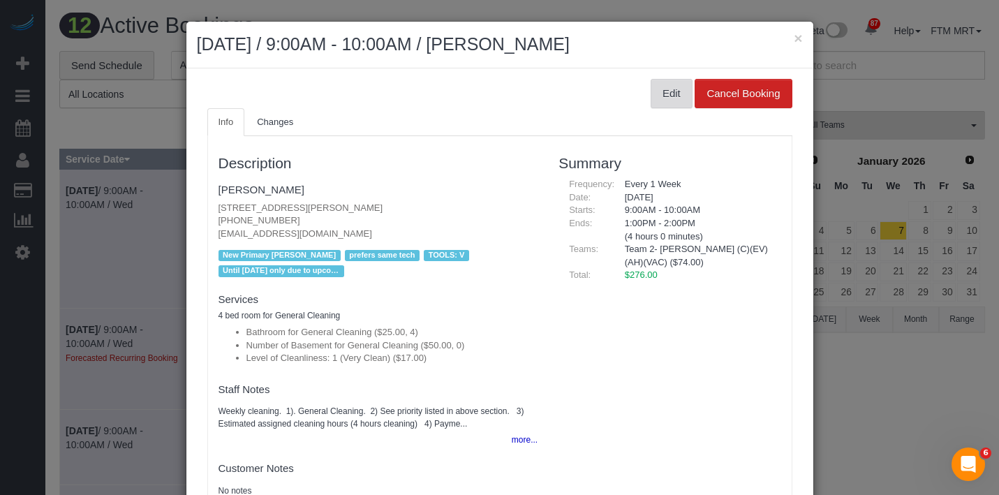
click at [654, 96] on button "Edit" at bounding box center [672, 93] width 42 height 29
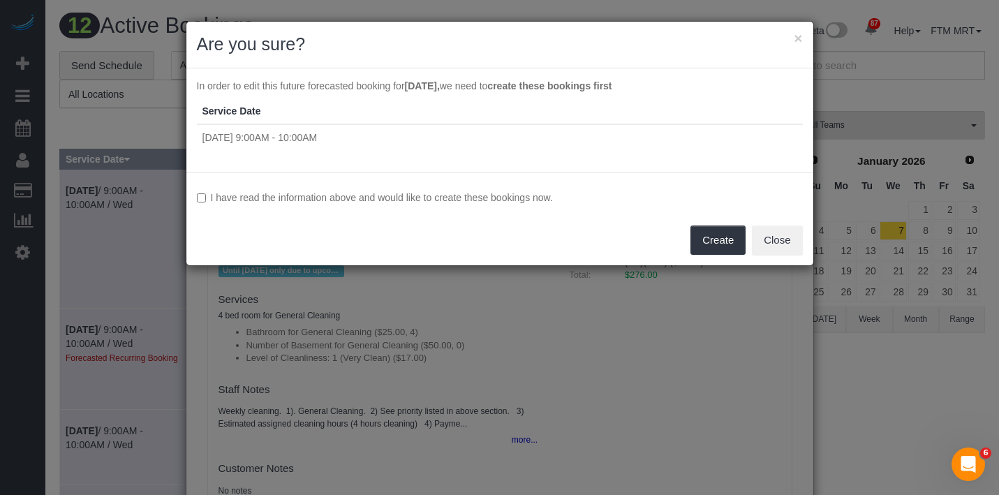
click at [344, 197] on label "I have read the information above and would like to create these bookings now." at bounding box center [500, 198] width 606 height 14
click at [716, 233] on button "Create" at bounding box center [718, 240] width 55 height 29
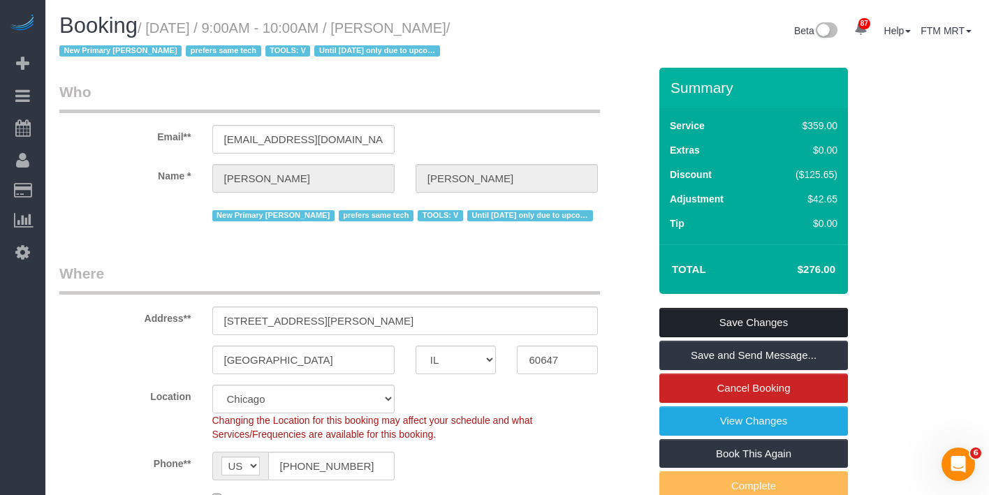
click at [788, 328] on link "Save Changes" at bounding box center [753, 322] width 189 height 29
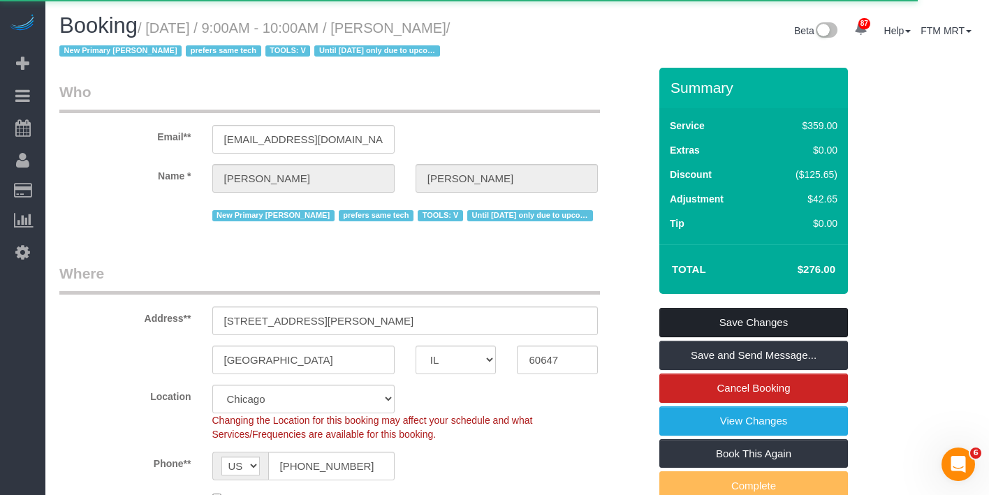
click at [721, 319] on link "Save Changes" at bounding box center [753, 322] width 189 height 29
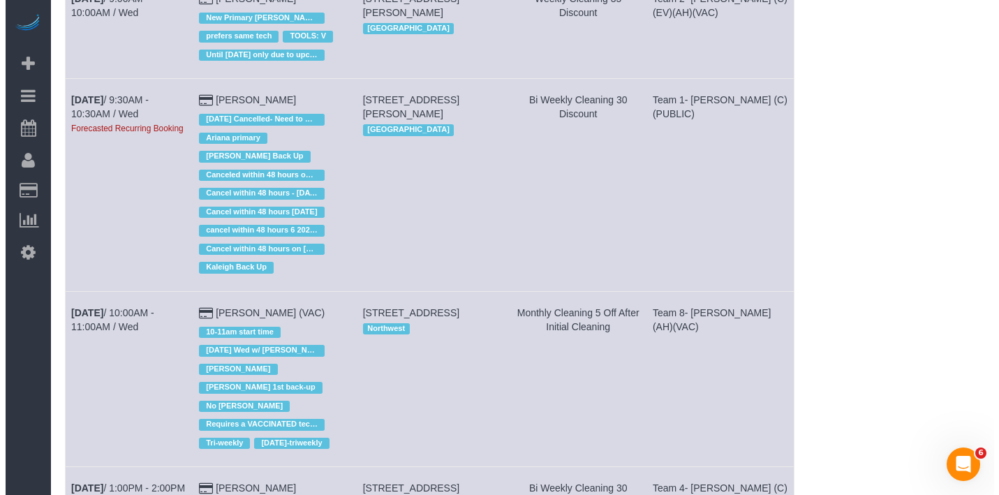
scroll to position [477, 0]
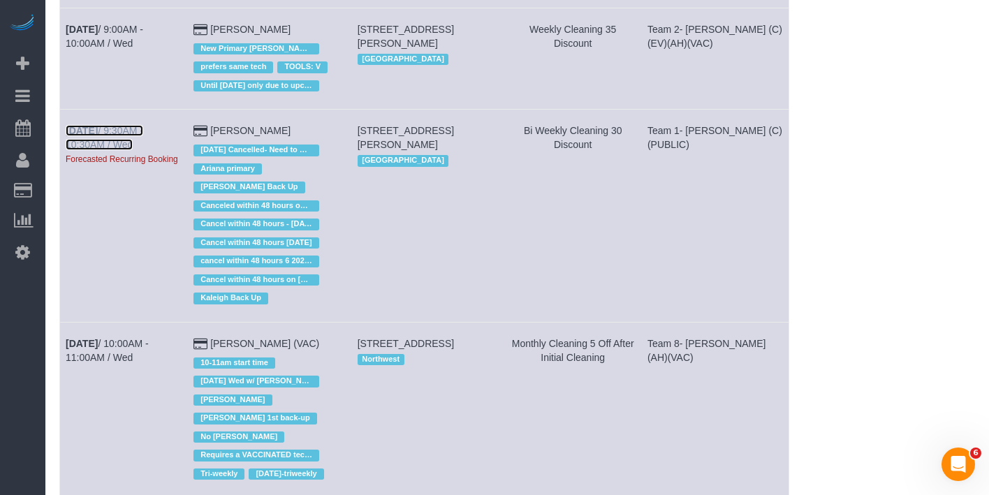
click at [89, 125] on b "[DATE]" at bounding box center [82, 130] width 32 height 11
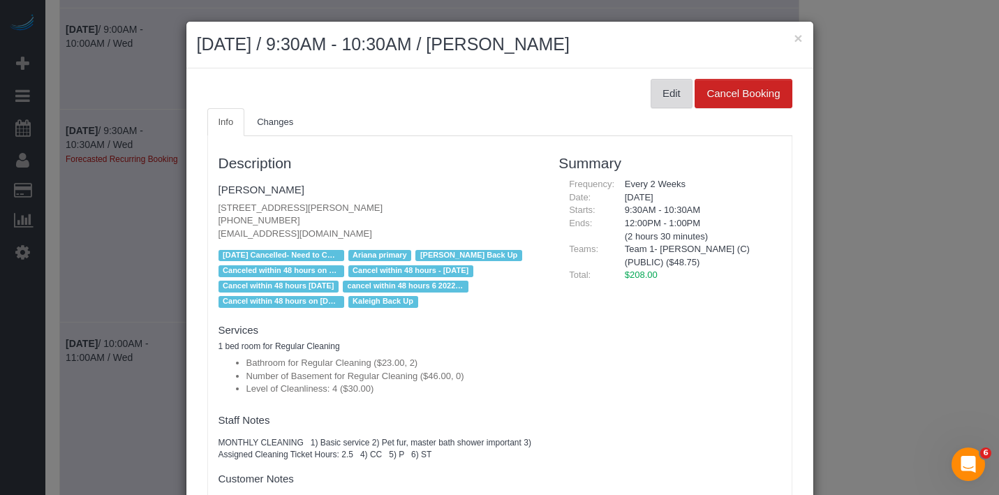
click at [651, 98] on button "Edit" at bounding box center [672, 93] width 42 height 29
click at [651, 96] on button "Edit" at bounding box center [672, 93] width 42 height 29
click at [660, 89] on button "Edit" at bounding box center [672, 93] width 42 height 29
click at [660, 96] on button "Edit" at bounding box center [672, 93] width 42 height 29
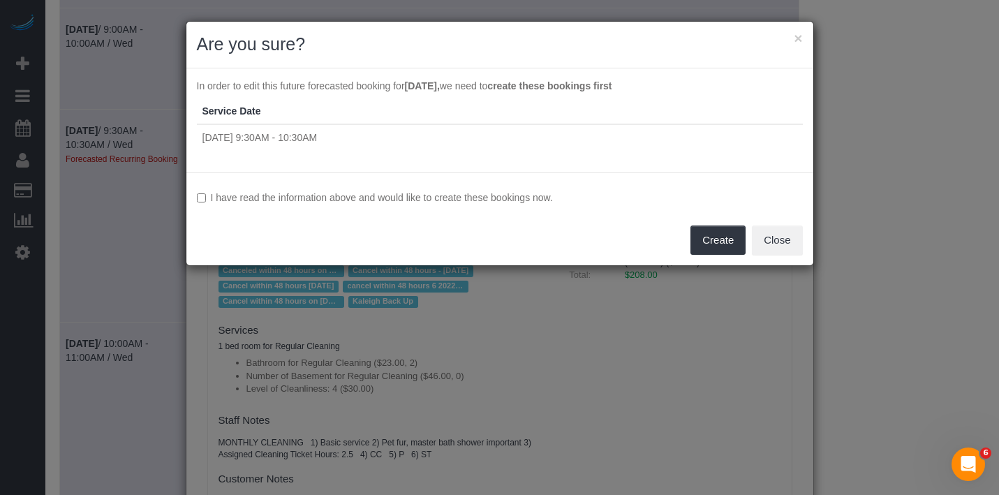
click at [515, 197] on label "I have read the information above and would like to create these bookings now." at bounding box center [500, 198] width 606 height 14
click at [717, 221] on div "I have read the information above and would like to create these bookings now. …" at bounding box center [499, 218] width 627 height 93
click at [716, 246] on button "Create" at bounding box center [718, 240] width 55 height 29
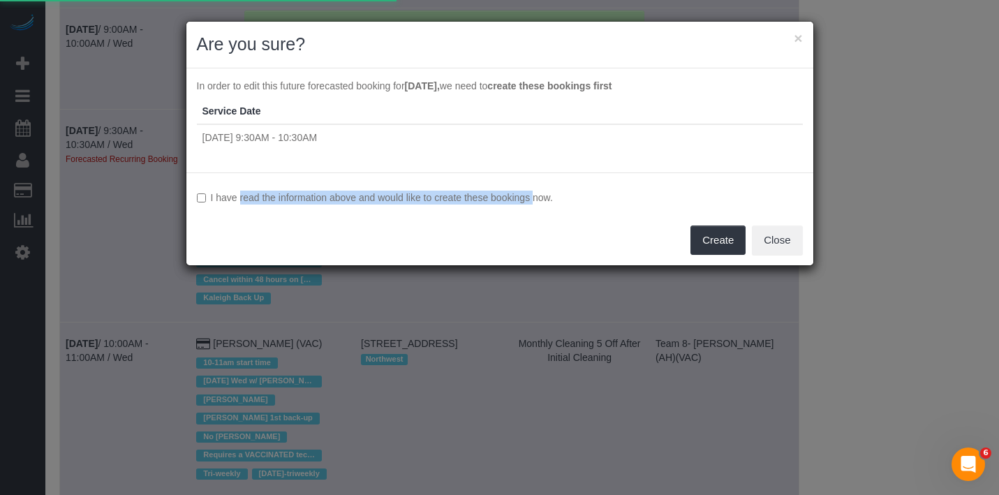
click at [501, 191] on div "I have read the information above and would like to create these bookings now. …" at bounding box center [499, 218] width 627 height 93
click at [536, 196] on label "I have read the information above and would like to create these bookings now." at bounding box center [500, 198] width 606 height 14
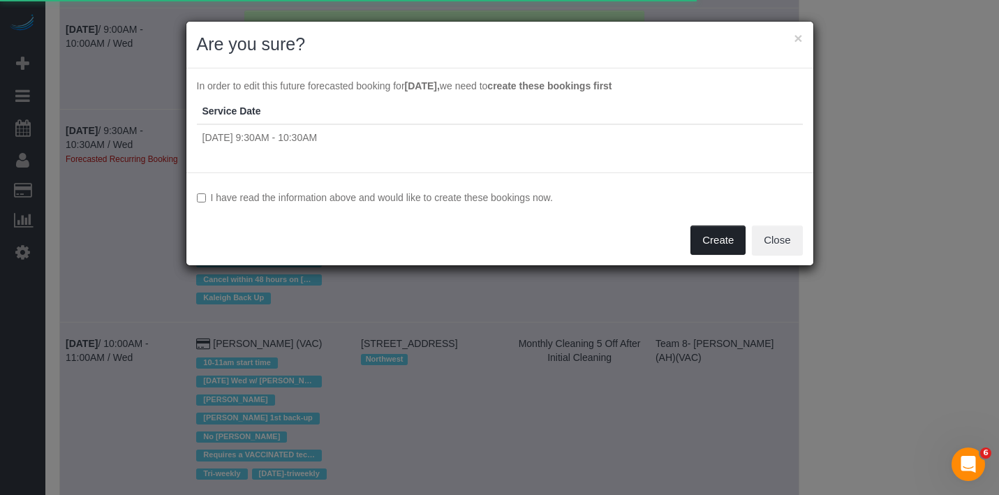
click at [705, 242] on button "Create" at bounding box center [718, 240] width 55 height 29
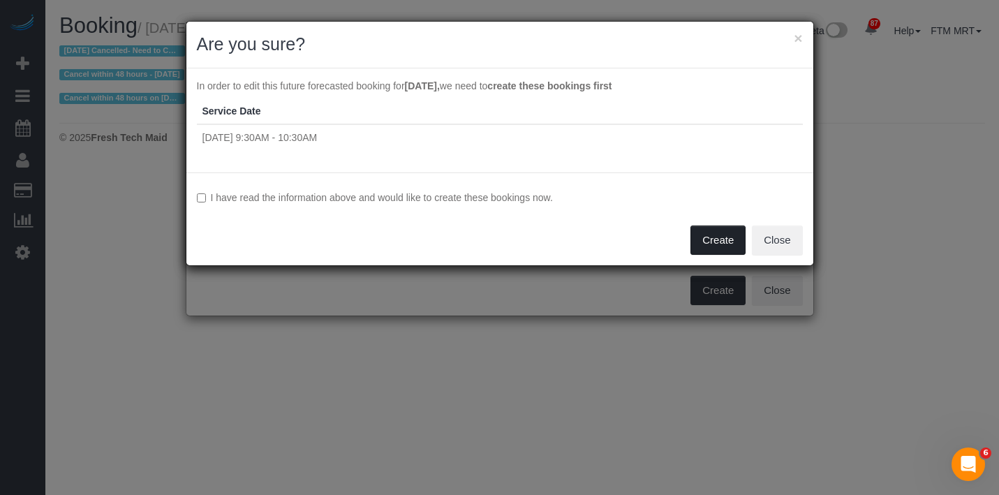
click at [715, 240] on button "Create" at bounding box center [718, 240] width 55 height 29
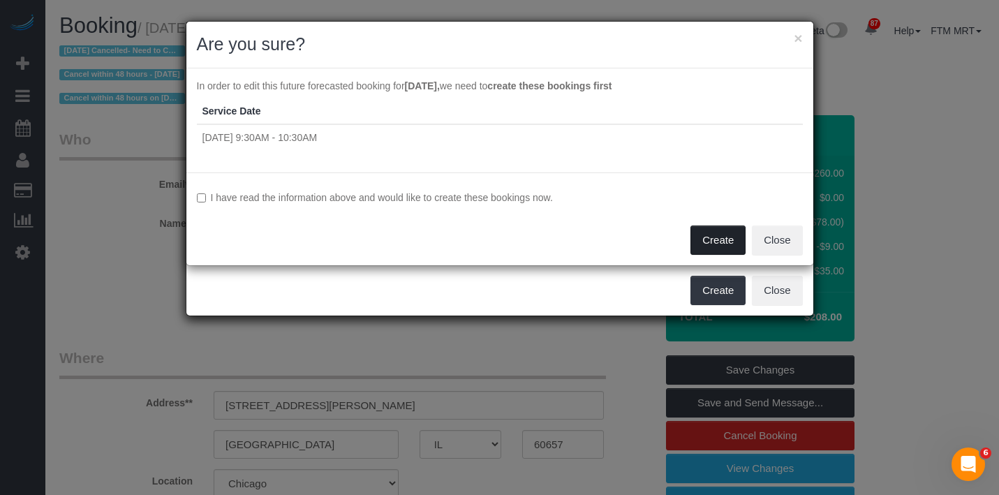
click at [736, 251] on button "Create" at bounding box center [718, 240] width 55 height 29
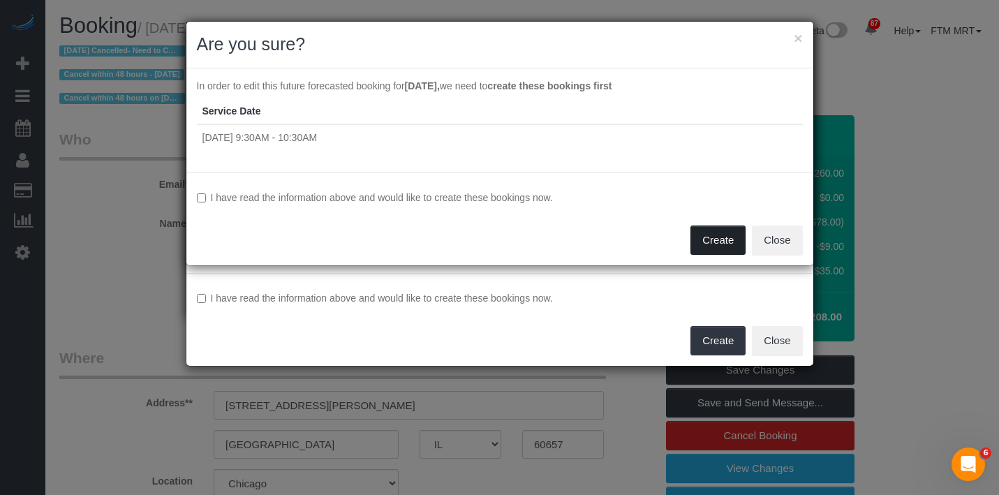
click at [730, 242] on button "Create" at bounding box center [718, 240] width 55 height 29
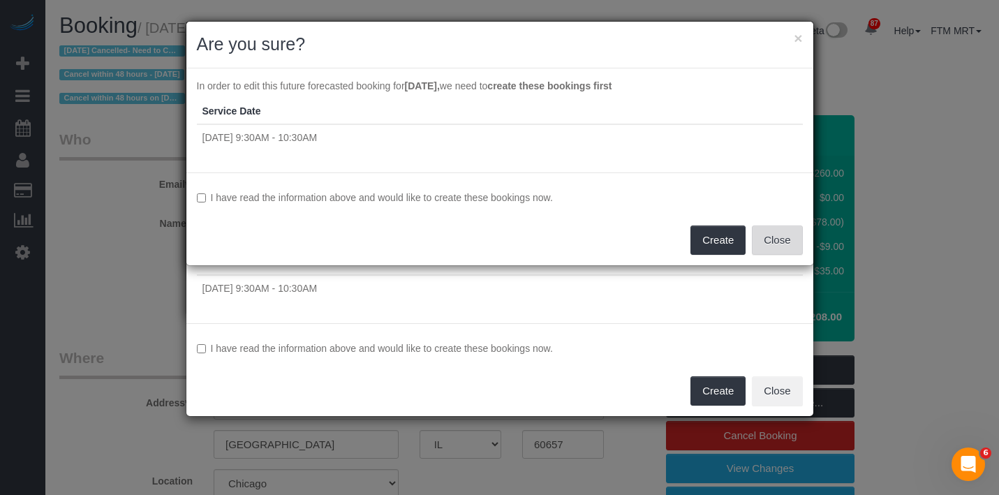
click at [793, 240] on button "Close" at bounding box center [777, 240] width 50 height 29
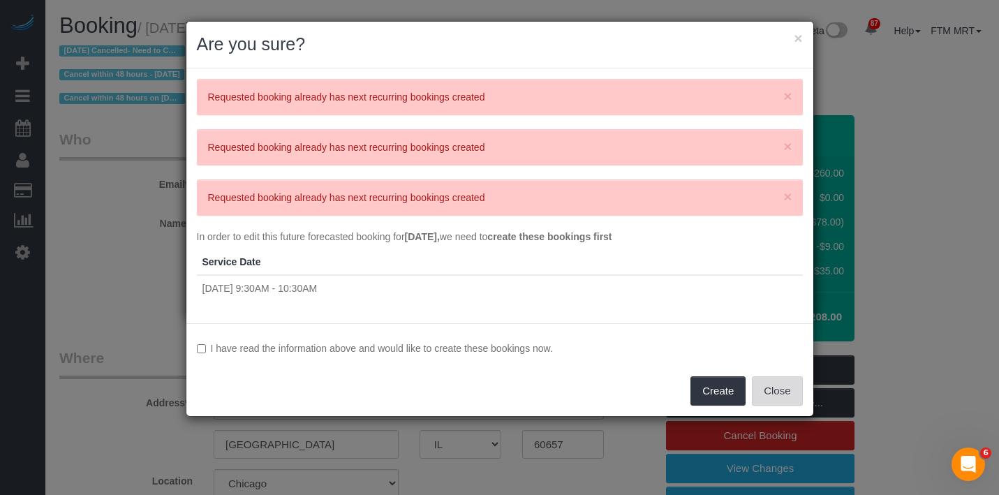
click at [781, 379] on button "Close" at bounding box center [777, 390] width 50 height 29
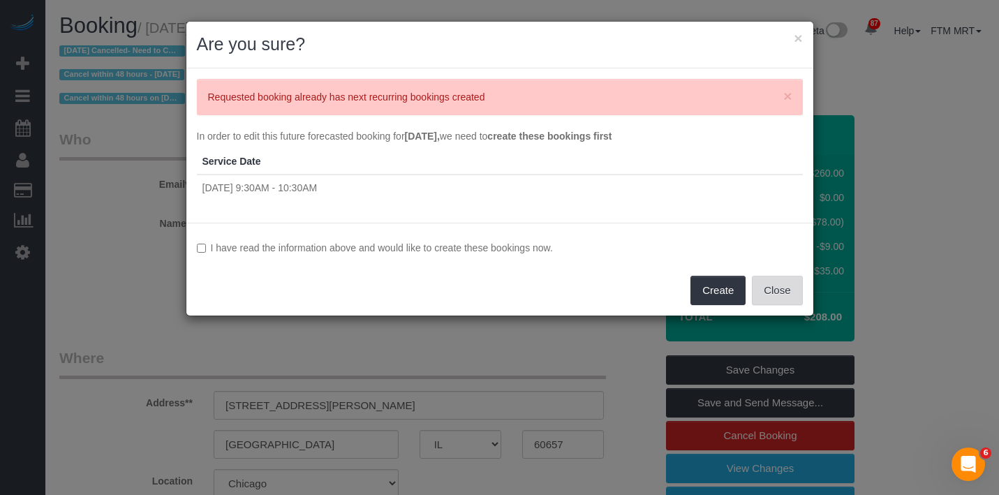
click at [788, 284] on button "Close" at bounding box center [777, 290] width 50 height 29
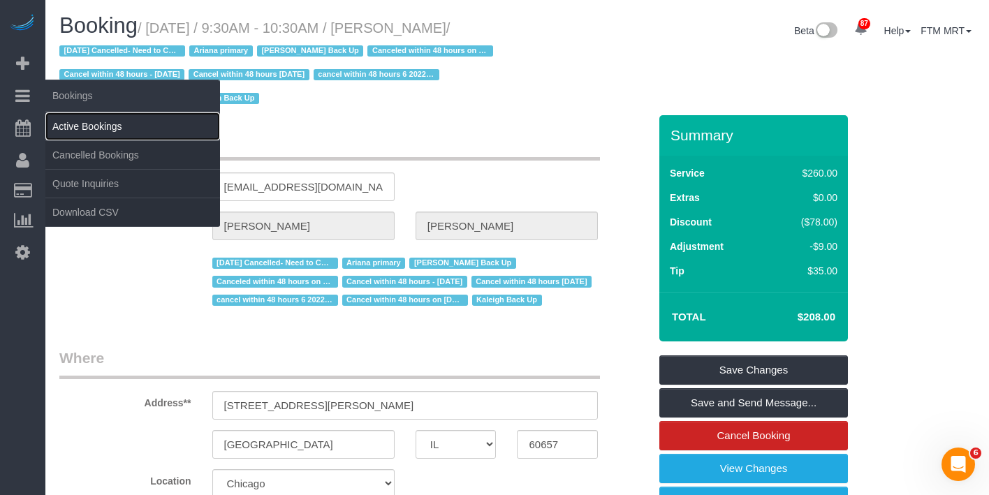
click at [89, 124] on link "Active Bookings" at bounding box center [132, 126] width 175 height 28
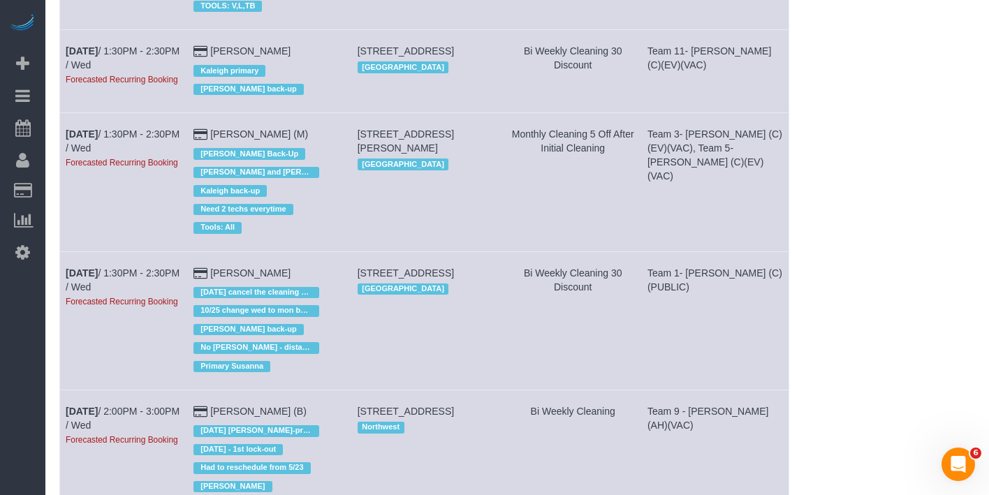
scroll to position [1182, 0]
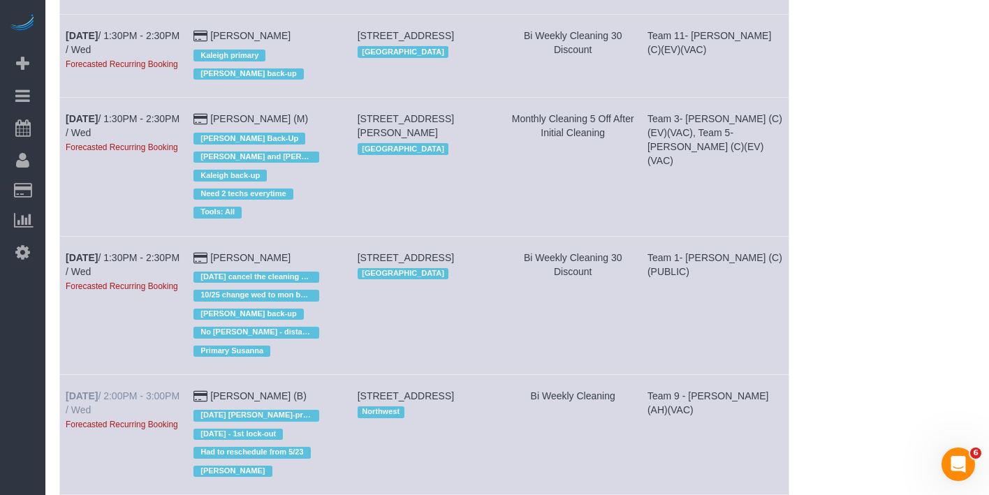
click at [91, 375] on td "[DATE] 2:00PM - 3:00PM / Wed Forecasted Recurring Booking" at bounding box center [124, 435] width 128 height 120
click at [105, 390] on link "[DATE] 2:00PM - 3:00PM / Wed" at bounding box center [123, 402] width 114 height 25
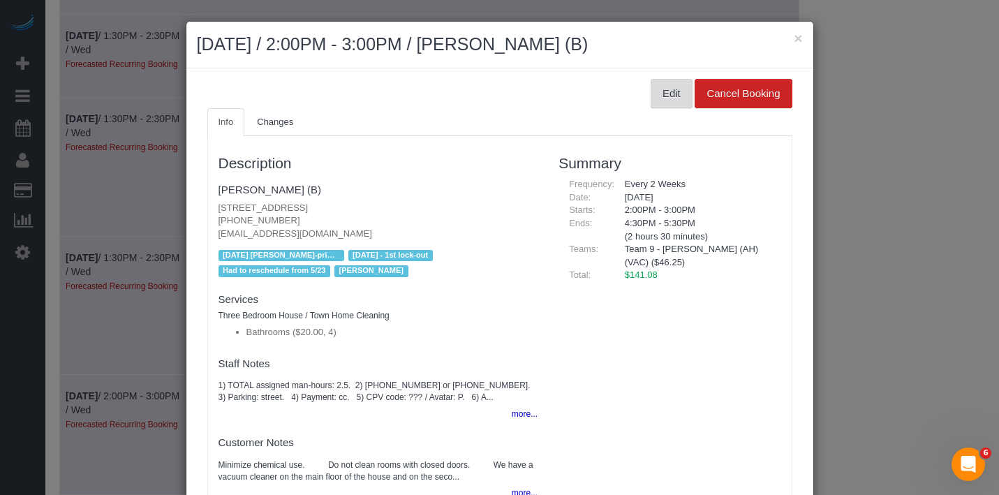
click at [655, 86] on button "Edit" at bounding box center [672, 93] width 42 height 29
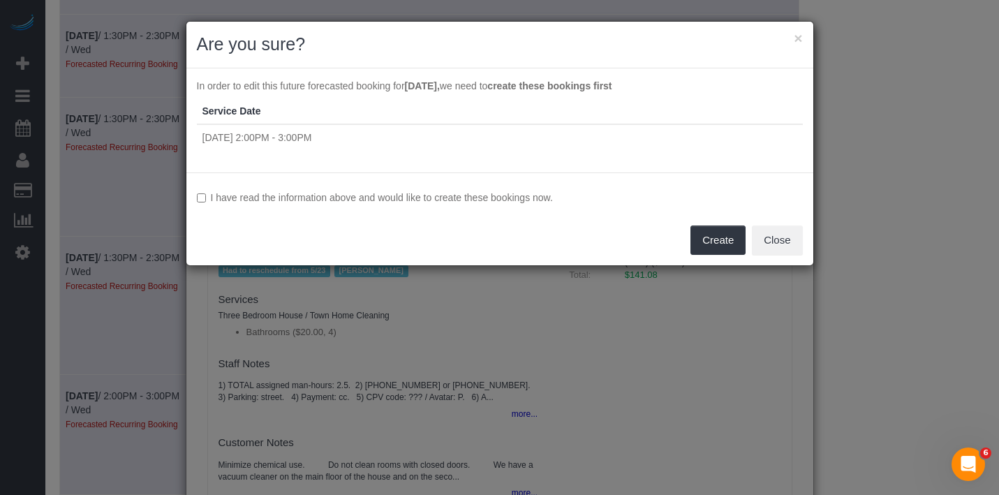
click at [402, 214] on div "I have read the information above and would like to create these bookings now. …" at bounding box center [499, 218] width 627 height 93
click at [415, 204] on label "I have read the information above and would like to create these bookings now." at bounding box center [500, 198] width 606 height 14
click at [713, 237] on button "Create" at bounding box center [718, 240] width 55 height 29
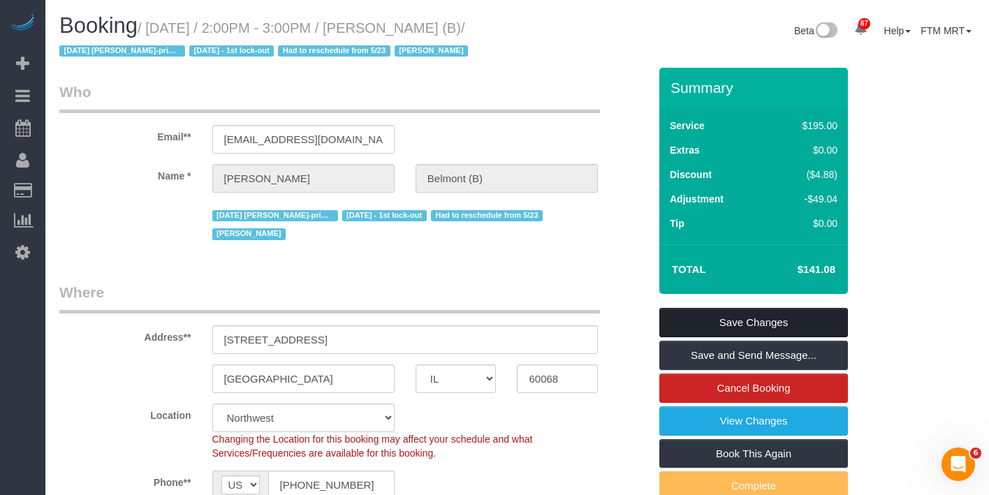
click at [760, 323] on link "Save Changes" at bounding box center [753, 322] width 189 height 29
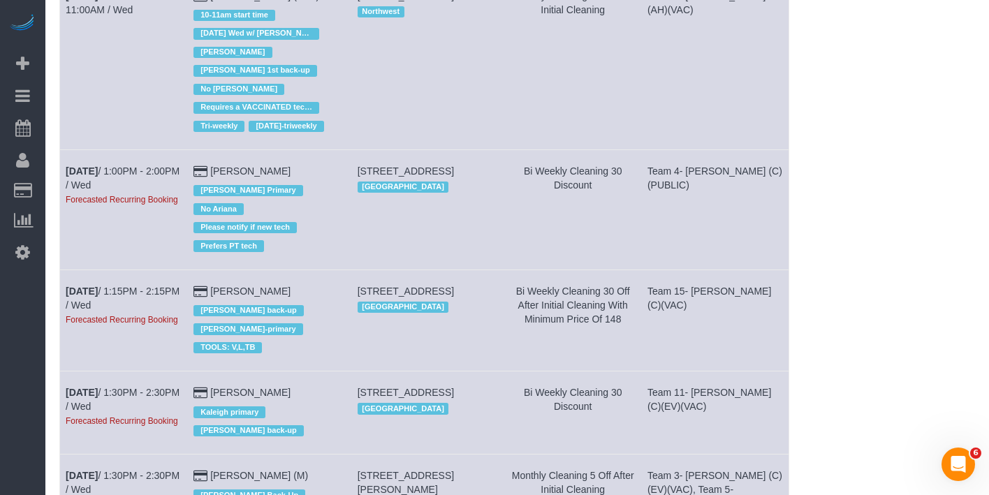
scroll to position [826, 0]
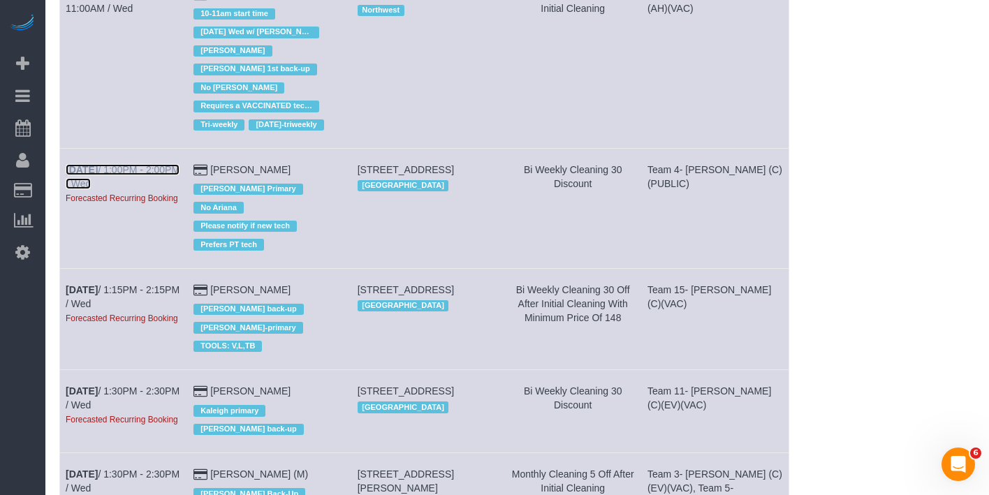
click at [81, 164] on b "[DATE]" at bounding box center [82, 169] width 32 height 11
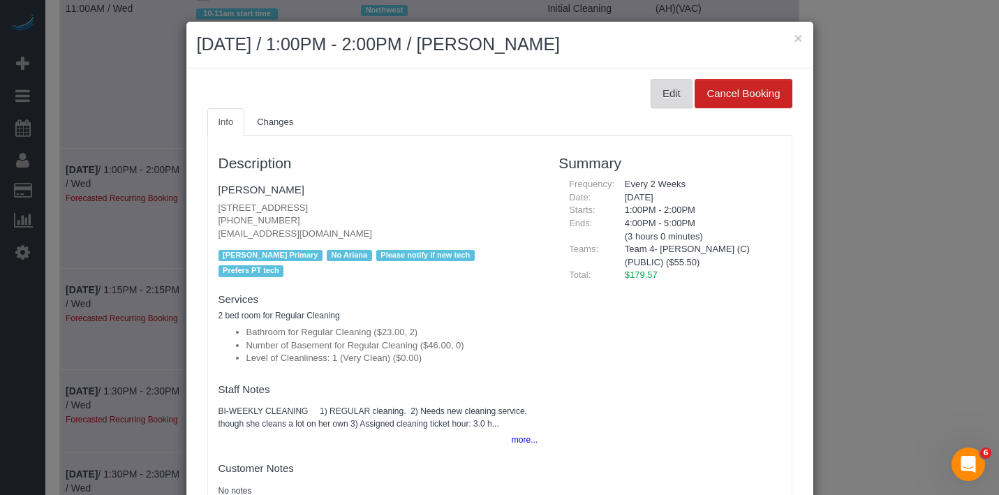
click at [651, 98] on button "Edit" at bounding box center [672, 93] width 42 height 29
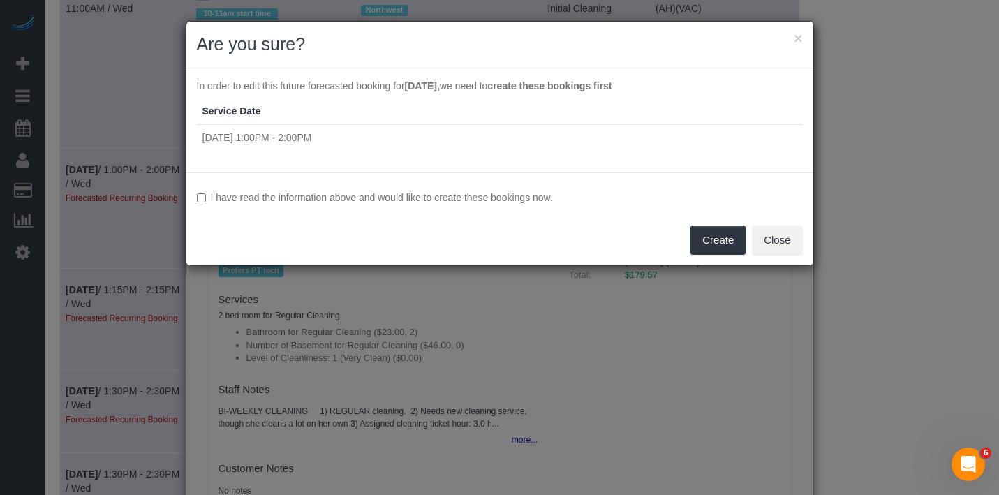
click at [295, 197] on label "I have read the information above and would like to create these bookings now." at bounding box center [500, 198] width 606 height 14
click at [716, 247] on button "Create" at bounding box center [718, 240] width 55 height 29
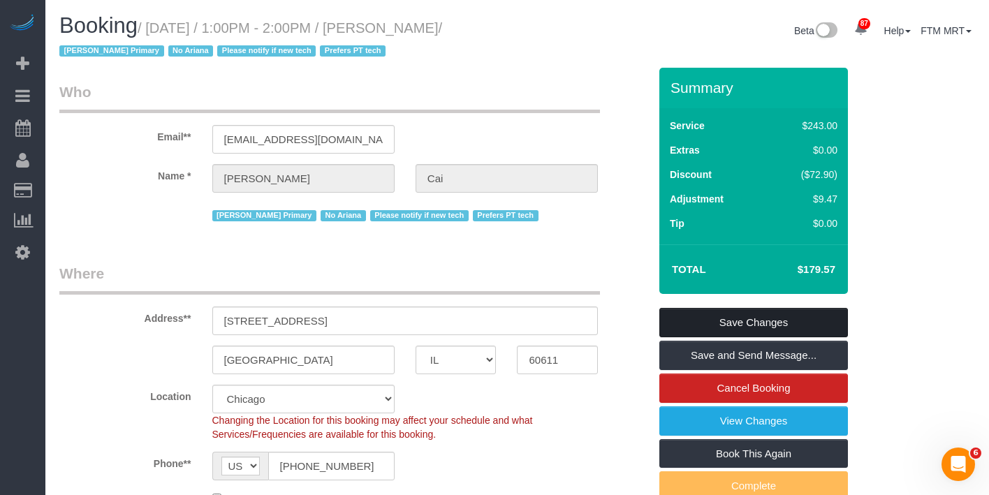
click at [752, 325] on link "Save Changes" at bounding box center [753, 322] width 189 height 29
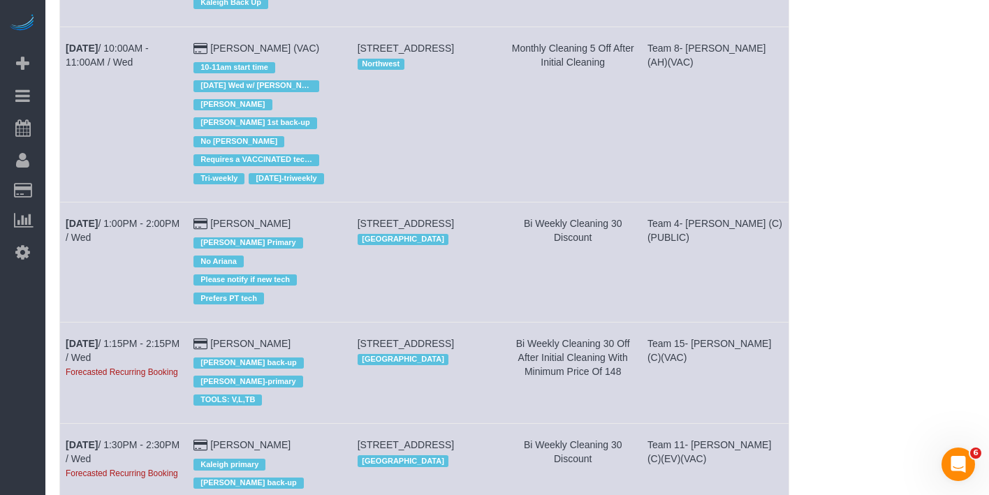
scroll to position [827, 0]
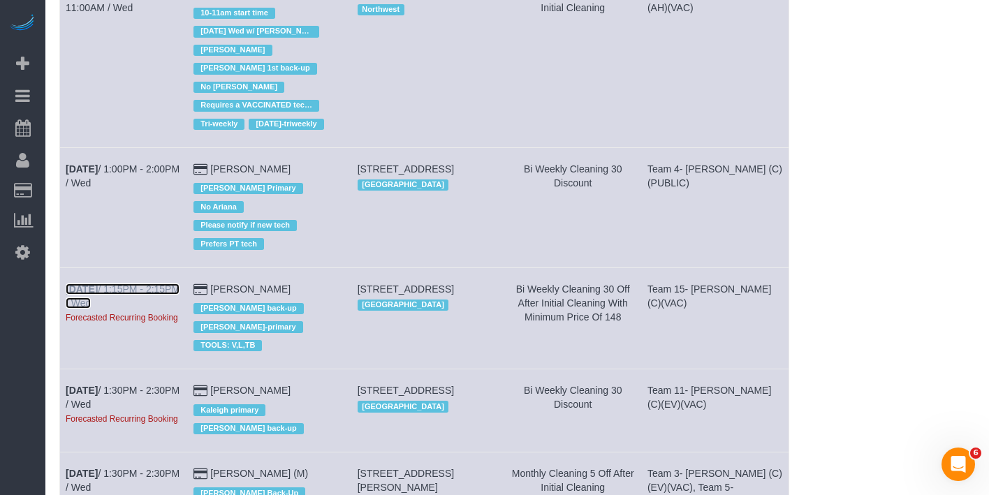
click at [93, 284] on b "[DATE]" at bounding box center [82, 289] width 32 height 11
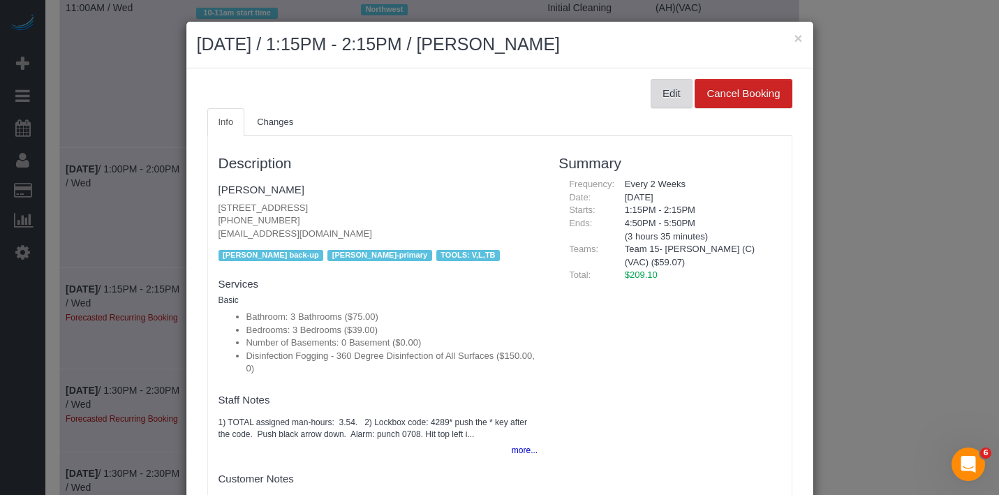
click at [651, 90] on button "Edit" at bounding box center [672, 93] width 42 height 29
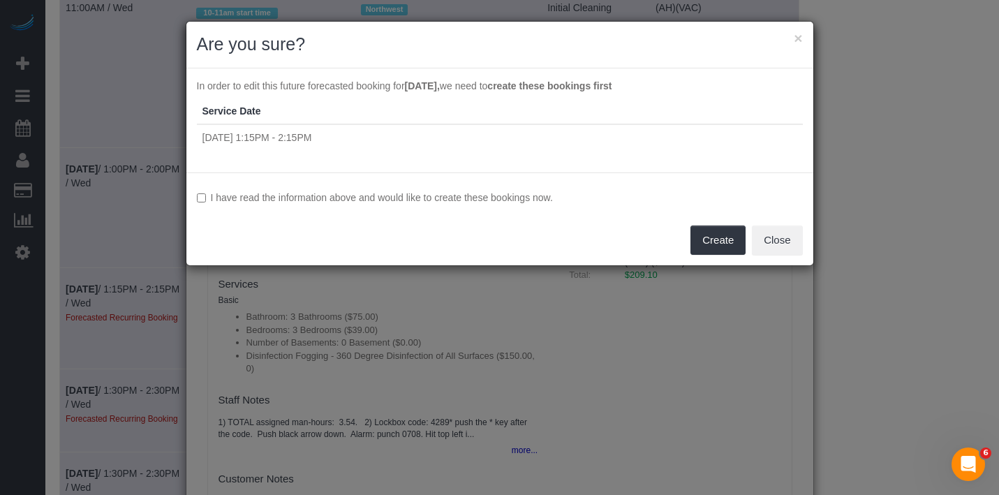
click at [418, 202] on label "I have read the information above and would like to create these bookings now." at bounding box center [500, 198] width 606 height 14
click at [729, 244] on button "Create" at bounding box center [718, 240] width 55 height 29
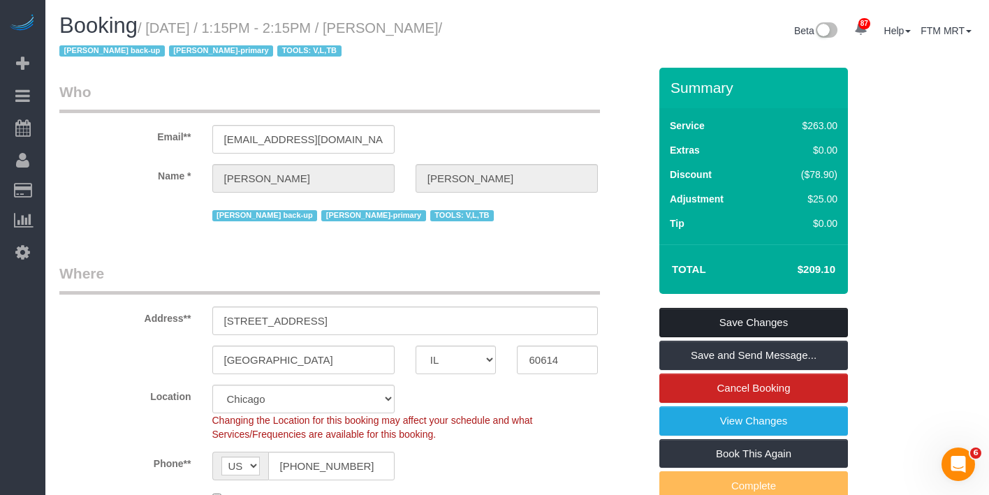
click at [765, 324] on link "Save Changes" at bounding box center [753, 322] width 189 height 29
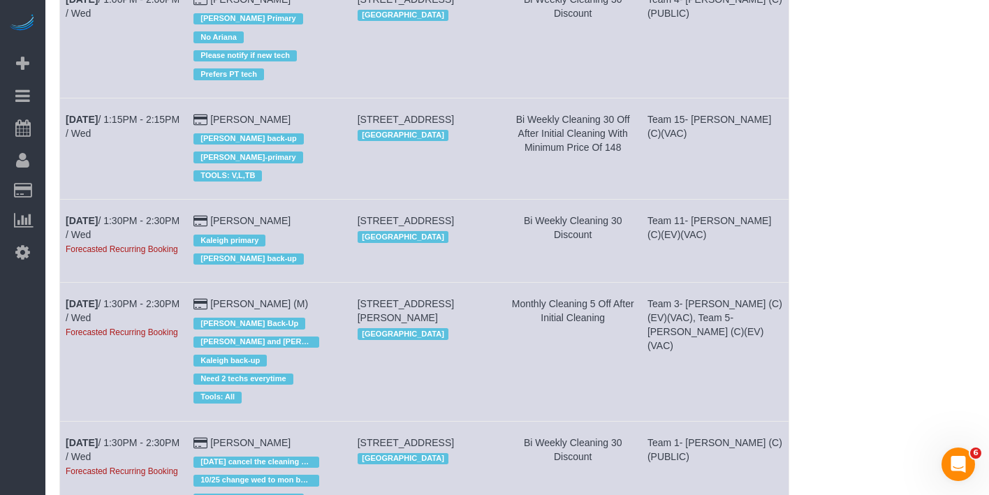
scroll to position [1014, 0]
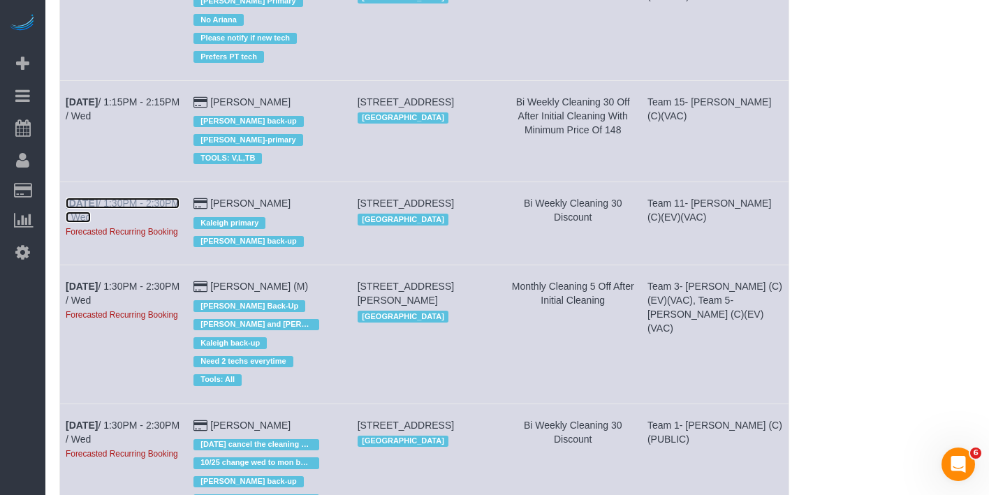
click at [89, 198] on b "[DATE]" at bounding box center [82, 203] width 32 height 11
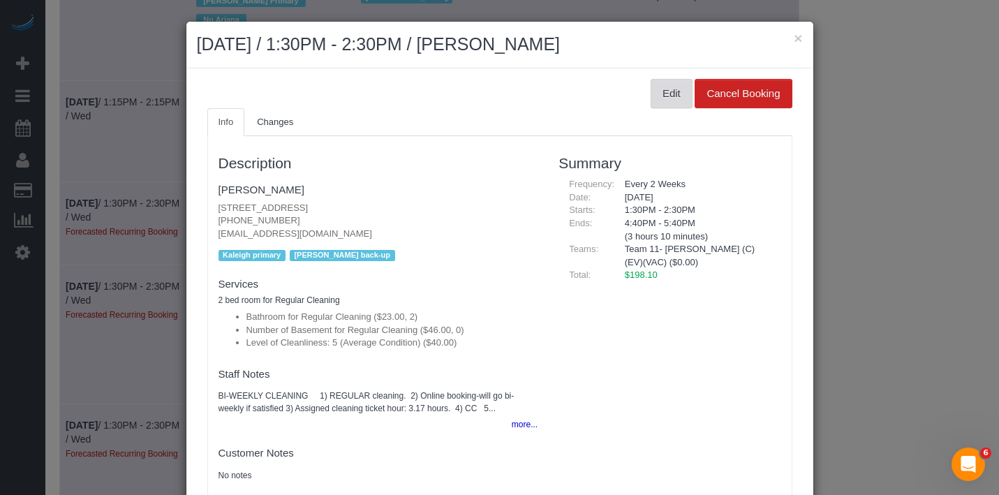
click at [651, 93] on button "Edit" at bounding box center [672, 93] width 42 height 29
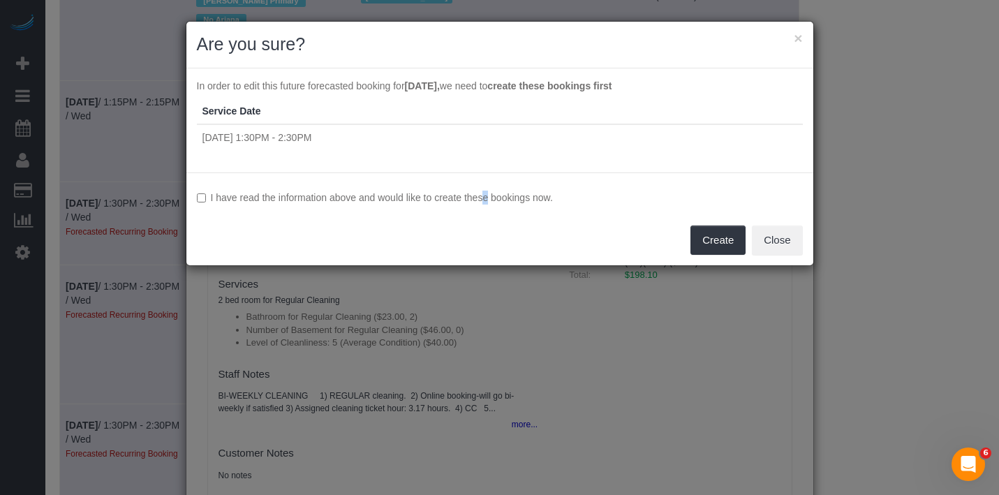
click at [455, 204] on label "I have read the information above and would like to create these bookings now." at bounding box center [500, 198] width 606 height 14
click at [490, 197] on label "I have read the information above and would like to create these bookings now." at bounding box center [500, 198] width 606 height 14
click at [384, 194] on label "I have read the information above and would like to create these bookings now." at bounding box center [500, 198] width 606 height 14
click at [719, 233] on button "Create" at bounding box center [718, 240] width 55 height 29
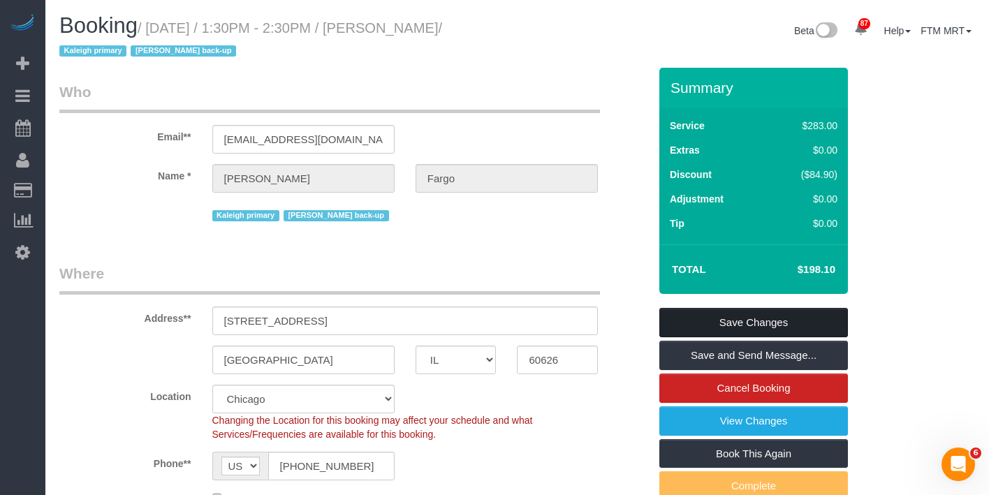
click at [776, 321] on link "Save Changes" at bounding box center [753, 322] width 189 height 29
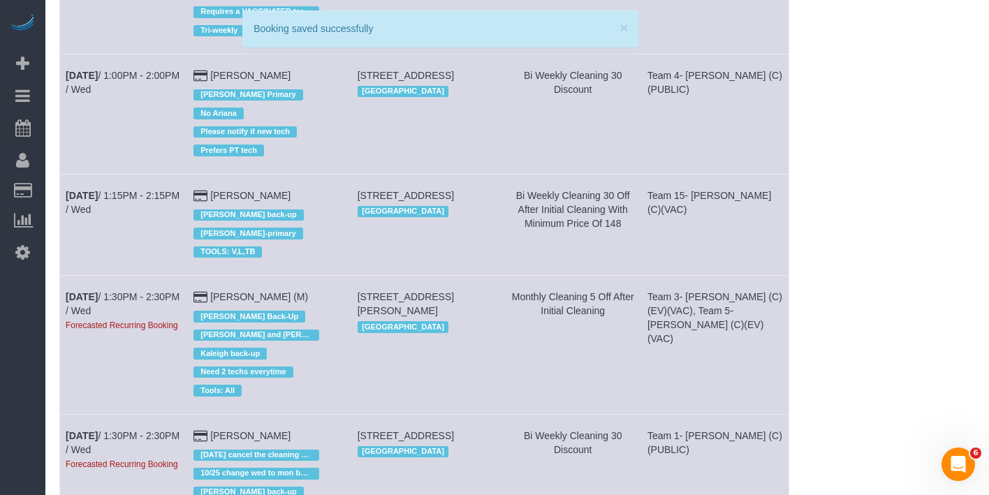
scroll to position [927, 0]
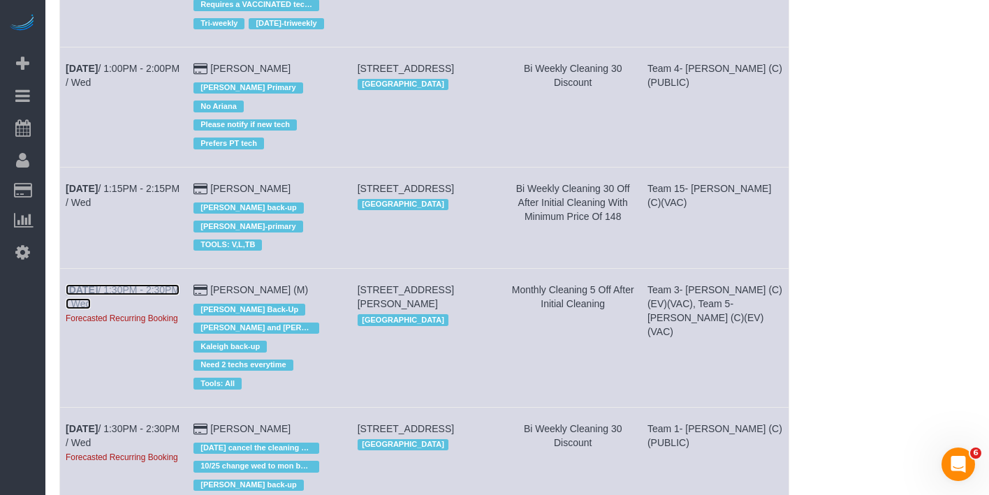
click at [77, 284] on b "[DATE]" at bounding box center [82, 289] width 32 height 11
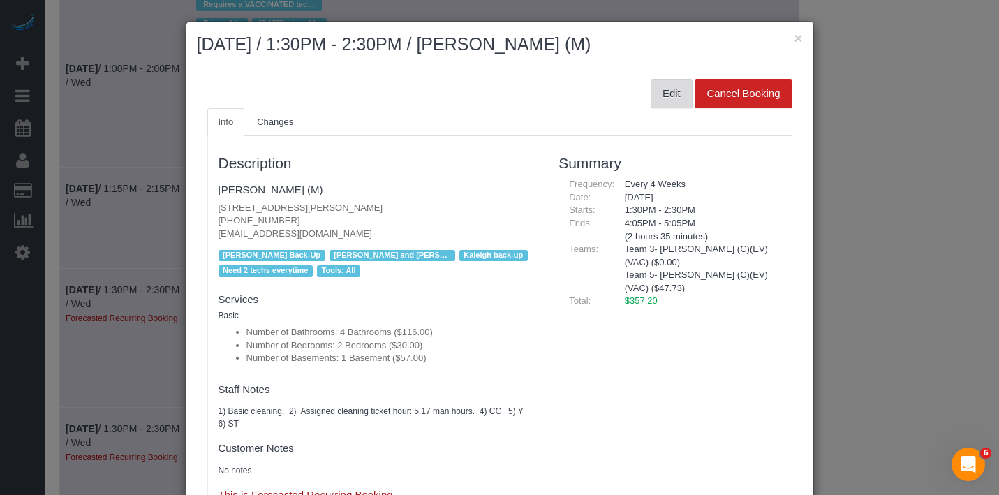
click at [651, 102] on button "Edit" at bounding box center [672, 93] width 42 height 29
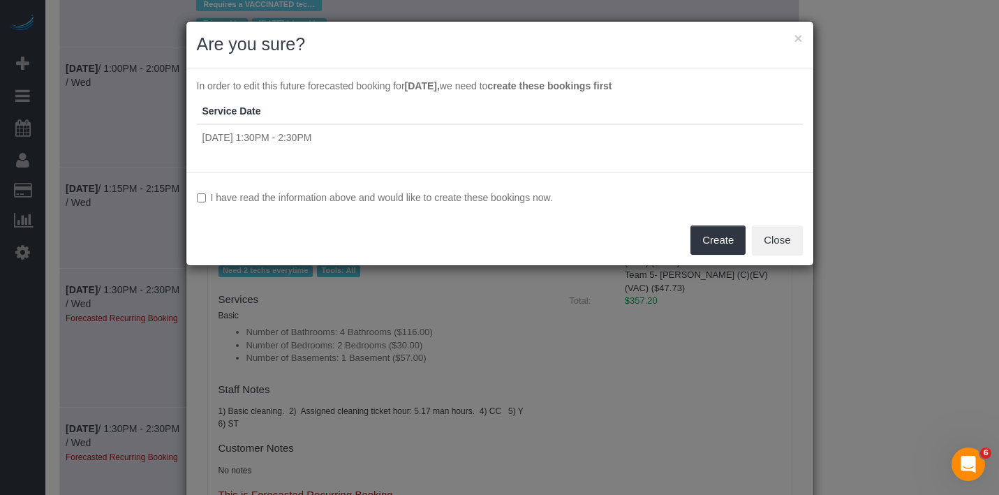
click at [378, 204] on label "I have read the information above and would like to create these bookings now." at bounding box center [500, 198] width 606 height 14
click at [726, 243] on button "Create" at bounding box center [718, 240] width 55 height 29
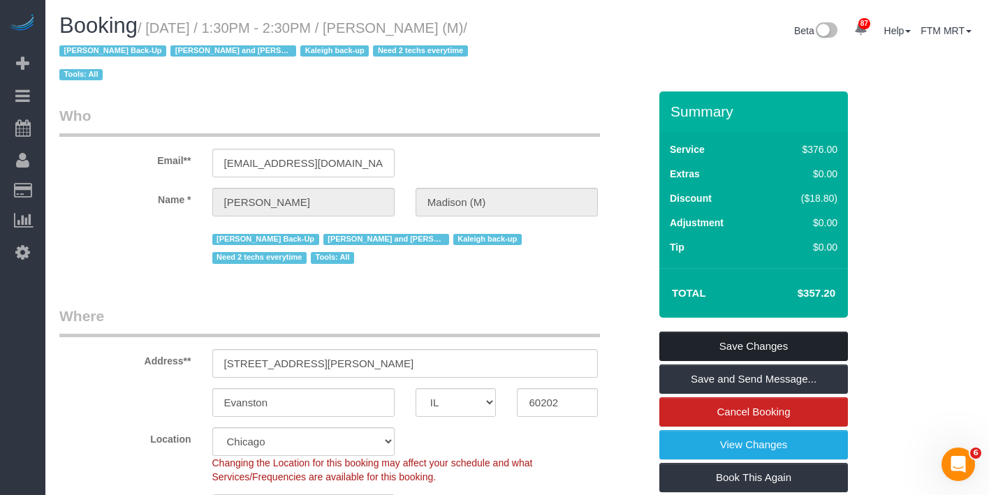
click at [744, 332] on link "Save Changes" at bounding box center [753, 346] width 189 height 29
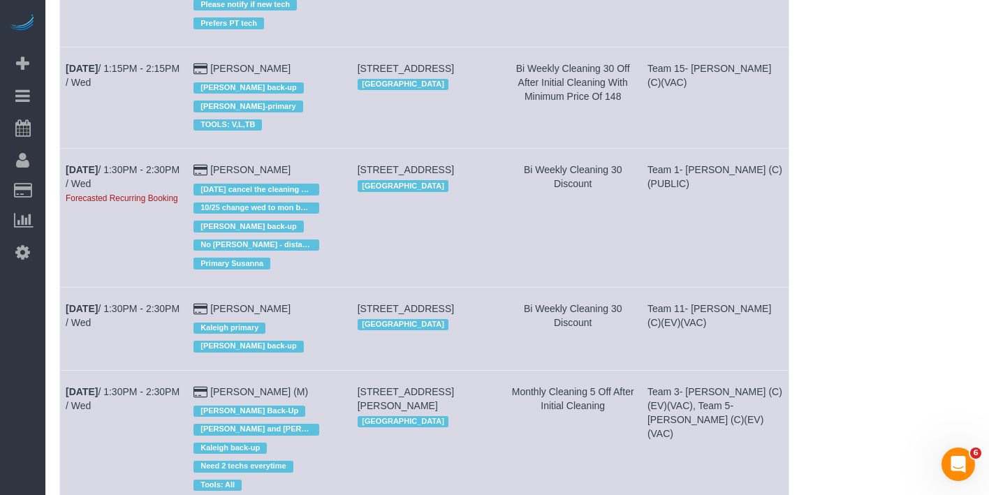
scroll to position [1045, 0]
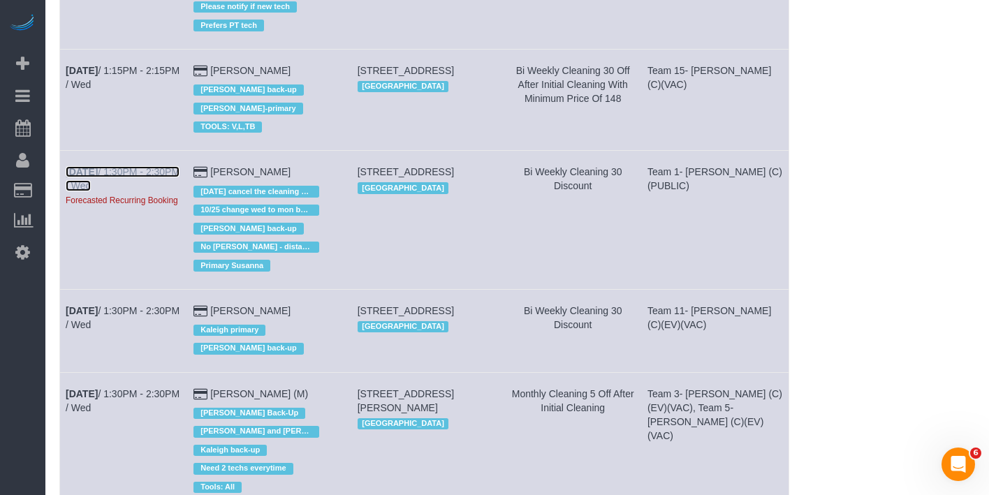
click at [88, 166] on link "[DATE] 1:30PM - 2:30PM / Wed" at bounding box center [123, 178] width 114 height 25
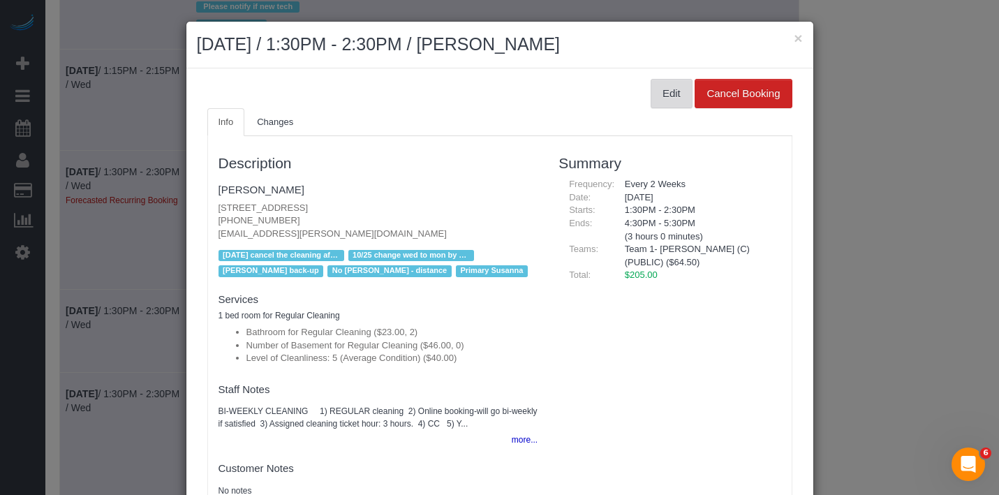
click at [658, 92] on button "Edit" at bounding box center [672, 93] width 42 height 29
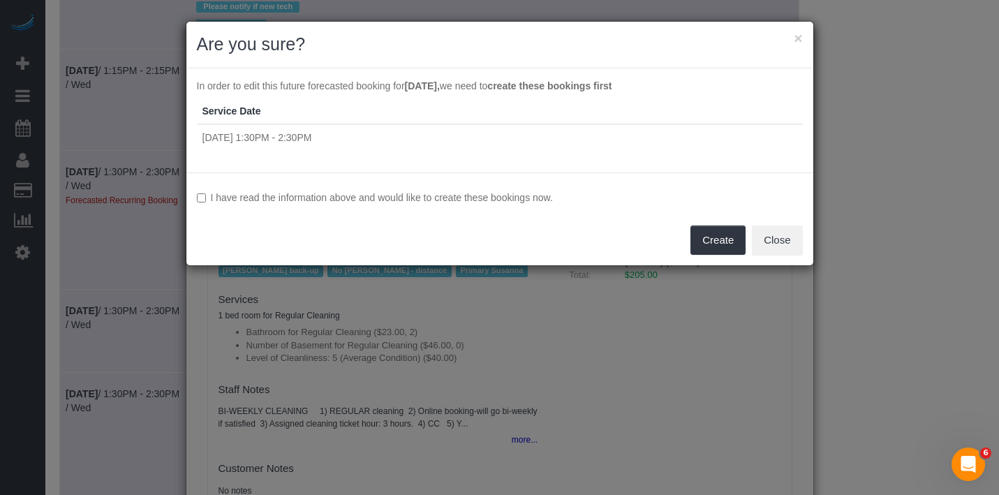
click at [284, 205] on div "I have read the information above and would like to create these bookings now. …" at bounding box center [499, 218] width 627 height 93
click at [525, 198] on label "I have read the information above and would like to create these bookings now." at bounding box center [500, 198] width 606 height 14
click at [729, 242] on button "Create" at bounding box center [718, 240] width 55 height 29
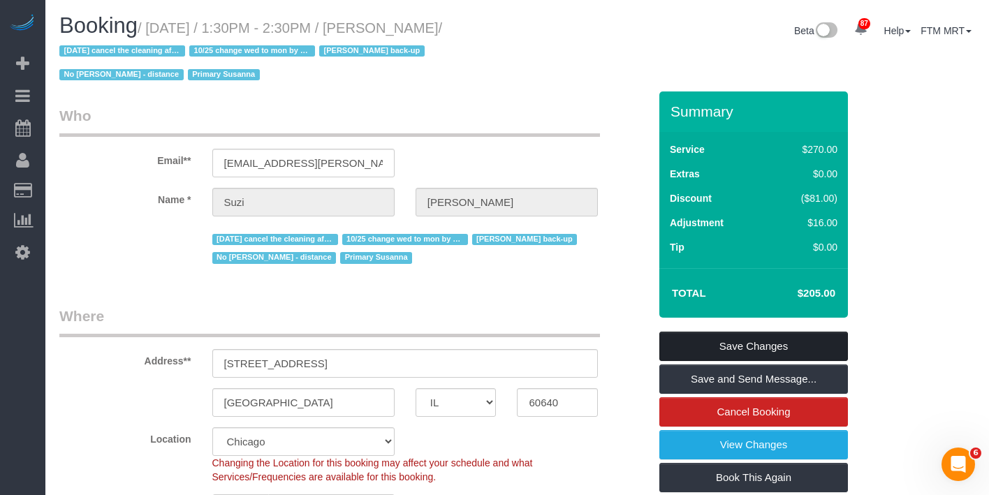
click at [745, 350] on link "Save Changes" at bounding box center [753, 346] width 189 height 29
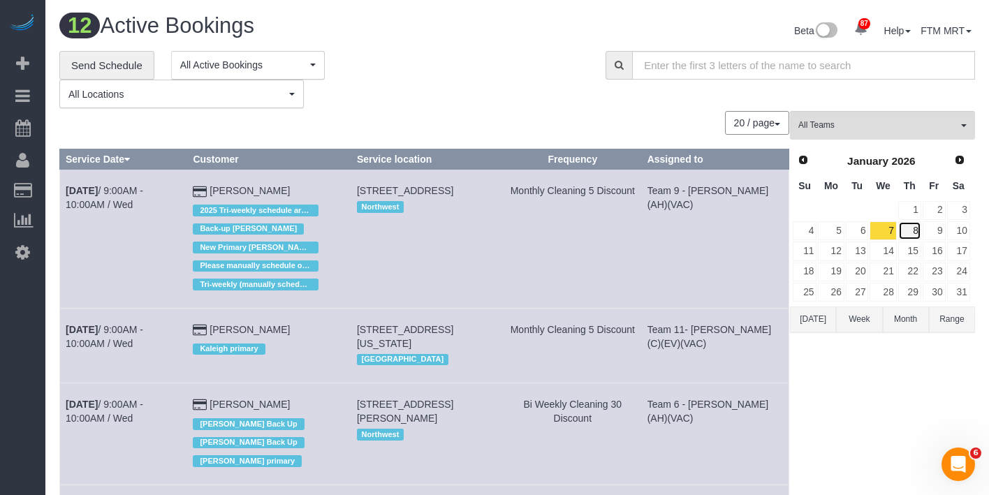
click at [917, 228] on link "8" at bounding box center [909, 230] width 23 height 19
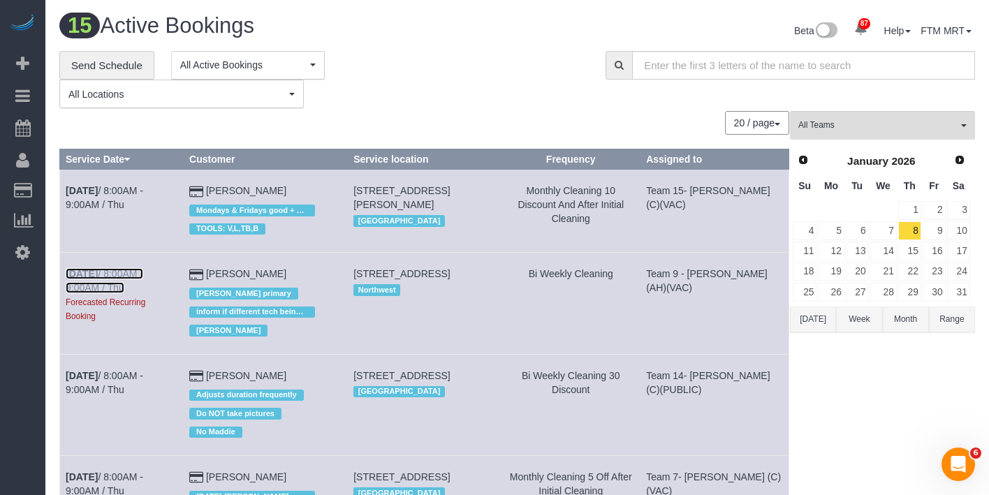
click at [91, 274] on b "[DATE]" at bounding box center [82, 273] width 32 height 11
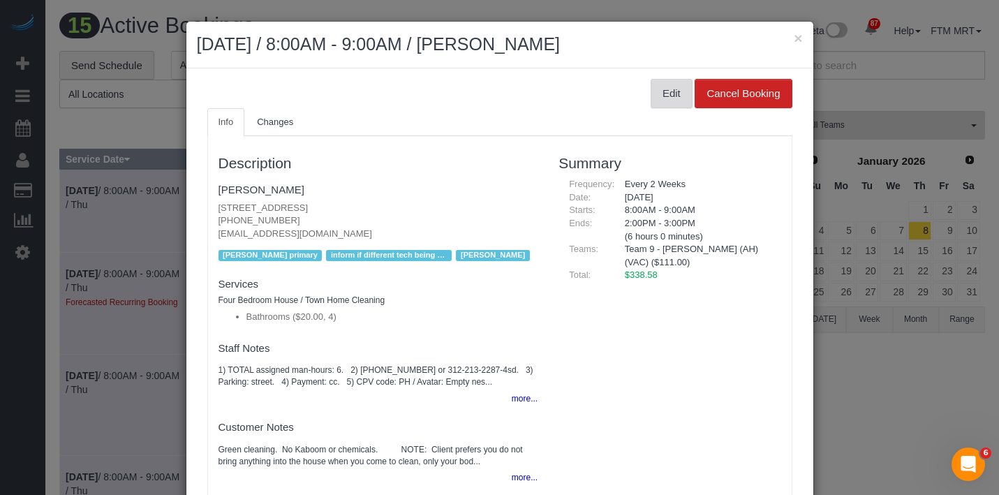
click at [651, 97] on button "Edit" at bounding box center [672, 93] width 42 height 29
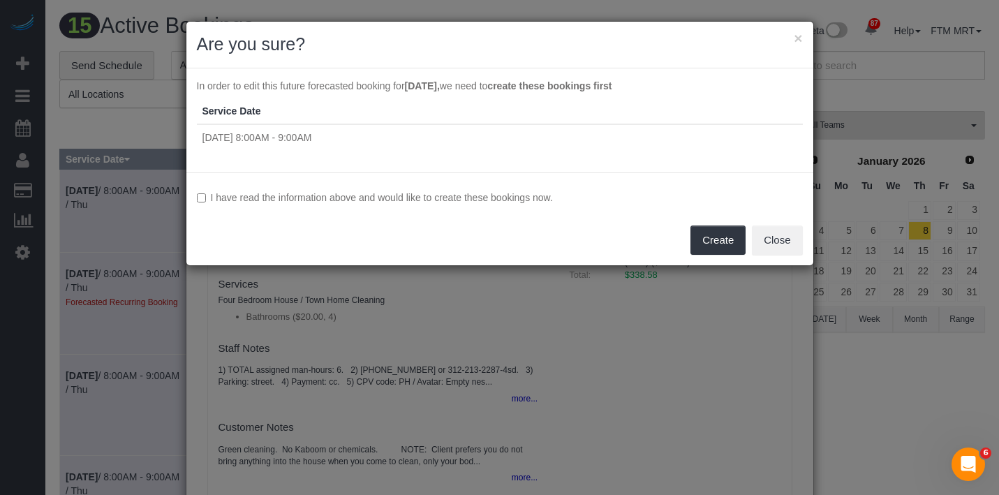
click at [352, 198] on label "I have read the information above and would like to create these bookings now." at bounding box center [500, 198] width 606 height 14
click at [705, 245] on button "Create" at bounding box center [718, 240] width 55 height 29
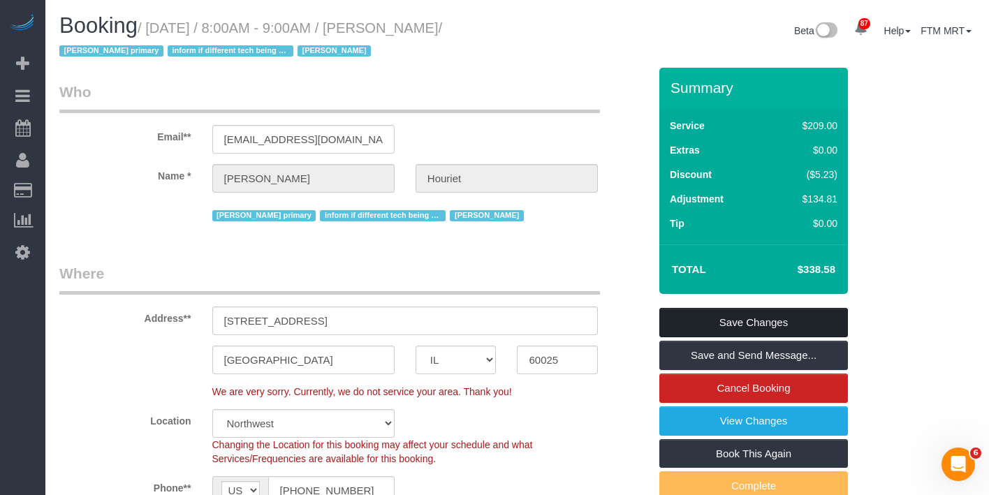
click at [736, 315] on link "Save Changes" at bounding box center [753, 322] width 189 height 29
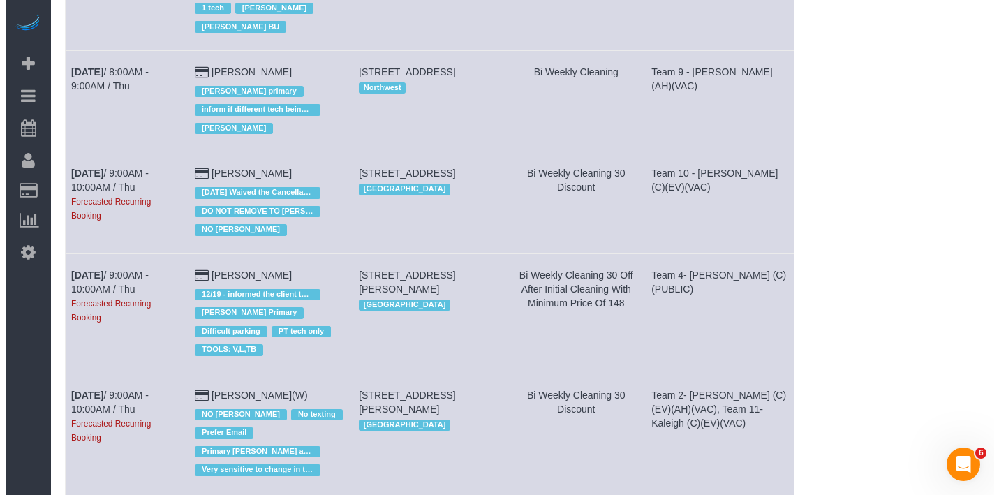
scroll to position [453, 0]
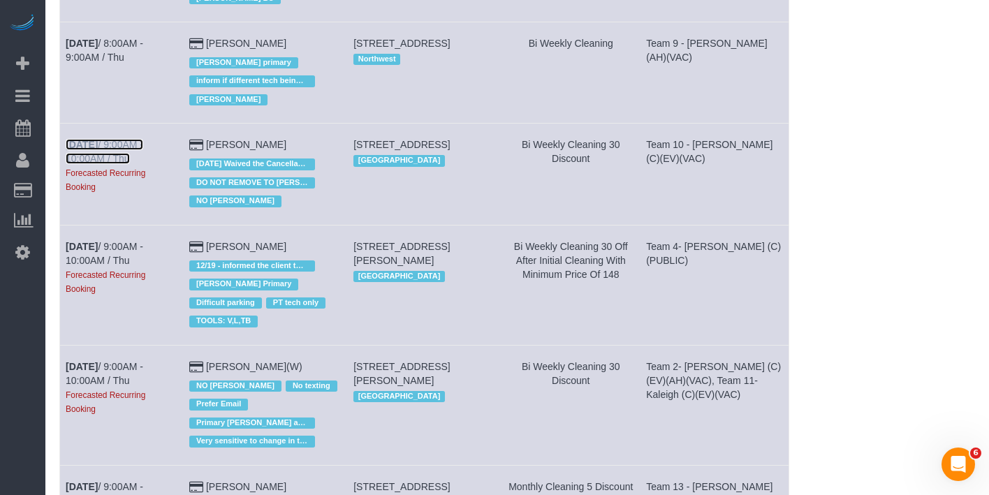
click at [89, 143] on b "[DATE]" at bounding box center [82, 144] width 32 height 11
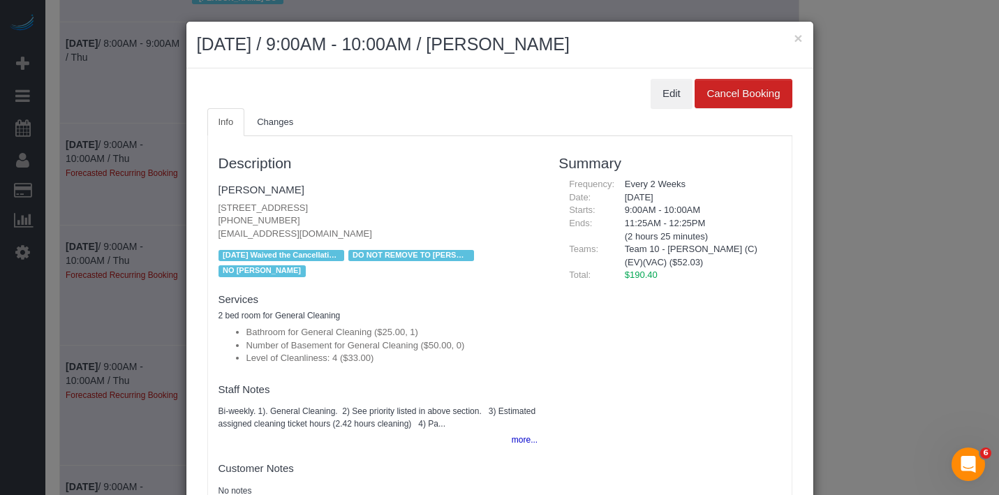
click at [659, 109] on ul "Info Changes" at bounding box center [499, 122] width 585 height 29
click at [658, 87] on button "Edit" at bounding box center [672, 93] width 42 height 29
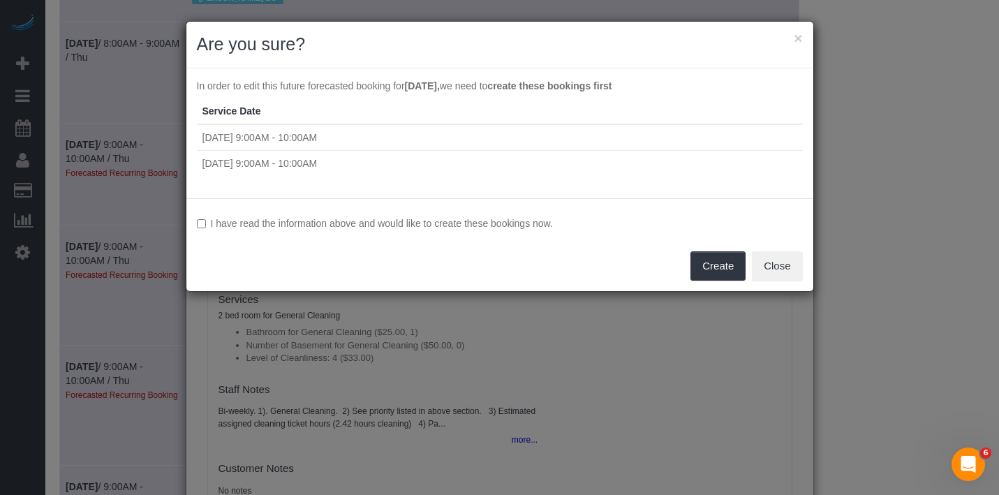
click at [213, 233] on div "I have read the information above and would like to create these bookings now. …" at bounding box center [499, 244] width 627 height 93
click at [213, 228] on label "I have read the information above and would like to create these bookings now." at bounding box center [500, 223] width 606 height 14
click at [734, 279] on button "Create" at bounding box center [718, 265] width 55 height 29
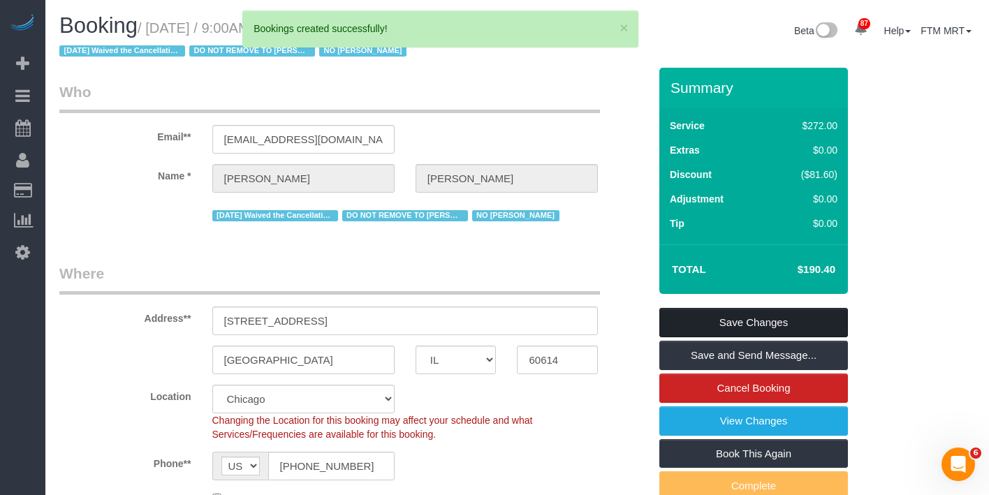
click at [729, 328] on link "Save Changes" at bounding box center [753, 322] width 189 height 29
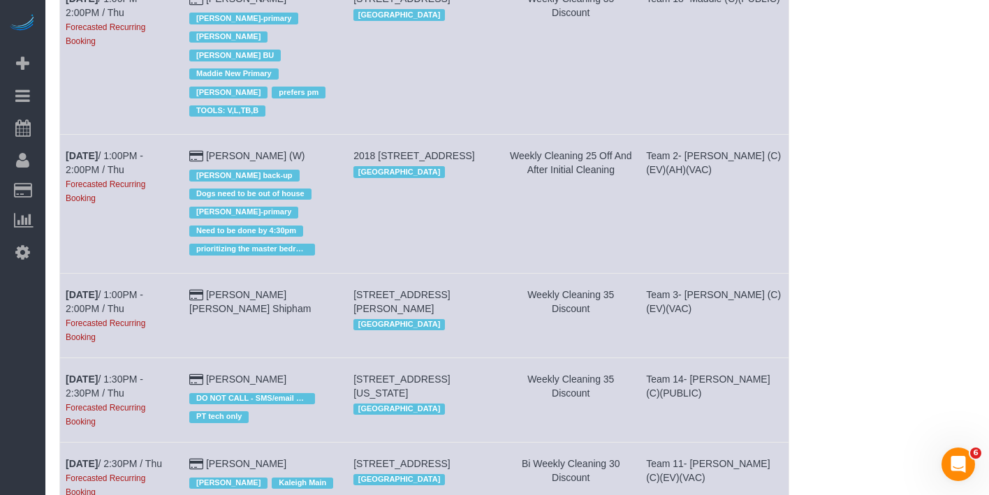
scroll to position [1378, 0]
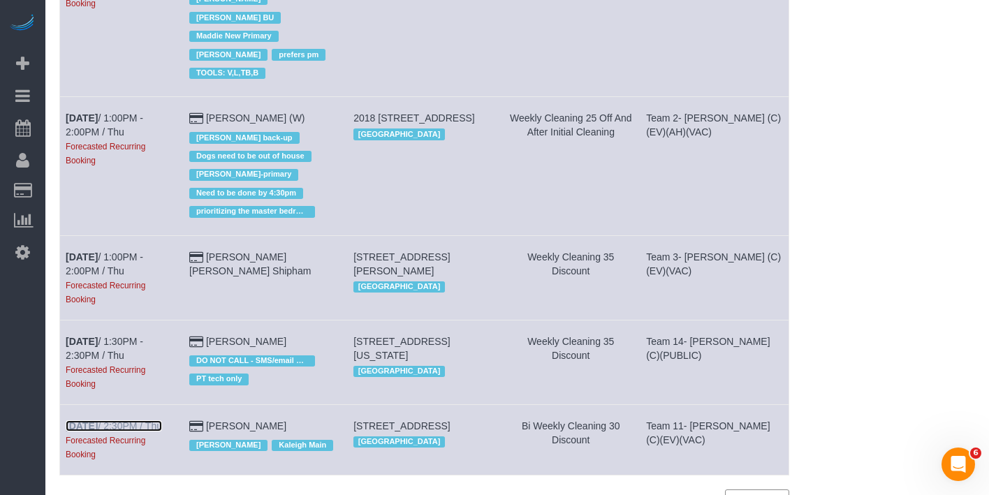
click at [97, 420] on b "[DATE]" at bounding box center [82, 425] width 32 height 11
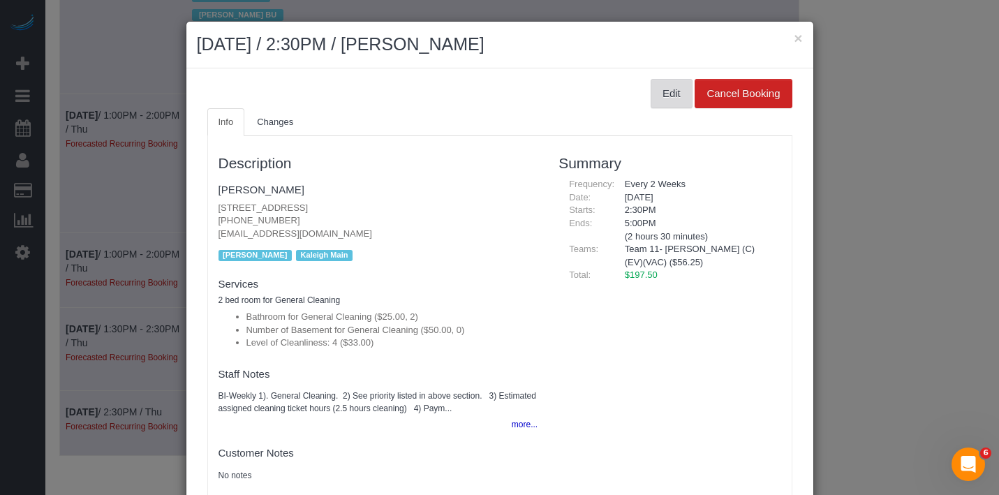
click at [665, 93] on button "Edit" at bounding box center [672, 93] width 42 height 29
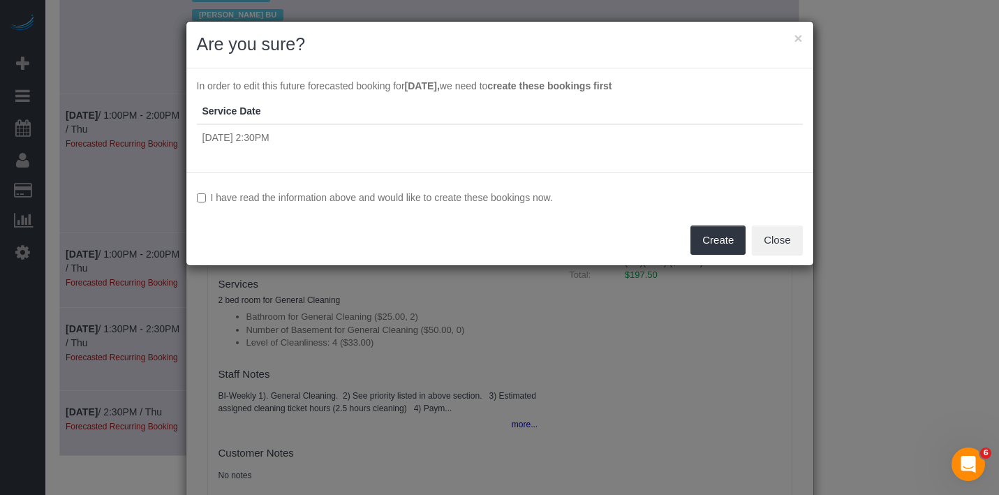
click at [417, 203] on label "I have read the information above and would like to create these bookings now." at bounding box center [500, 198] width 606 height 14
click at [716, 243] on button "Create" at bounding box center [718, 240] width 55 height 29
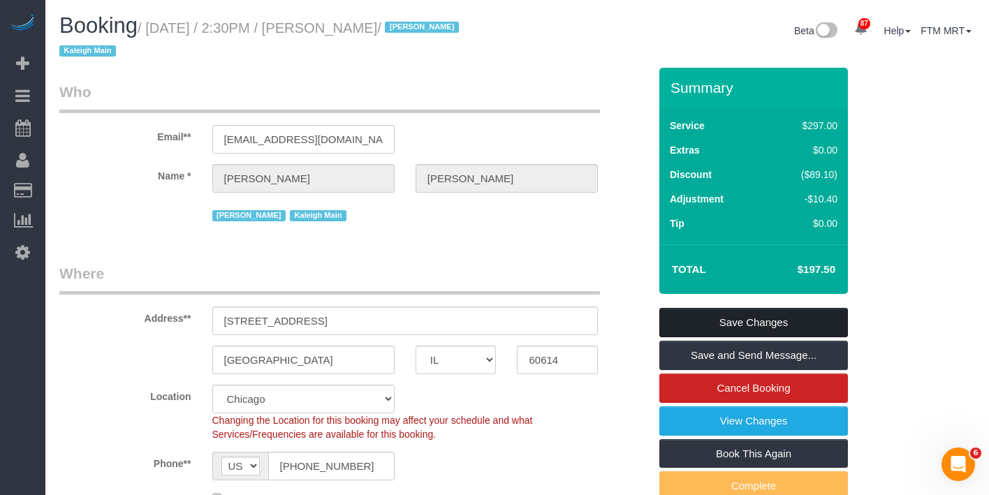
click at [774, 325] on link "Save Changes" at bounding box center [753, 322] width 189 height 29
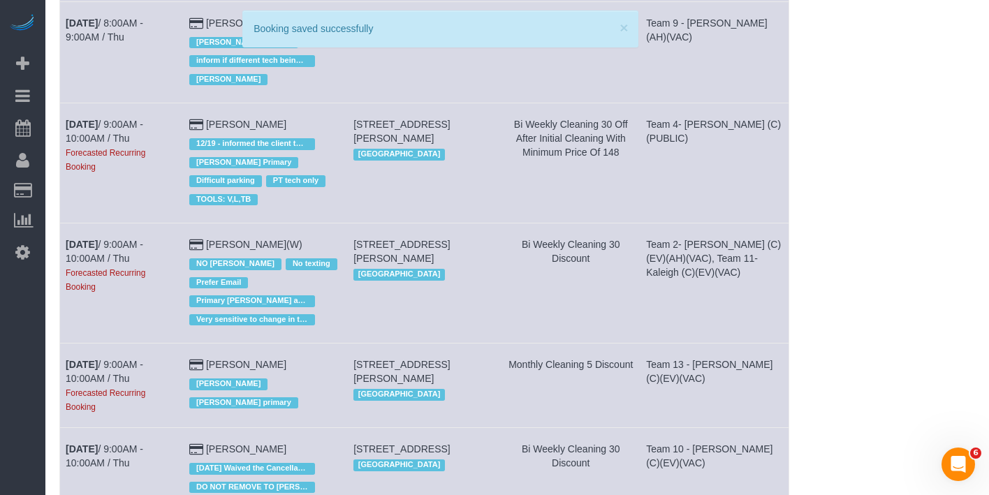
scroll to position [455, 0]
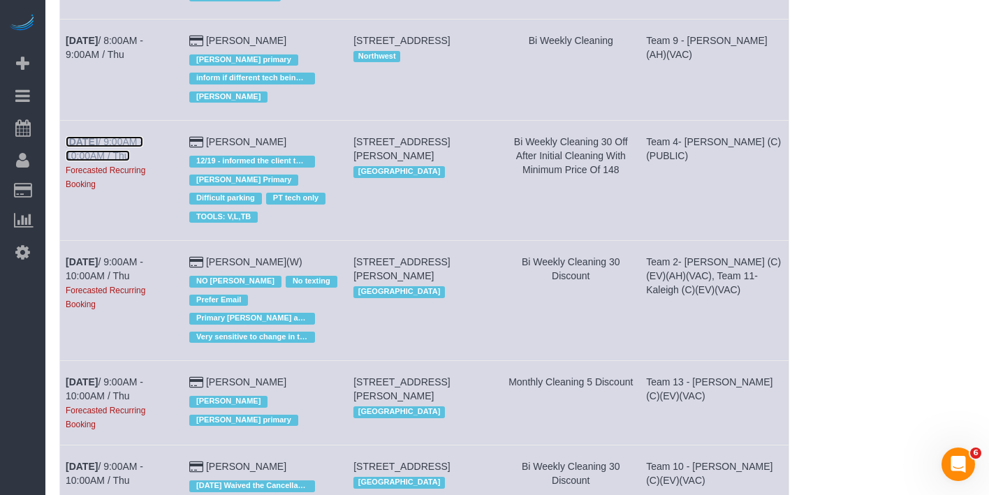
click at [106, 143] on link "[DATE] 9:00AM - 10:00AM / Thu" at bounding box center [105, 148] width 78 height 25
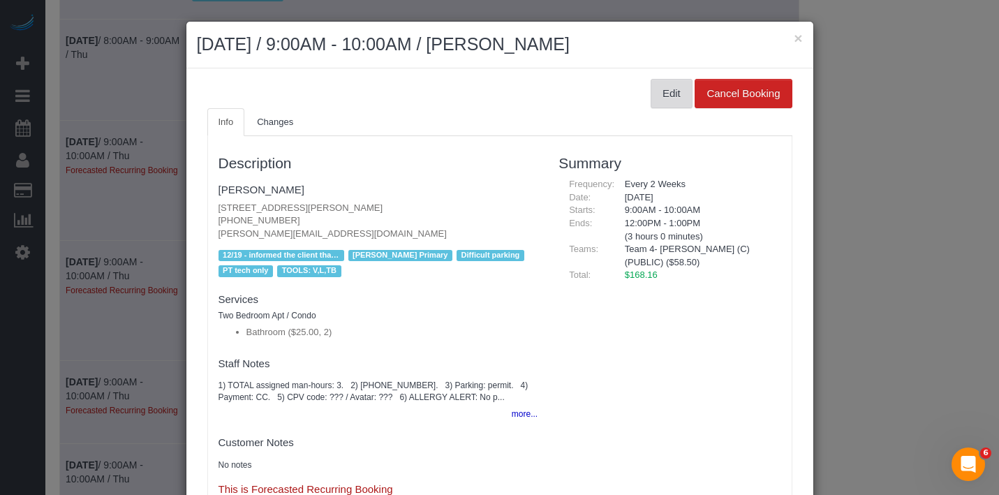
click at [658, 101] on button "Edit" at bounding box center [672, 93] width 42 height 29
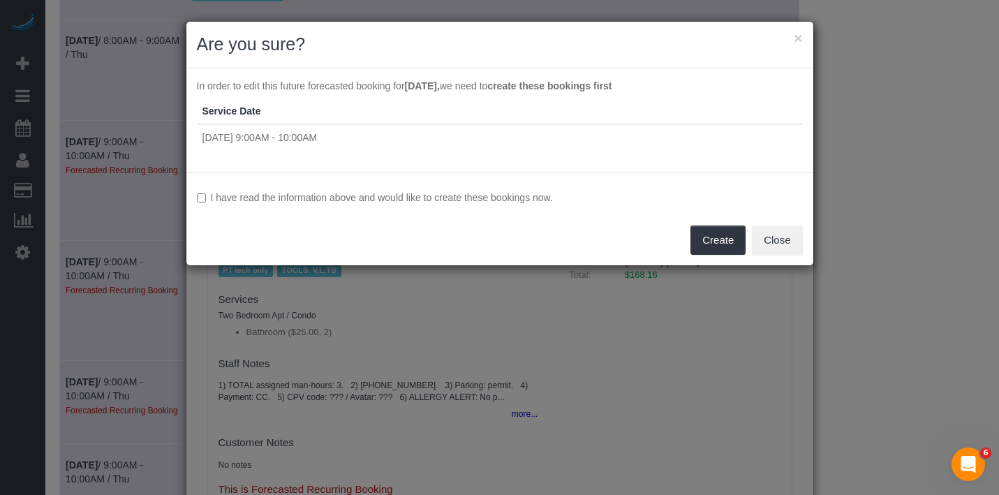
click at [330, 192] on label "I have read the information above and would like to create these bookings now." at bounding box center [500, 198] width 606 height 14
click at [718, 238] on button "Create" at bounding box center [718, 240] width 55 height 29
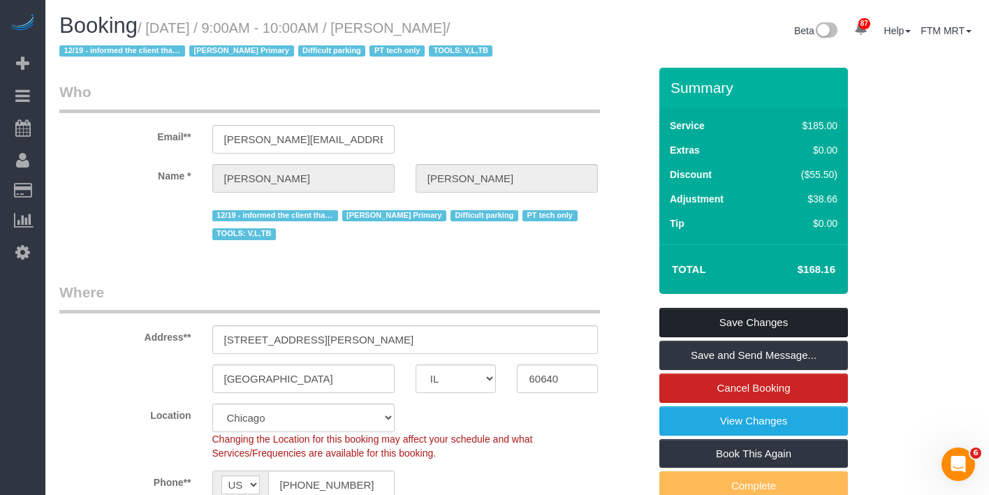
click at [764, 321] on link "Save Changes" at bounding box center [753, 322] width 189 height 29
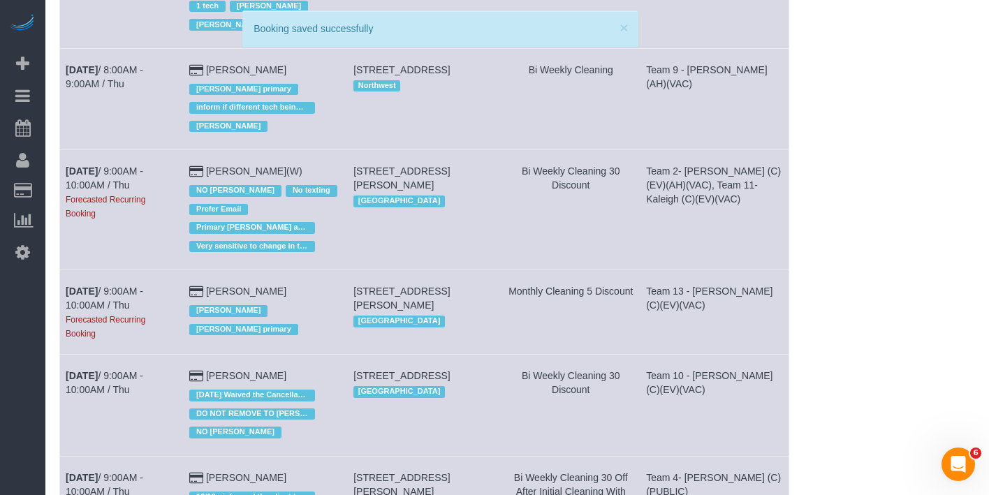
scroll to position [451, 0]
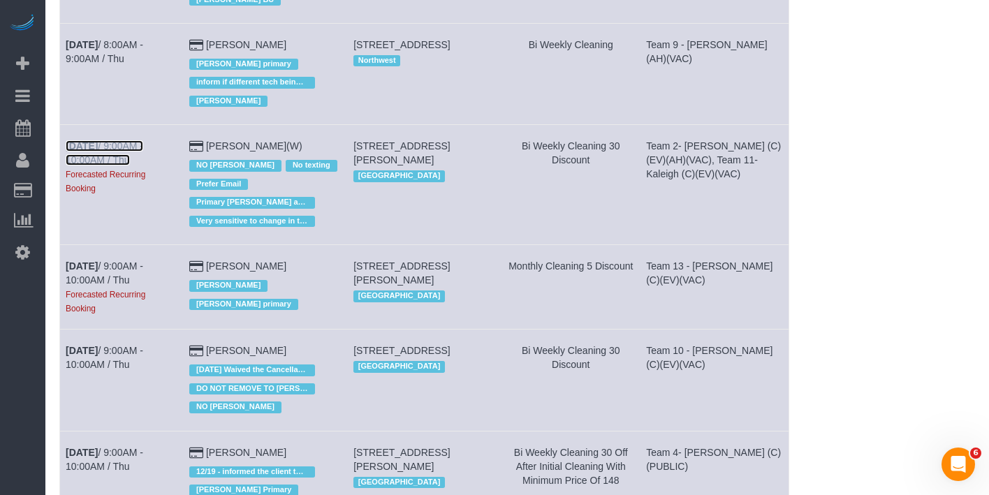
click at [112, 154] on link "[DATE] 9:00AM - 10:00AM / Thu" at bounding box center [105, 152] width 78 height 25
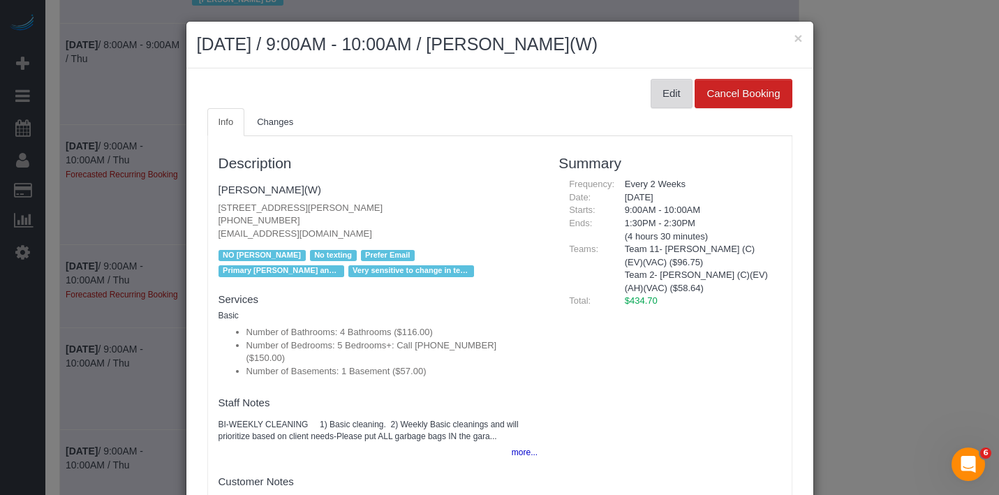
click at [651, 96] on button "Edit" at bounding box center [672, 93] width 42 height 29
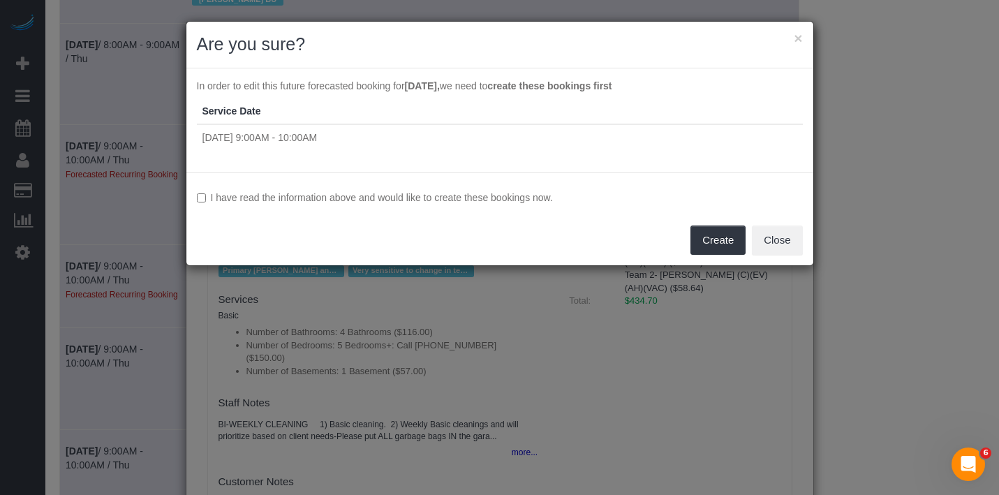
click at [543, 200] on label "I have read the information above and would like to create these bookings now." at bounding box center [500, 198] width 606 height 14
click at [724, 242] on button "Create" at bounding box center [718, 240] width 55 height 29
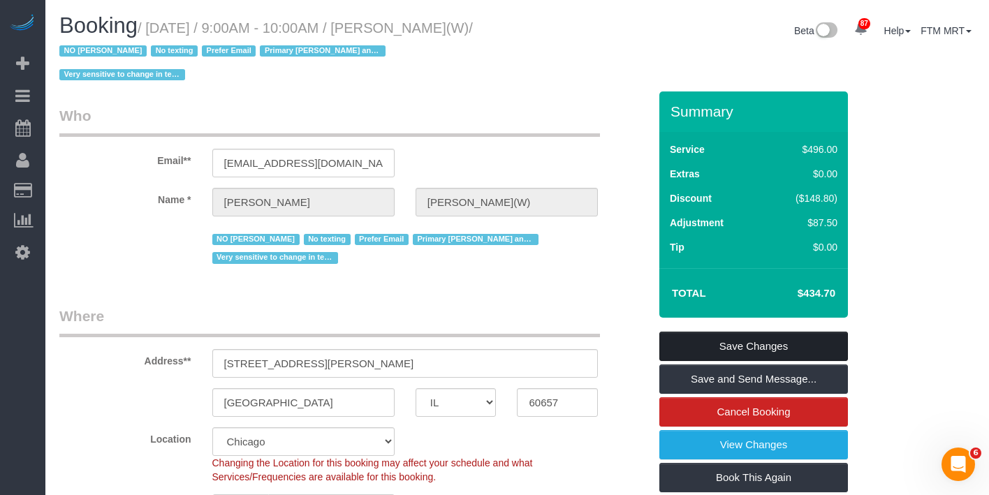
click at [723, 332] on link "Save Changes" at bounding box center [753, 346] width 189 height 29
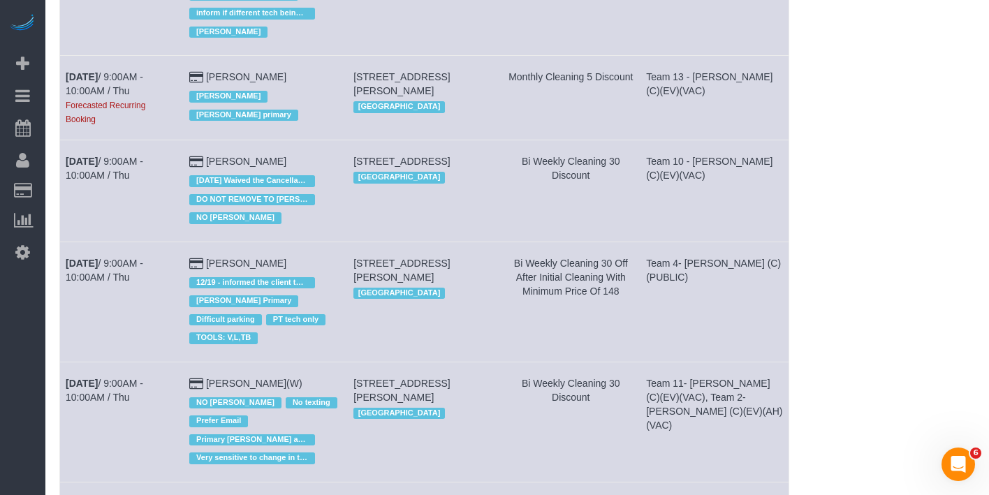
scroll to position [525, 0]
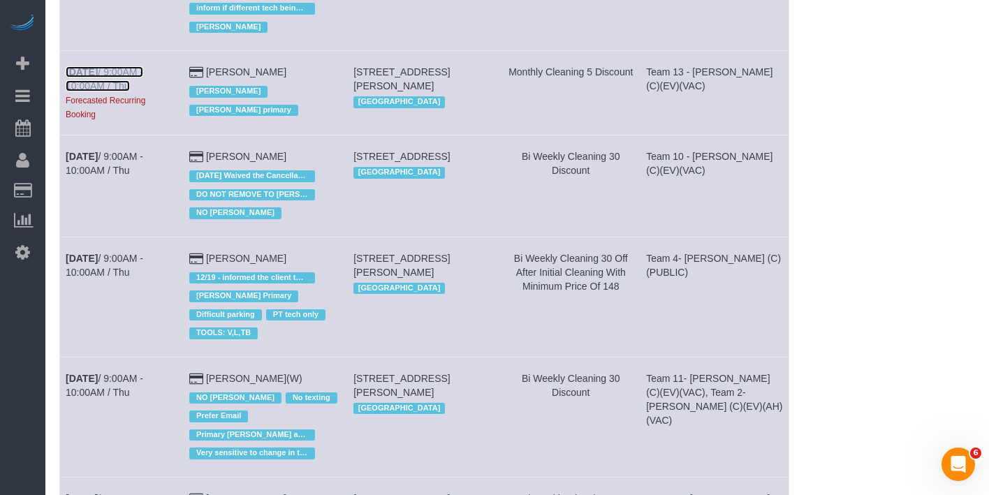
click at [97, 73] on b "[DATE]" at bounding box center [82, 71] width 32 height 11
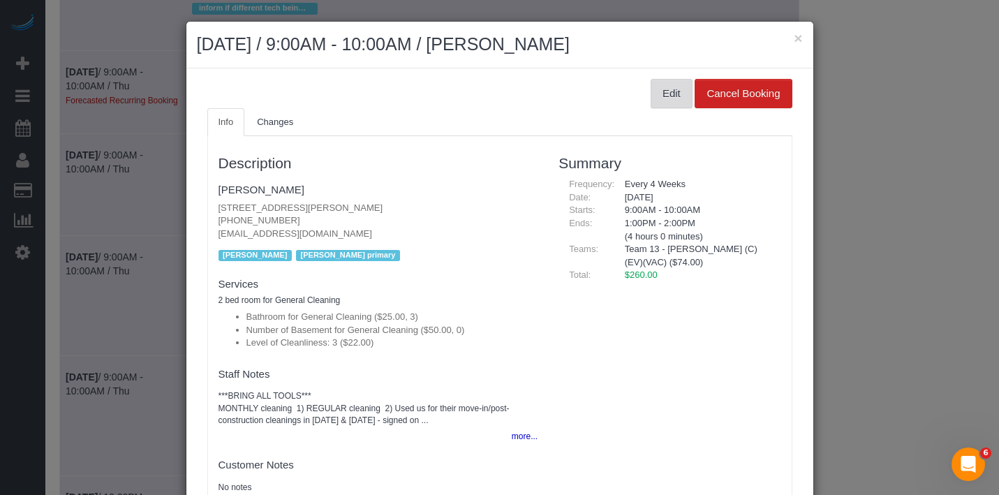
click at [664, 94] on button "Edit" at bounding box center [672, 93] width 42 height 29
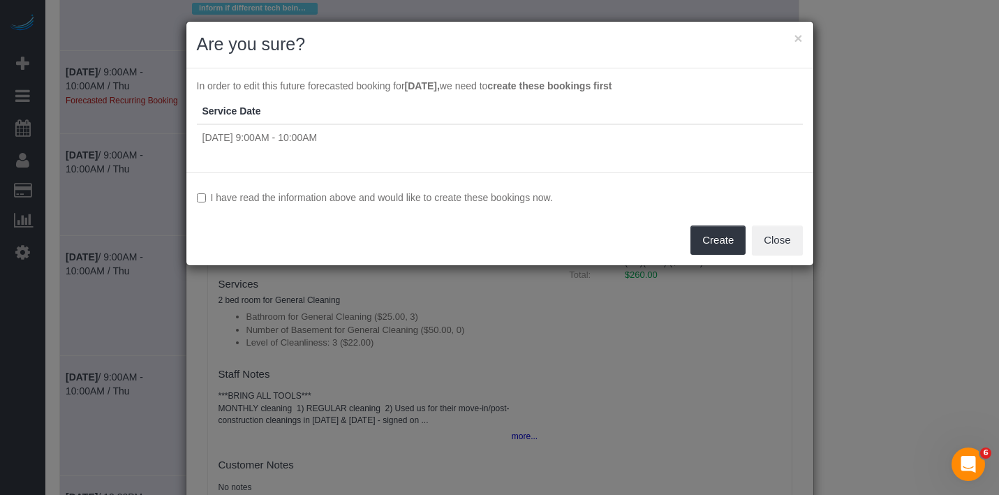
click at [443, 204] on label "I have read the information above and would like to create these bookings now." at bounding box center [500, 198] width 606 height 14
click at [716, 245] on button "Create" at bounding box center [718, 240] width 55 height 29
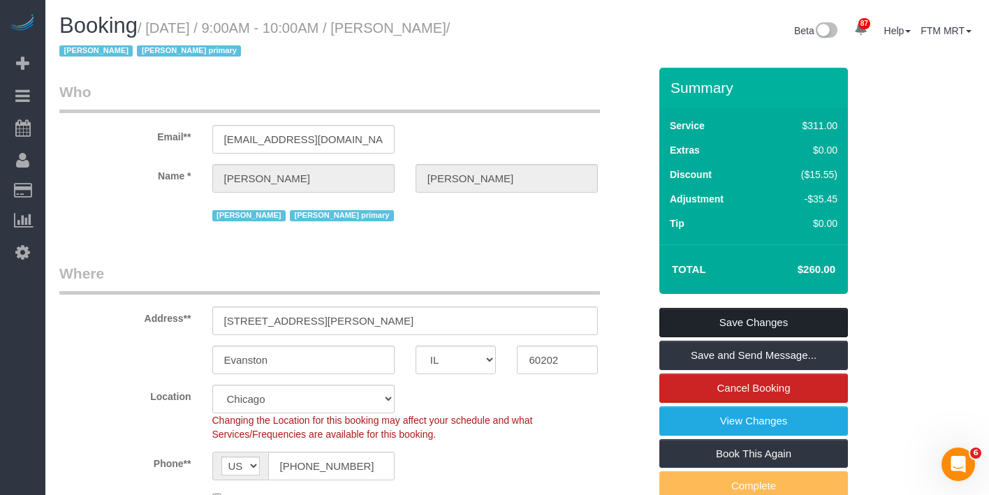
click at [751, 318] on link "Save Changes" at bounding box center [753, 322] width 189 height 29
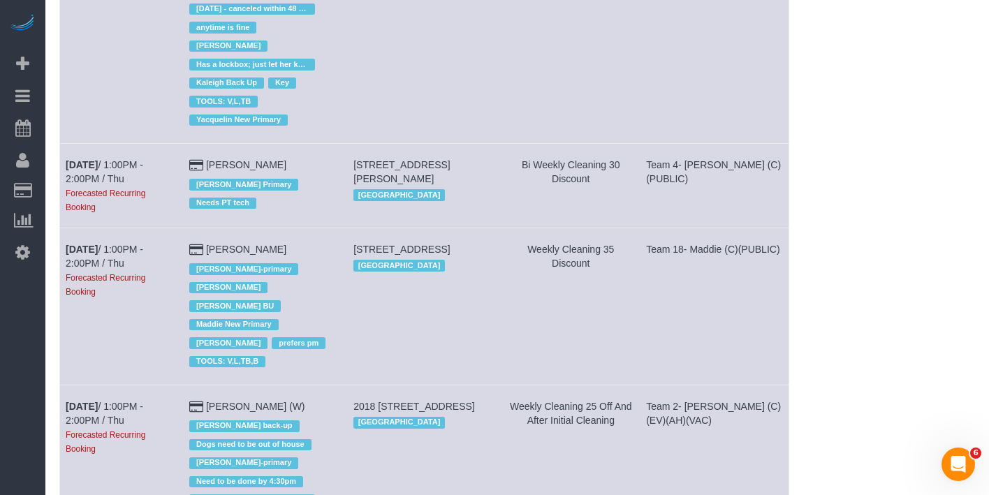
scroll to position [1103, 0]
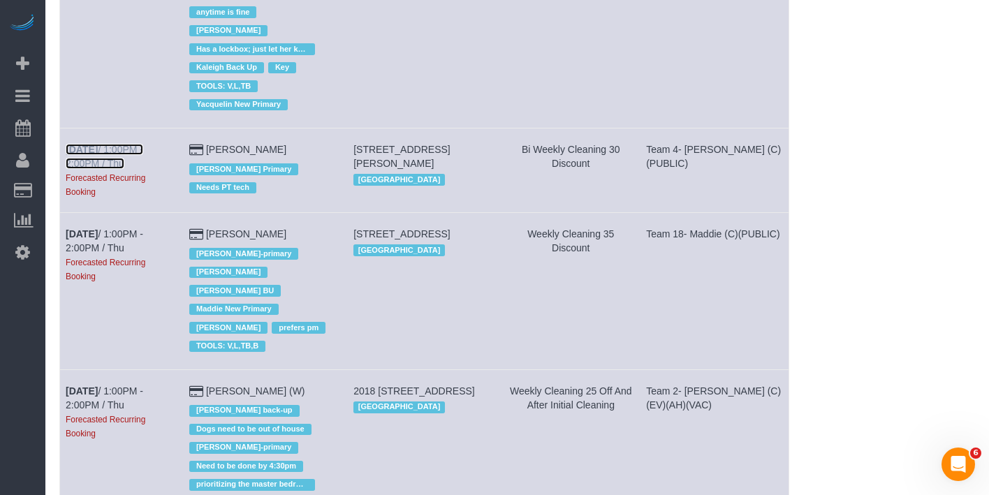
click at [84, 144] on b "[DATE]" at bounding box center [82, 149] width 32 height 11
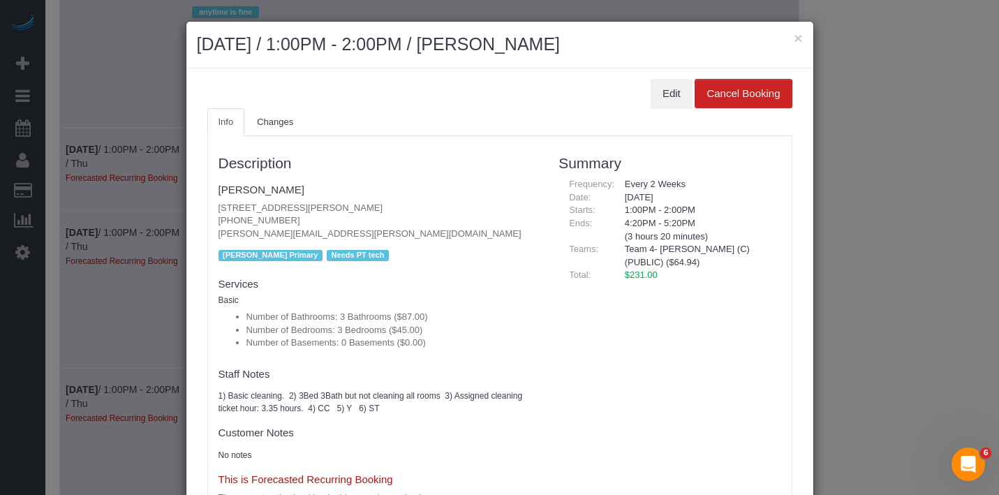
click at [655, 112] on ul "Info Changes" at bounding box center [499, 122] width 585 height 29
click at [663, 102] on button "Edit" at bounding box center [672, 93] width 42 height 29
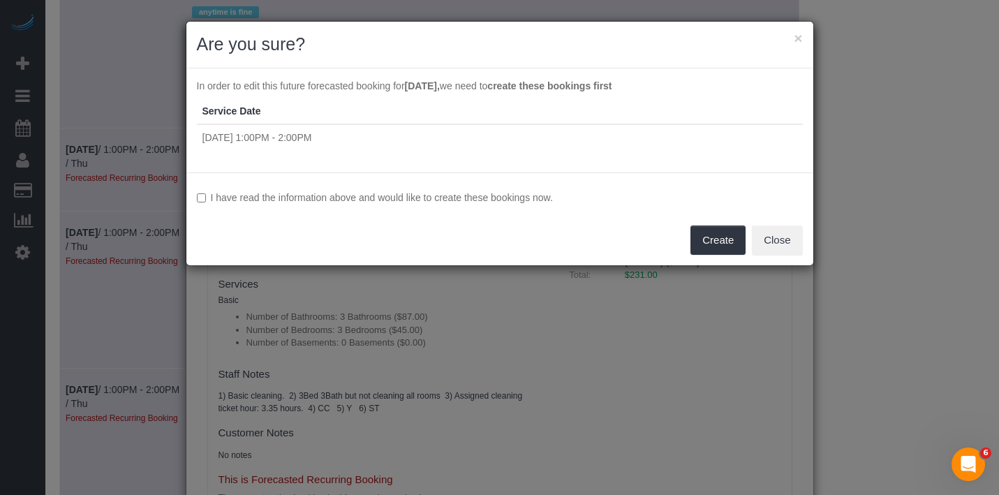
click at [485, 191] on label "I have read the information above and would like to create these bookings now." at bounding box center [500, 198] width 606 height 14
click at [712, 243] on button "Create" at bounding box center [718, 240] width 55 height 29
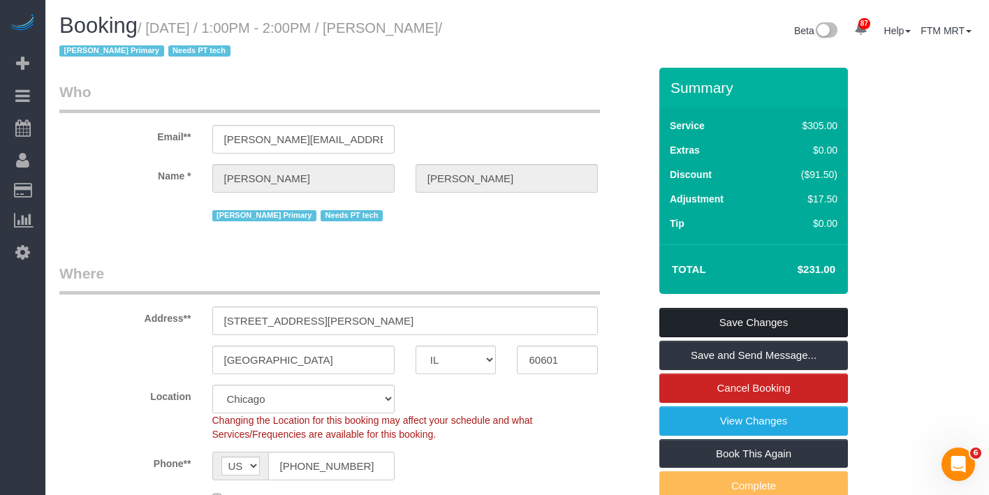
click at [712, 318] on link "Save Changes" at bounding box center [753, 322] width 189 height 29
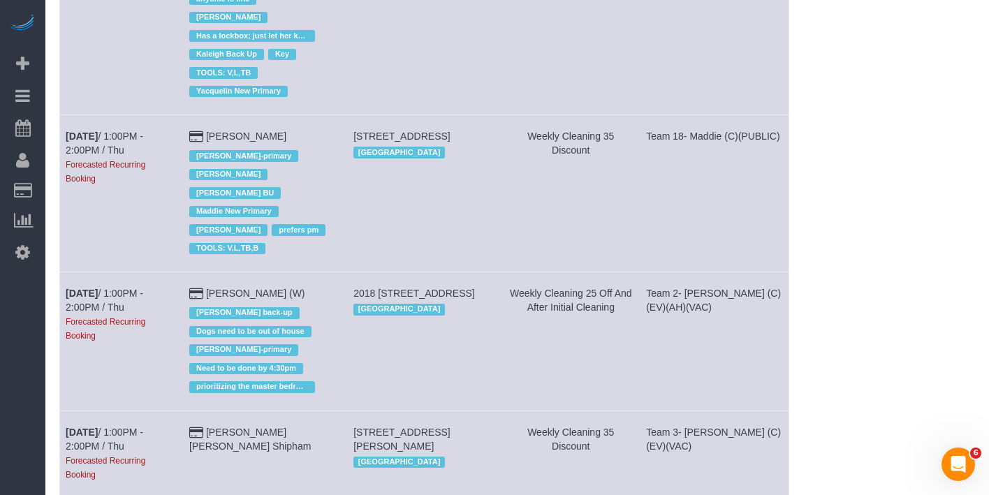
scroll to position [1070, 0]
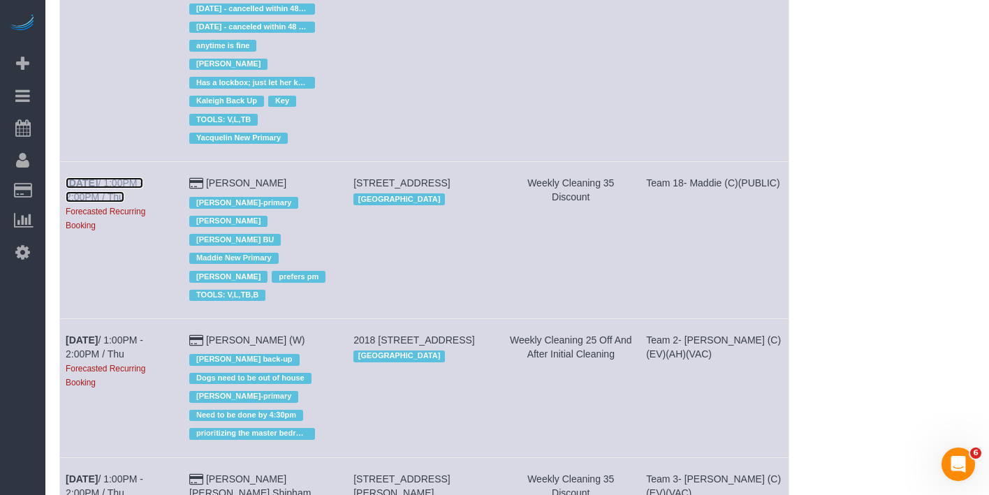
click at [94, 177] on b "[DATE]" at bounding box center [82, 182] width 32 height 11
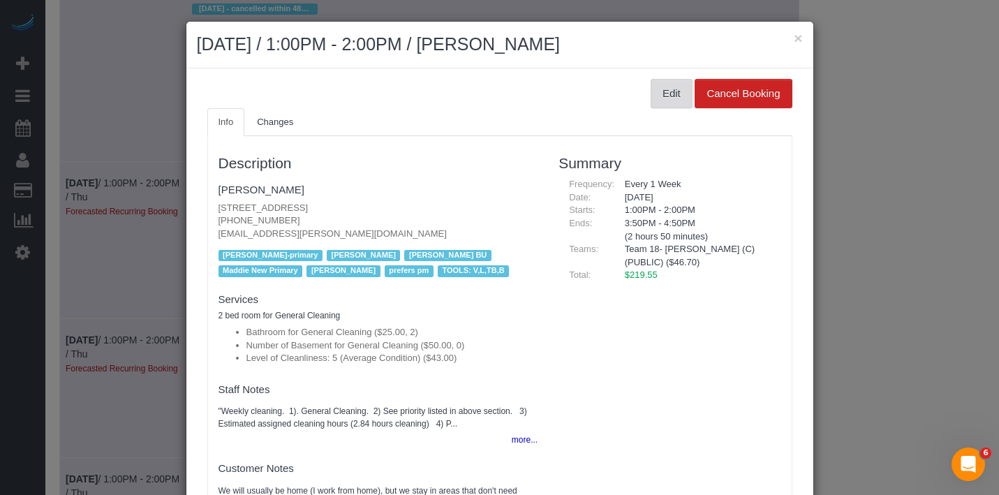
click at [651, 99] on button "Edit" at bounding box center [672, 93] width 42 height 29
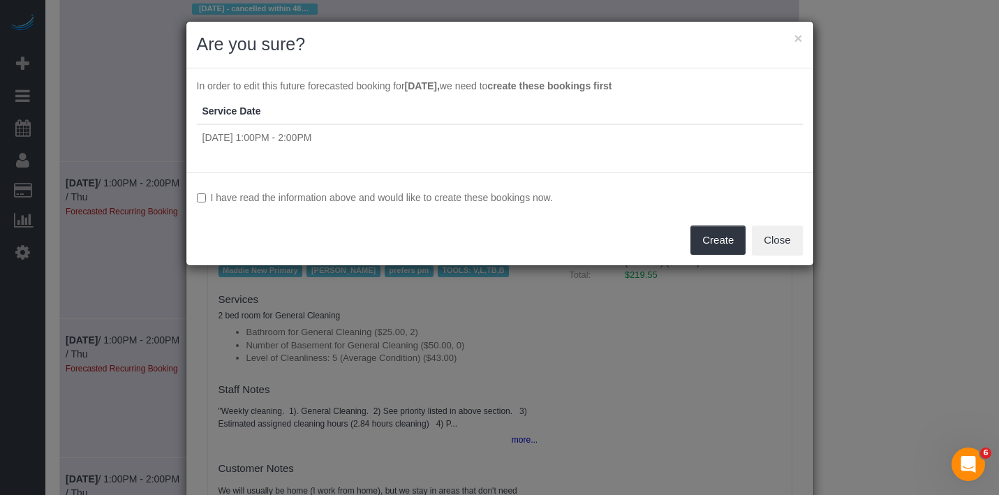
click at [512, 200] on label "I have read the information above and would like to create these bookings now." at bounding box center [500, 198] width 606 height 14
click at [716, 235] on button "Create" at bounding box center [718, 240] width 55 height 29
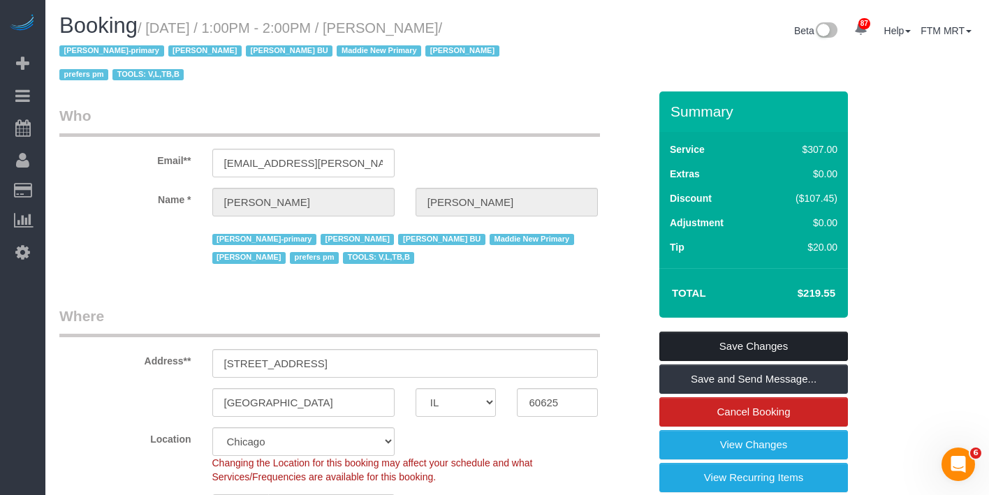
click at [780, 332] on link "Save Changes" at bounding box center [753, 346] width 189 height 29
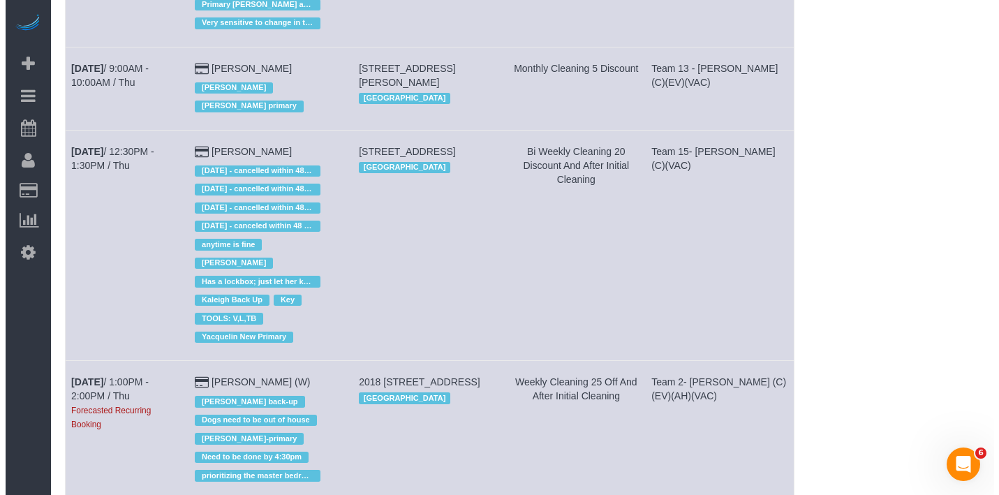
scroll to position [961, 0]
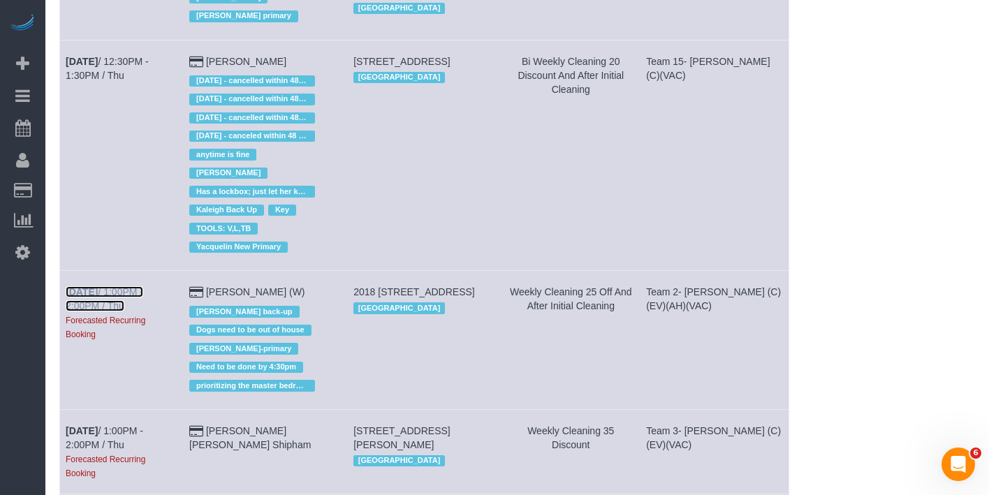
click at [105, 286] on link "[DATE] 1:00PM - 2:00PM / Thu" at bounding box center [105, 298] width 78 height 25
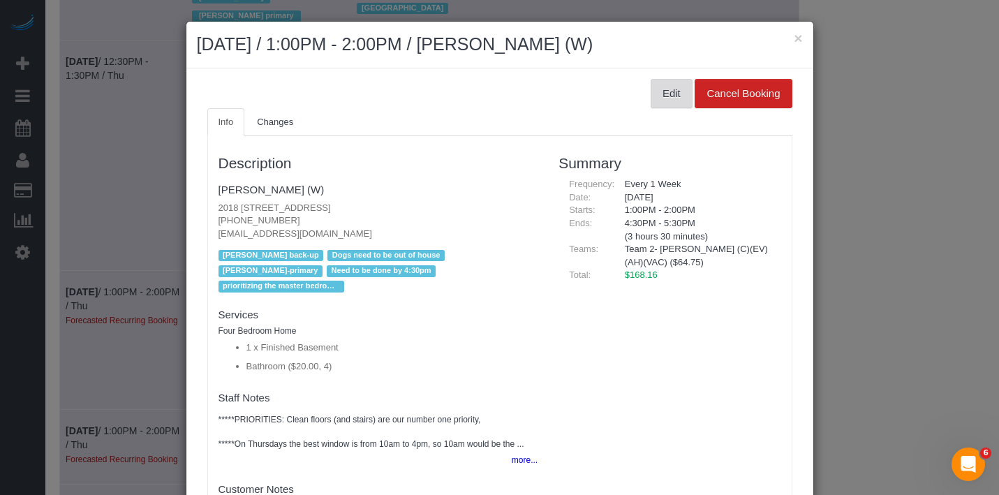
click at [651, 96] on button "Edit" at bounding box center [672, 93] width 42 height 29
click at [651, 101] on button "Edit" at bounding box center [672, 93] width 42 height 29
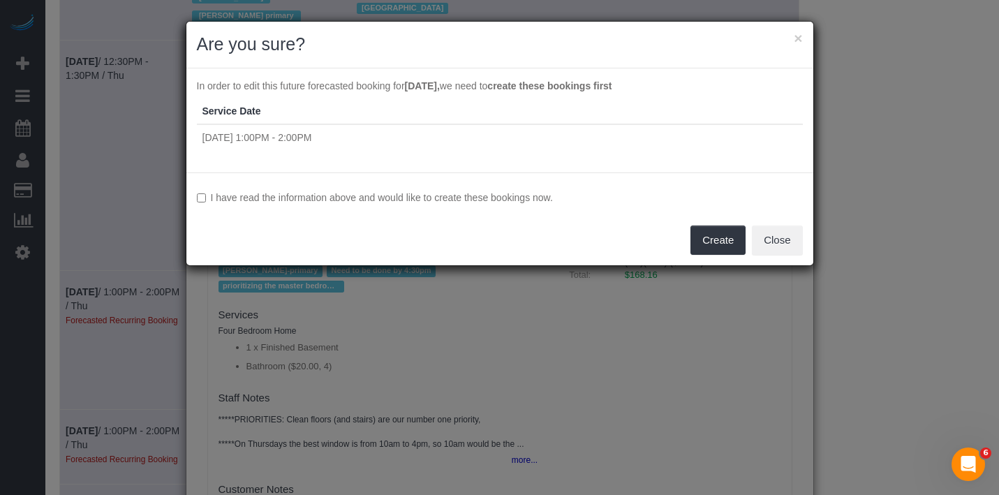
click at [545, 201] on label "I have read the information above and would like to create these bookings now." at bounding box center [500, 198] width 606 height 14
click at [708, 242] on button "Create" at bounding box center [718, 240] width 55 height 29
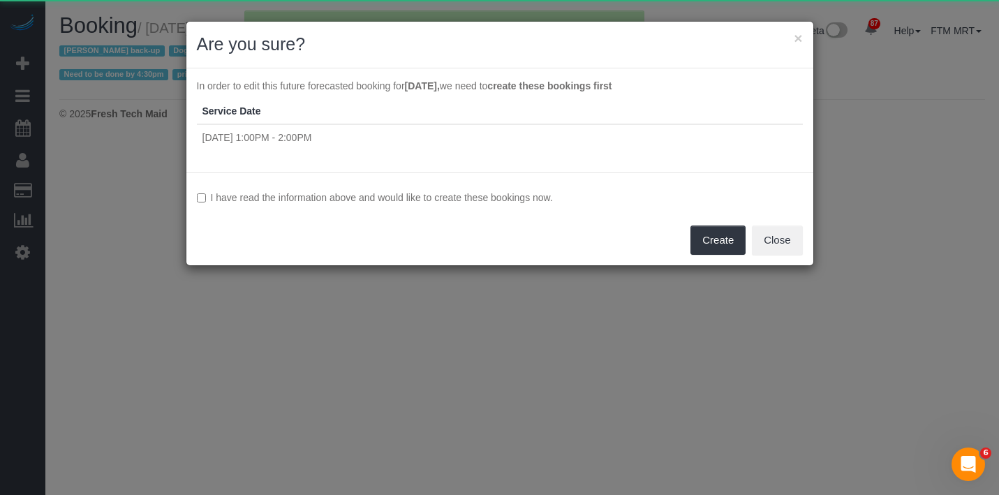
click at [540, 200] on label "I have read the information above and would like to create these bookings now." at bounding box center [500, 198] width 606 height 14
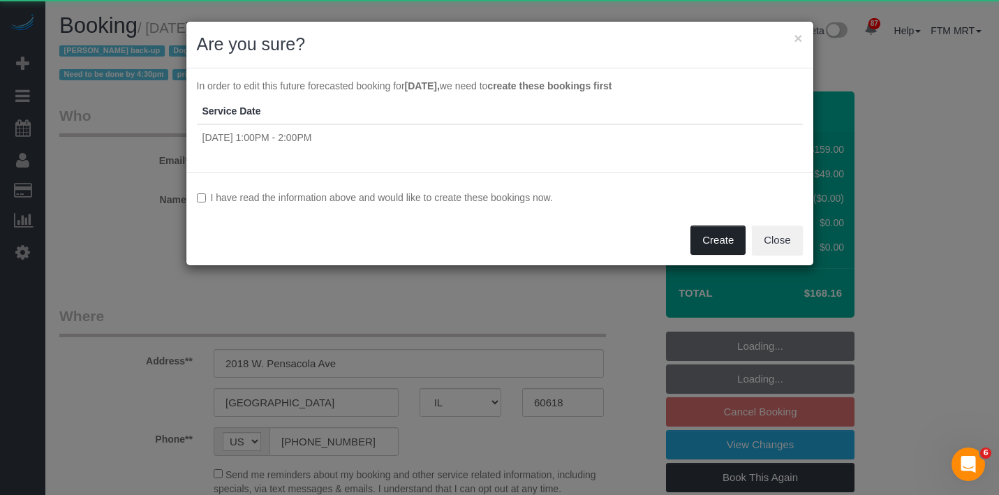
click at [709, 244] on button "Create" at bounding box center [718, 240] width 55 height 29
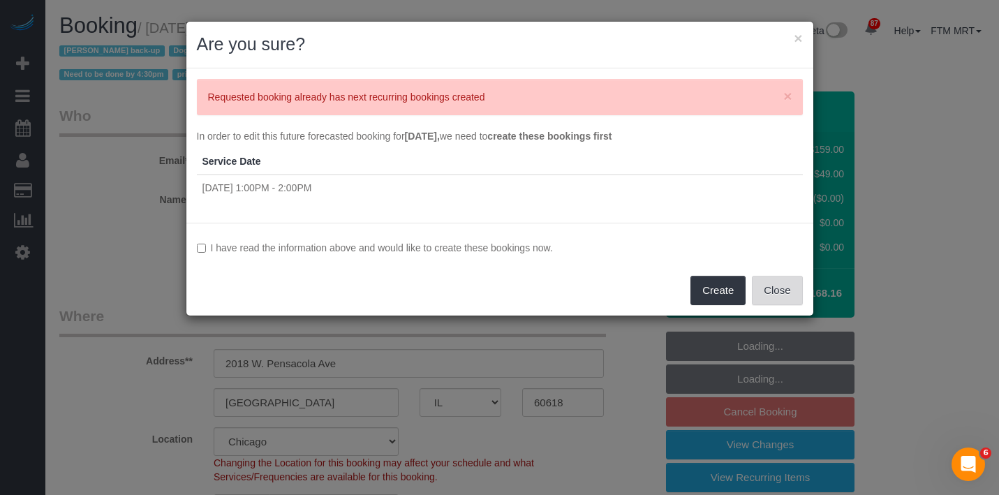
click at [784, 292] on button "Close" at bounding box center [777, 290] width 50 height 29
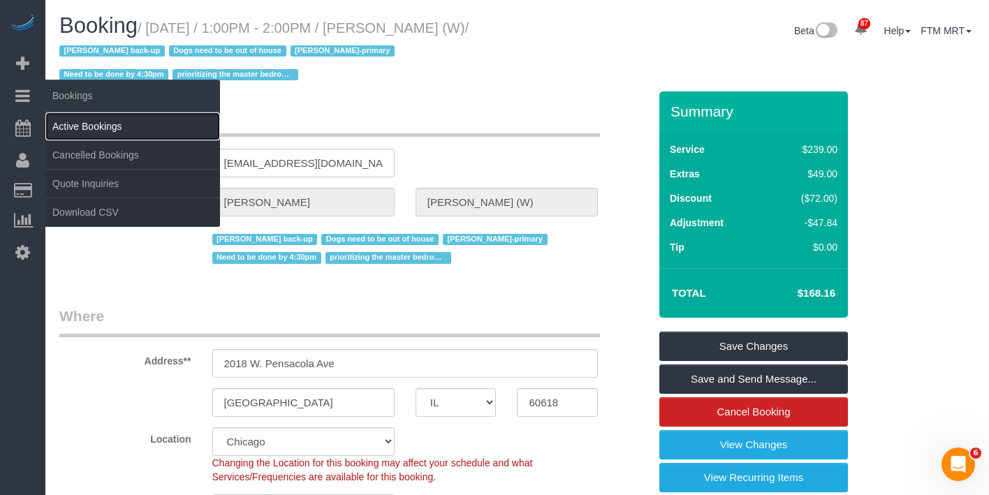
click at [96, 119] on link "Active Bookings" at bounding box center [132, 126] width 175 height 28
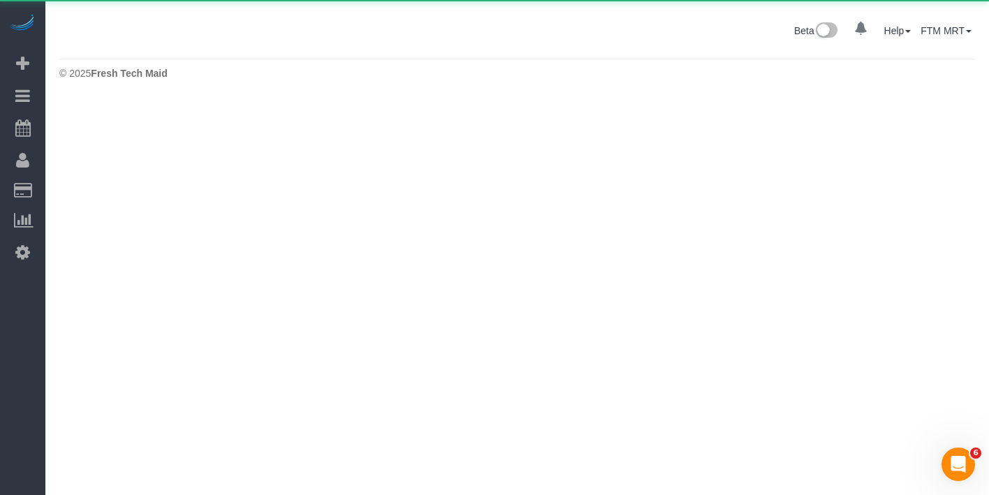
click at [96, 117] on body "0 Beta Your Notifications You have 0 alerts Add Booking Bookings Active Booking…" at bounding box center [494, 247] width 989 height 495
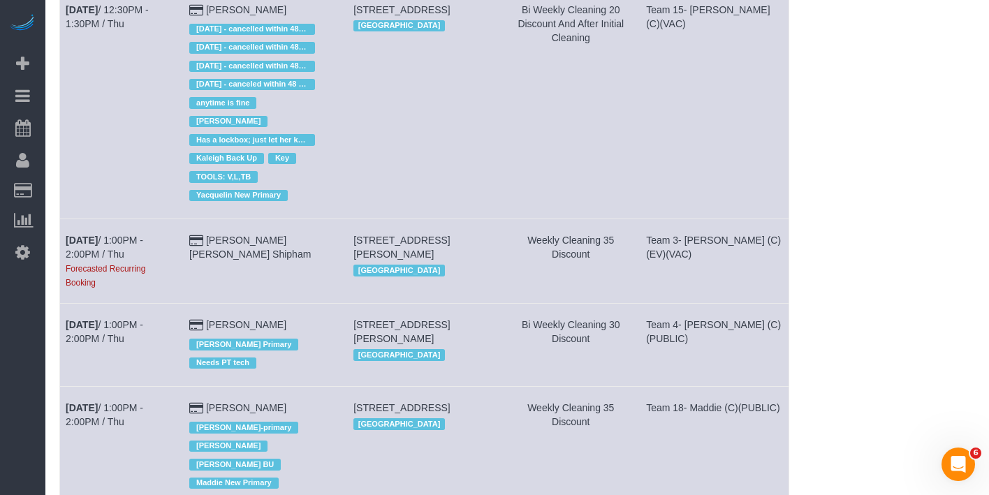
scroll to position [1054, 0]
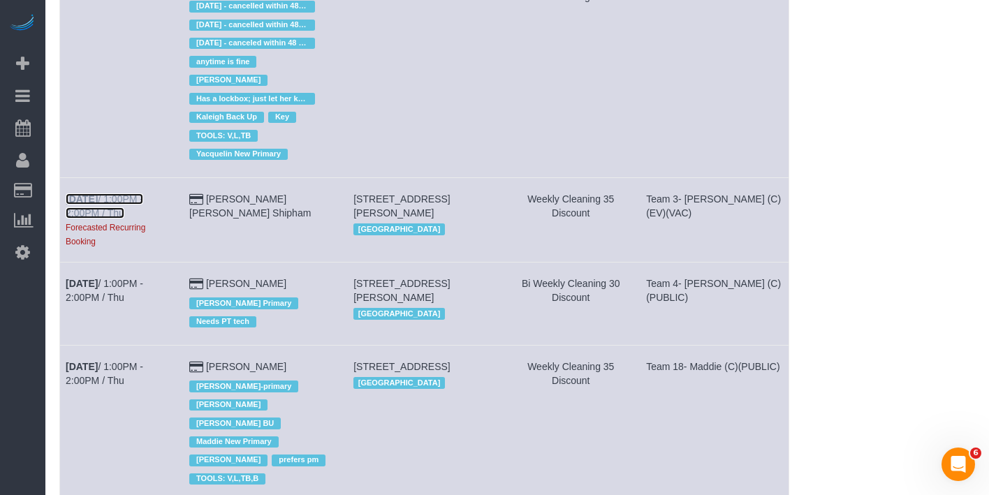
click at [107, 193] on link "[DATE] 1:00PM - 2:00PM / Thu" at bounding box center [105, 205] width 78 height 25
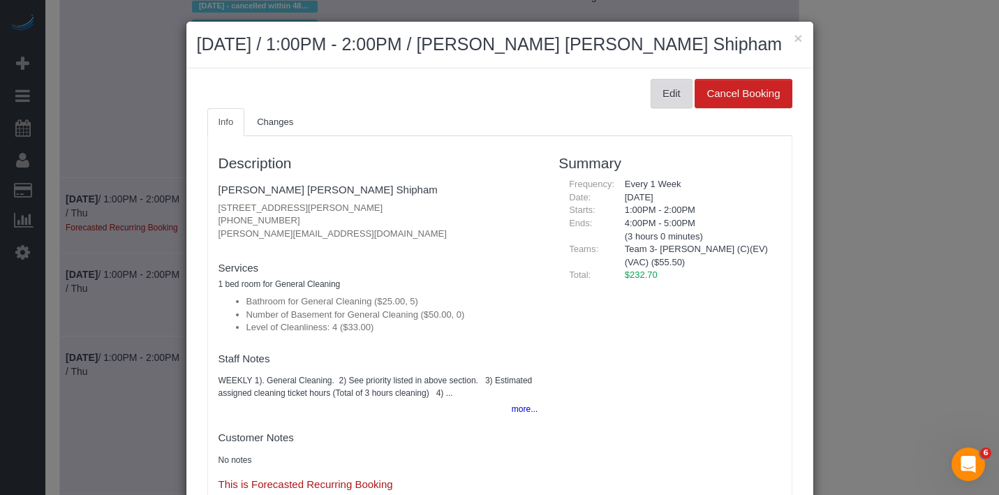
click at [655, 100] on button "Edit" at bounding box center [672, 93] width 42 height 29
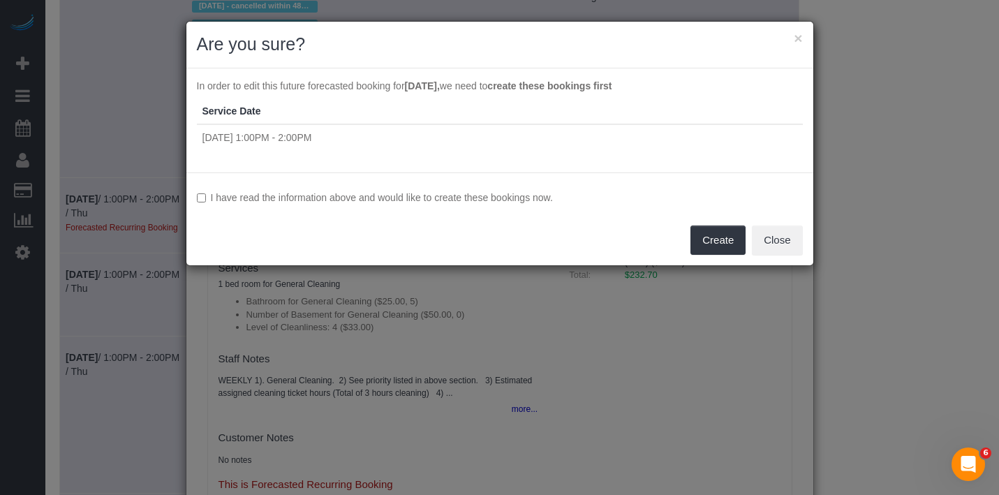
click at [457, 188] on div "I have read the information above and would like to create these bookings now. …" at bounding box center [499, 218] width 627 height 93
click at [459, 198] on label "I have read the information above and would like to create these bookings now." at bounding box center [500, 198] width 606 height 14
click at [725, 239] on button "Create" at bounding box center [718, 240] width 55 height 29
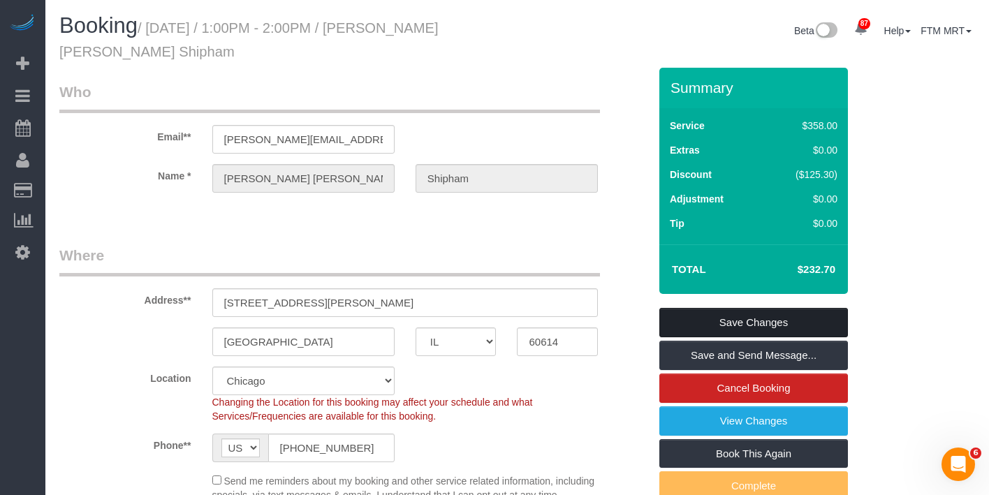
click at [775, 324] on link "Save Changes" at bounding box center [753, 322] width 189 height 29
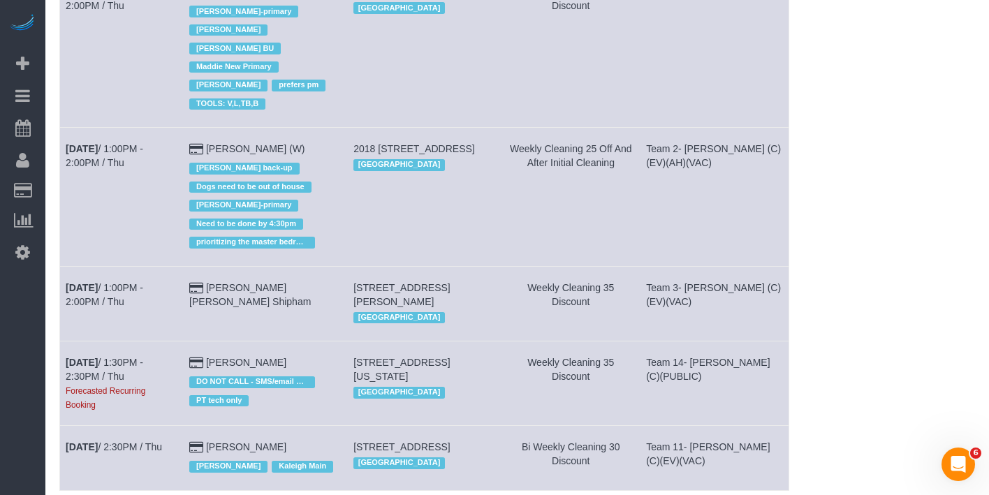
scroll to position [1378, 0]
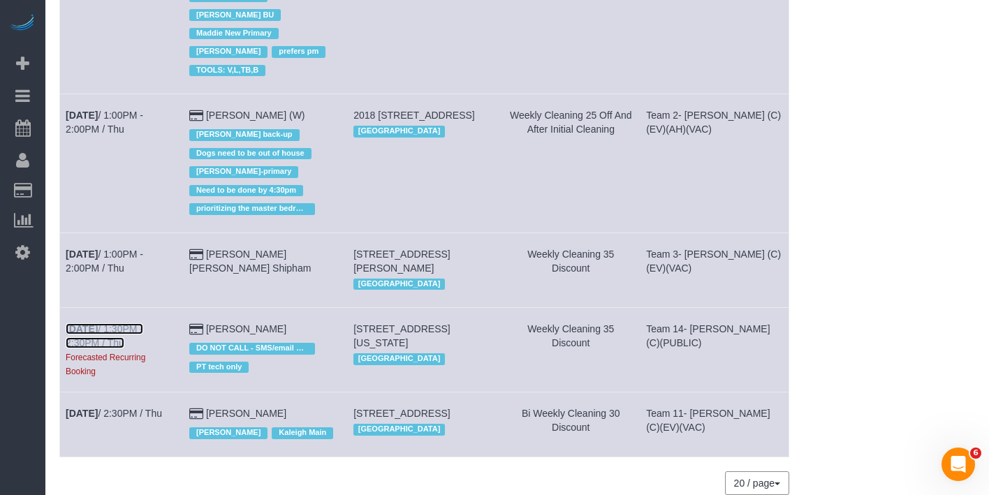
click at [143, 323] on link "[DATE] 1:30PM - 2:30PM / Thu" at bounding box center [105, 335] width 78 height 25
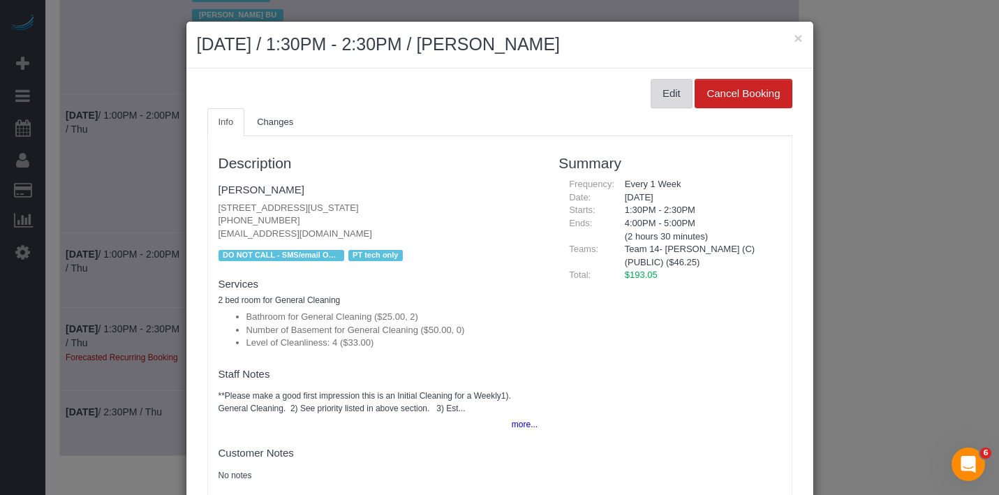
click at [660, 95] on button "Edit" at bounding box center [672, 93] width 42 height 29
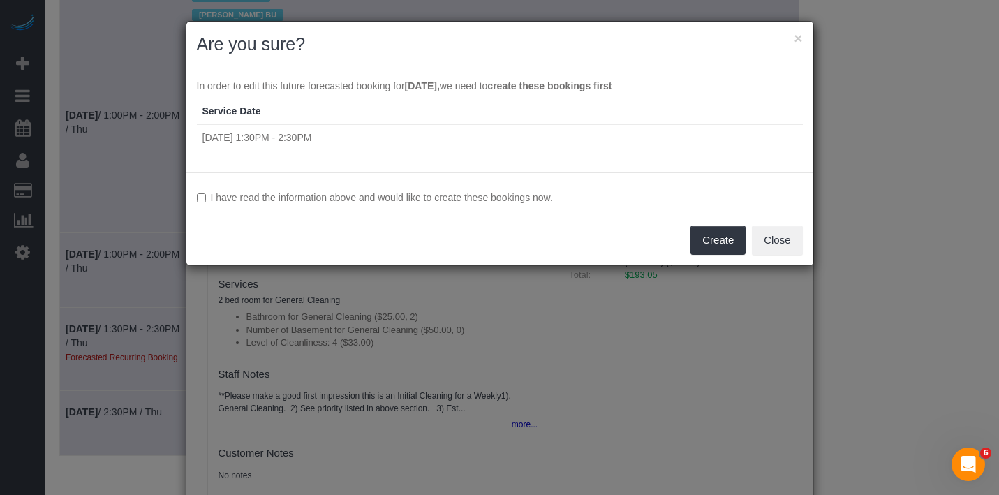
click at [478, 199] on label "I have read the information above and would like to create these bookings now." at bounding box center [500, 198] width 606 height 14
click at [716, 242] on button "Create" at bounding box center [718, 240] width 55 height 29
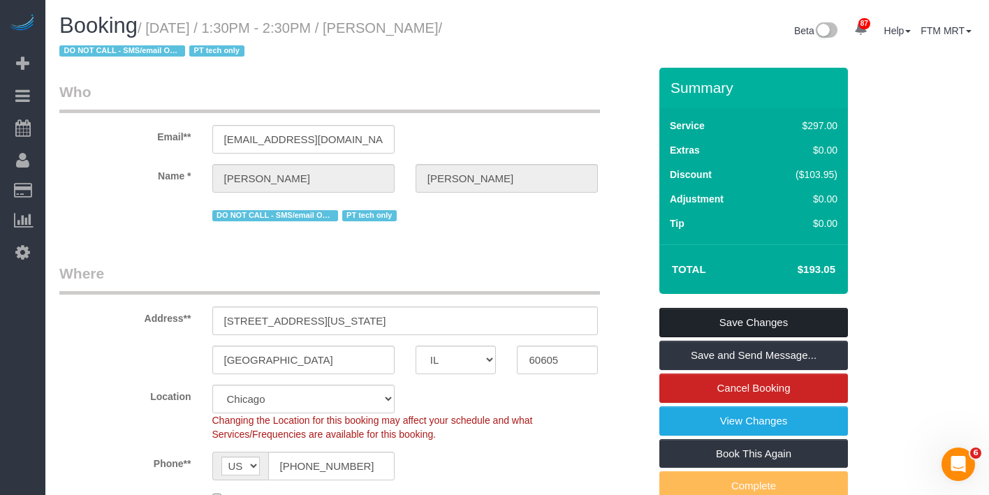
click at [751, 318] on link "Save Changes" at bounding box center [753, 322] width 189 height 29
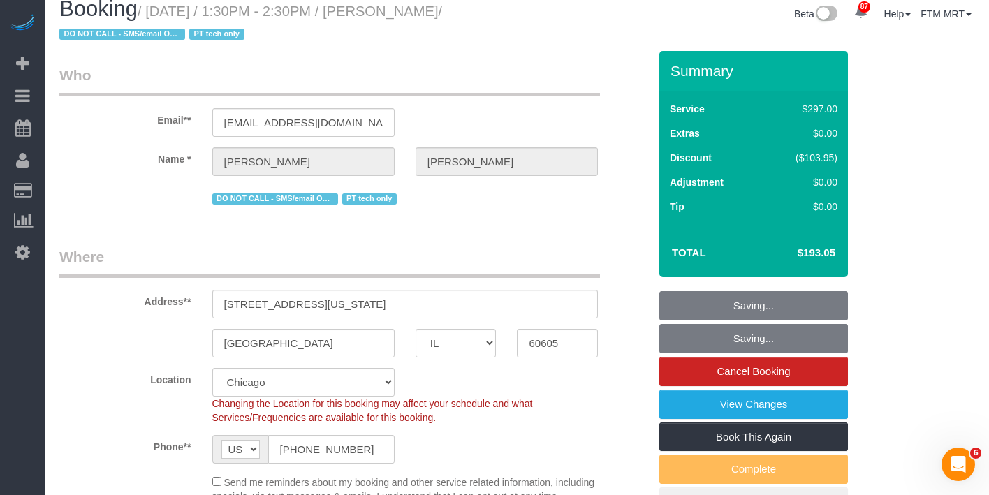
scroll to position [9, 0]
